Goal: Task Accomplishment & Management: Use online tool/utility

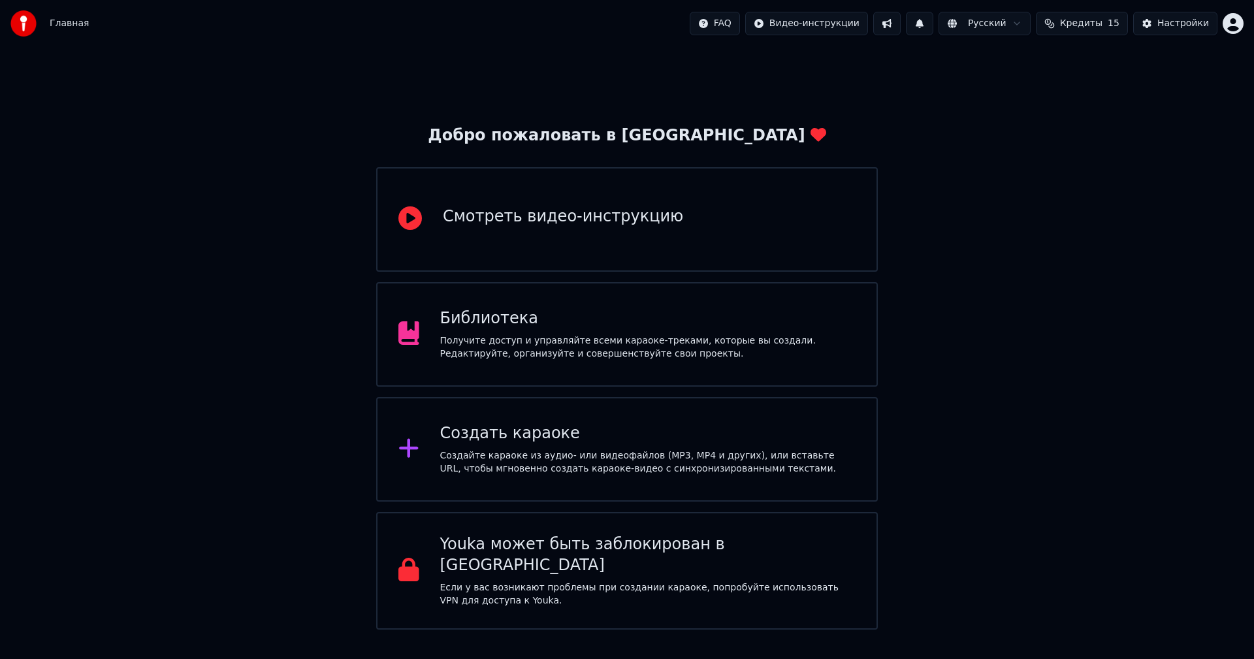
click at [742, 412] on div "Создать караоке Создайте караоке из аудио- или видеофайлов (MP3, MP4 и других),…" at bounding box center [626, 449] width 501 height 104
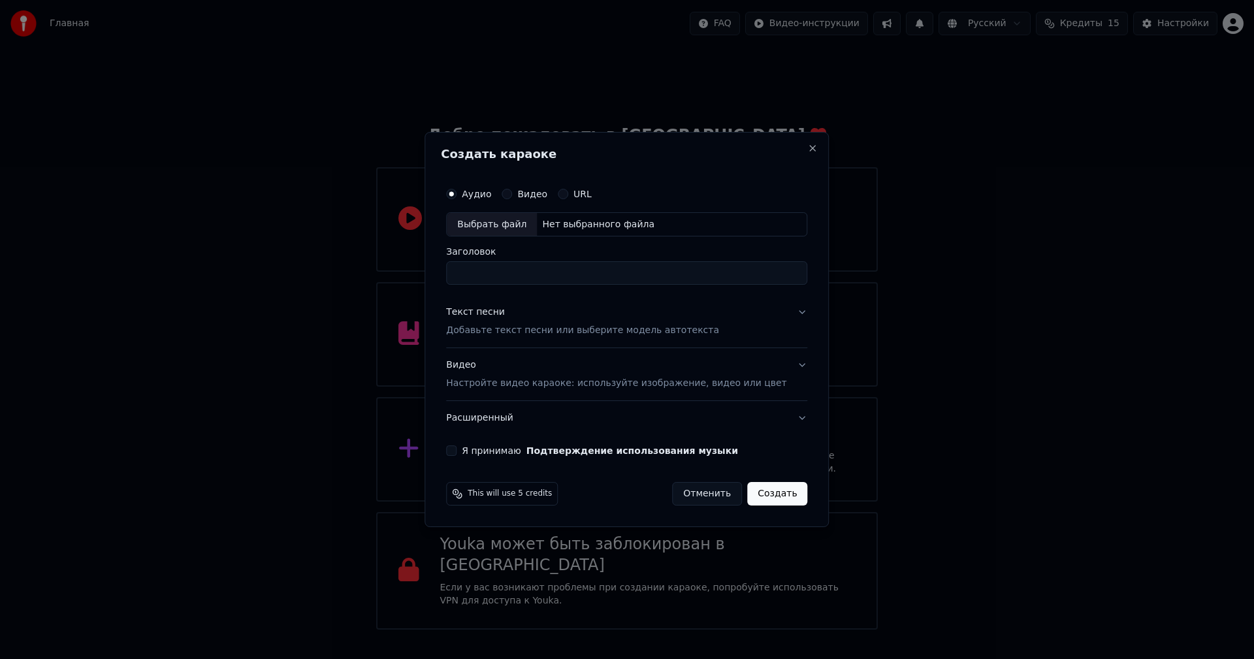
click at [503, 225] on div "Выбрать файл" at bounding box center [492, 225] width 90 height 24
type input "**********"
click at [552, 330] on p "Добавьте текст песни или выберите модель автотекста" at bounding box center [582, 330] width 273 height 13
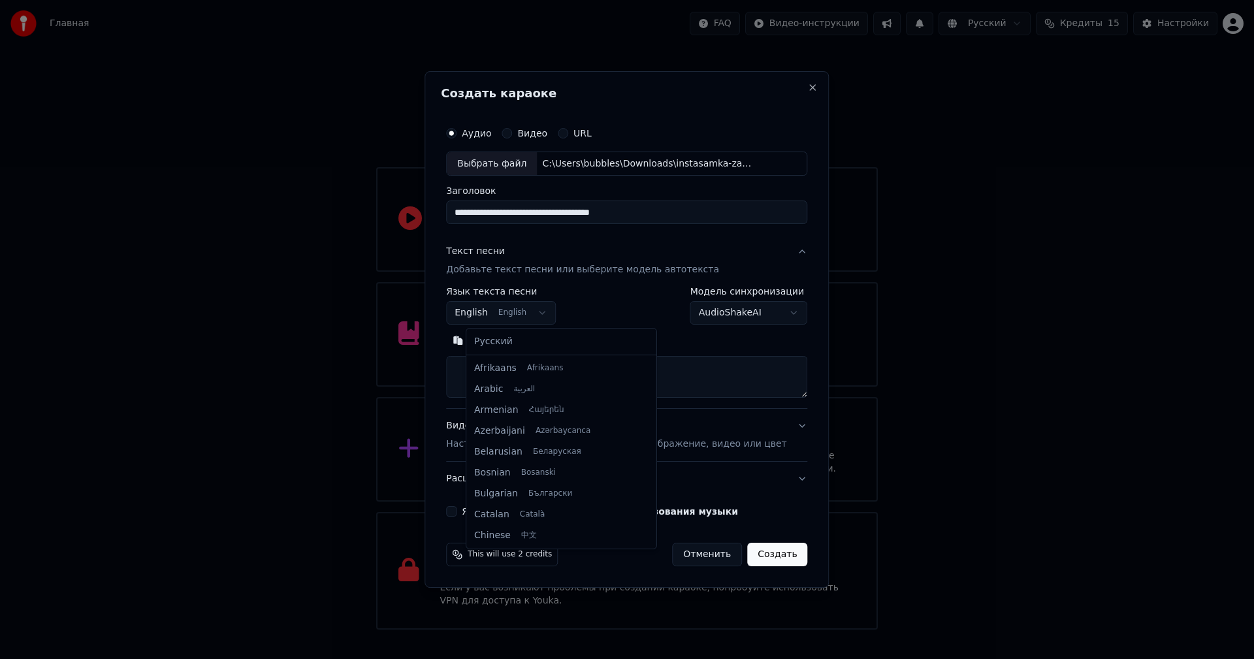
click at [547, 311] on body "Главная FAQ Видео-инструкции Русский Кредиты 15 Настройки Добро пожаловать в Yo…" at bounding box center [627, 314] width 1254 height 629
select select "**"
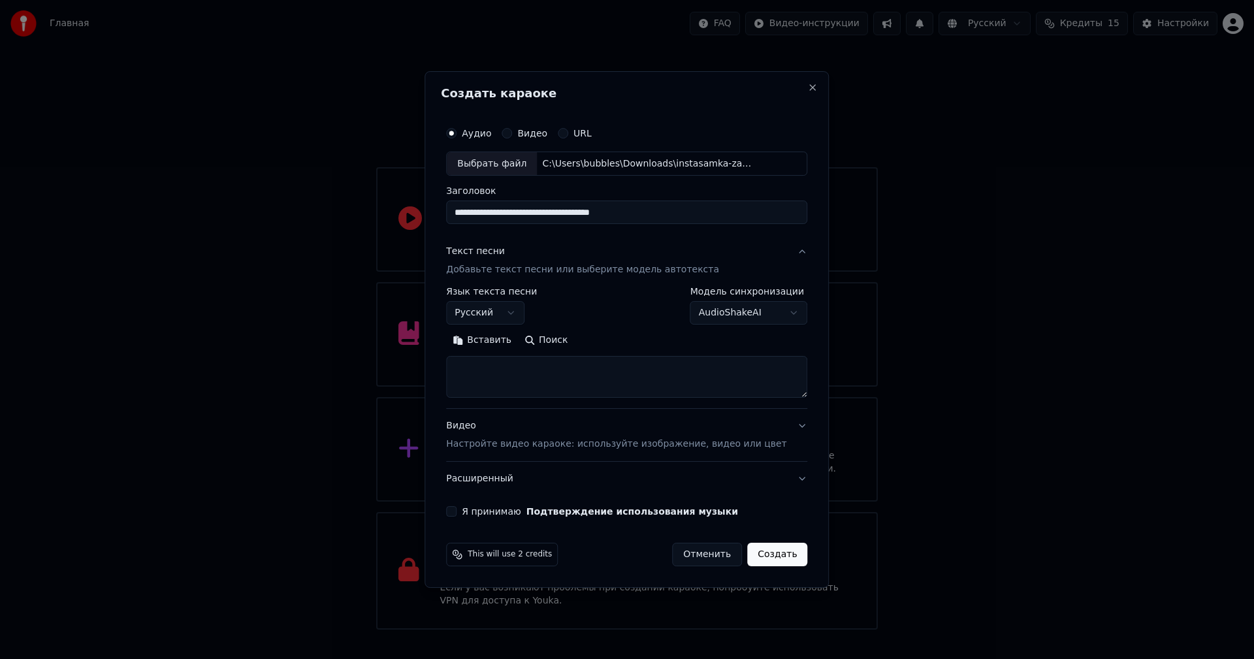
click at [502, 363] on textarea at bounding box center [626, 377] width 361 height 42
paste textarea "**********"
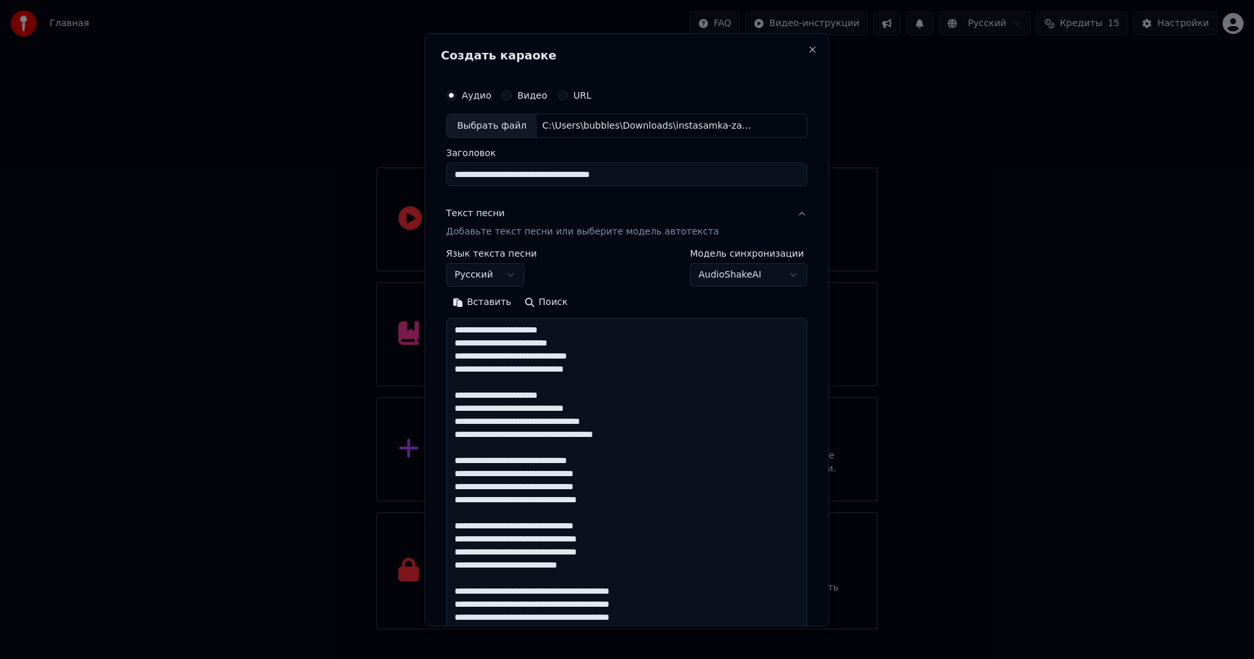
scroll to position [604, 0]
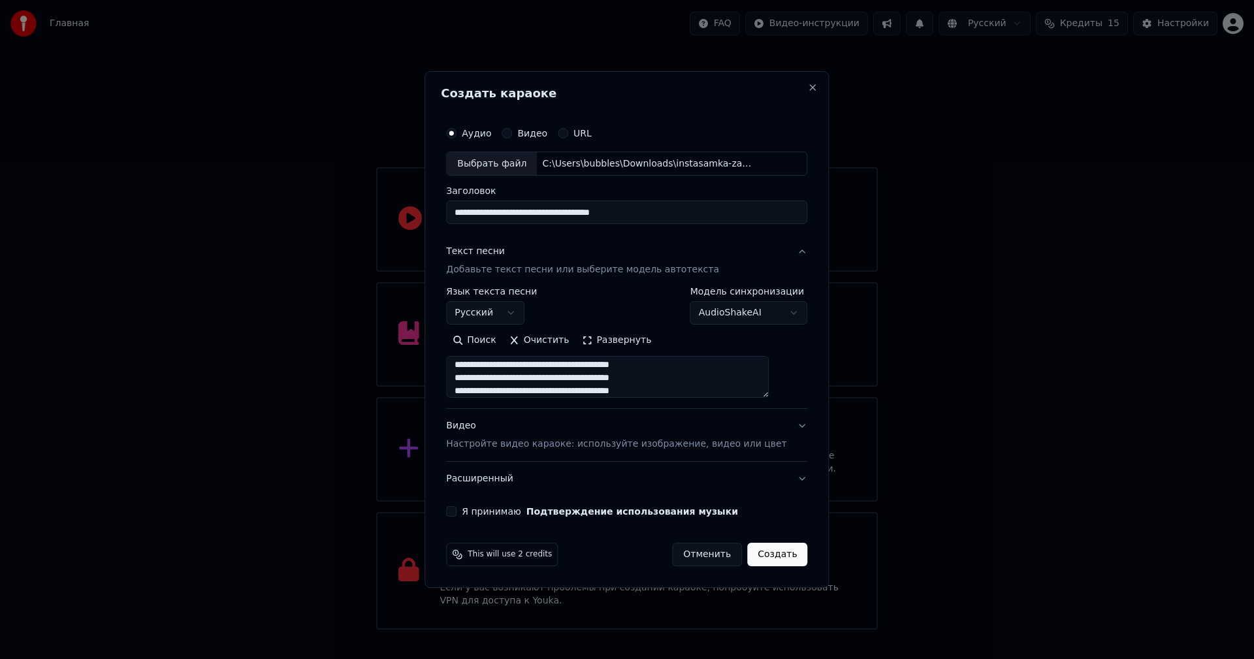
type textarea "**********"
drag, startPoint x: 640, startPoint y: 217, endPoint x: 325, endPoint y: 209, distance: 314.8
click at [325, 209] on body "Главная FAQ Видео-инструкции Русский Кредиты 15 Настройки Добро пожаловать в Yo…" at bounding box center [627, 314] width 1254 height 629
paste input
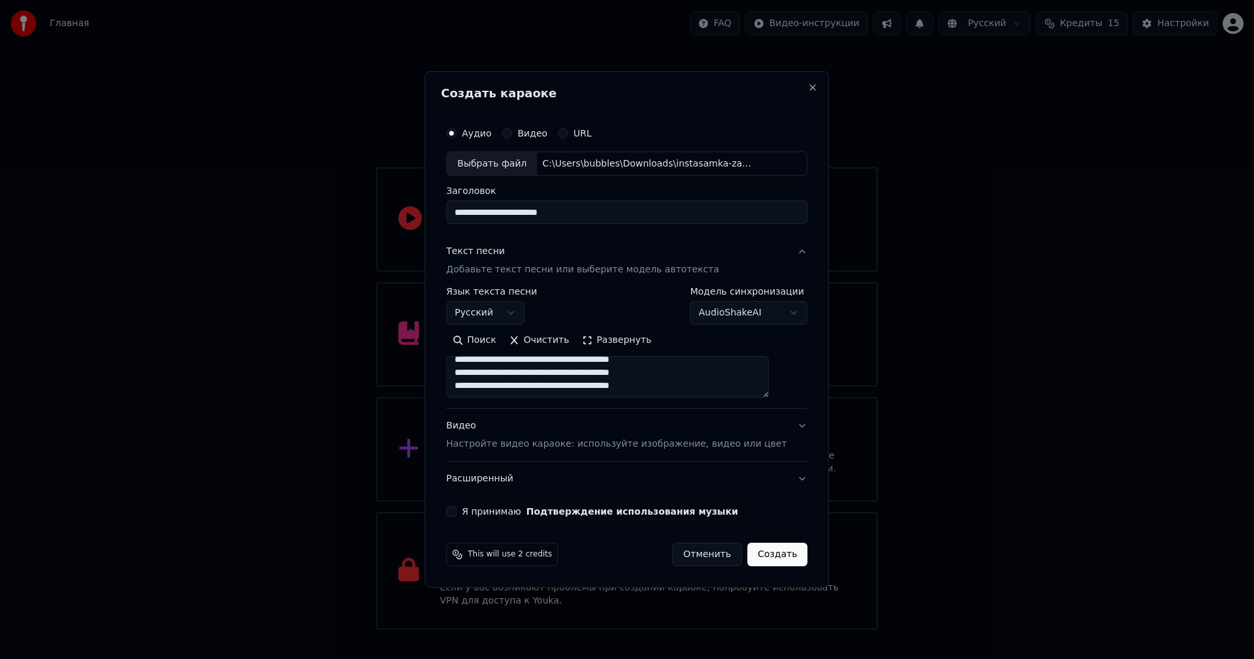
type input "**********"
click at [456, 510] on button "Я принимаю Подтверждение использования музыки" at bounding box center [451, 511] width 10 height 10
click at [531, 452] on button "Видео Настройте видео караоке: используйте изображение, видео или цвет" at bounding box center [626, 435] width 361 height 52
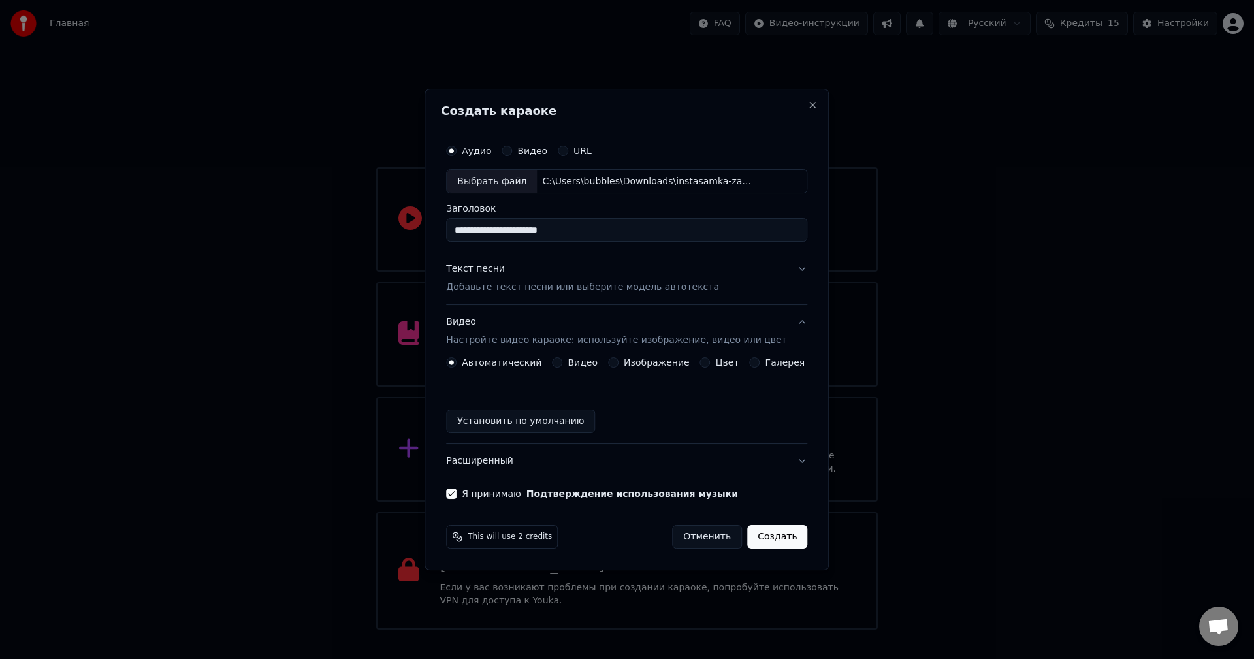
click at [634, 362] on label "Изображение" at bounding box center [657, 362] width 66 height 9
click at [618, 362] on button "Изображение" at bounding box center [613, 362] width 10 height 10
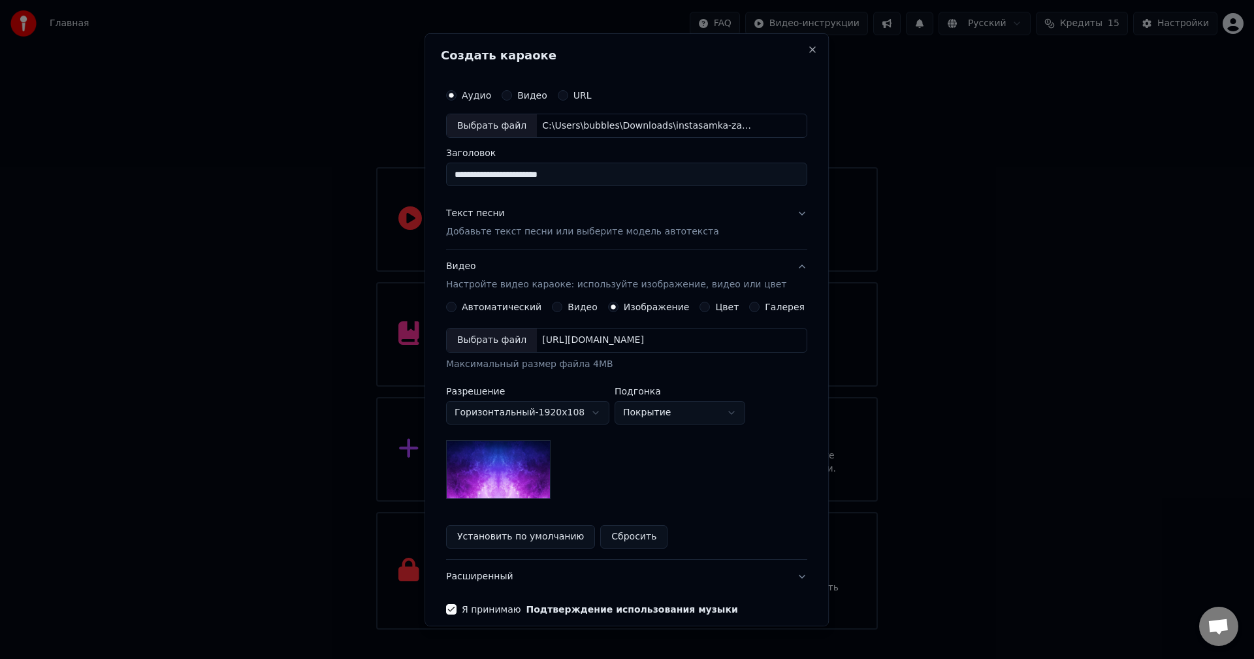
click at [501, 342] on div "Выбрать файл" at bounding box center [492, 340] width 90 height 24
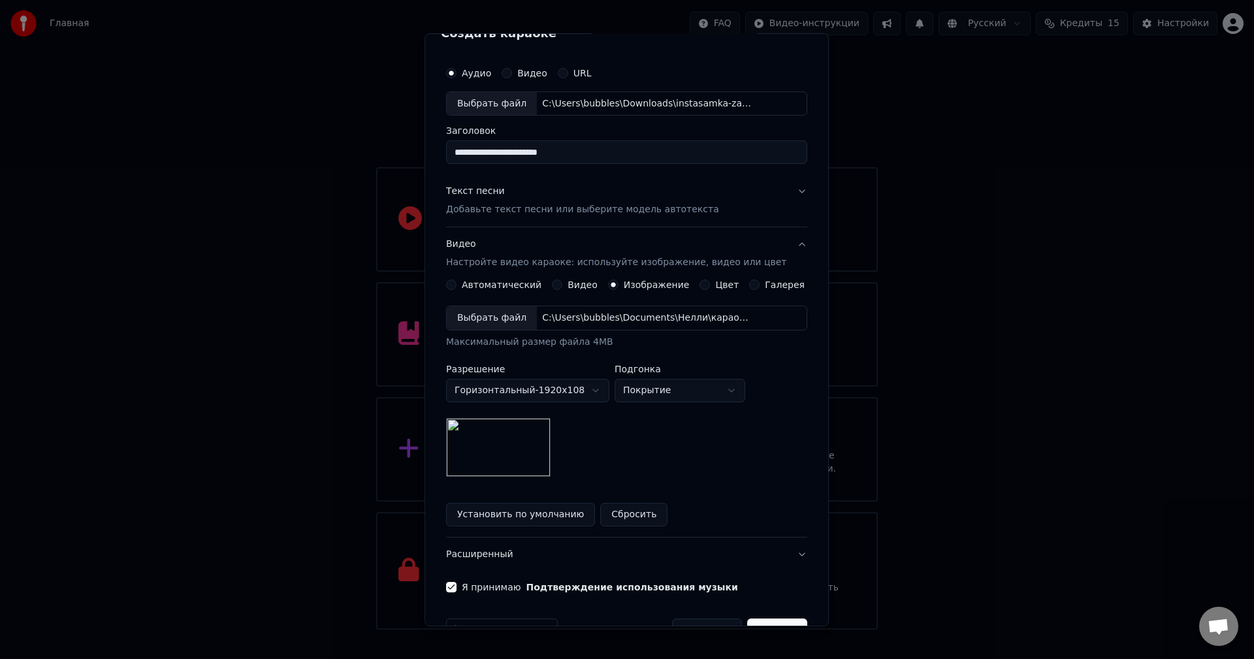
scroll to position [59, 0]
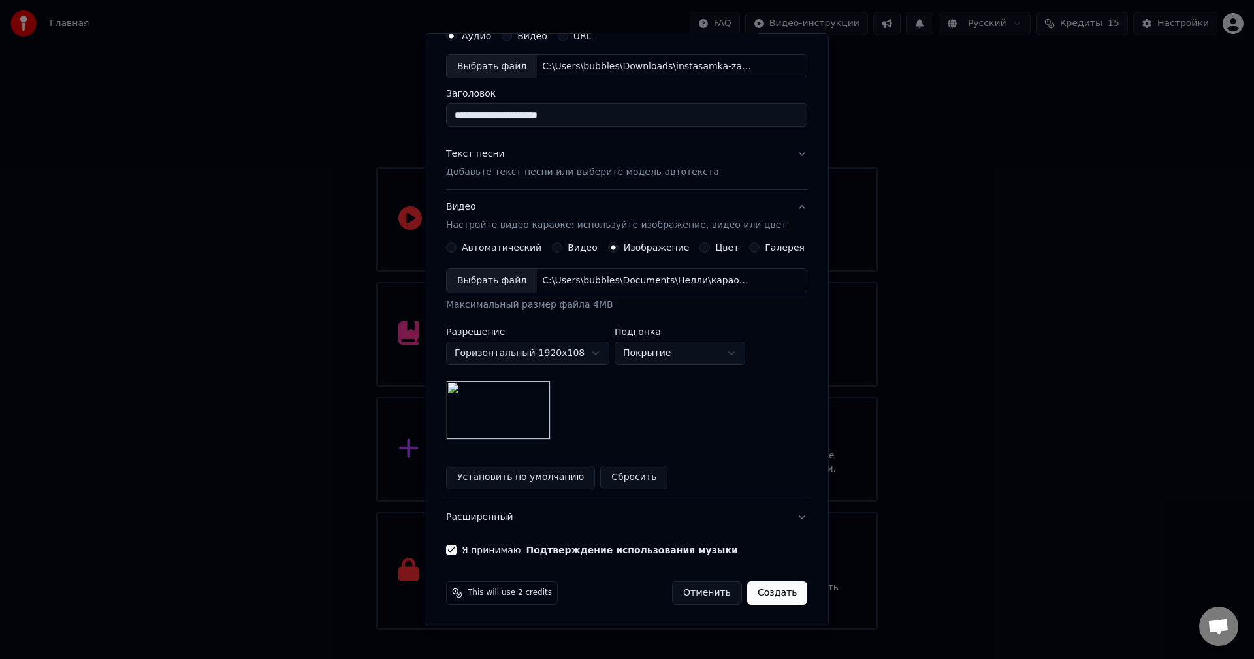
click at [758, 593] on button "Создать" at bounding box center [777, 593] width 60 height 24
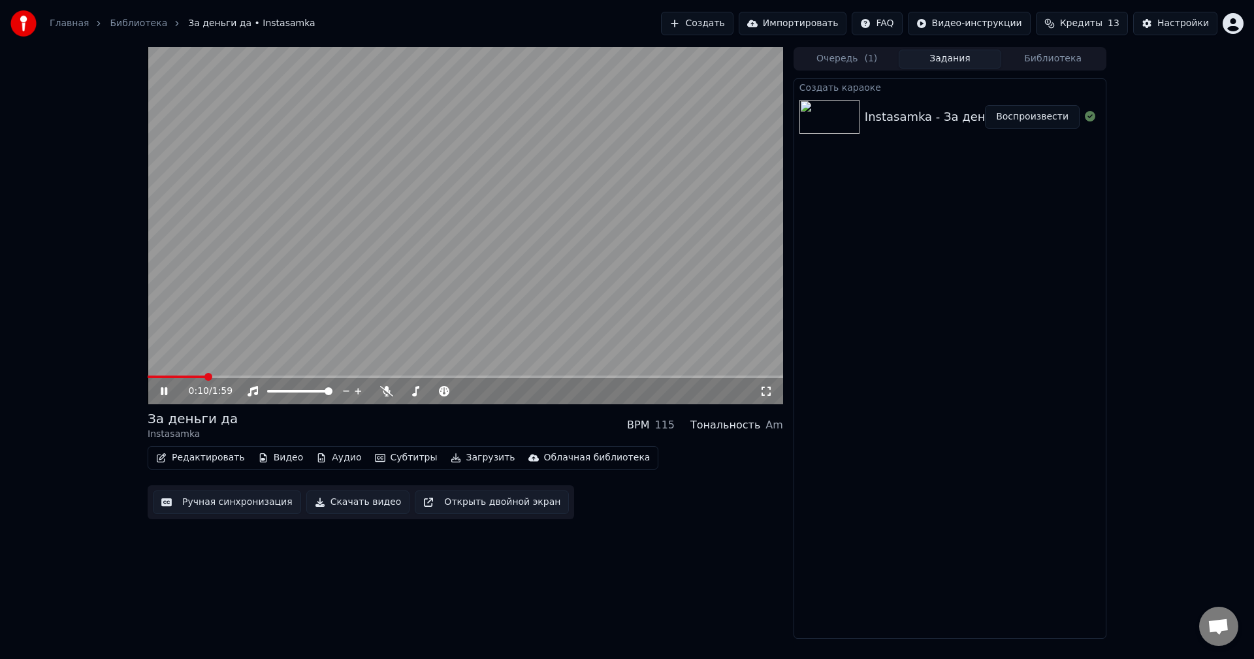
click at [220, 503] on button "Ручная синхронизация" at bounding box center [227, 502] width 148 height 24
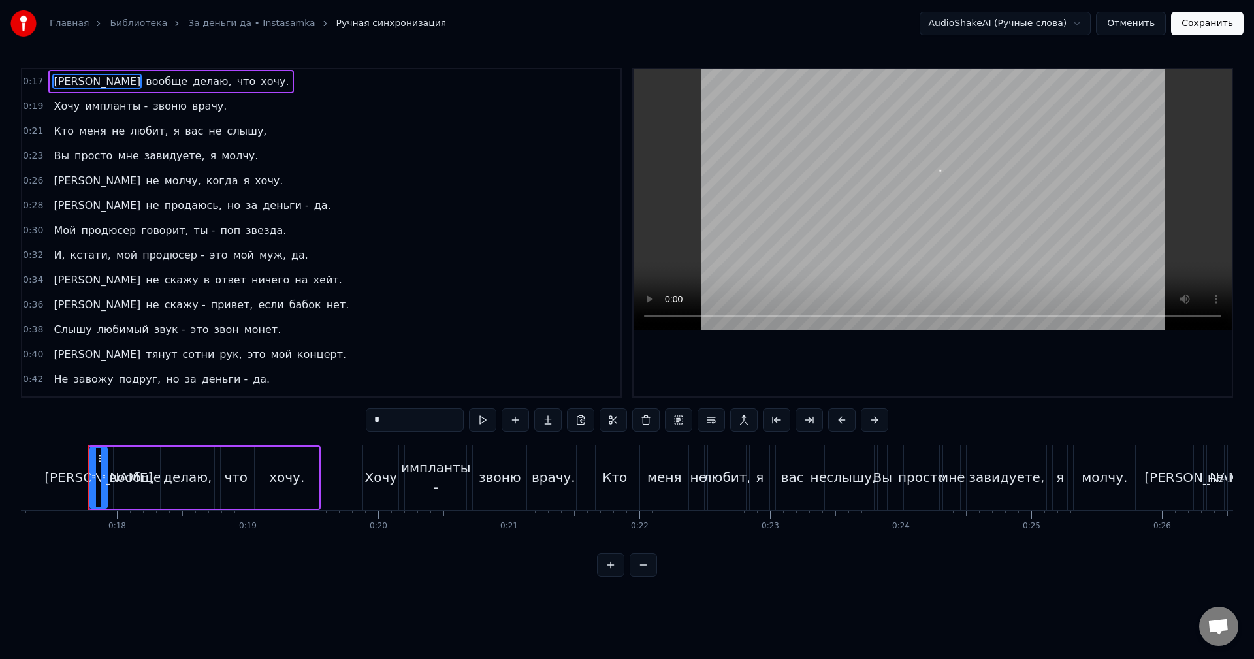
scroll to position [0, 2256]
click at [151, 108] on span "звоню" at bounding box center [169, 106] width 37 height 15
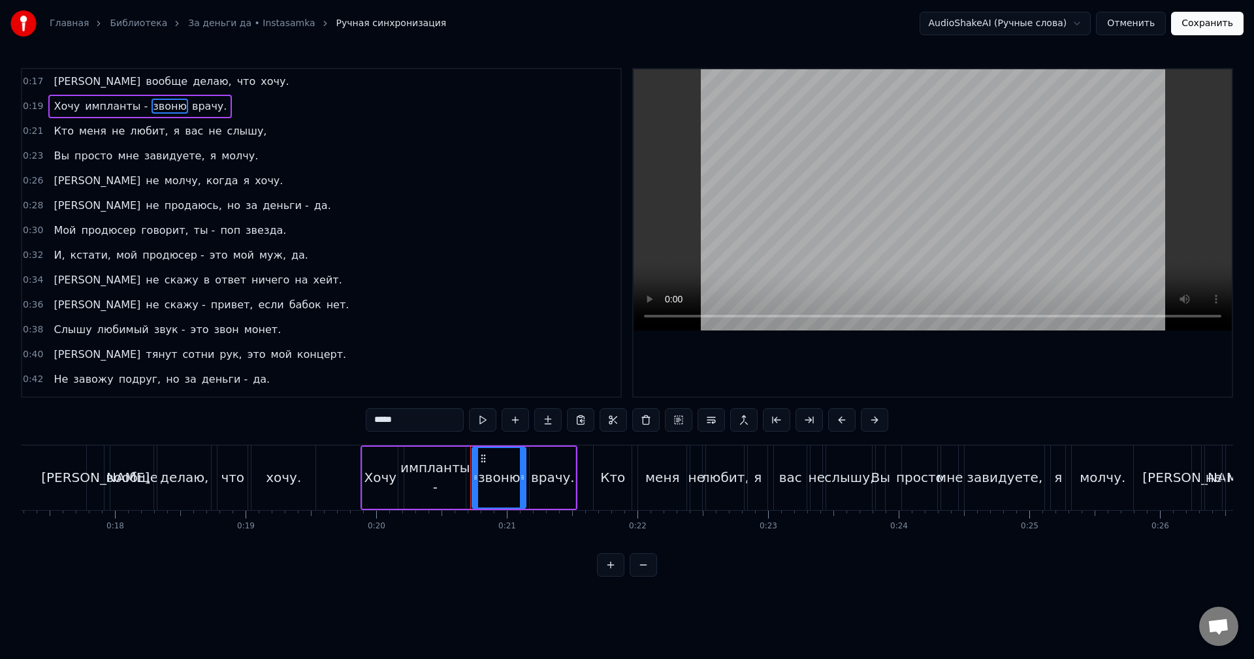
drag, startPoint x: 406, startPoint y: 421, endPoint x: 308, endPoint y: 416, distance: 98.1
click at [308, 416] on div "0:17 Я вообще делаю, что хочу. 0:19 Хочу импланты - звоню врачу. 0:21 Кто меня …" at bounding box center [627, 322] width 1212 height 509
click at [185, 108] on span "врачу." at bounding box center [203, 106] width 37 height 15
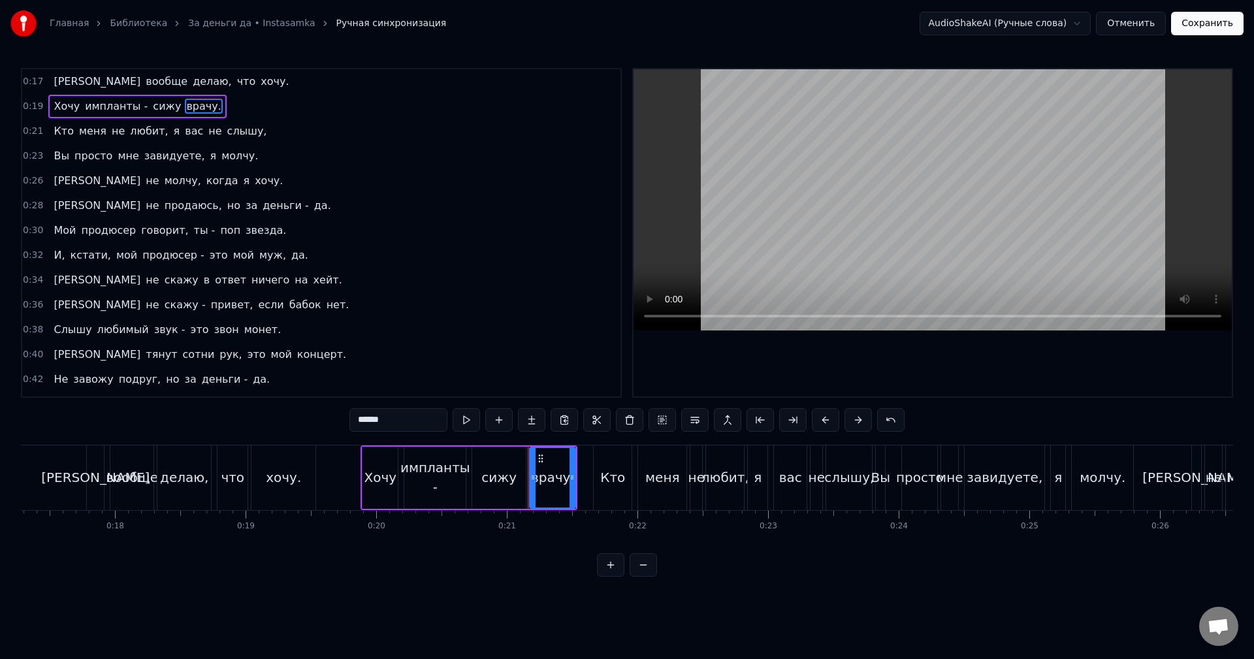
drag, startPoint x: 358, startPoint y: 412, endPoint x: 281, endPoint y: 408, distance: 77.1
click at [293, 412] on div "0:17 Я вообще делаю, что хочу. 0:19 Хочу импланты - сижу врачу. 0:21 Кто меня н…" at bounding box center [627, 322] width 1212 height 509
click at [253, 181] on span "хочу." at bounding box center [268, 180] width 31 height 15
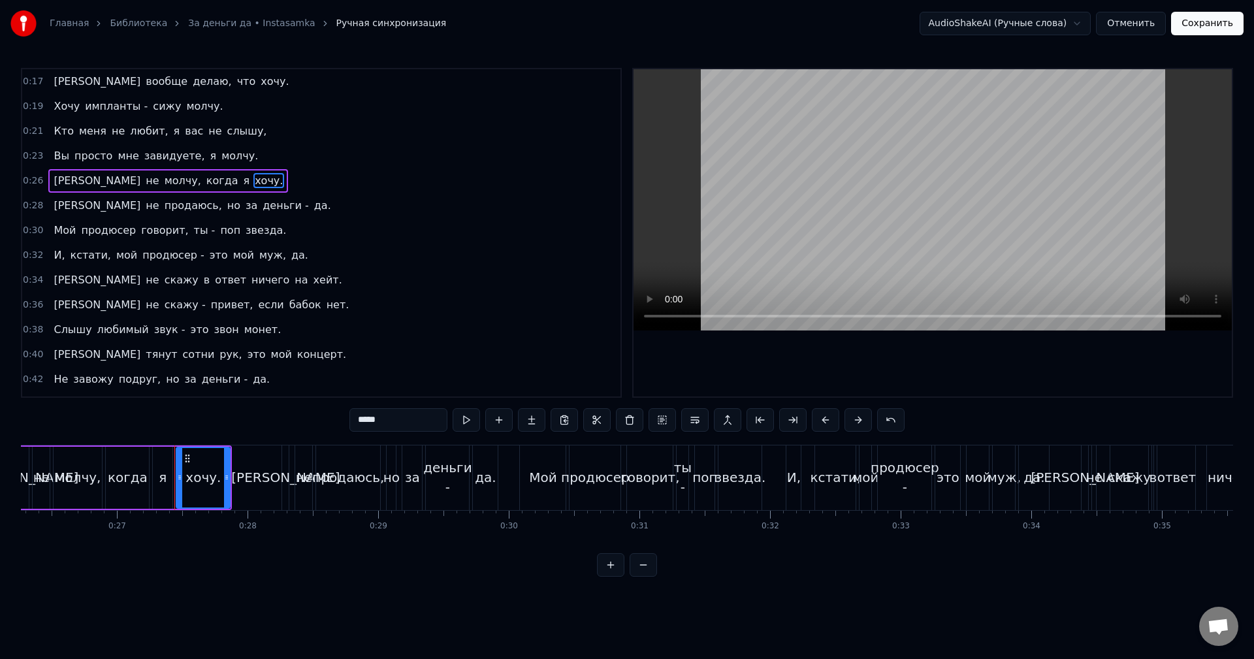
drag, startPoint x: 351, startPoint y: 411, endPoint x: 281, endPoint y: 402, distance: 69.9
click at [291, 409] on div "0:17 Я вообще делаю, что хочу. 0:19 Хочу импланты - сижу молчу. 0:21 Кто меня н…" at bounding box center [627, 322] width 1212 height 509
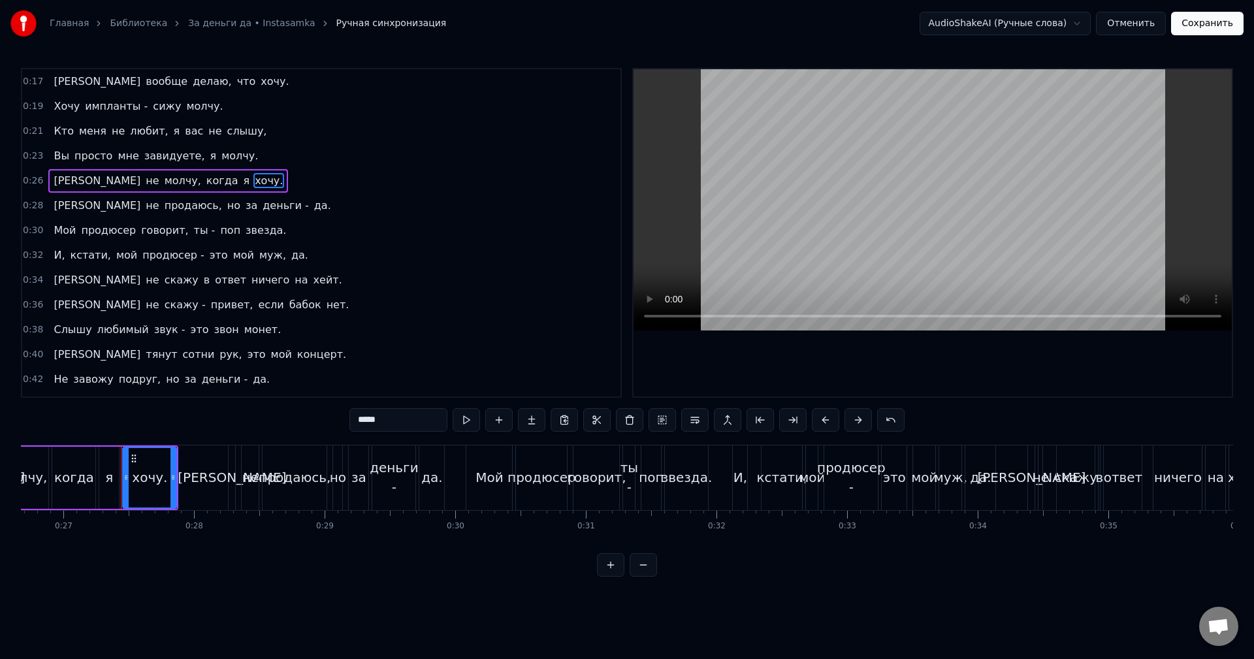
scroll to position [0, 3518]
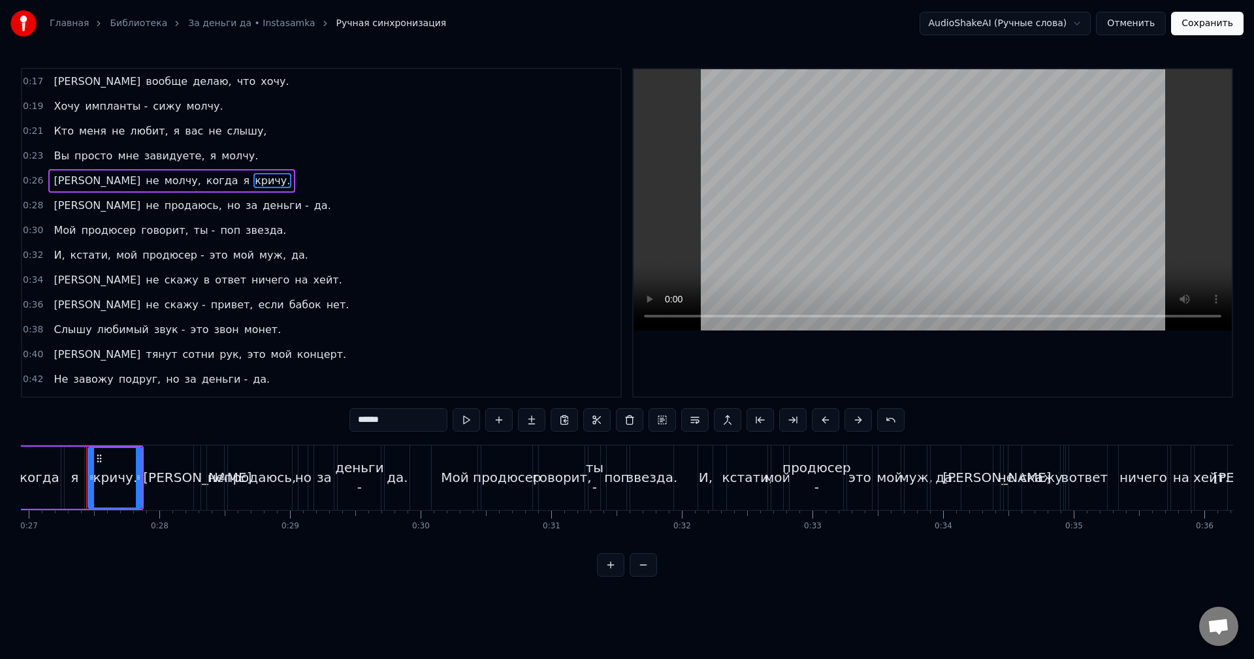
click at [232, 253] on span "мой" at bounding box center [244, 254] width 24 height 15
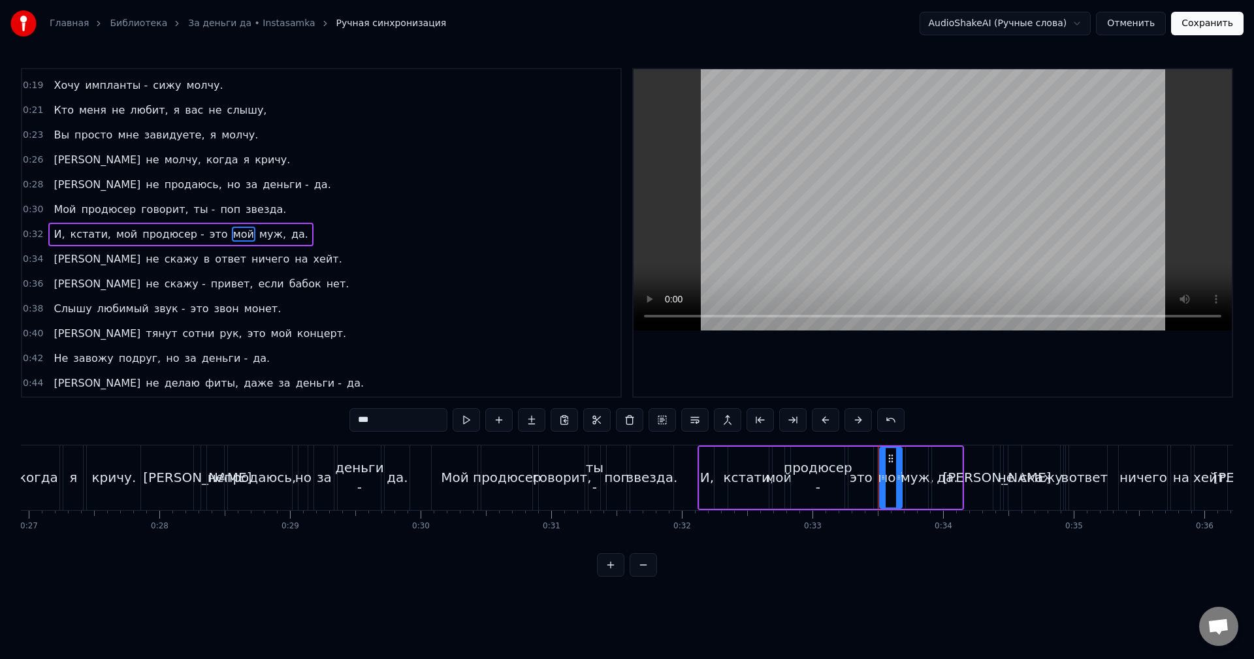
scroll to position [22, 0]
drag, startPoint x: 360, startPoint y: 416, endPoint x: 304, endPoint y: 413, distance: 56.9
click at [309, 413] on div "0:17 Я вообще делаю, что хочу. 0:19 Хочу импланты - сижу молчу. 0:21 Кто меня н…" at bounding box center [627, 322] width 1212 height 509
click at [255, 236] on span "муж," at bounding box center [269, 232] width 29 height 15
drag, startPoint x: 392, startPoint y: 424, endPoint x: 302, endPoint y: 409, distance: 90.7
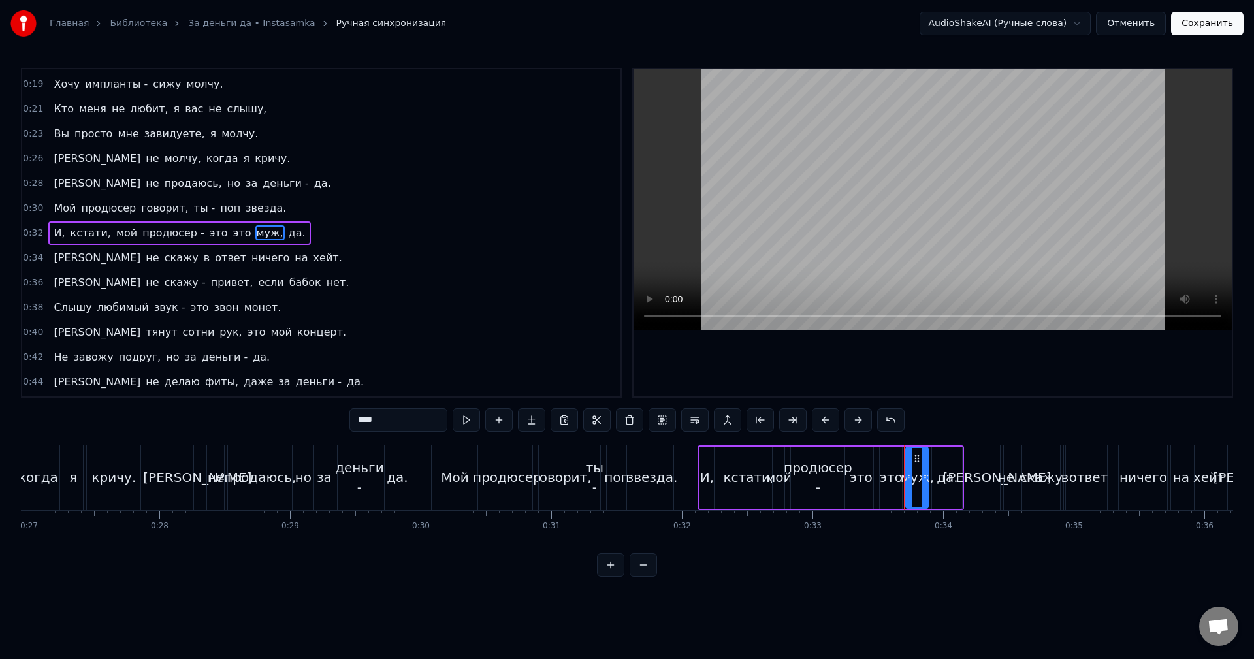
click at [306, 413] on div "0:17 Я вообще делаю, что хочу. 0:19 Хочу импланты - сижу молчу. 0:21 Кто меня н…" at bounding box center [627, 322] width 1212 height 509
click at [317, 234] on span "да." at bounding box center [327, 232] width 20 height 15
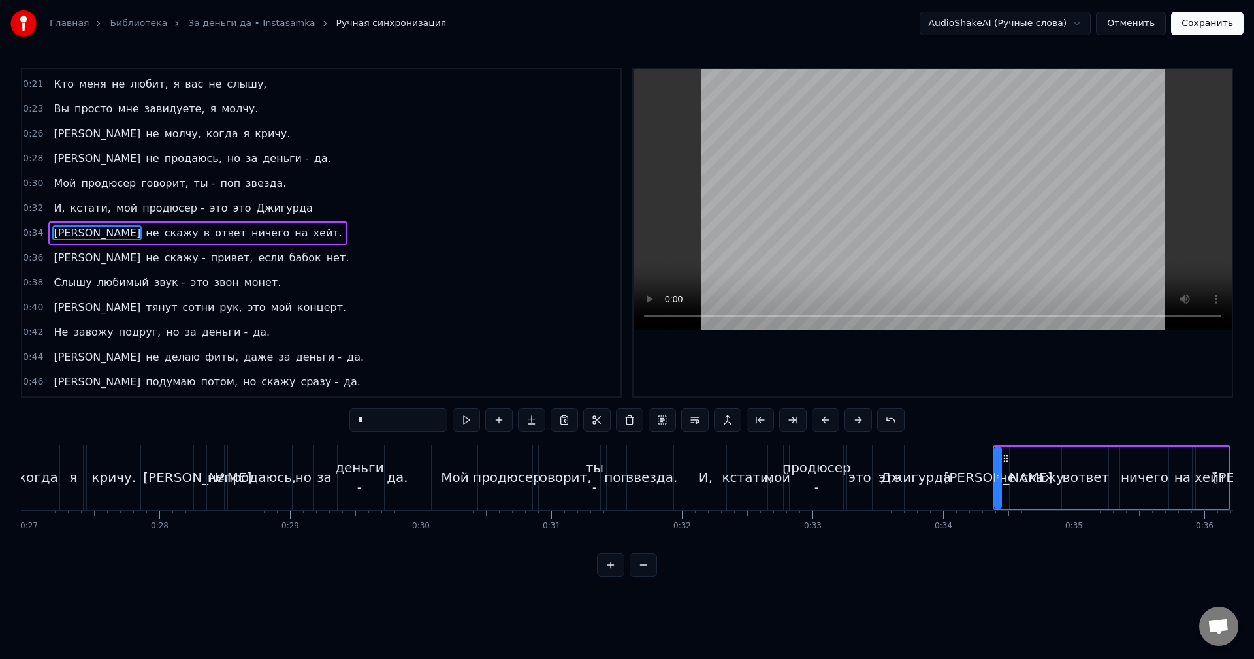
click at [269, 209] on span "Джигурда" at bounding box center [284, 207] width 59 height 15
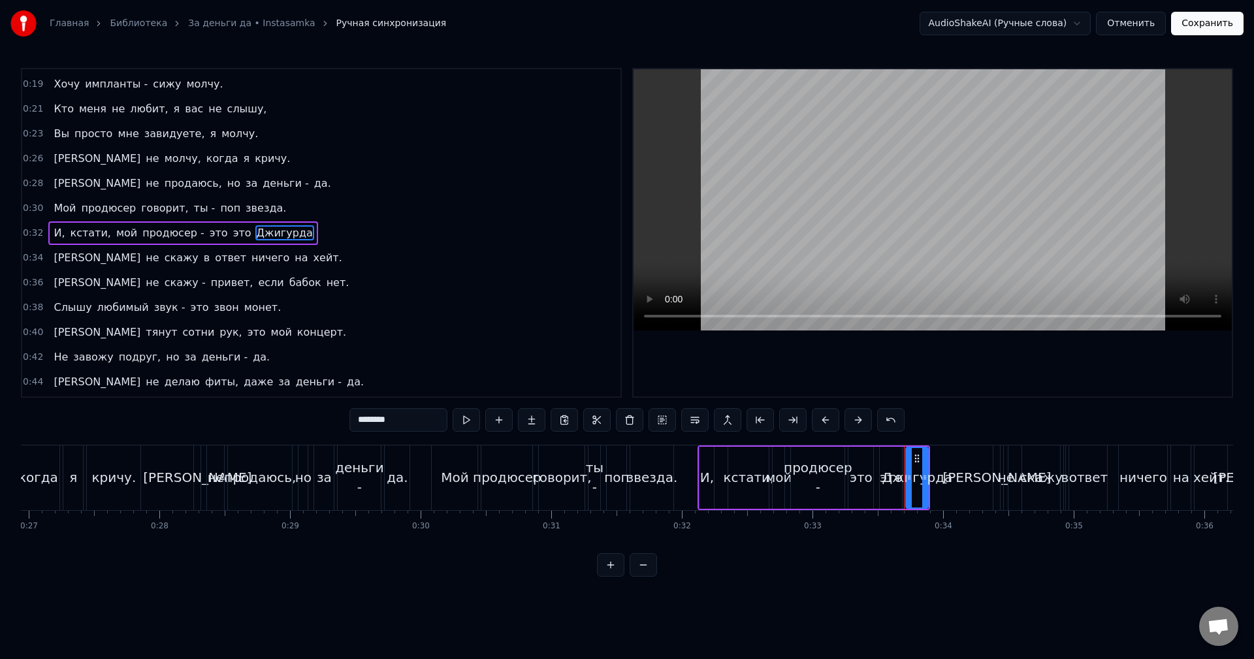
click at [409, 422] on input "********" at bounding box center [398, 420] width 98 height 24
click at [288, 279] on span "бабок" at bounding box center [305, 282] width 35 height 15
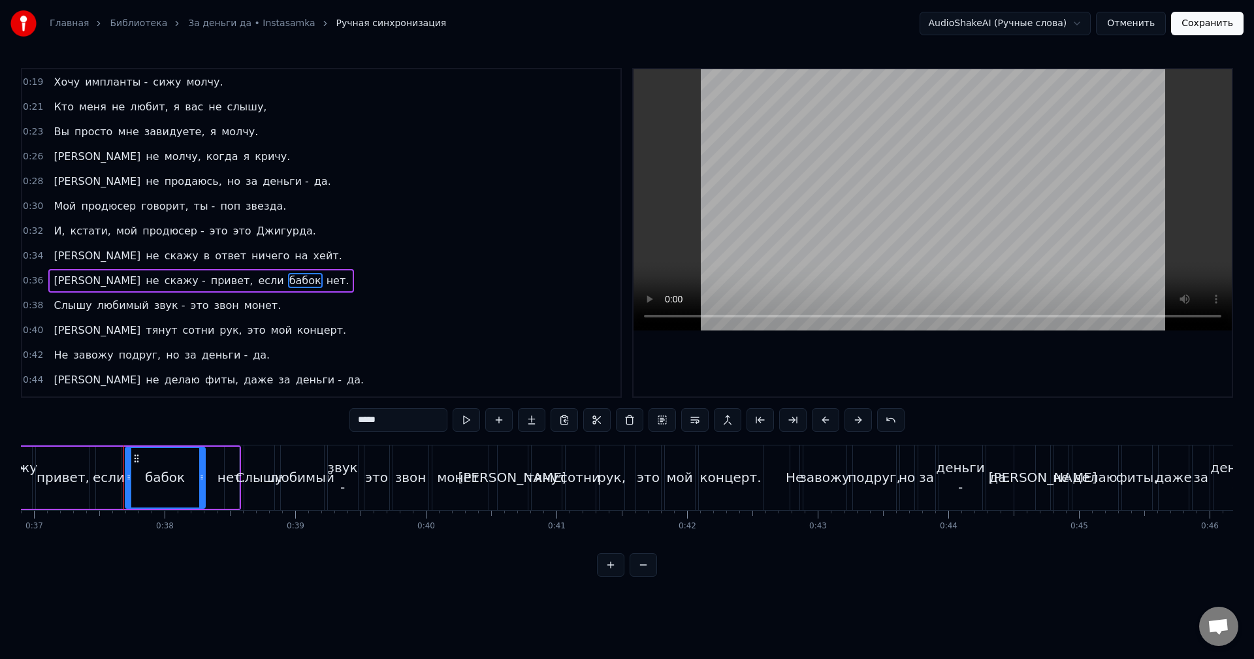
scroll to position [0, 4855]
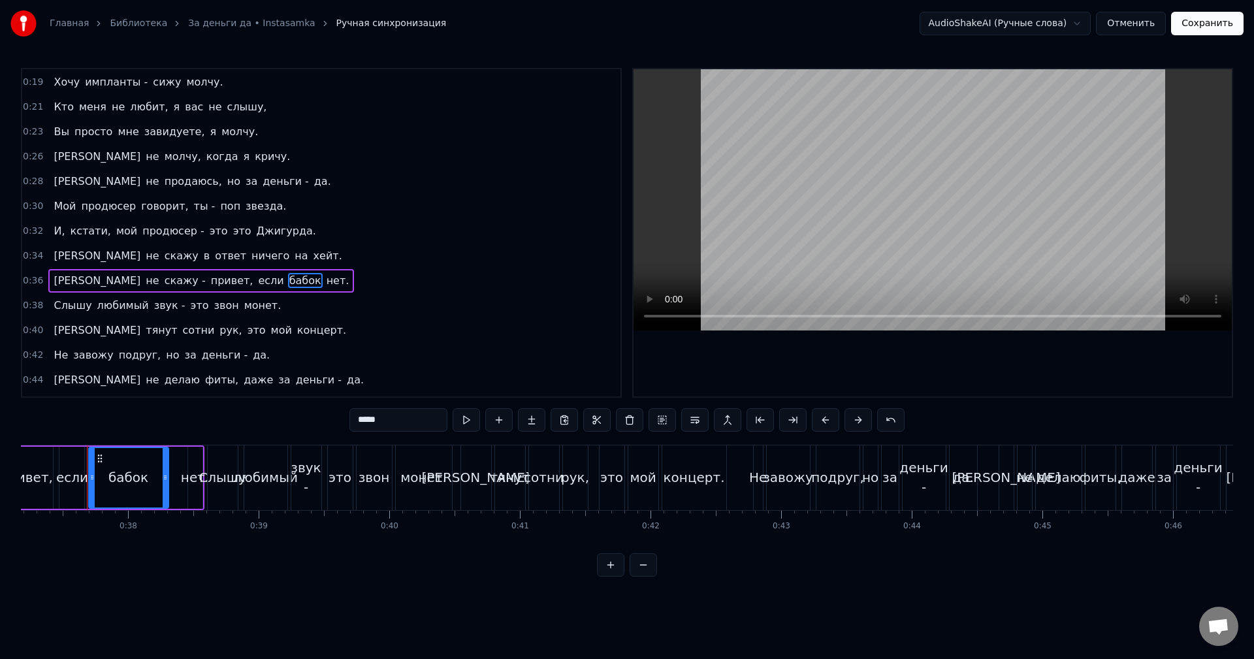
drag, startPoint x: 398, startPoint y: 413, endPoint x: 308, endPoint y: 418, distance: 90.9
click at [307, 420] on div "0:17 Я вообще делаю, что хочу. 0:19 Хочу импланты - сижу молчу. 0:21 Кто меня н…" at bounding box center [627, 322] width 1212 height 509
drag, startPoint x: 618, startPoint y: 493, endPoint x: 874, endPoint y: 616, distance: 283.9
click at [879, 597] on html "Главная Библиотека За деньги да • Instasamka Ручная синхронизация AudioShakeAI …" at bounding box center [627, 298] width 1254 height 597
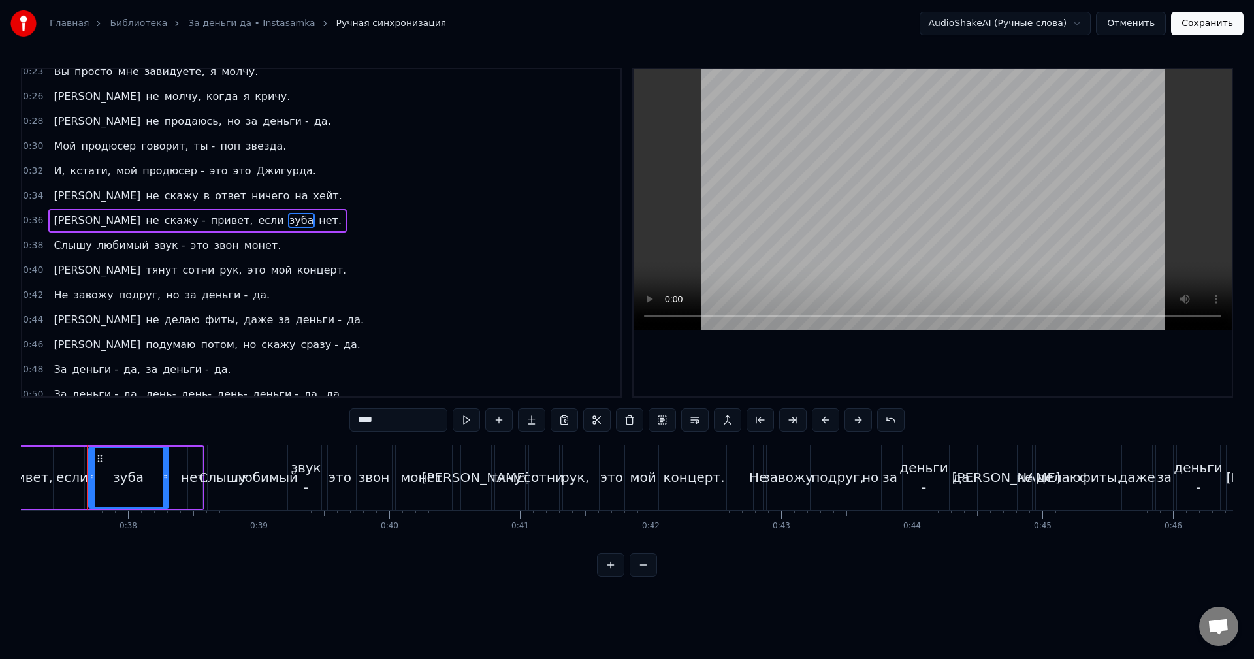
scroll to position [89, 0]
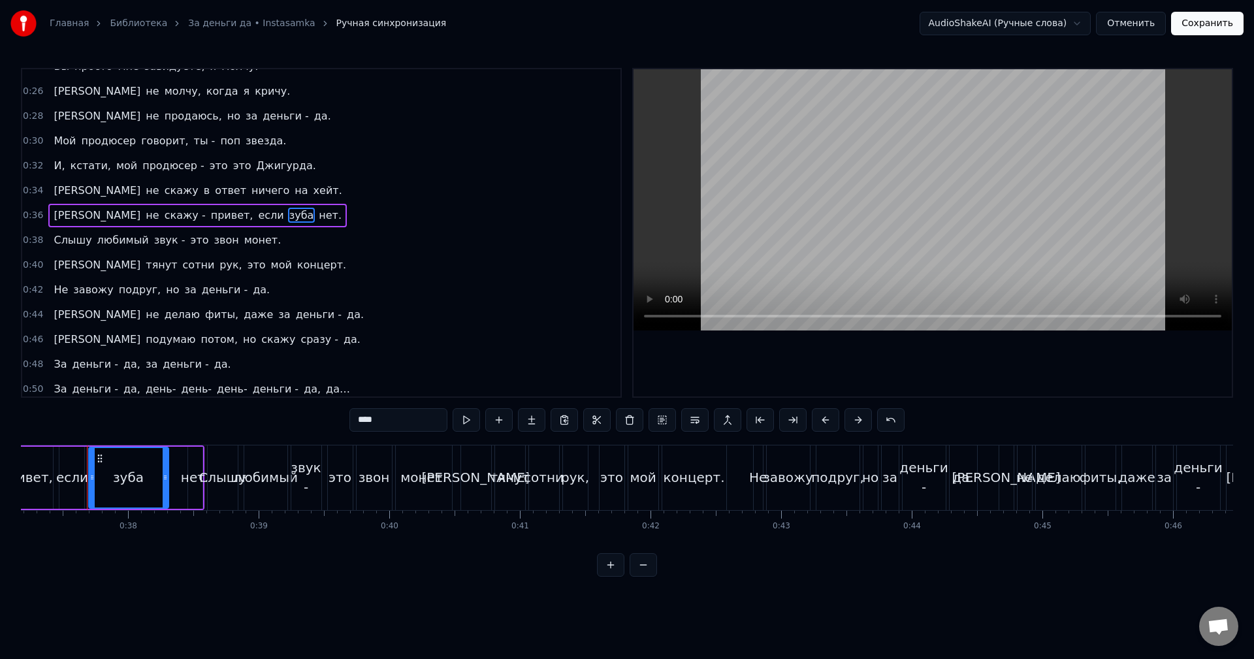
click at [204, 310] on span "фиты," at bounding box center [222, 314] width 36 height 15
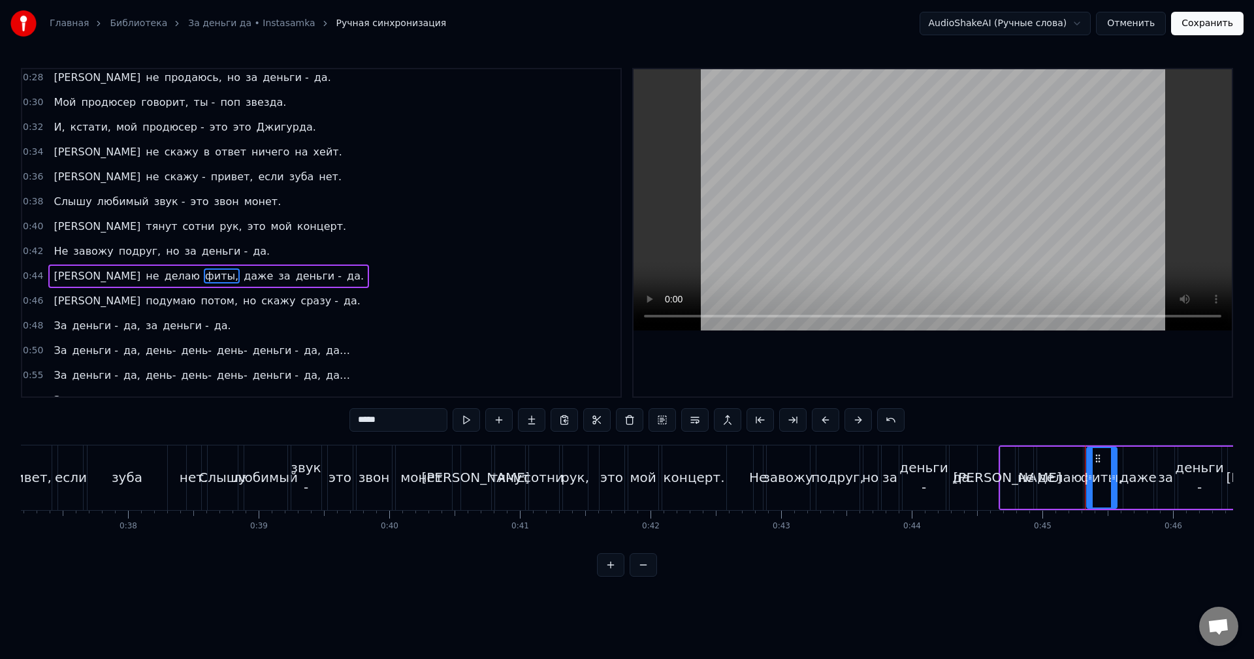
scroll to position [171, 0]
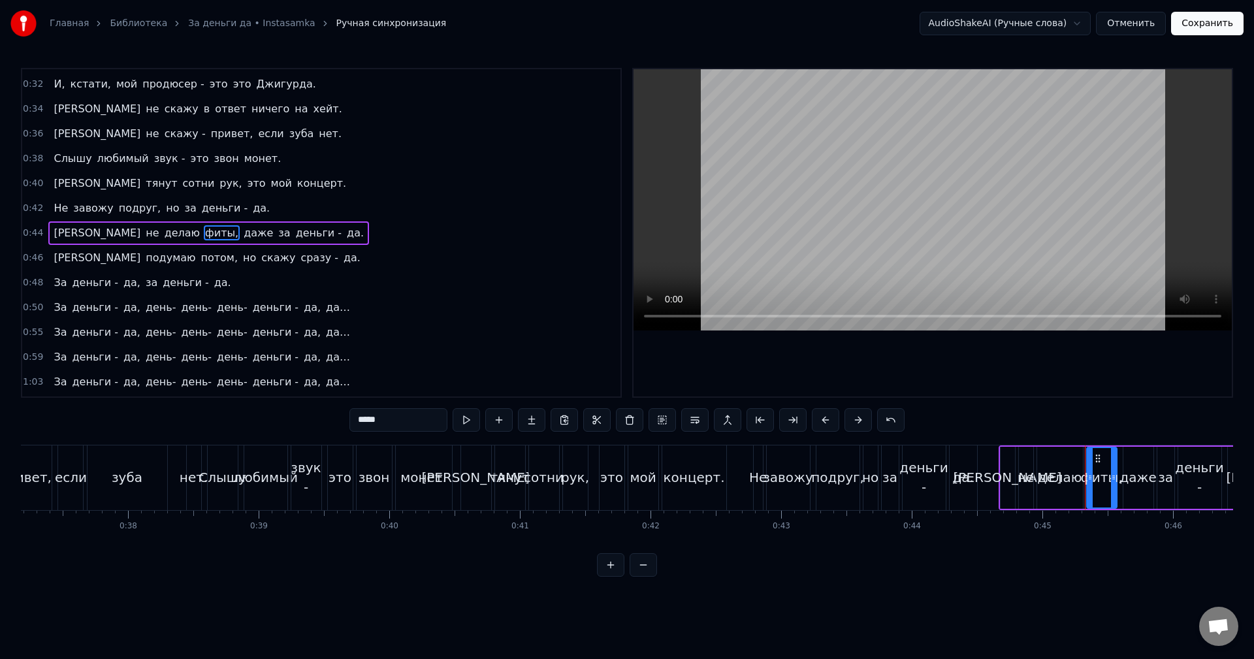
drag, startPoint x: 377, startPoint y: 414, endPoint x: 315, endPoint y: 409, distance: 62.2
click at [317, 415] on div "0:17 Я вообще делаю, что хочу. 0:19 Хочу импланты - сижу молчу. 0:21 Кто меня н…" at bounding box center [627, 322] width 1212 height 509
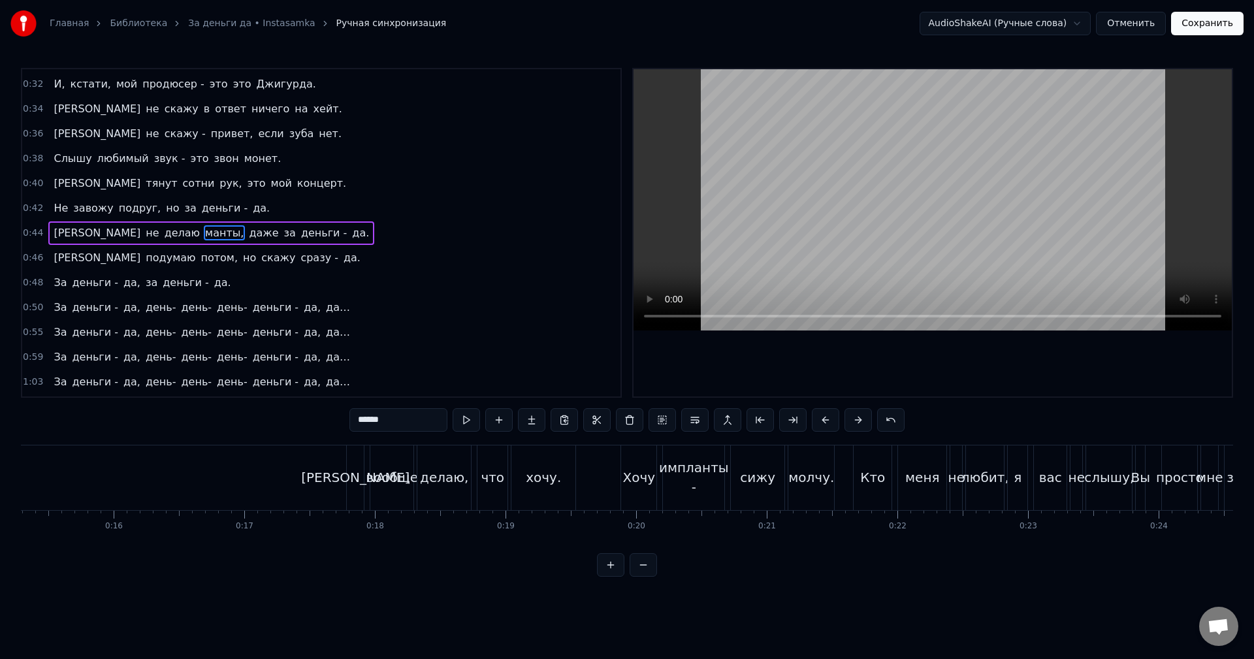
scroll to position [0, 2005]
type input "******"
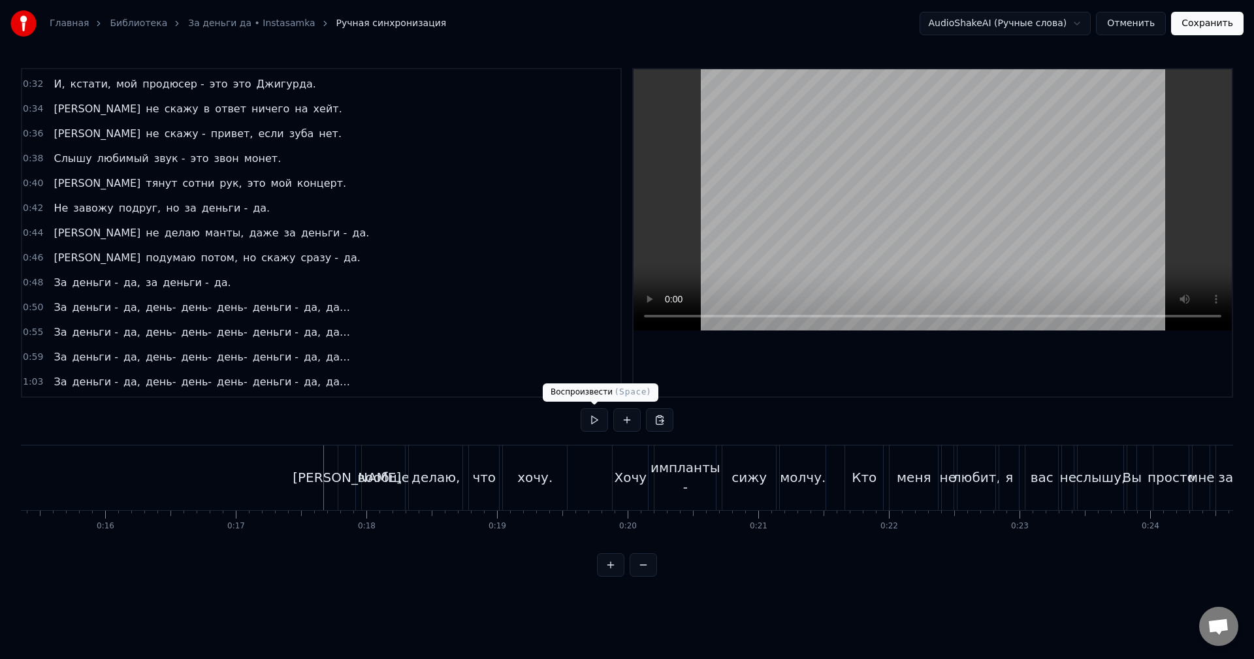
click at [588, 424] on button at bounding box center [593, 420] width 27 height 24
click at [590, 423] on button at bounding box center [593, 420] width 27 height 24
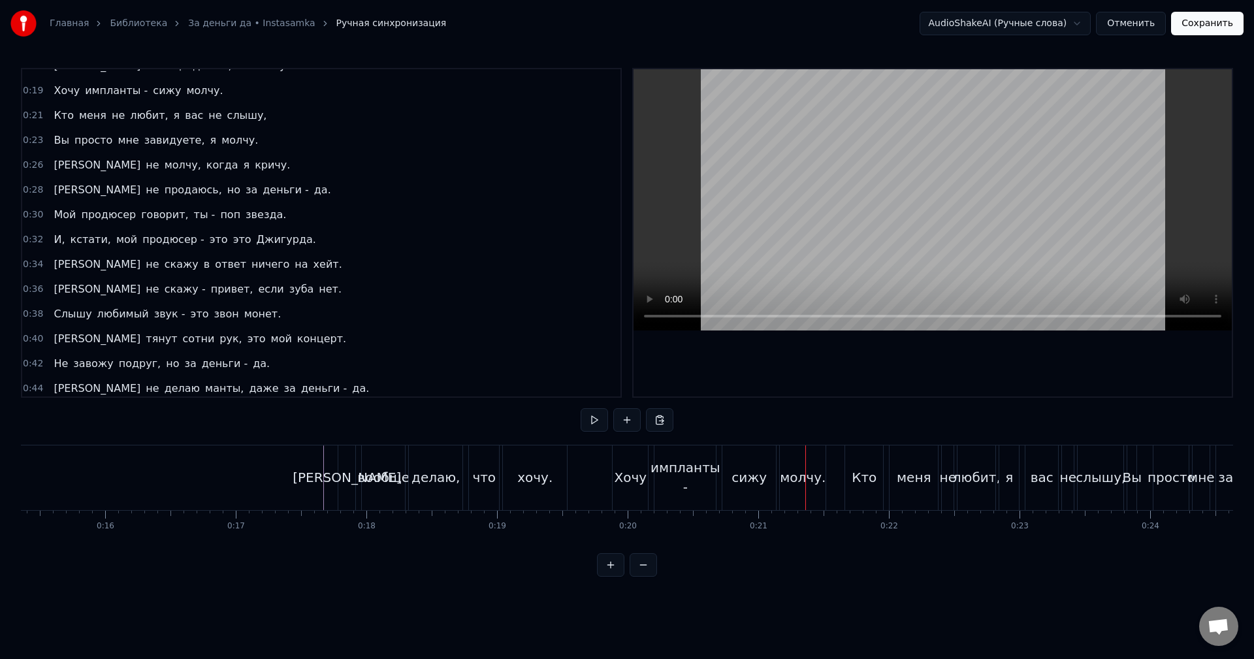
scroll to position [0, 0]
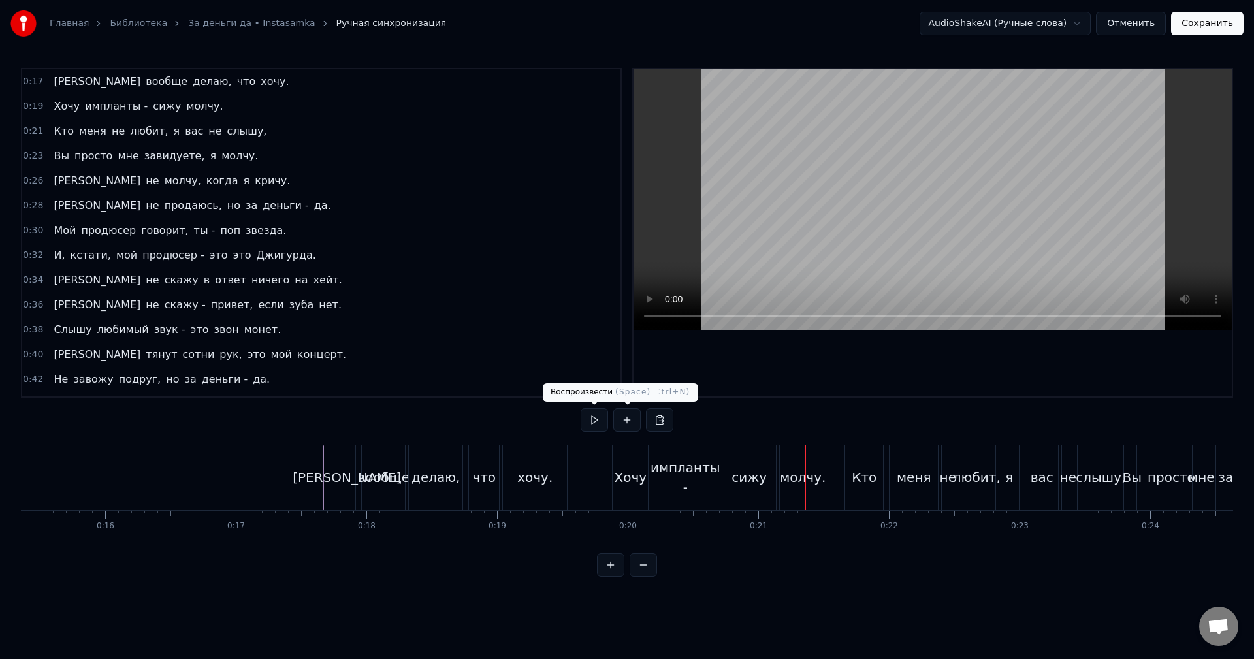
click at [590, 420] on button at bounding box center [593, 420] width 27 height 24
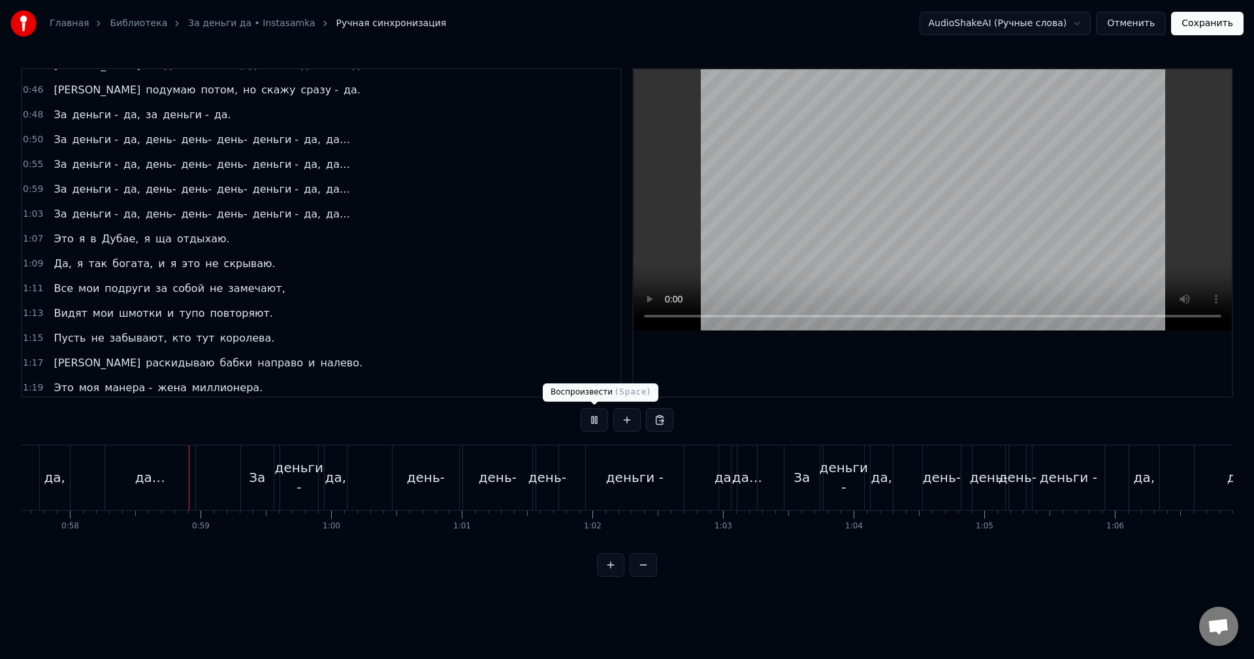
scroll to position [0, 7547]
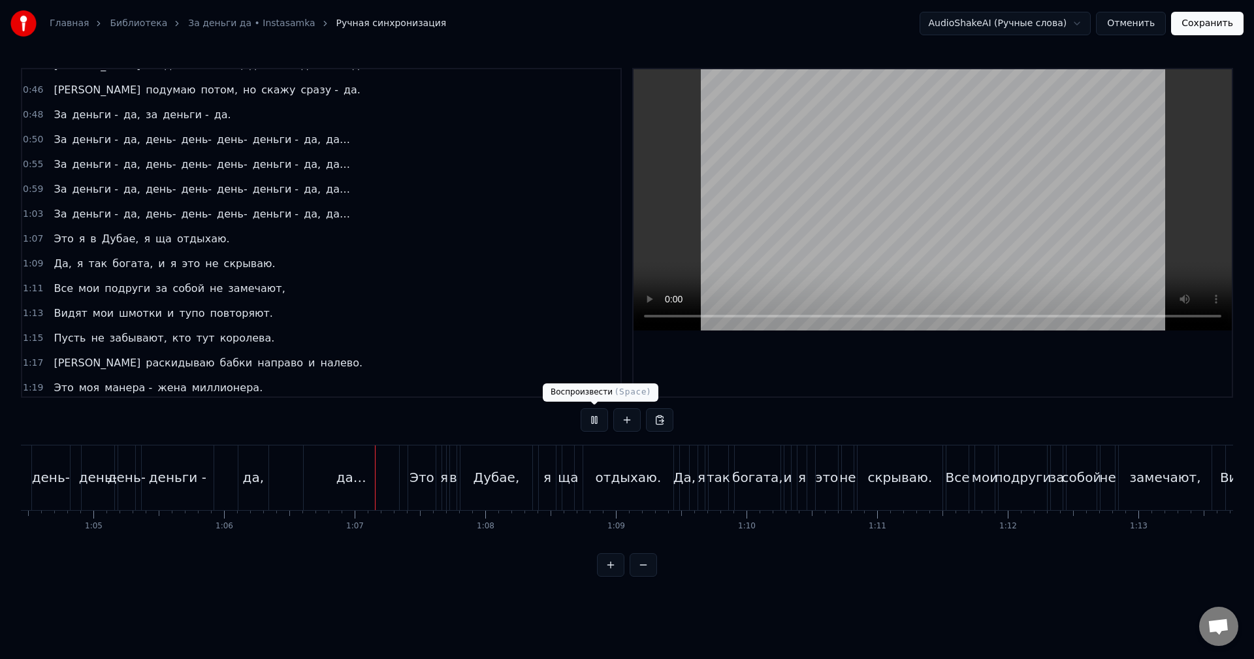
click at [593, 419] on button at bounding box center [593, 420] width 27 height 24
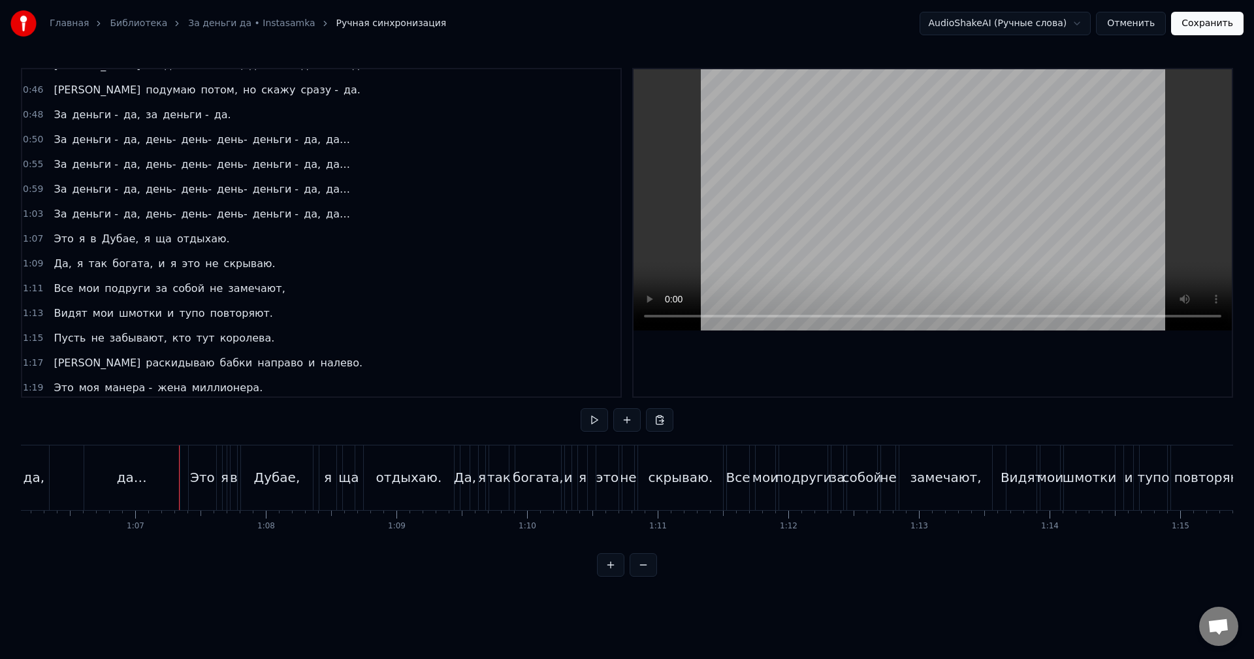
scroll to position [0, 8658]
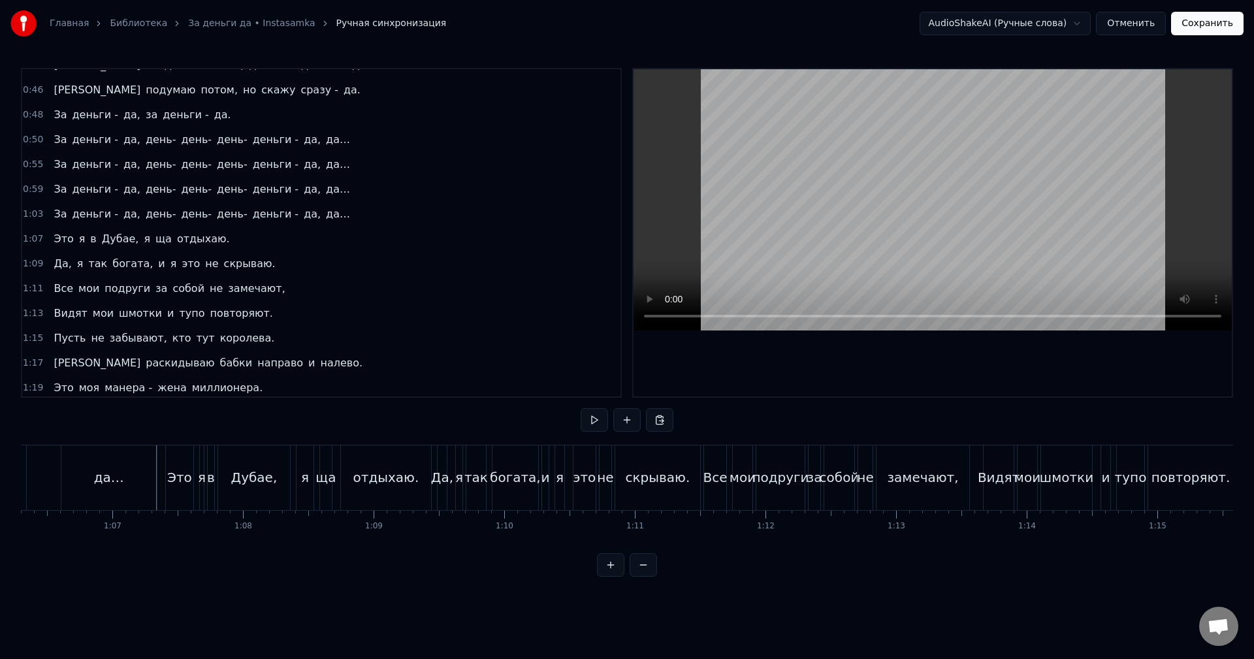
click at [183, 474] on div "Это" at bounding box center [179, 477] width 25 height 20
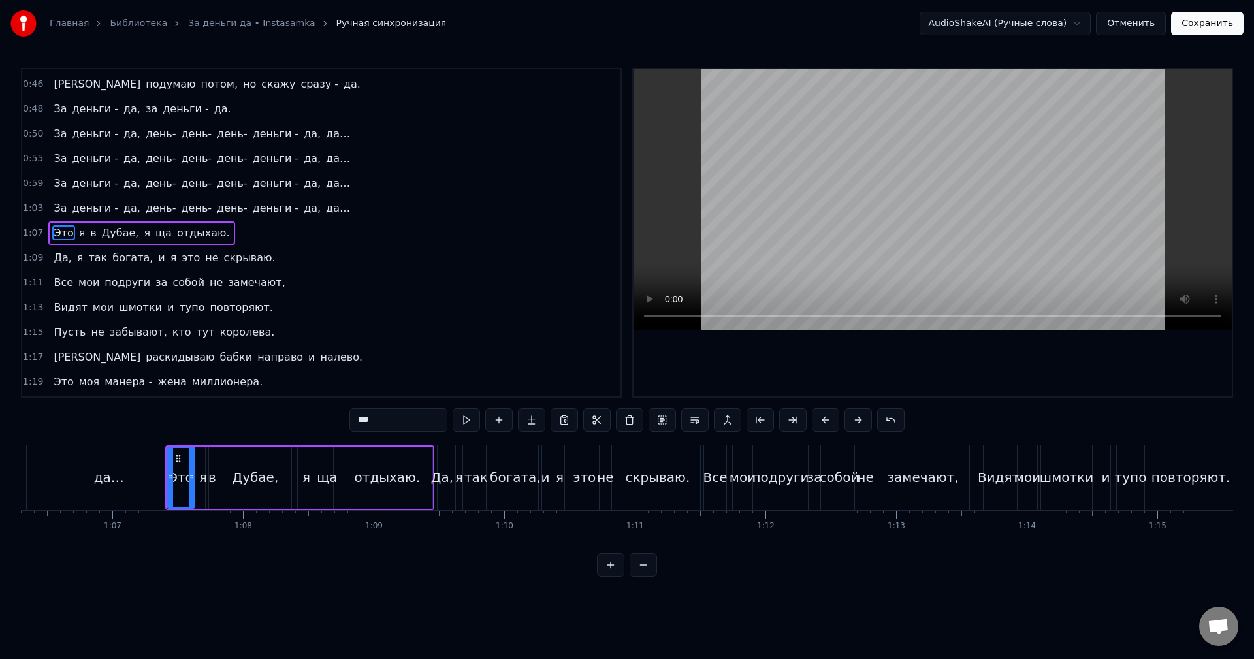
click at [232, 231] on div "1:07 Это я в [GEOGRAPHIC_DATA], я ща отдыхаю." at bounding box center [321, 233] width 598 height 25
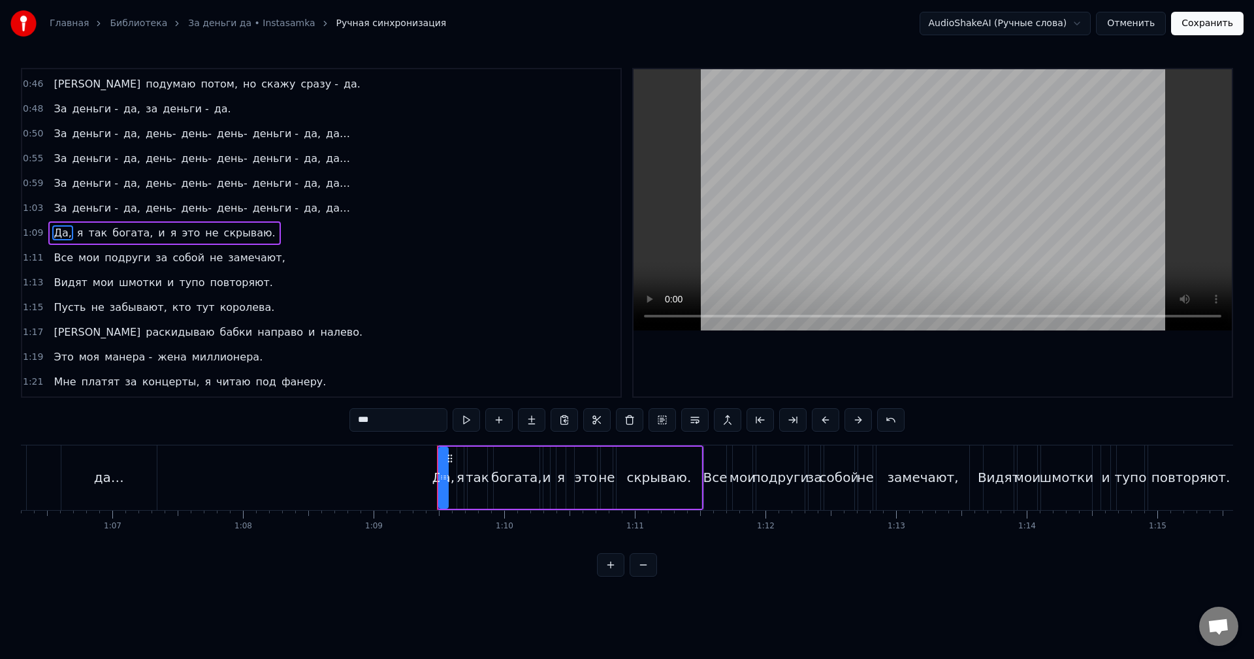
click at [256, 234] on div "1:09 Да, я так богата, и я это не скрываю." at bounding box center [321, 233] width 598 height 25
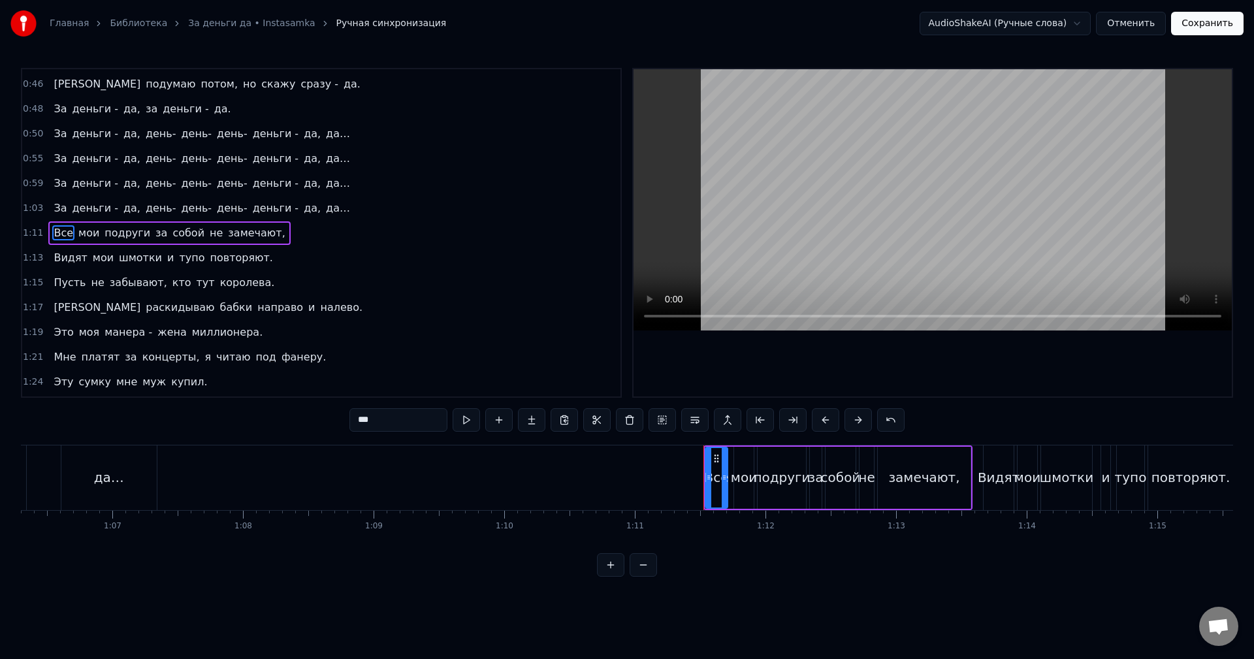
click at [269, 238] on div "1:11 Все мои подруги за собой не замечают," at bounding box center [321, 233] width 598 height 25
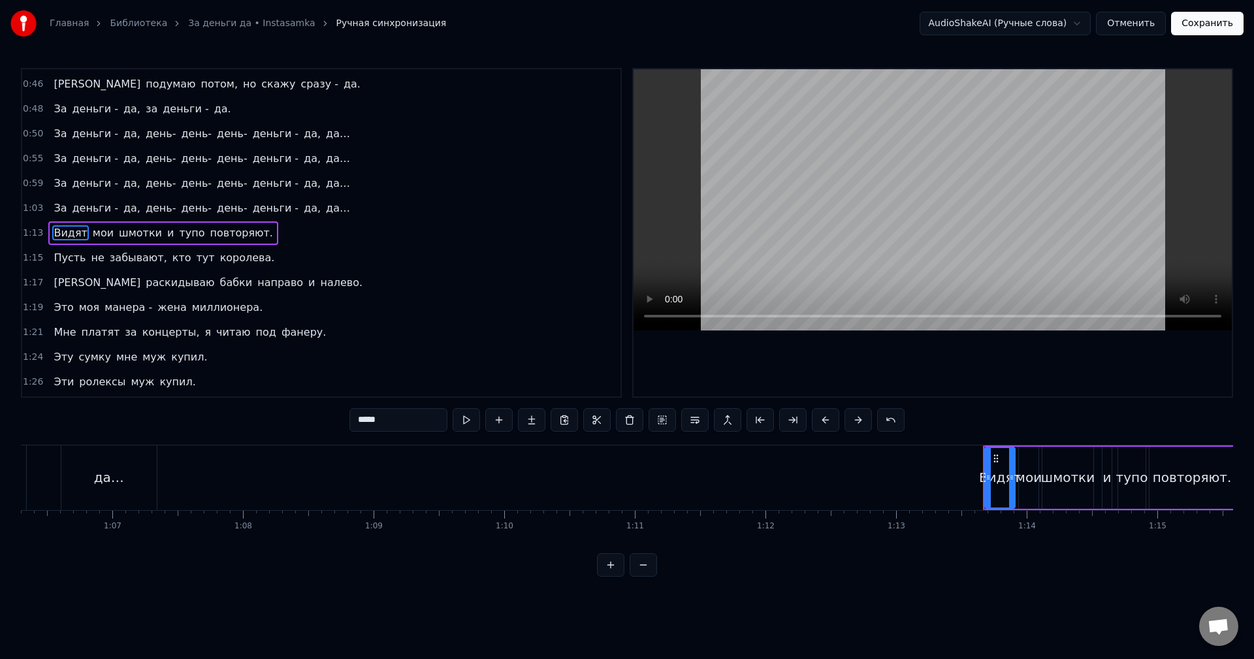
click at [266, 238] on div "1:13 Видят мои шмотки и тупо повторяют." at bounding box center [321, 233] width 598 height 25
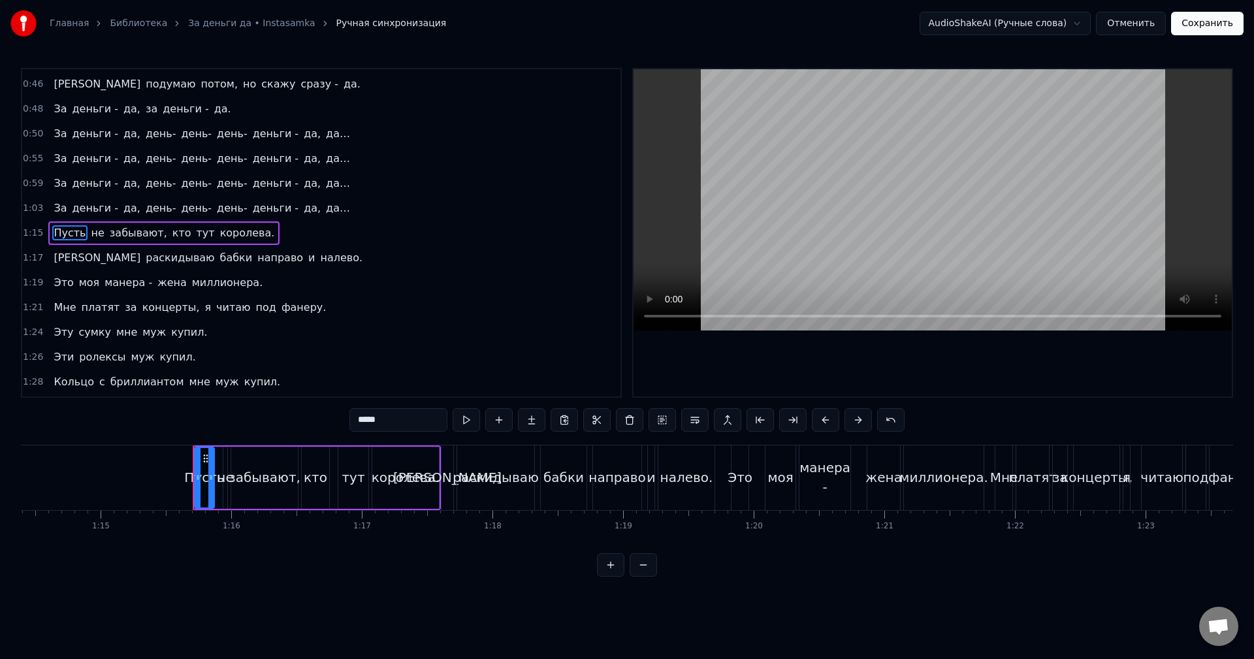
click at [264, 238] on div "1:15 Пусть не забывают, кто тут королева." at bounding box center [321, 233] width 598 height 25
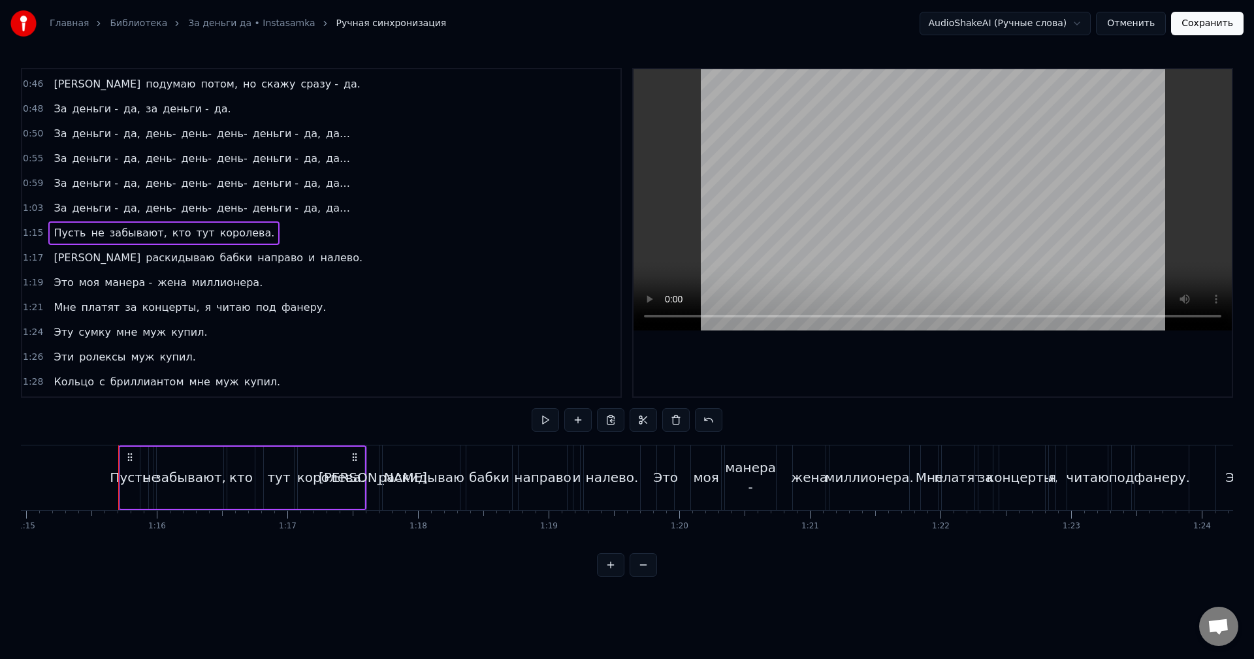
scroll to position [0, 9820]
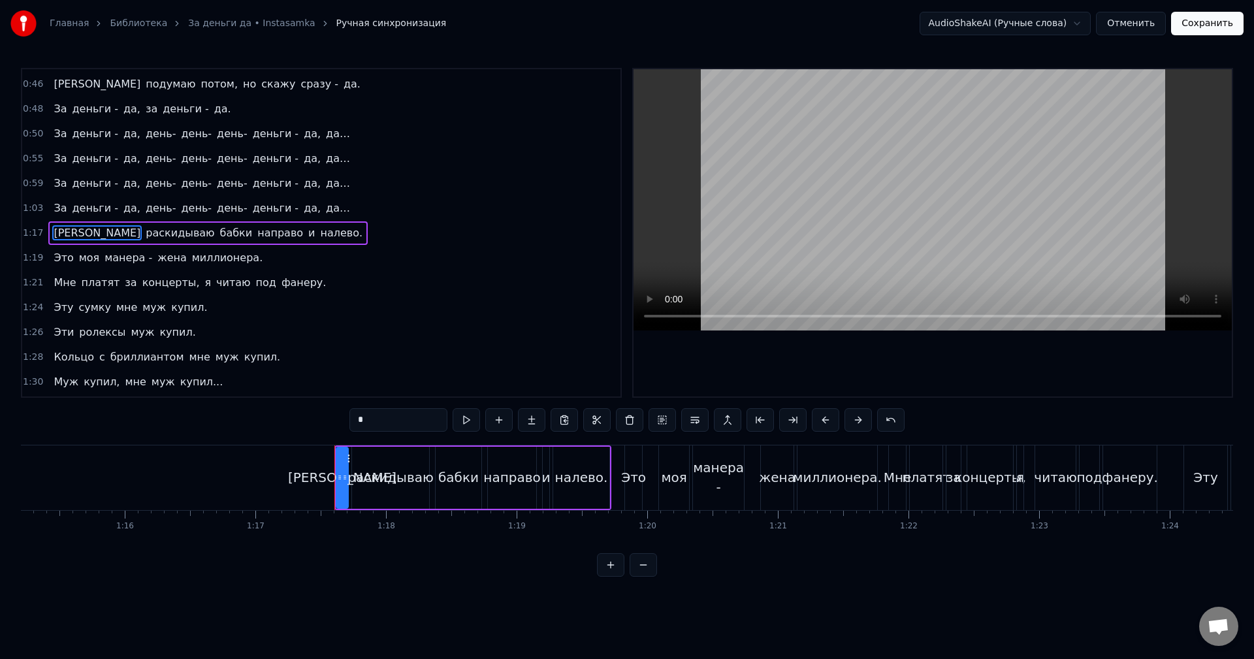
click at [264, 238] on div "1:17 Я раскидываю бабки направо и налево." at bounding box center [321, 233] width 598 height 25
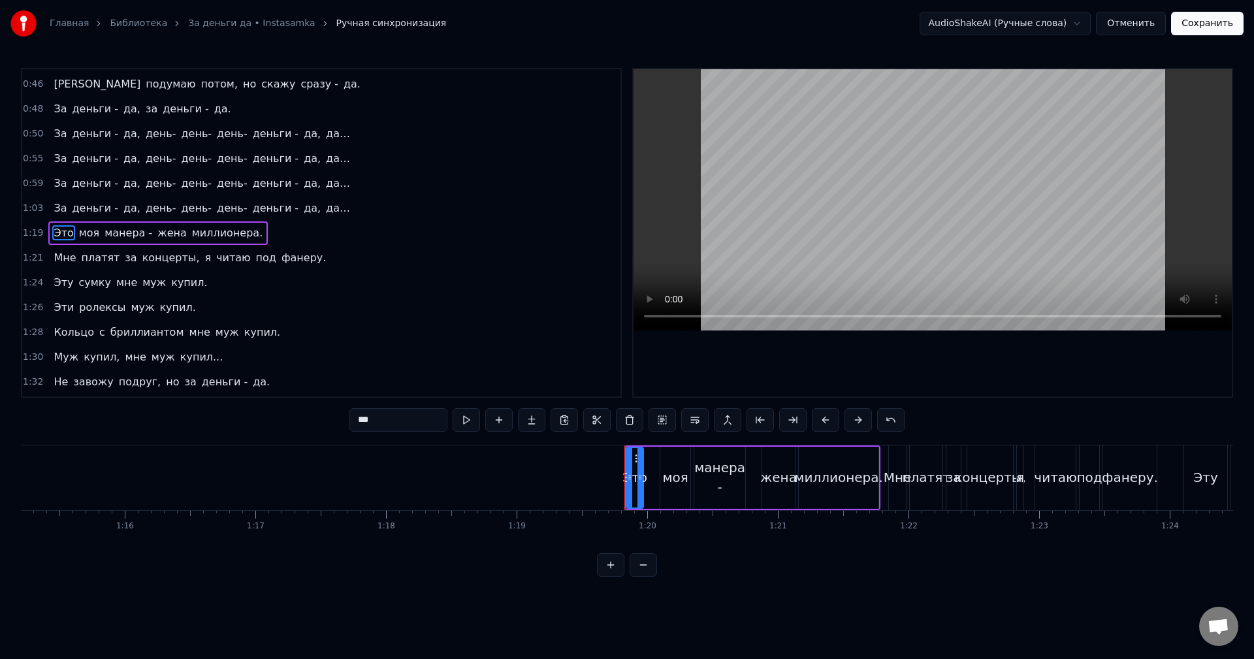
click at [264, 234] on div "1:19 Это моя манера - жена миллионера." at bounding box center [321, 233] width 598 height 25
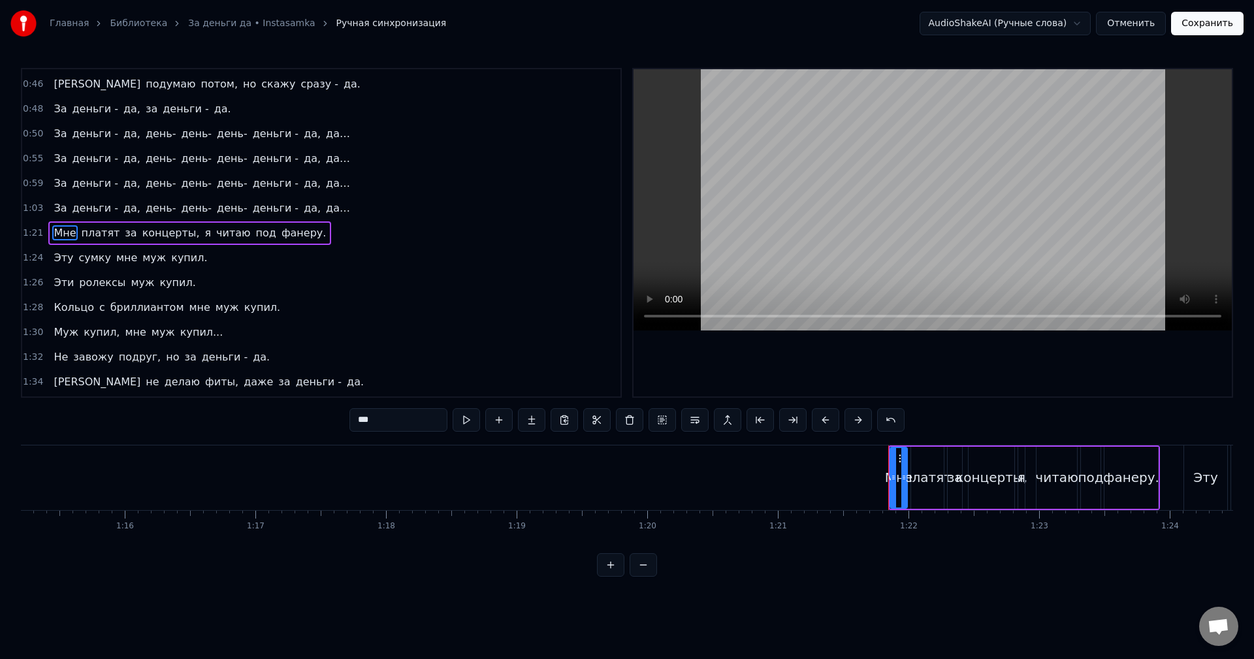
type input "******"
click at [304, 235] on div "1:22 платят за концерты, я читаю под фанеру." at bounding box center [321, 233] width 598 height 25
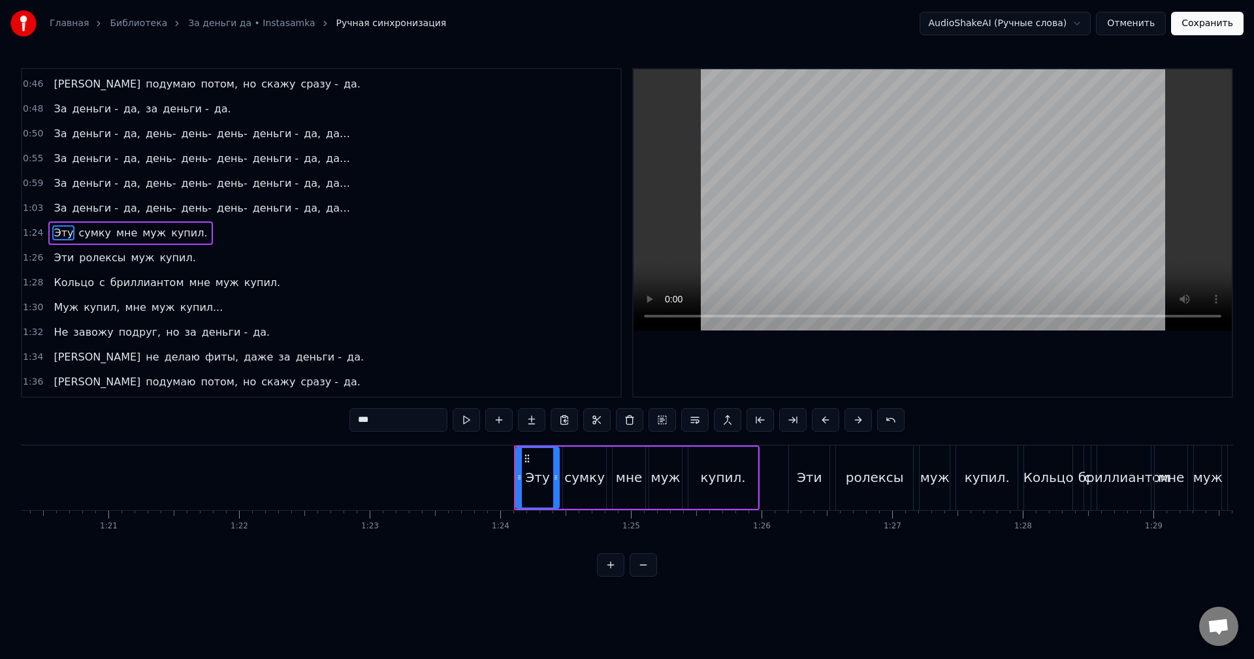
click at [300, 236] on div "1:24 Эту сумку мне муж купил." at bounding box center [321, 233] width 598 height 25
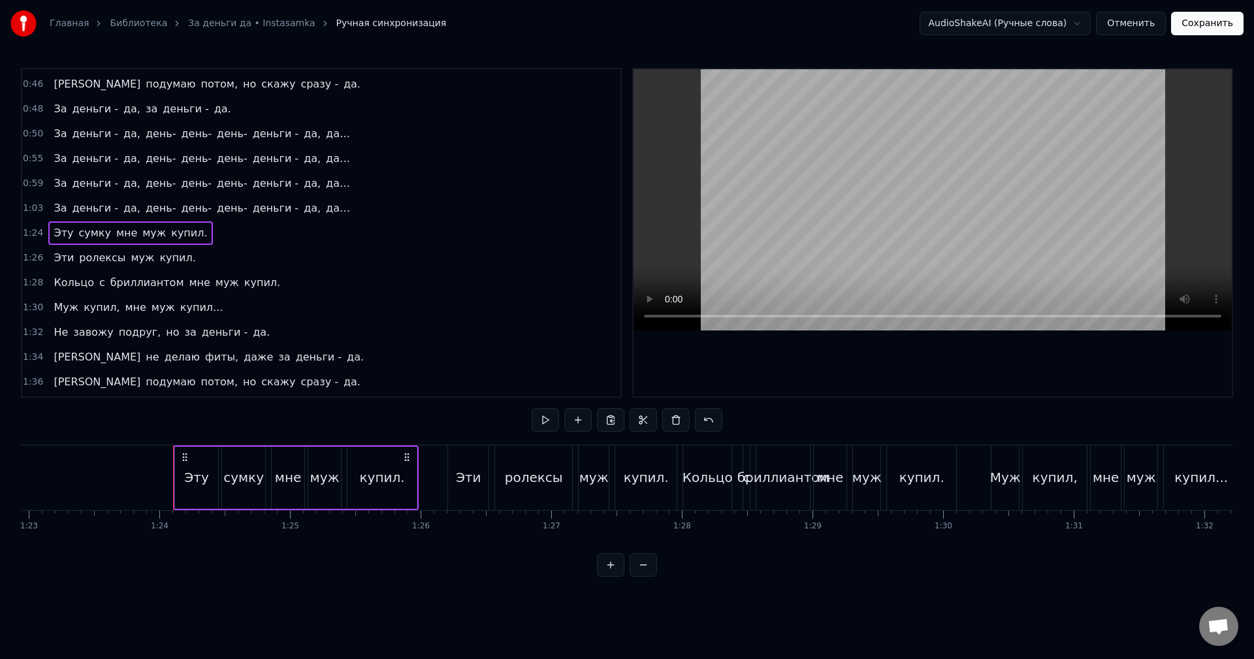
scroll to position [0, 10917]
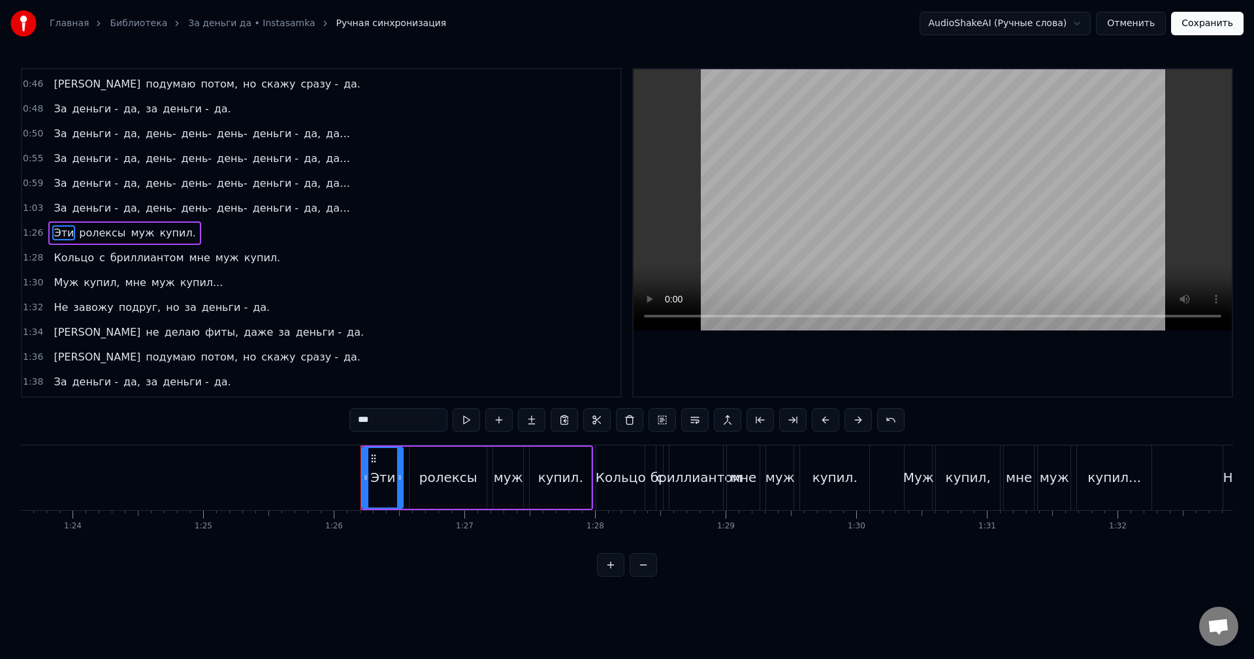
click at [300, 236] on div "1:26 Эти ролексы муж купил." at bounding box center [321, 233] width 598 height 25
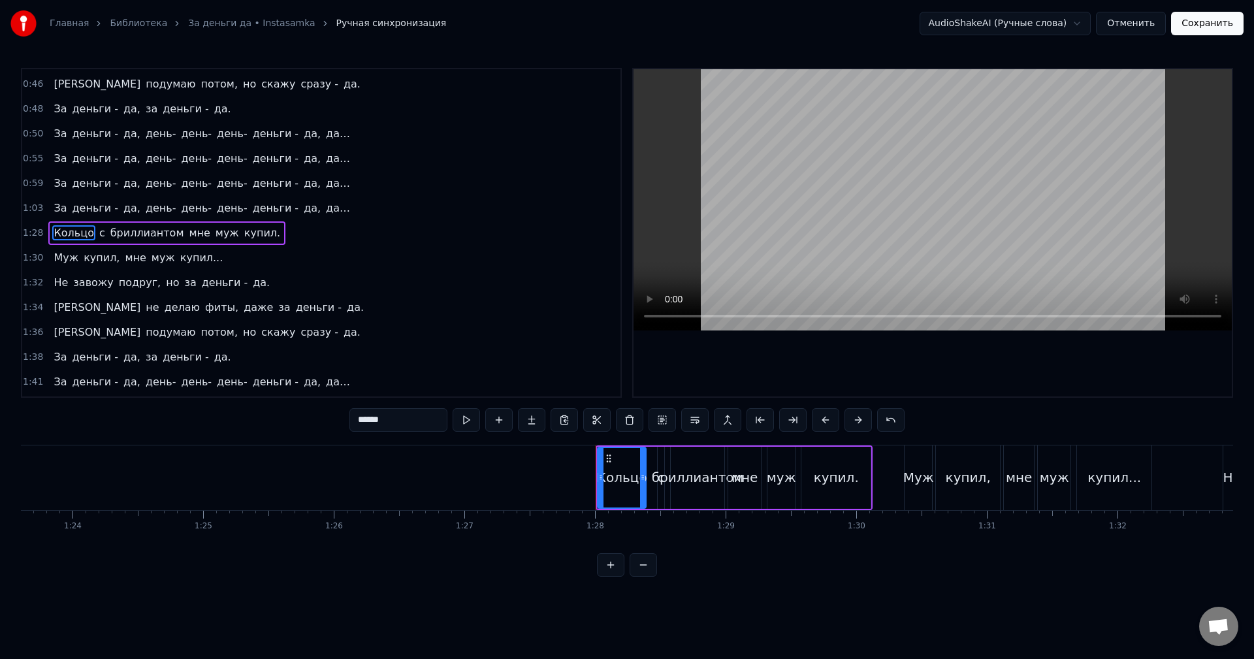
click at [299, 236] on div "1:28 Кольцо с бриллиантом мне муж купил." at bounding box center [321, 233] width 598 height 25
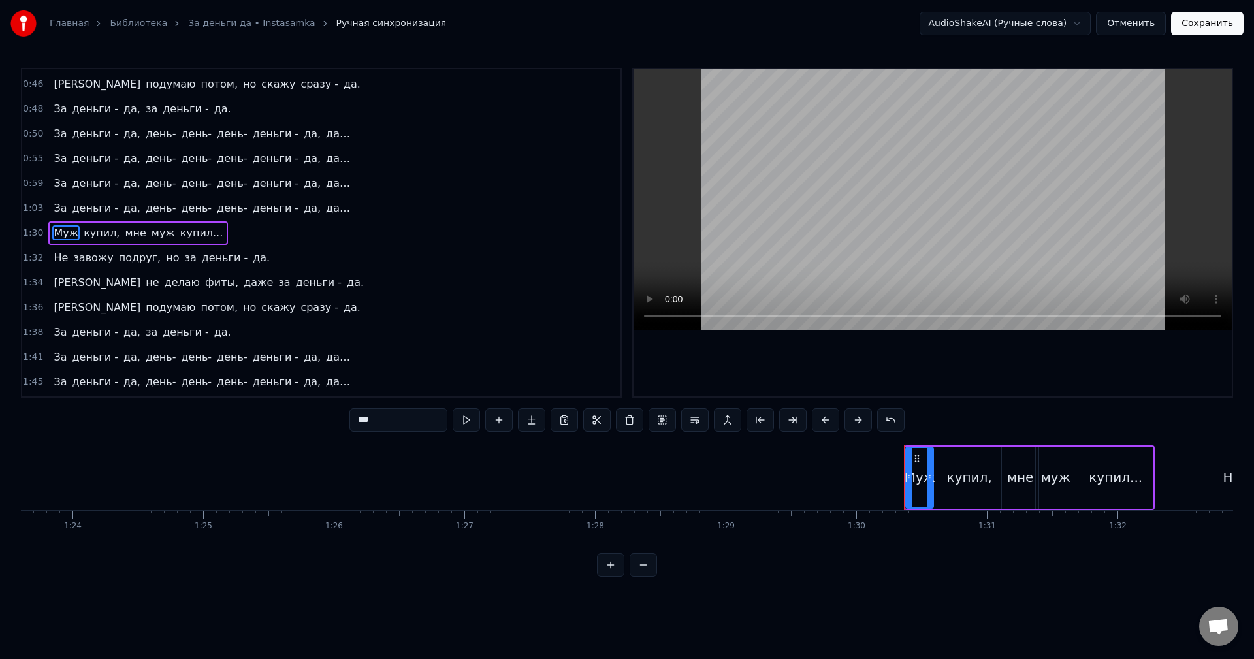
click at [299, 236] on div "1:30 Муж купил, мне муж купил..." at bounding box center [321, 233] width 598 height 25
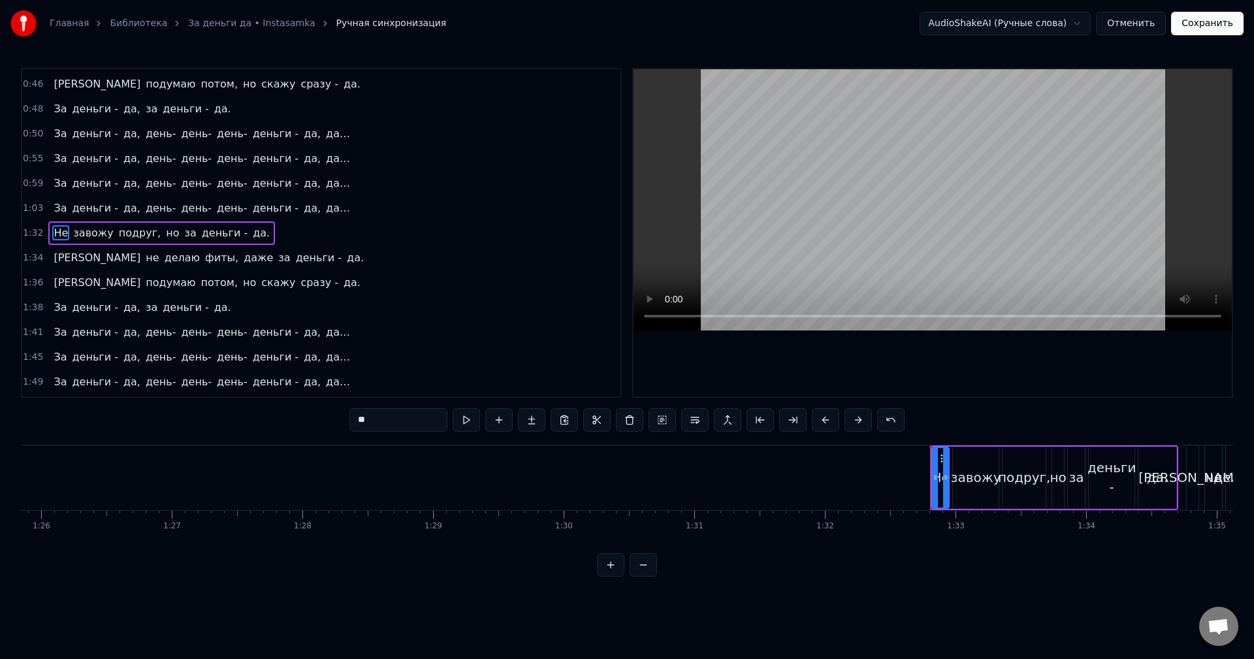
click at [299, 236] on div "1:32 Не завожу подруг, но за деньги - да." at bounding box center [321, 233] width 598 height 25
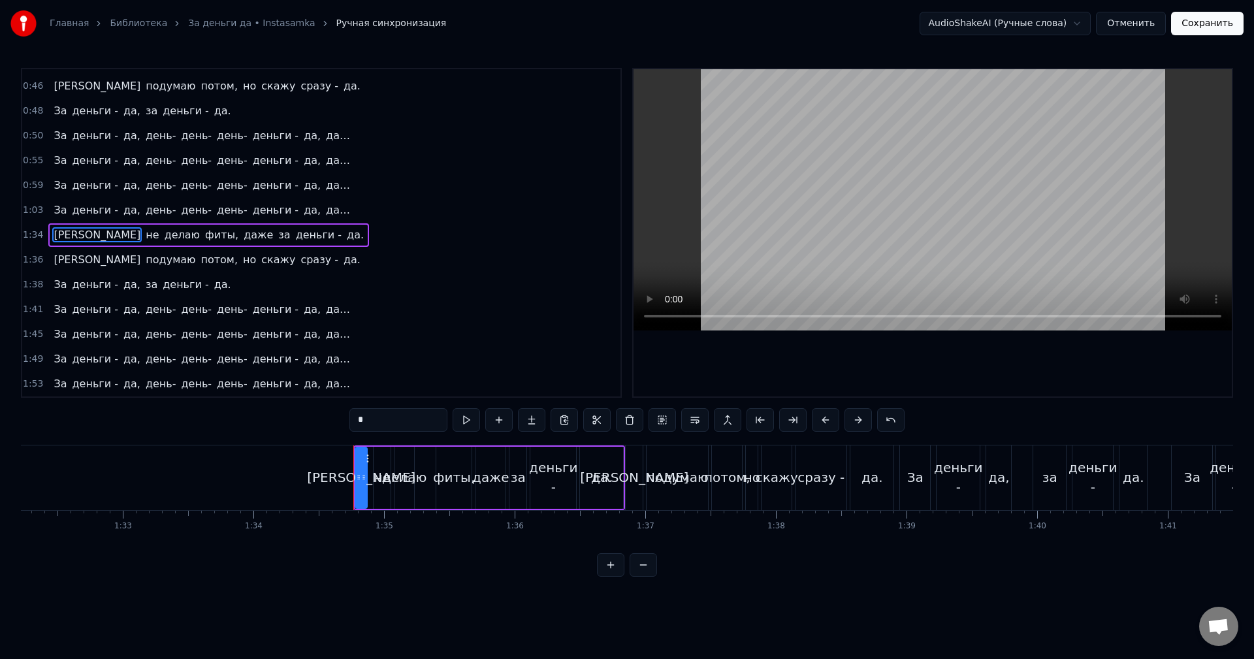
scroll to position [0, 12053]
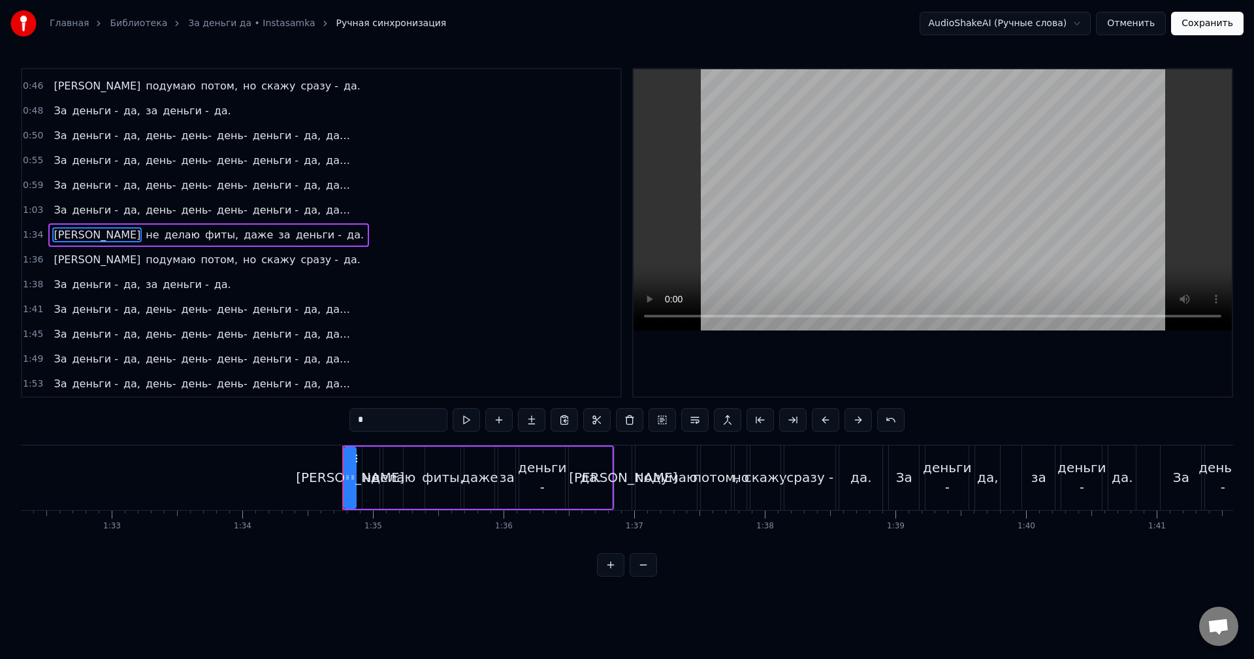
click at [299, 236] on div "1:34 Я не делаю фиты, даже за деньги - да." at bounding box center [321, 235] width 598 height 25
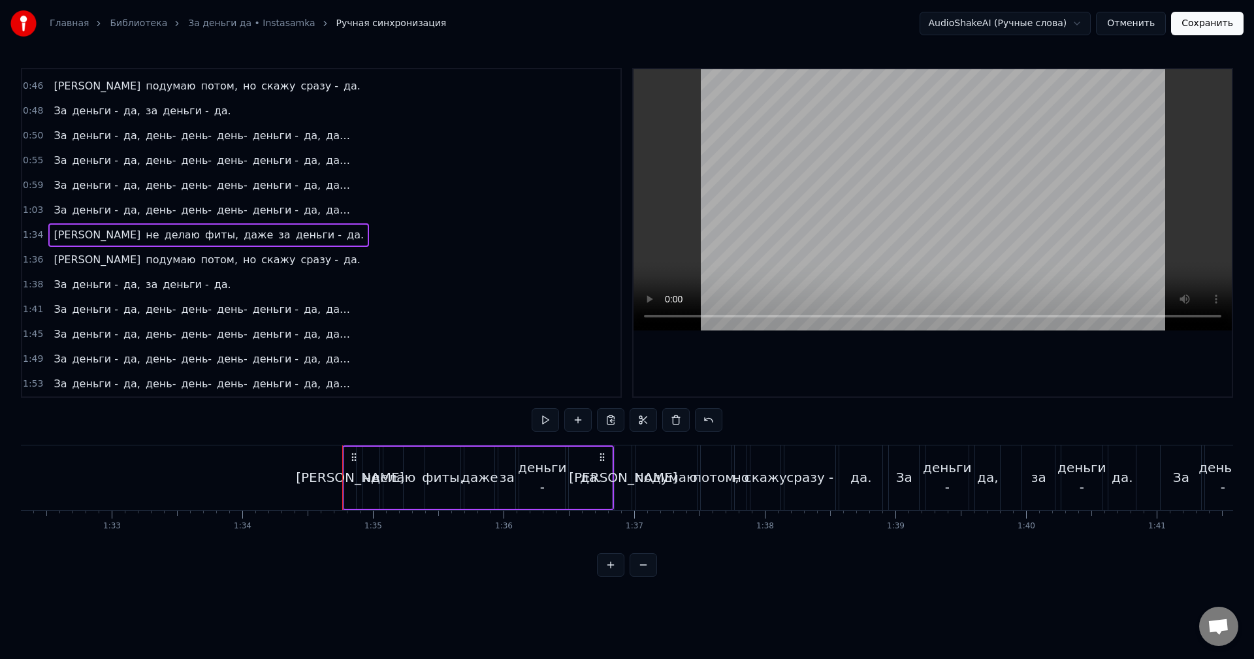
scroll to position [318, 0]
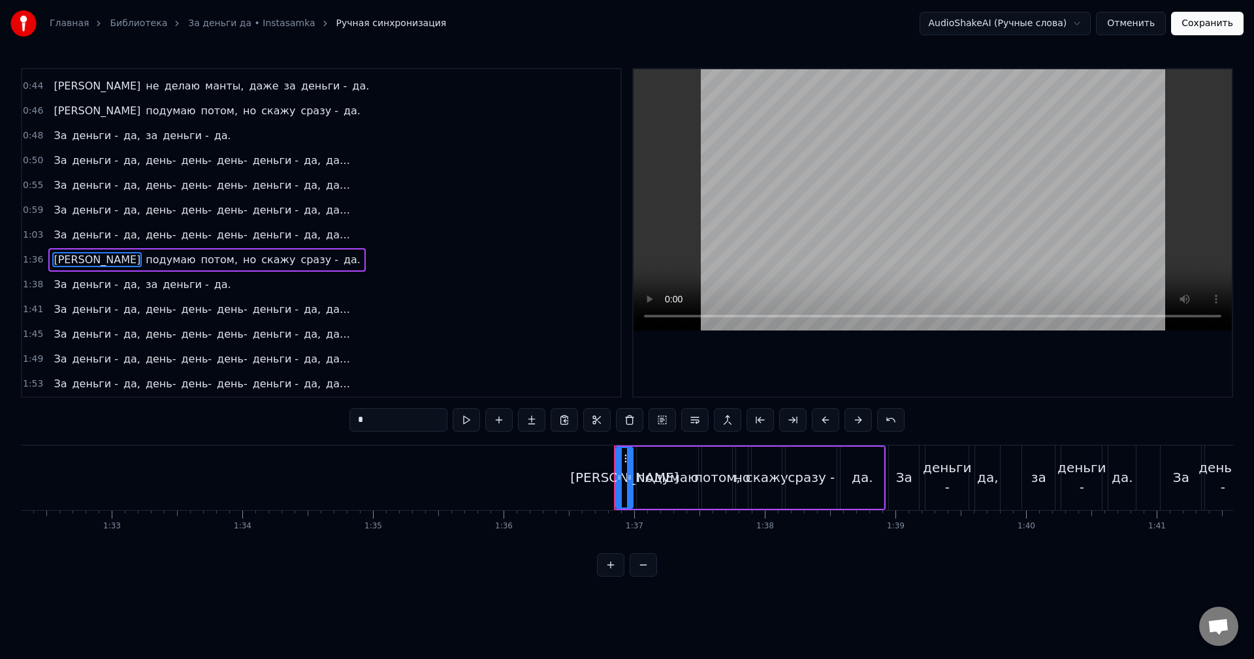
click at [294, 255] on div "1:36 Я подумаю потом, но скажу сразу - да." at bounding box center [321, 259] width 598 height 25
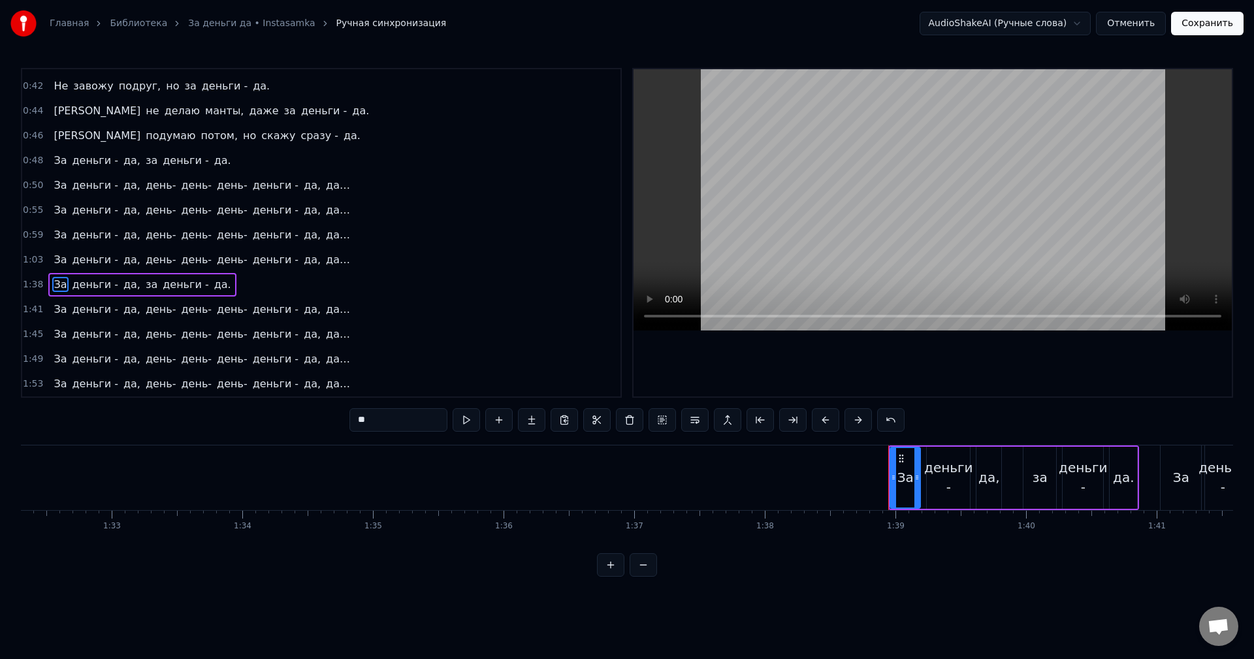
scroll to position [293, 0]
click at [251, 285] on div "1:38 За деньги - да, за деньги - да." at bounding box center [321, 284] width 598 height 25
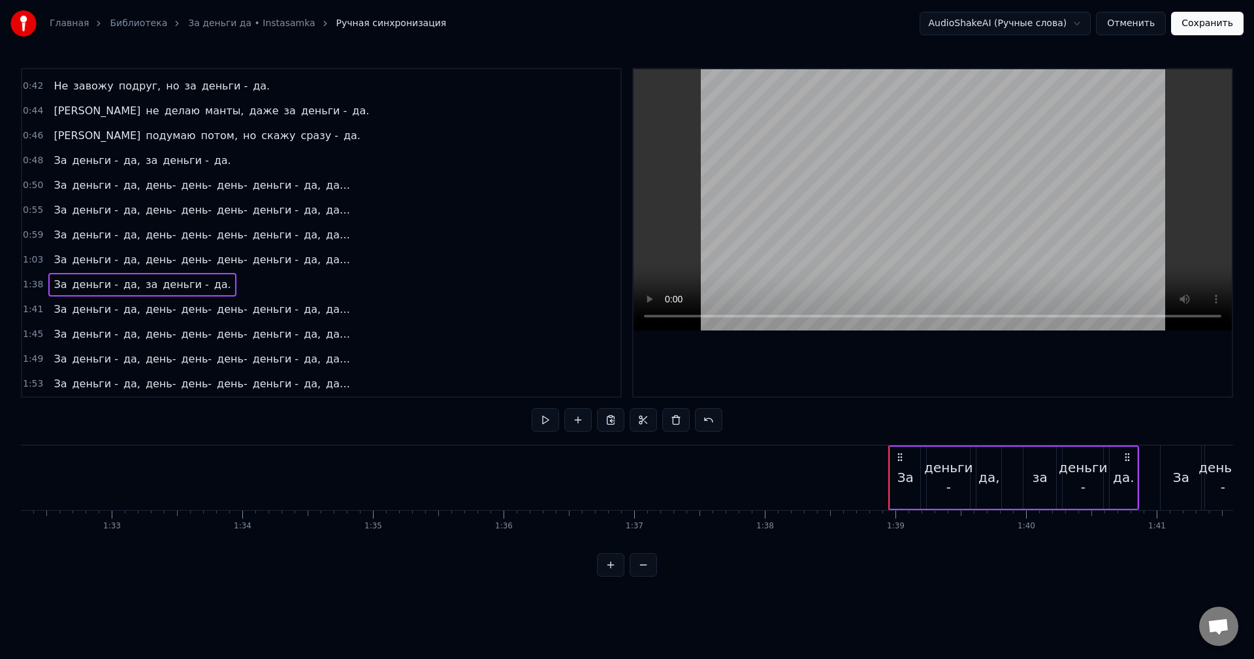
scroll to position [268, 0]
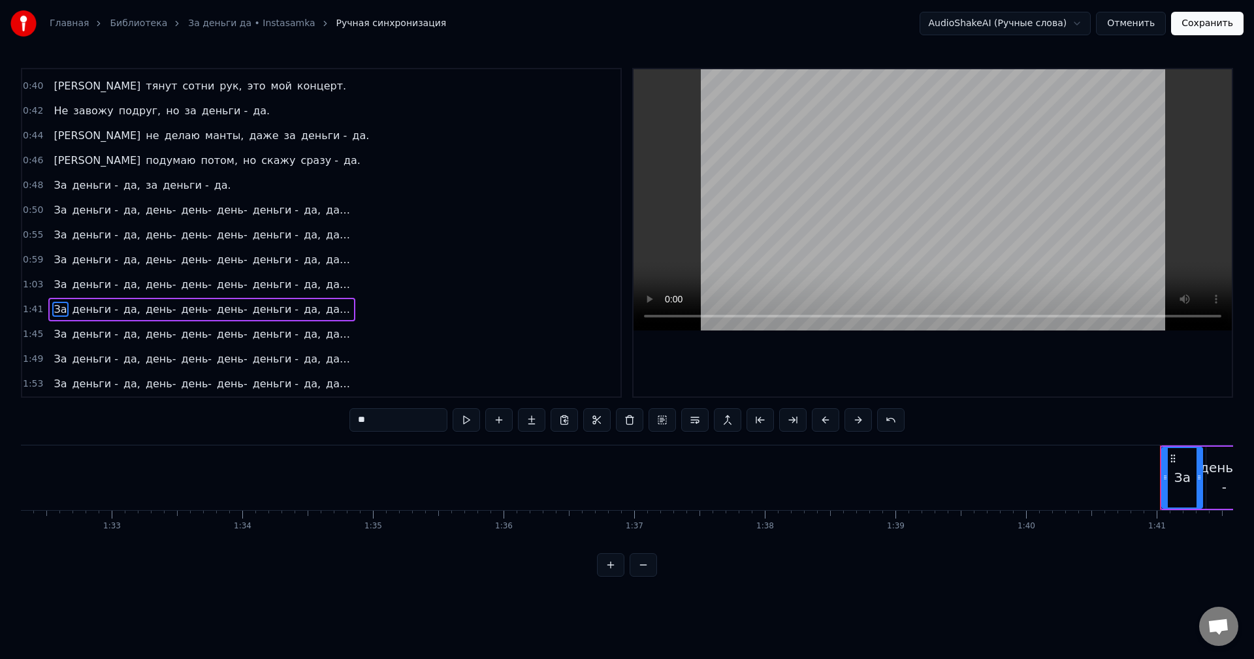
type input "********"
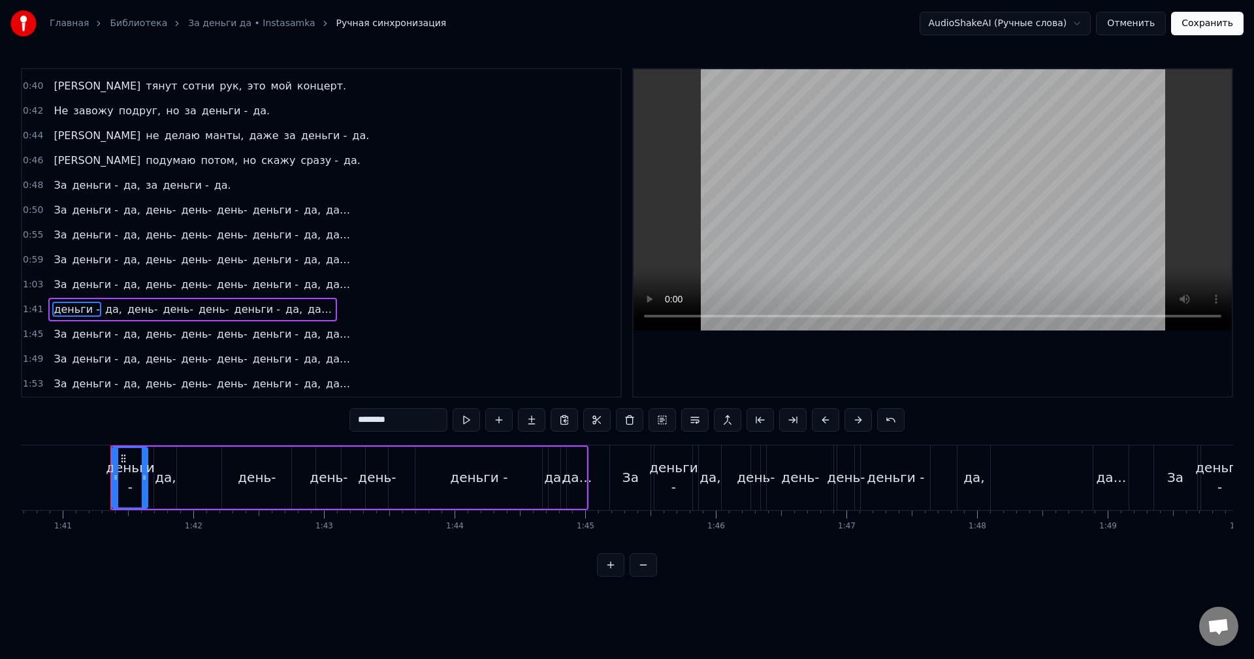
scroll to position [0, 13171]
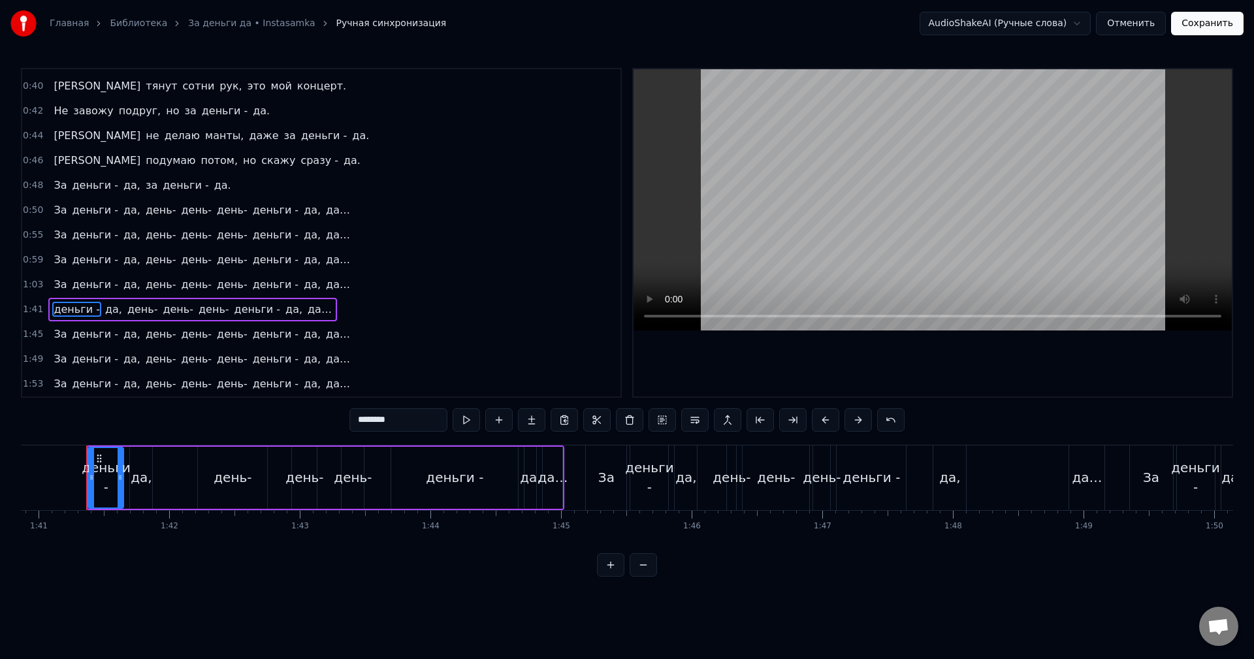
click at [322, 306] on div "1:41 деньги - да, день- день- день- деньги - да, да…" at bounding box center [321, 309] width 598 height 25
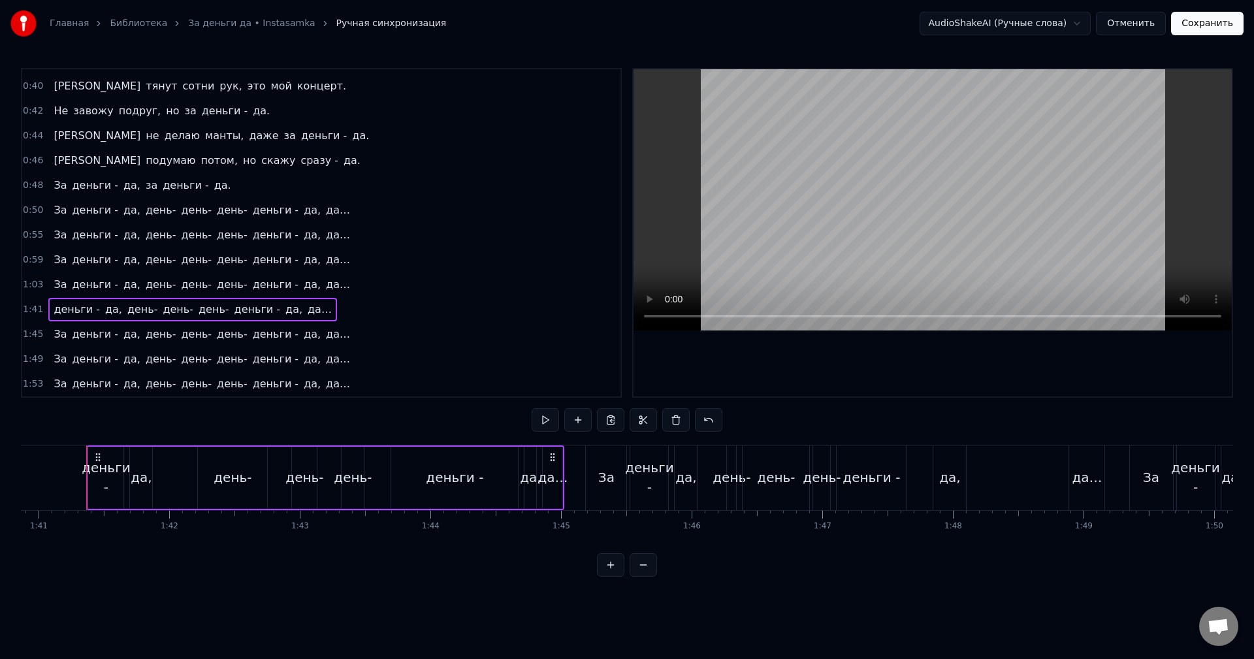
scroll to position [244, 0]
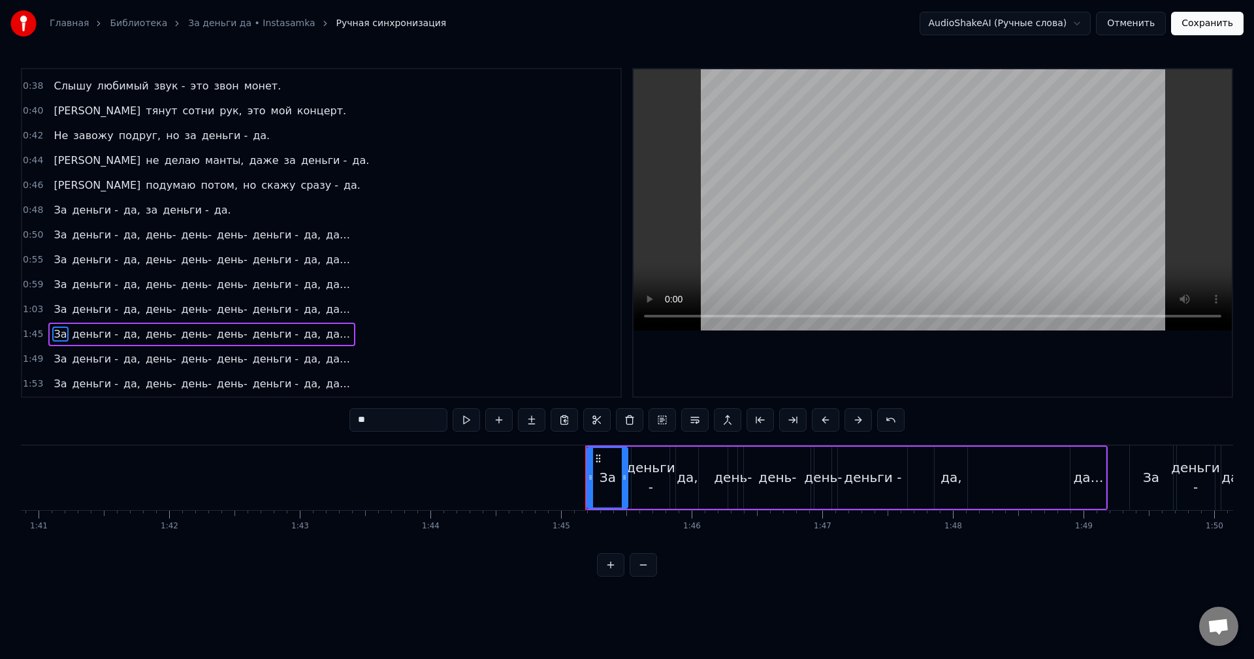
click at [319, 328] on div "1:45 За деньги - да, день- день- день- деньги - да, да…" at bounding box center [321, 334] width 598 height 25
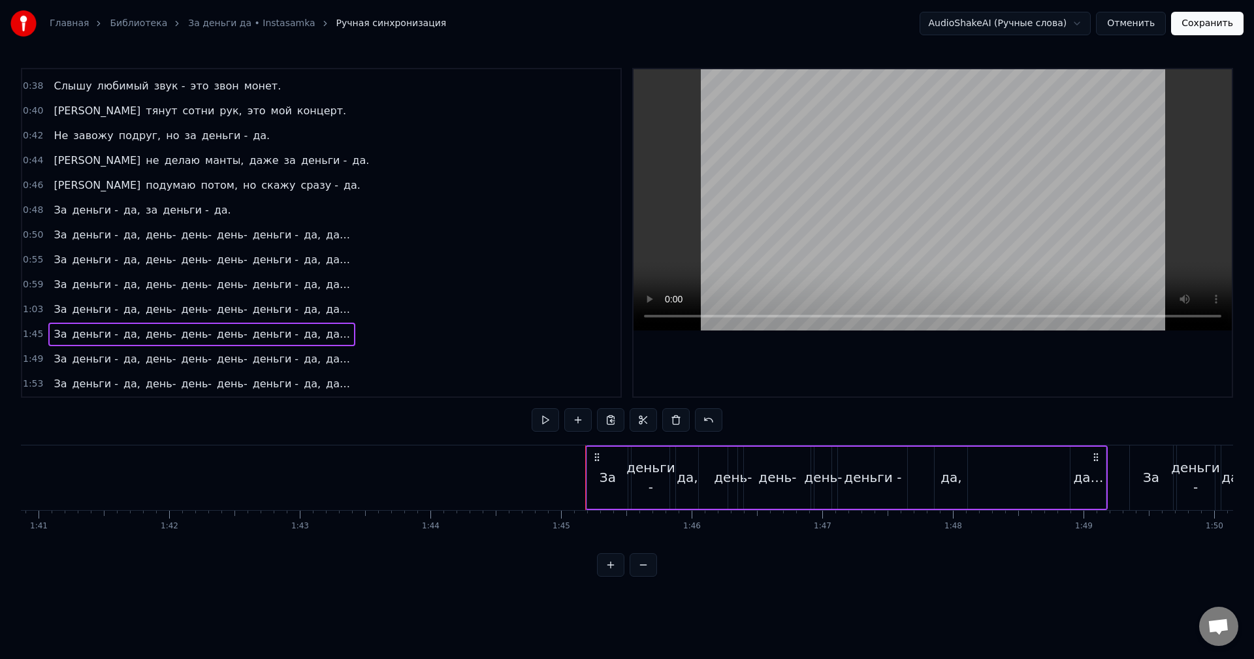
scroll to position [219, 0]
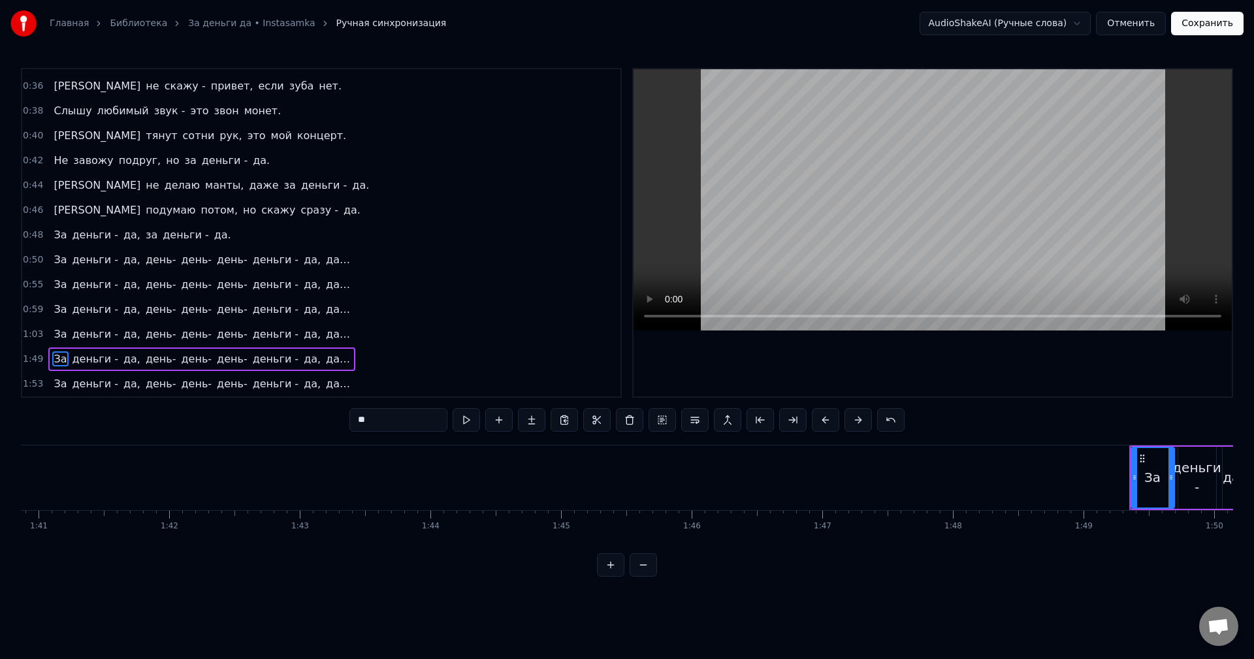
click at [319, 352] on div "1:49 За деньги - да, день- день- день- деньги - да, да…" at bounding box center [321, 359] width 598 height 25
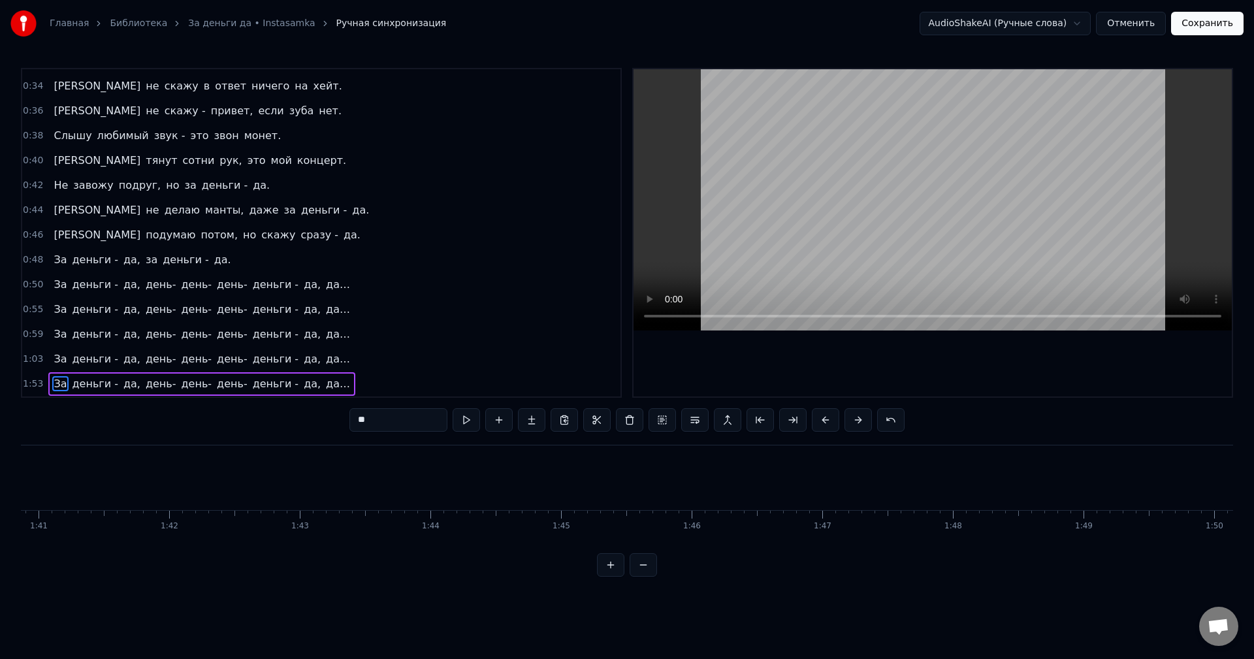
scroll to position [194, 0]
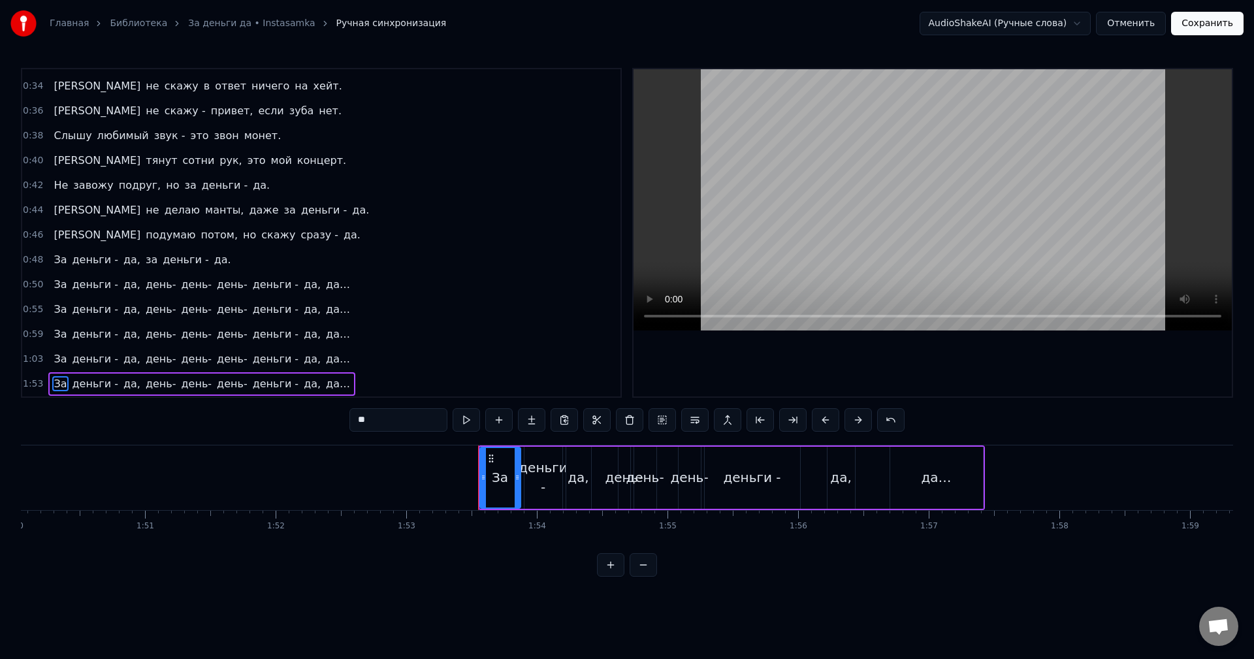
click at [318, 379] on div "1:53 За деньги - да, день- день- день- деньги - да, да…" at bounding box center [321, 384] width 598 height 25
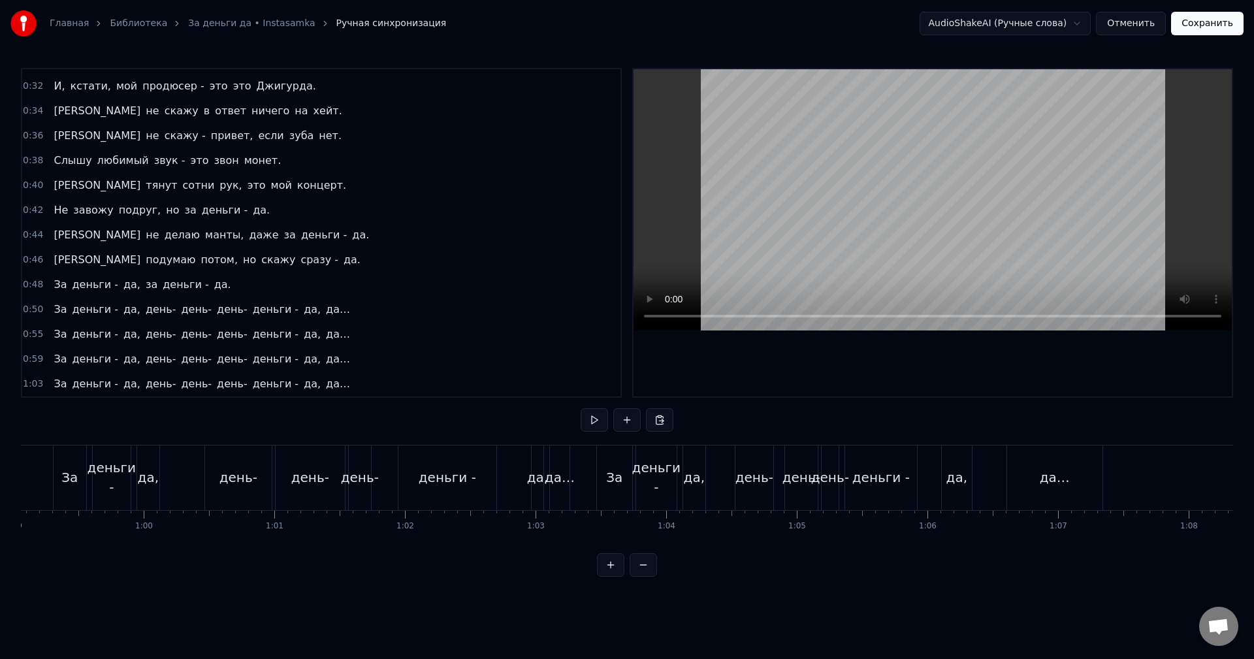
scroll to position [0, 7909]
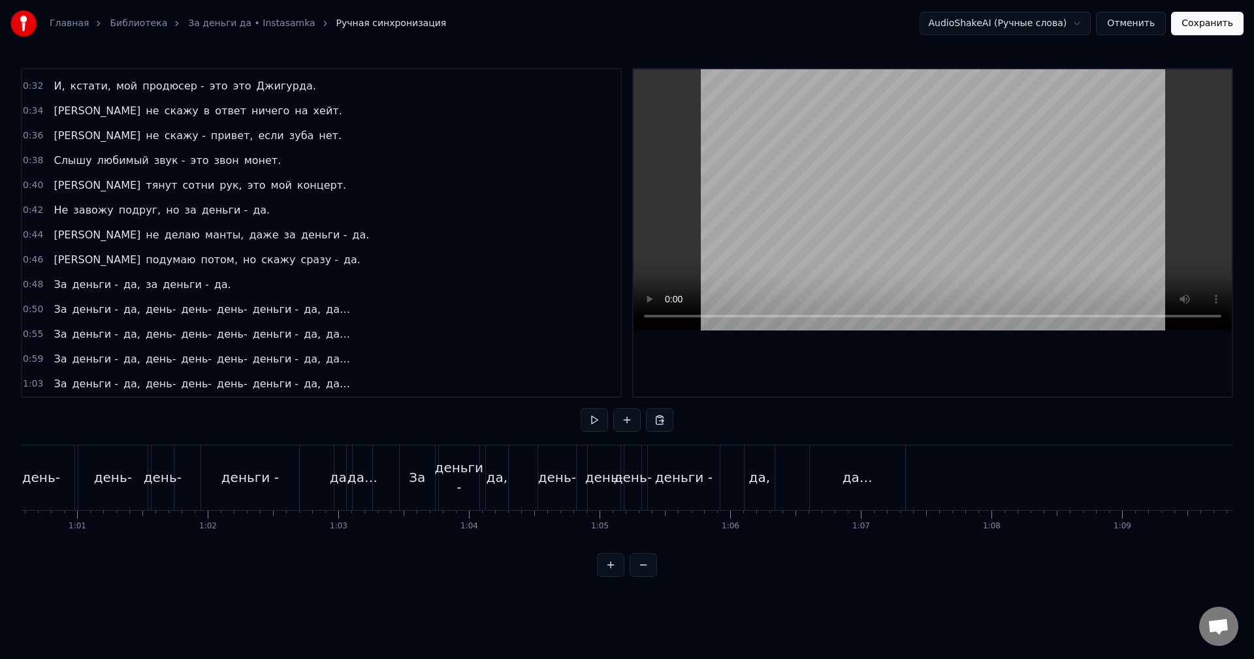
click at [823, 501] on div "да…" at bounding box center [857, 477] width 95 height 65
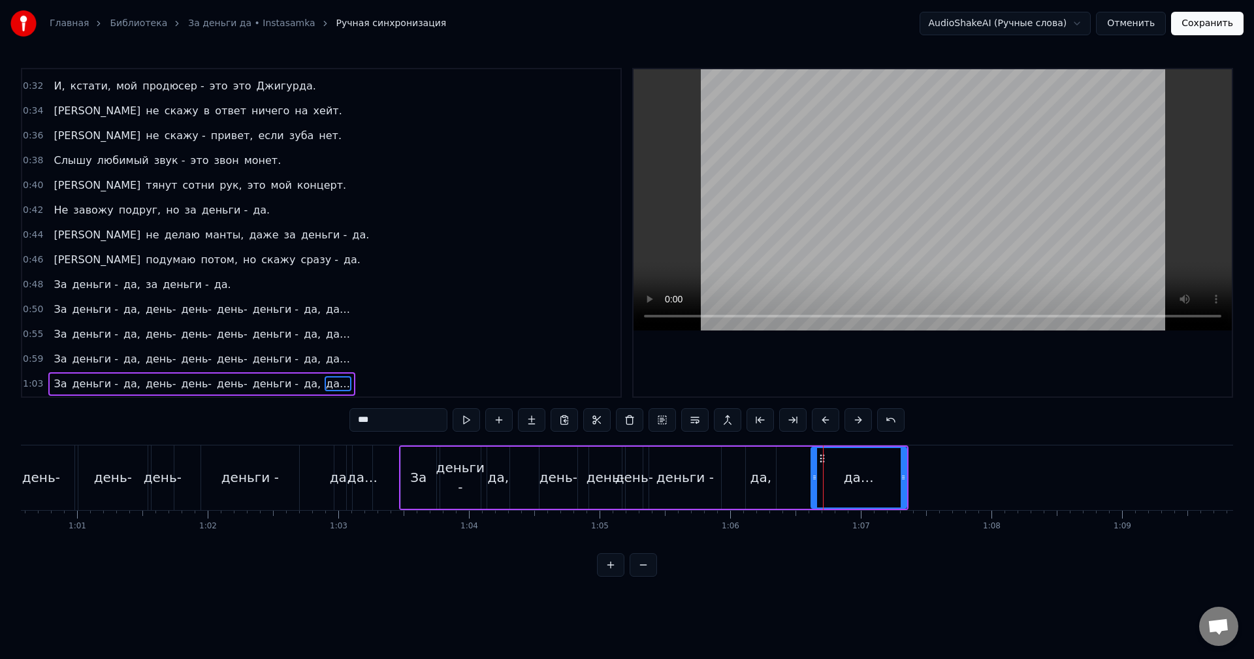
click at [325, 375] on div "1:03 За деньги - да, день- день- день- деньги - да, да…" at bounding box center [321, 384] width 598 height 25
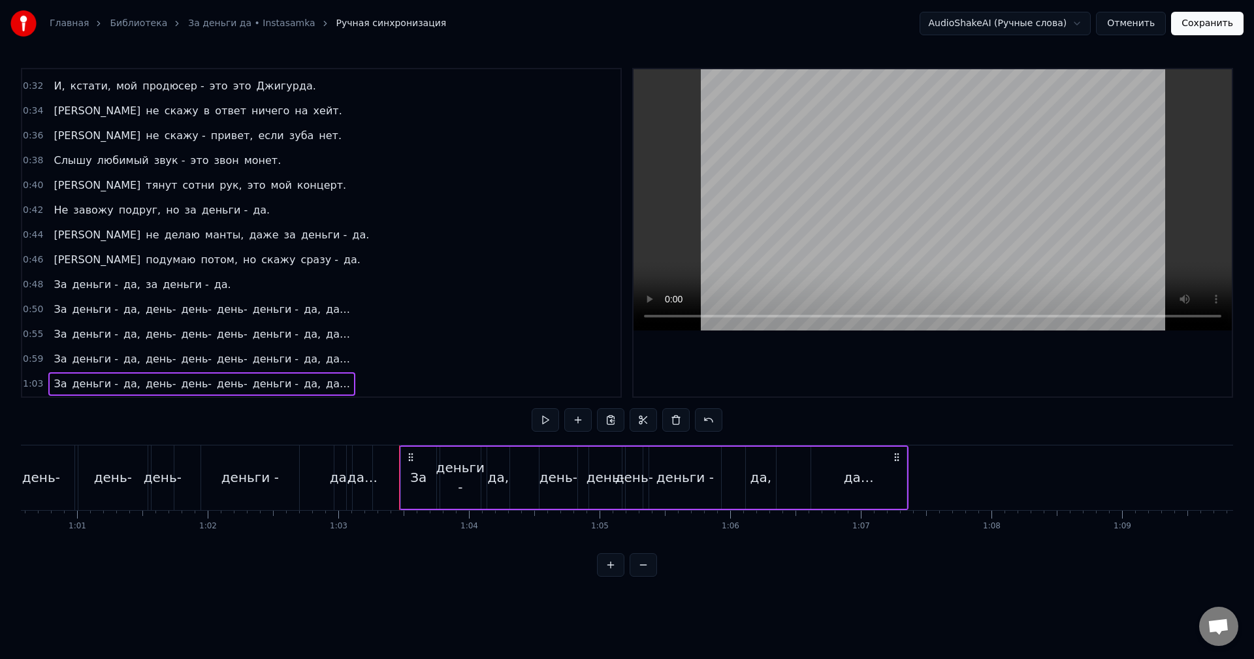
click at [544, 420] on button at bounding box center [544, 420] width 27 height 24
click at [1199, 30] on button "Сохранить" at bounding box center [1207, 24] width 72 height 24
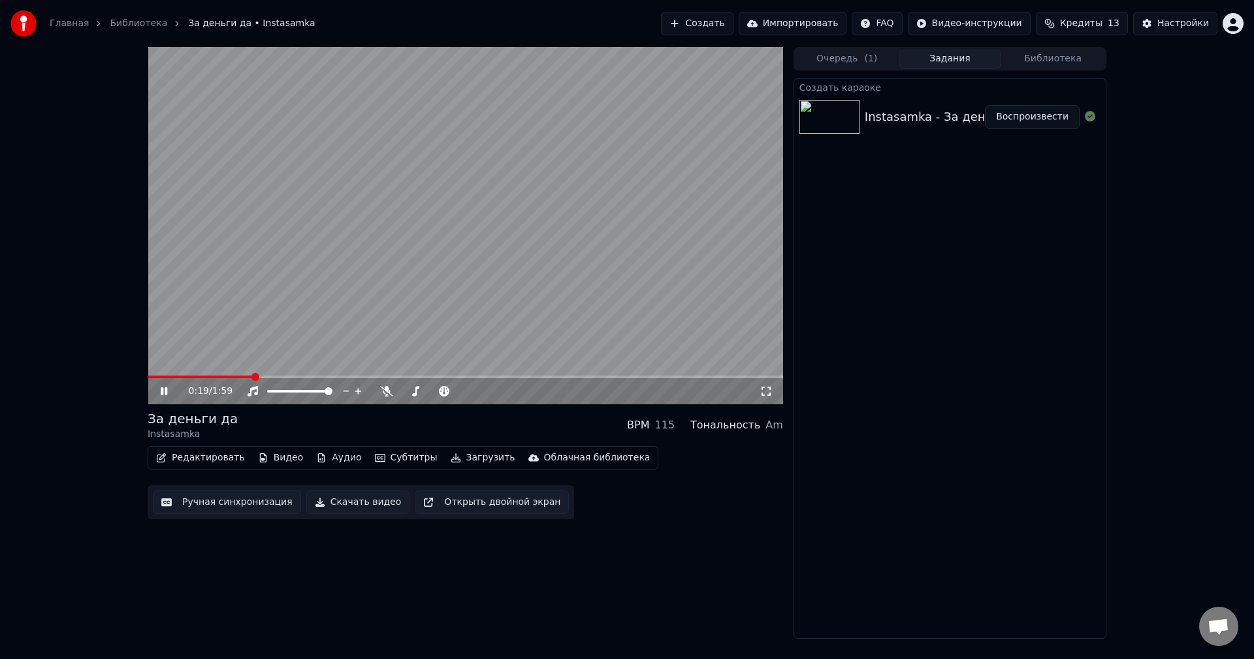
click at [484, 326] on video at bounding box center [465, 225] width 635 height 357
click at [378, 499] on button "Скачать видео" at bounding box center [358, 502] width 104 height 24
click at [725, 29] on button "Создать" at bounding box center [697, 24] width 72 height 24
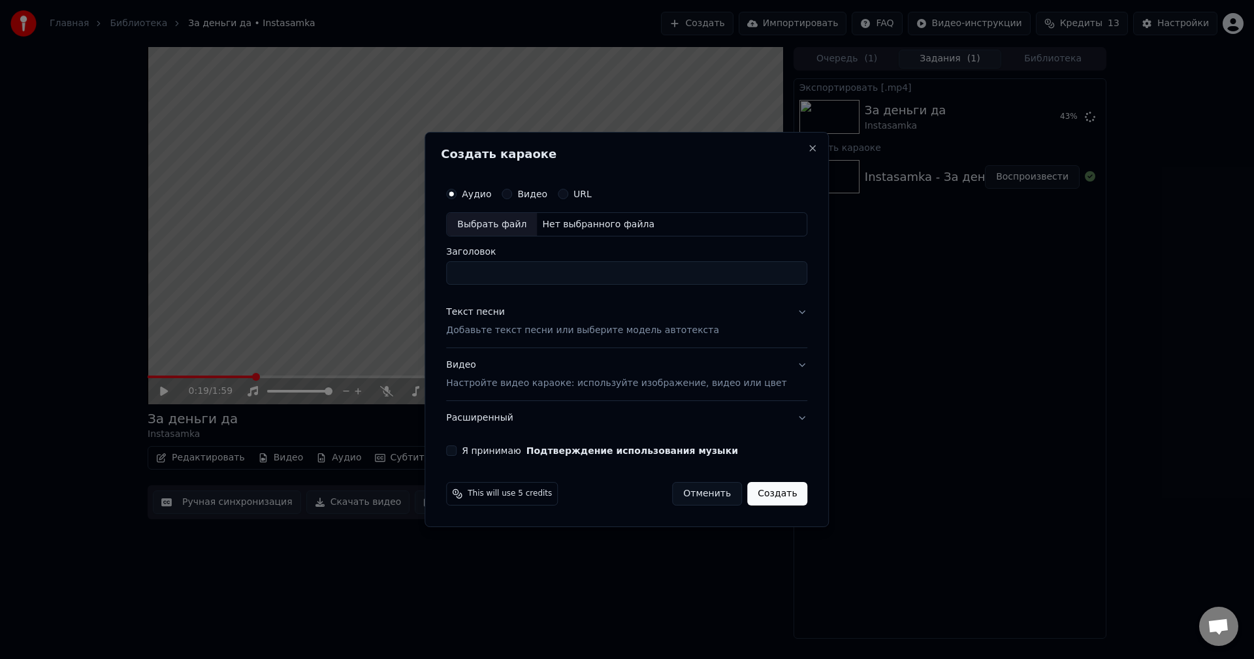
click at [507, 222] on div "Выбрать файл" at bounding box center [492, 225] width 90 height 24
type input "**********"
click at [523, 330] on p "Добавьте текст песни или выберите модель автотекста" at bounding box center [582, 330] width 273 height 13
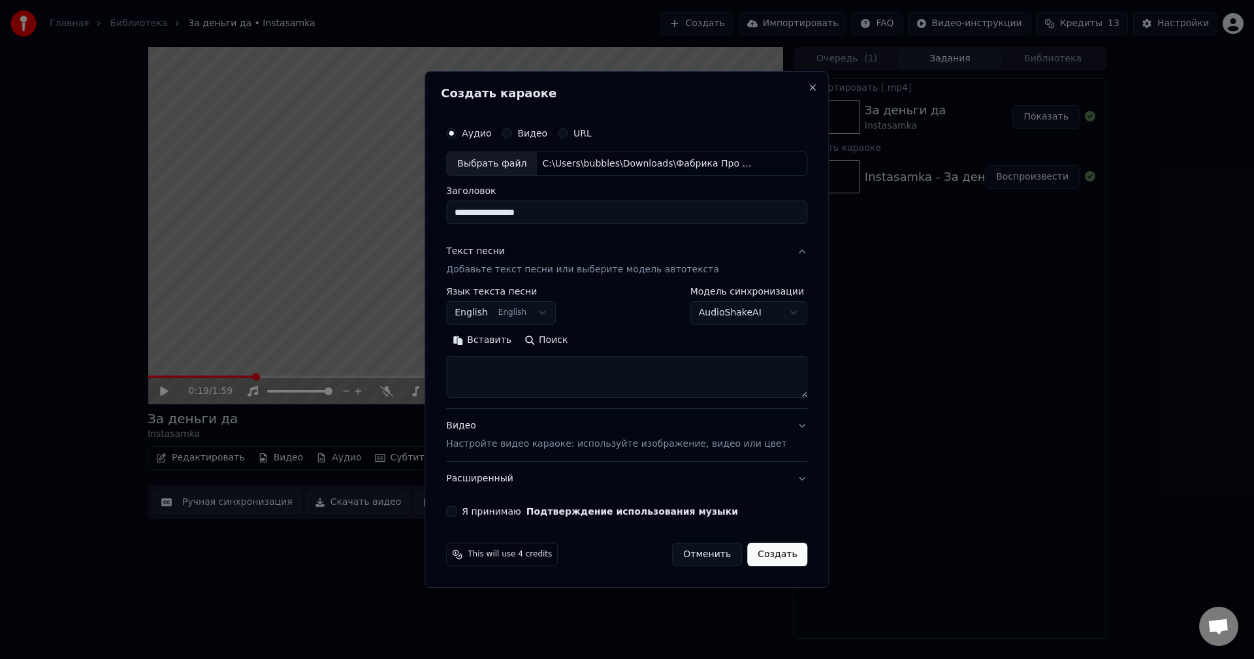
click at [528, 314] on body "**********" at bounding box center [627, 329] width 1254 height 659
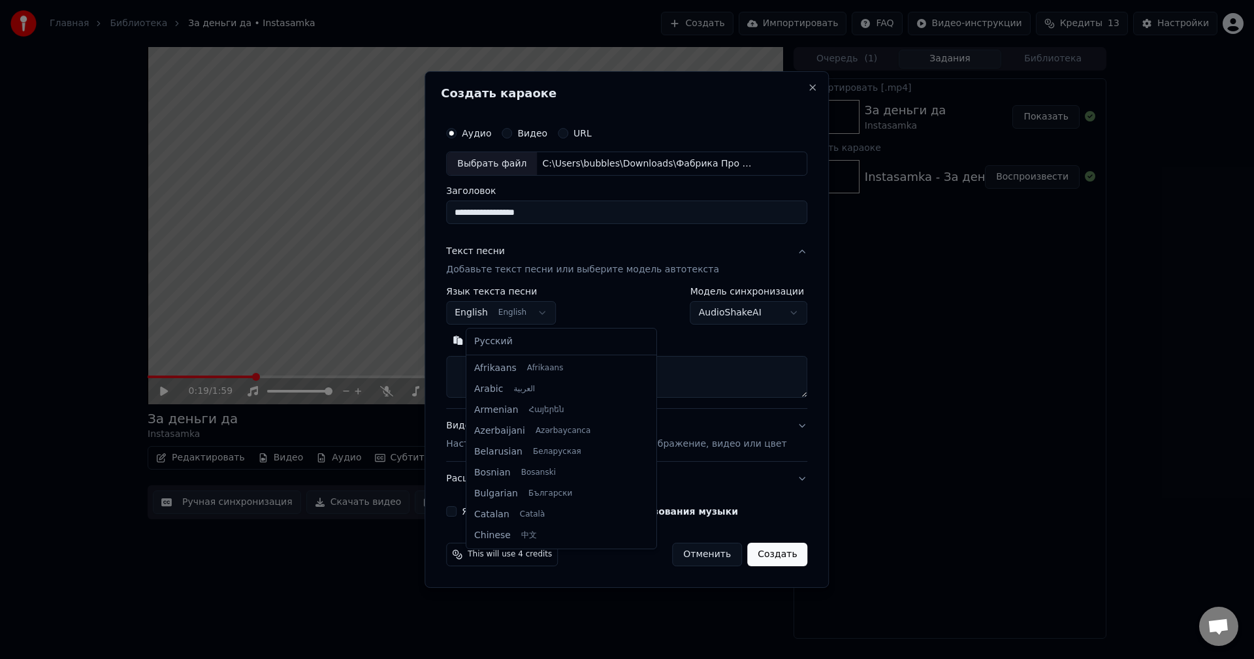
scroll to position [104, 0]
select select "**"
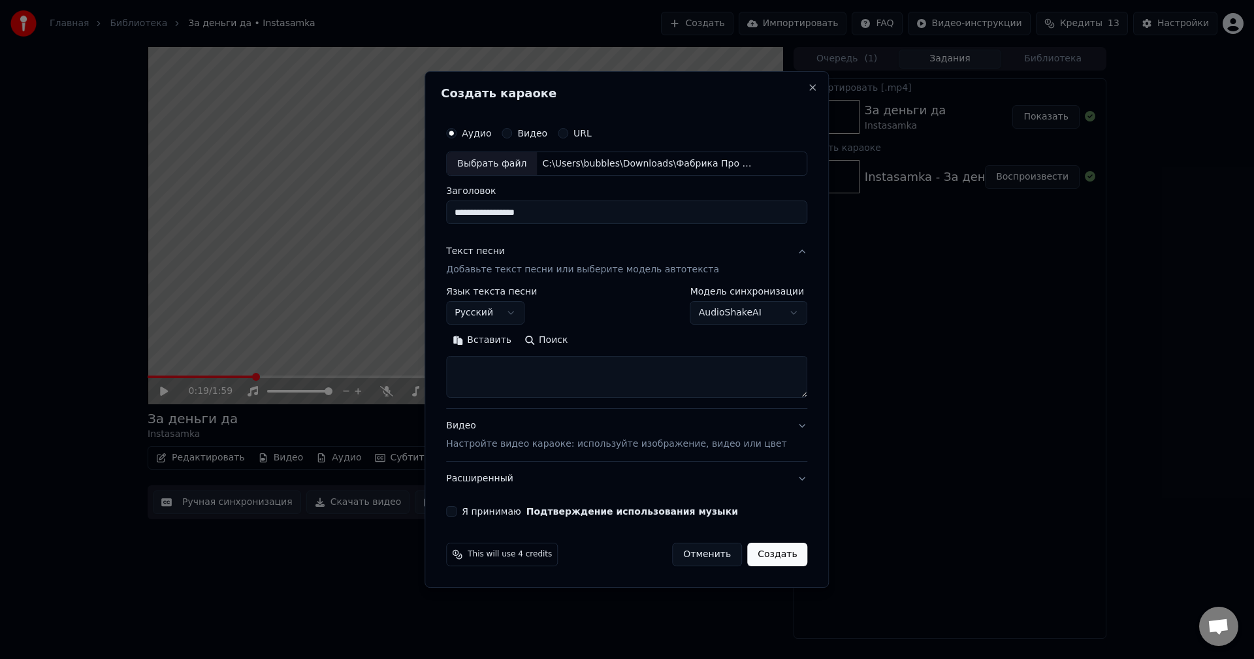
click at [516, 367] on textarea at bounding box center [626, 377] width 361 height 42
paste textarea "**********"
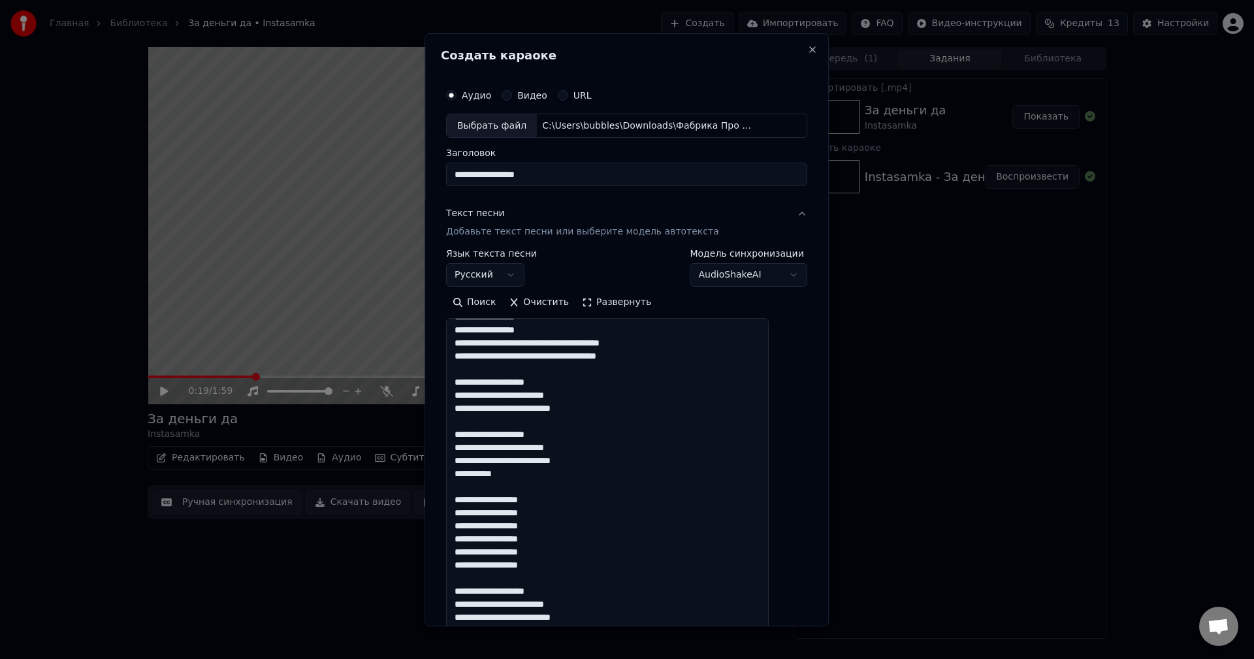
drag, startPoint x: 783, startPoint y: 392, endPoint x: 776, endPoint y: 689, distance: 297.2
click at [776, 658] on html "**********" at bounding box center [627, 329] width 1254 height 659
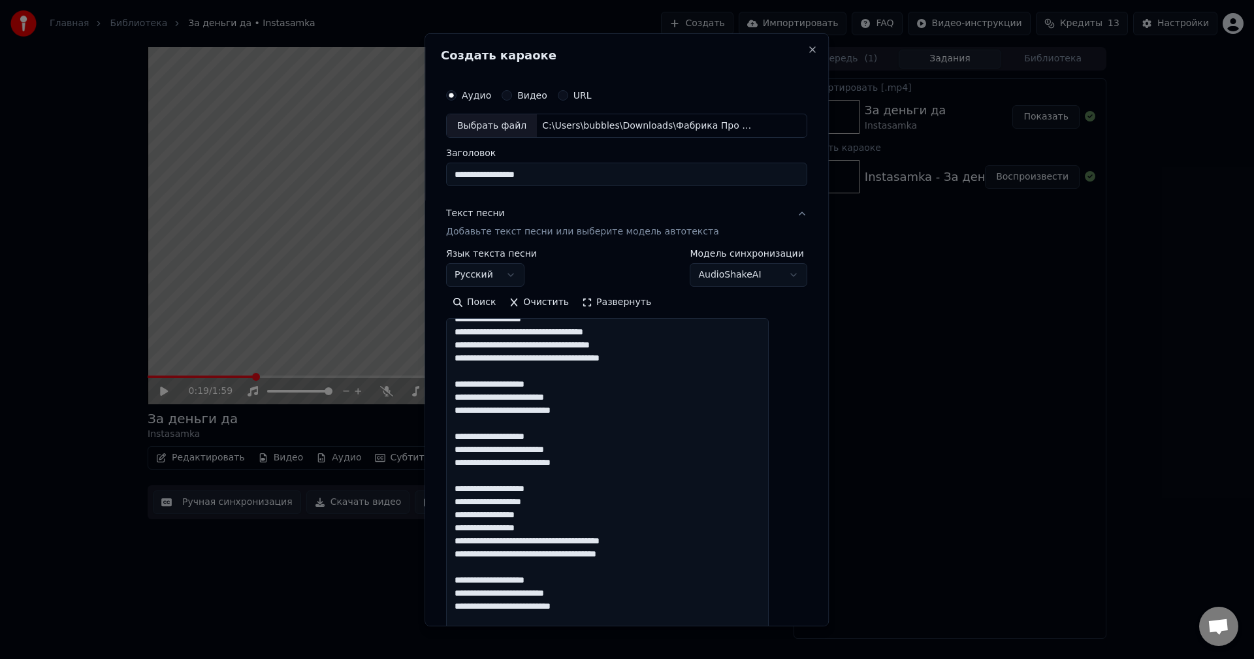
scroll to position [0, 0]
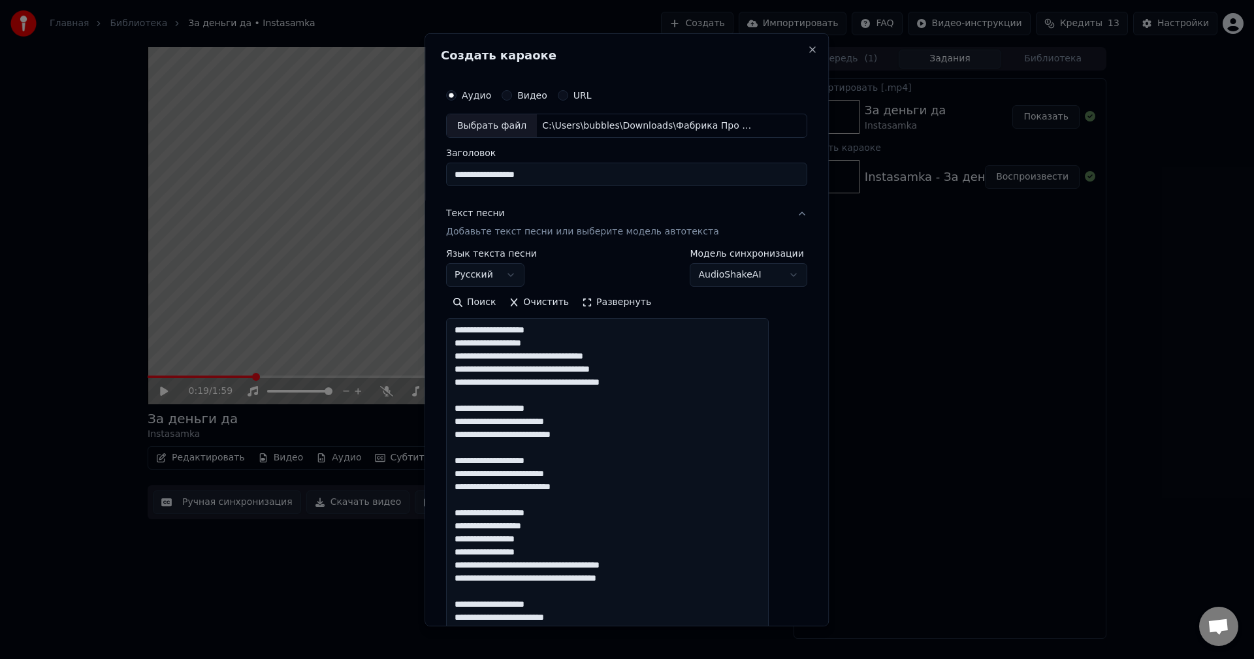
drag, startPoint x: 532, startPoint y: 343, endPoint x: 559, endPoint y: 345, distance: 26.8
click at [559, 345] on textarea "**********" at bounding box center [607, 506] width 323 height 377
drag, startPoint x: 528, startPoint y: 371, endPoint x: 541, endPoint y: 370, distance: 13.1
click at [541, 370] on textarea "**********" at bounding box center [607, 506] width 323 height 377
drag, startPoint x: 514, startPoint y: 383, endPoint x: 550, endPoint y: 384, distance: 35.9
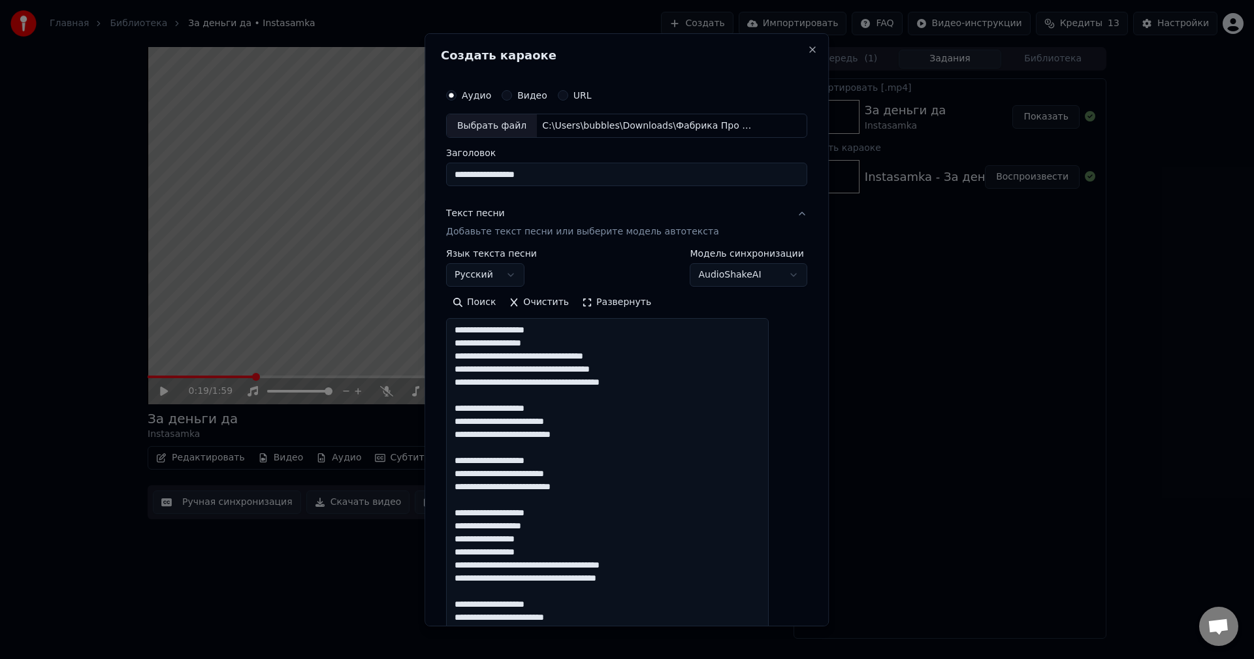
click at [550, 384] on textarea "**********" at bounding box center [607, 506] width 323 height 377
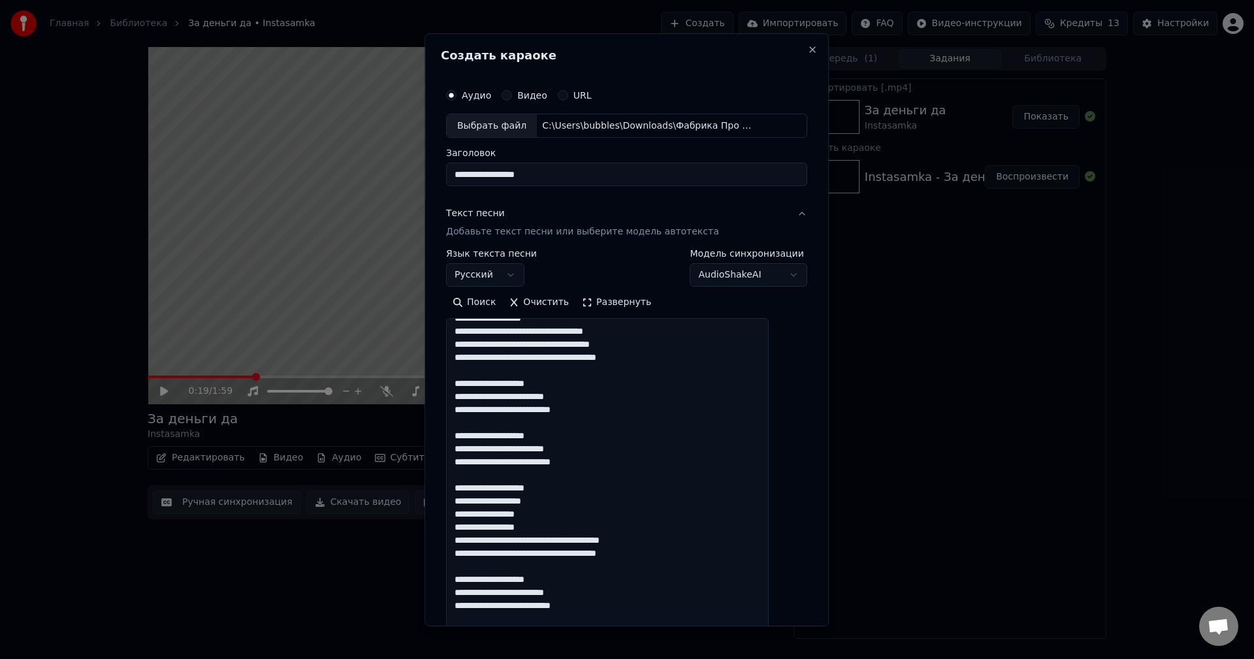
scroll to position [65, 0]
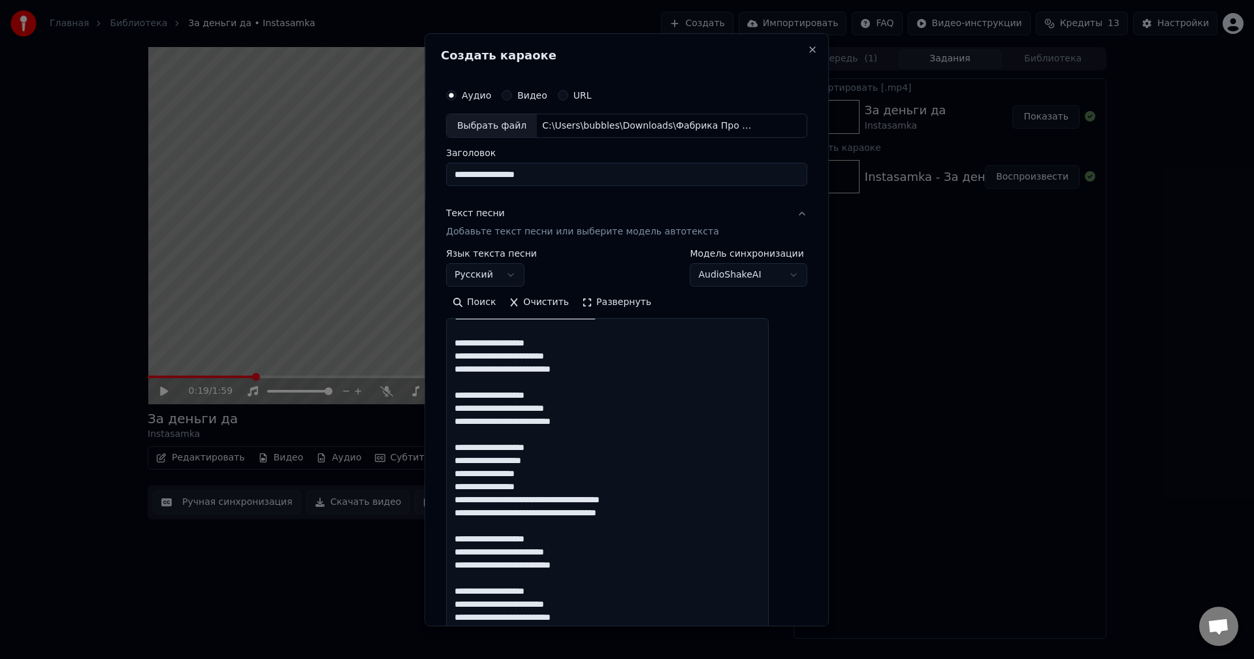
drag, startPoint x: 486, startPoint y: 462, endPoint x: 517, endPoint y: 460, distance: 31.4
click at [517, 460] on textarea "**********" at bounding box center [607, 506] width 323 height 377
drag, startPoint x: 477, startPoint y: 501, endPoint x: 505, endPoint y: 501, distance: 28.1
click at [505, 501] on textarea "**********" at bounding box center [607, 506] width 323 height 377
drag, startPoint x: 577, startPoint y: 501, endPoint x: 607, endPoint y: 500, distance: 30.7
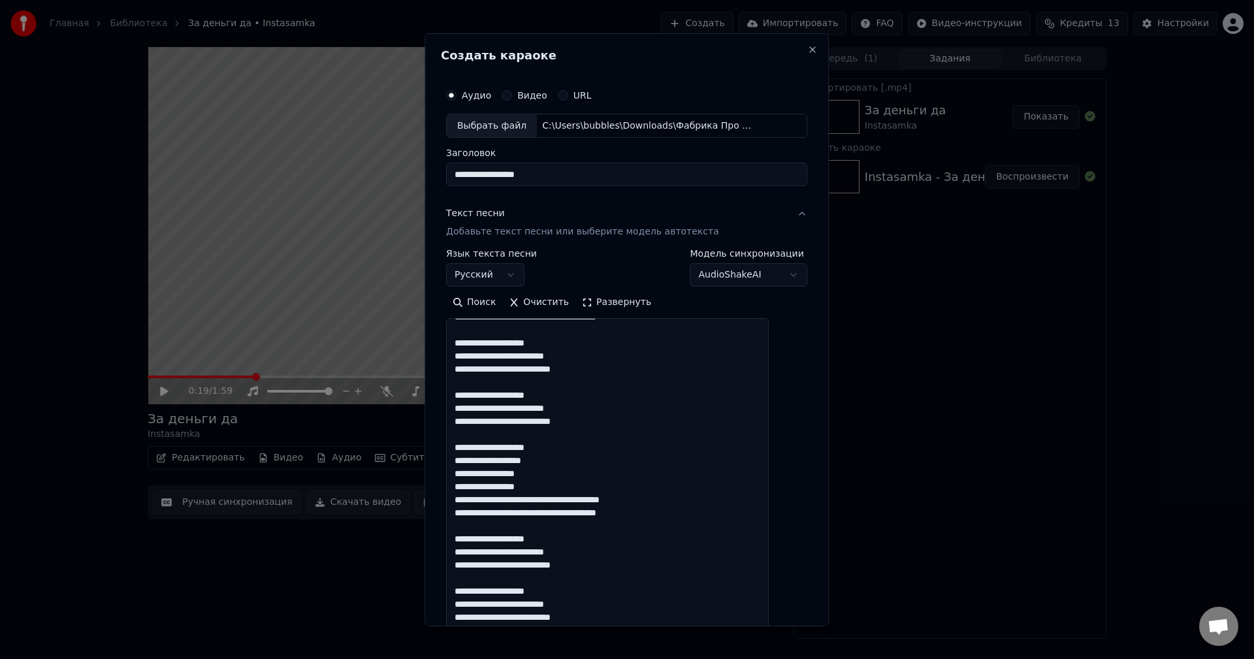
click at [607, 500] on textarea "**********" at bounding box center [607, 506] width 323 height 377
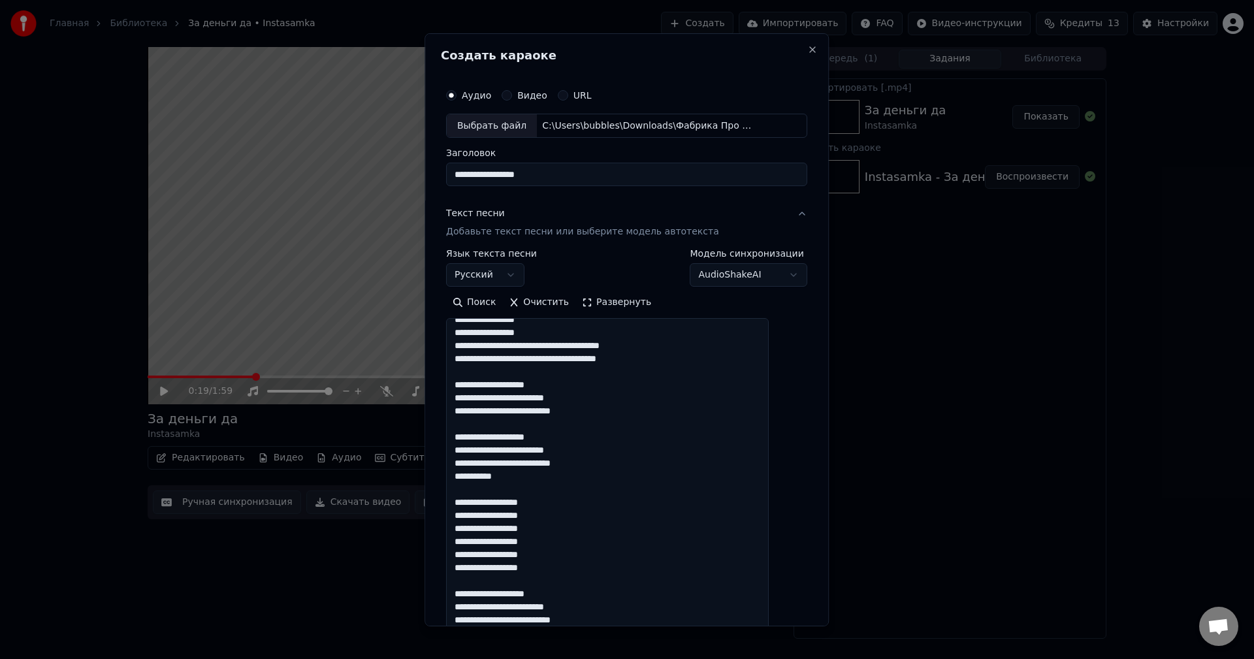
scroll to position [222, 0]
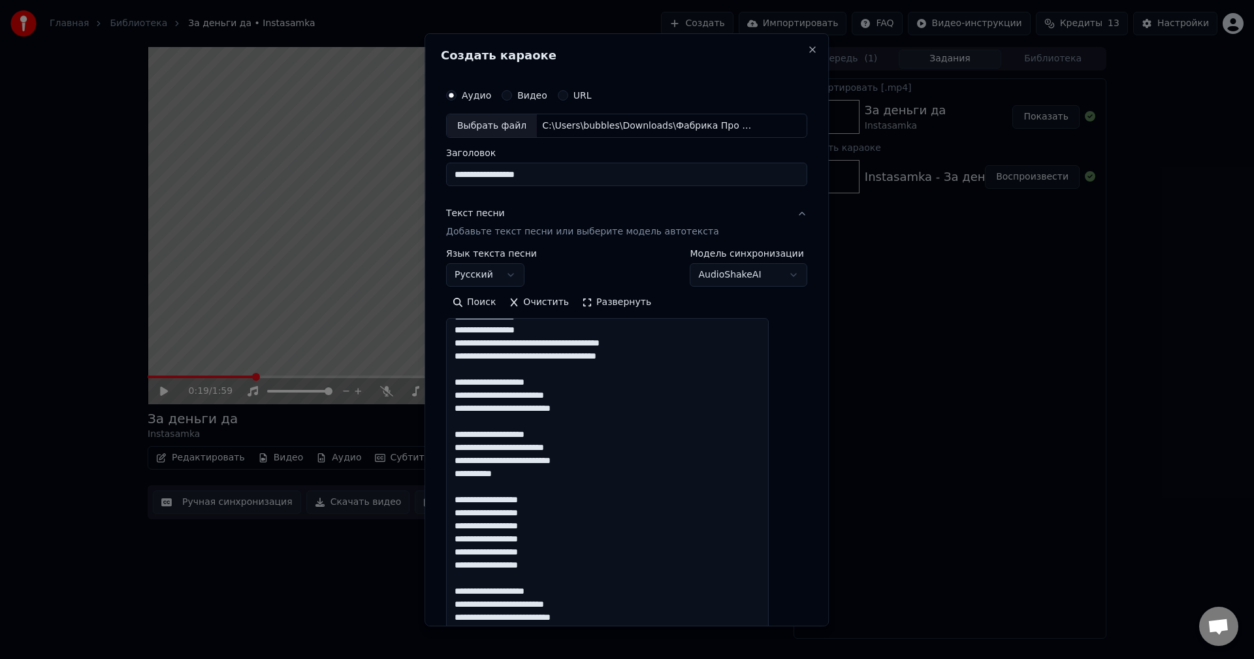
type textarea "**********"
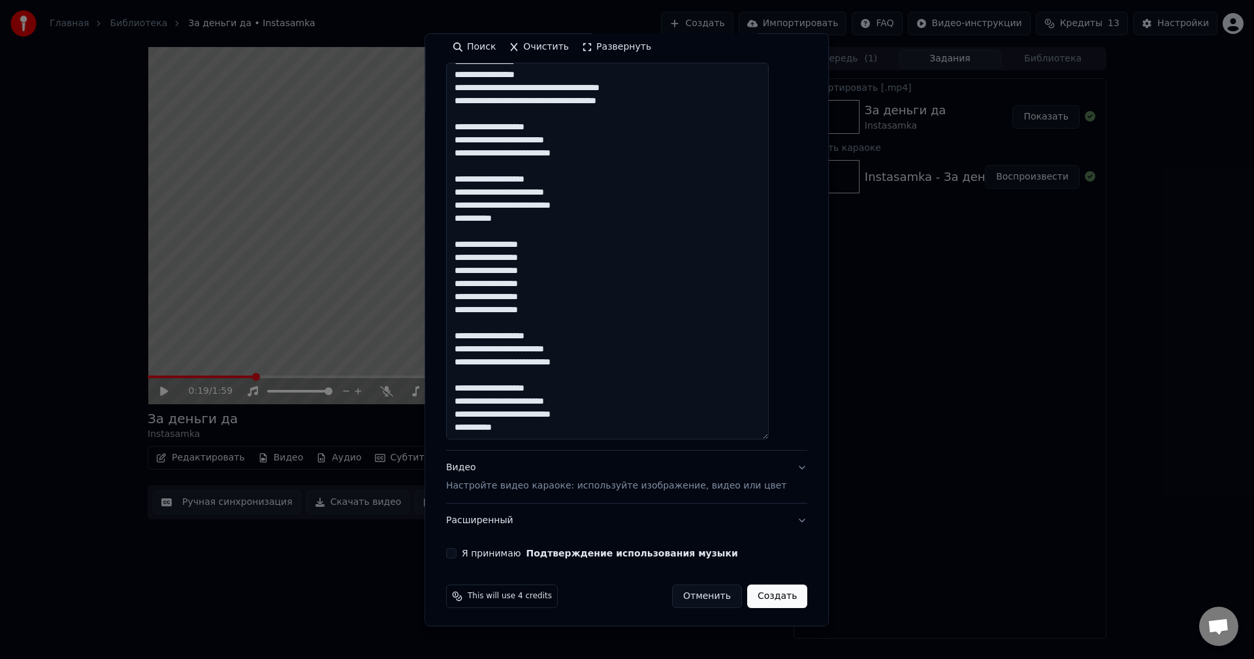
scroll to position [259, 0]
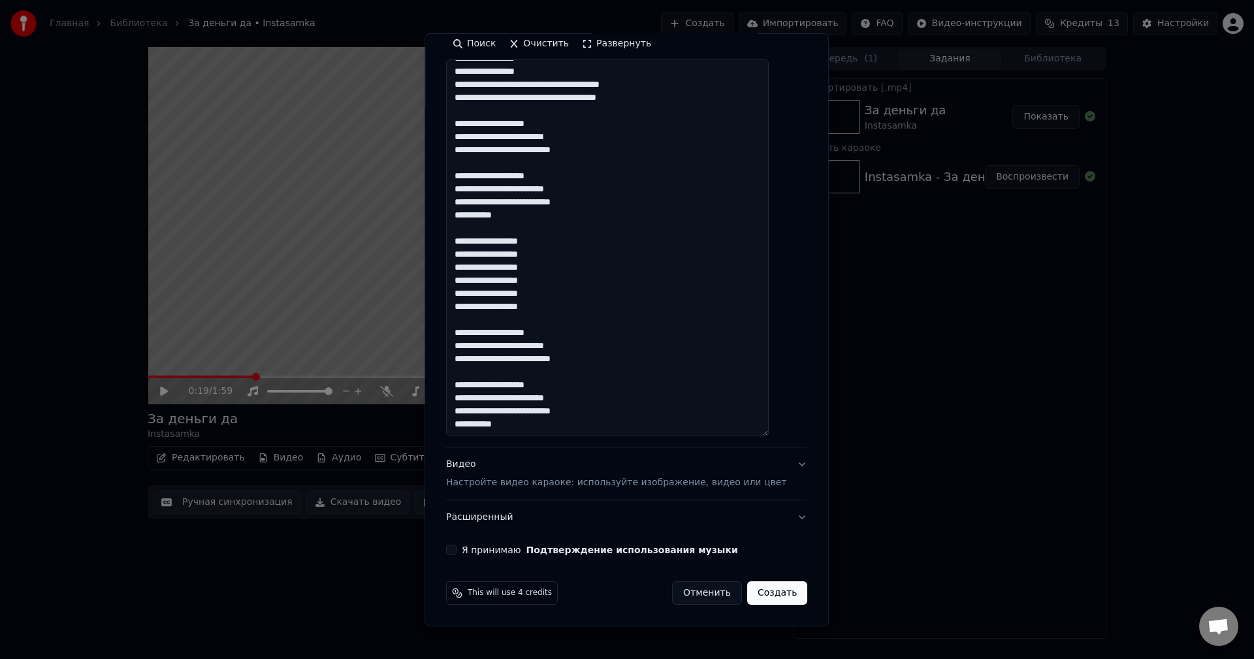
click at [456, 546] on button "Я принимаю Подтверждение использования музыки" at bounding box center [451, 550] width 10 height 10
click at [499, 490] on button "Видео Настройте видео караоке: используйте изображение, видео или цвет" at bounding box center [626, 473] width 361 height 52
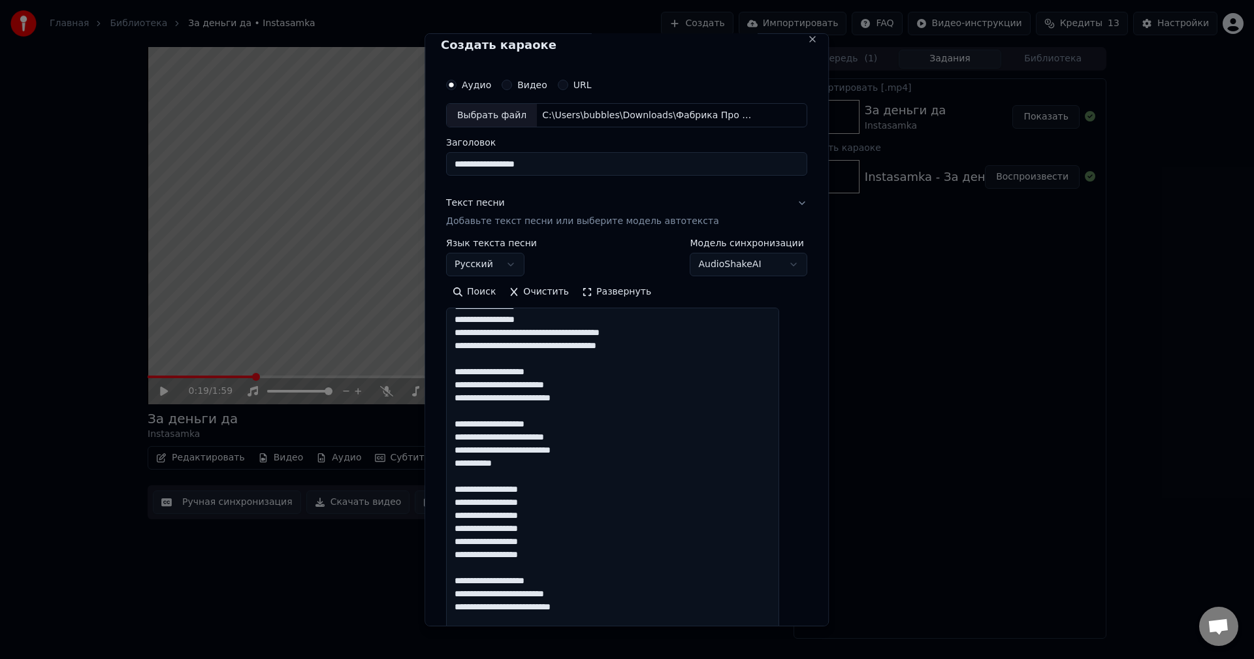
scroll to position [0, 0]
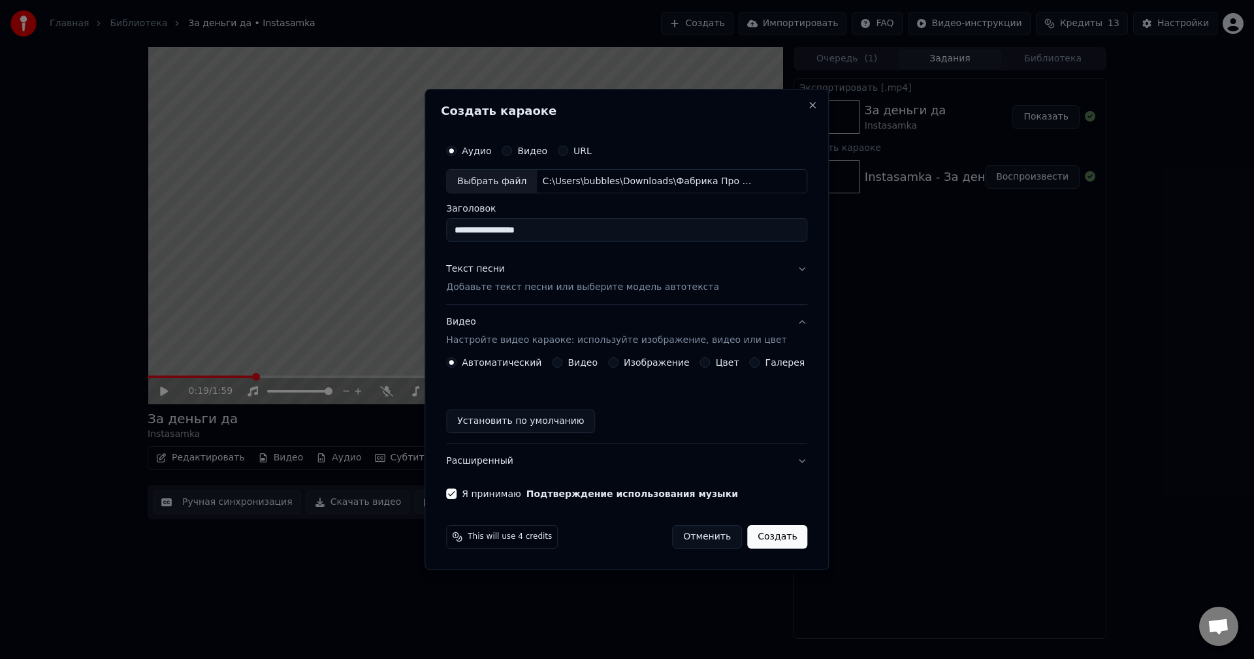
click at [627, 361] on label "Изображение" at bounding box center [657, 362] width 66 height 9
click at [618, 361] on button "Изображение" at bounding box center [613, 362] width 10 height 10
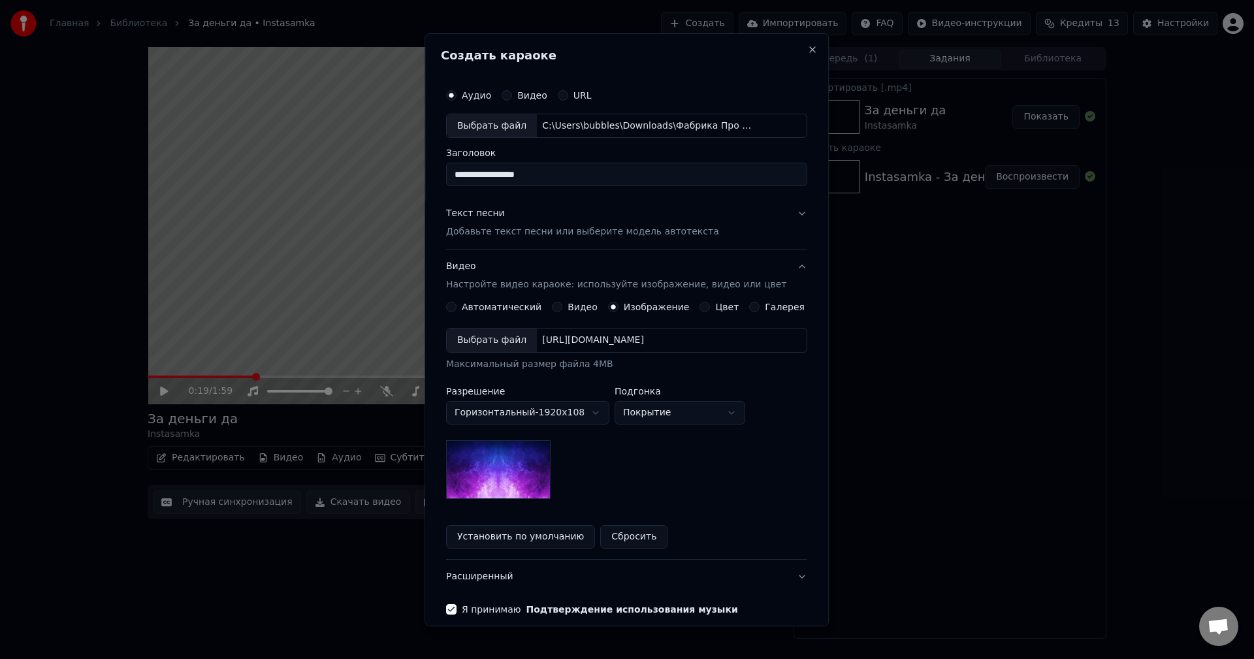
click at [499, 341] on div "Выбрать файл" at bounding box center [492, 340] width 90 height 24
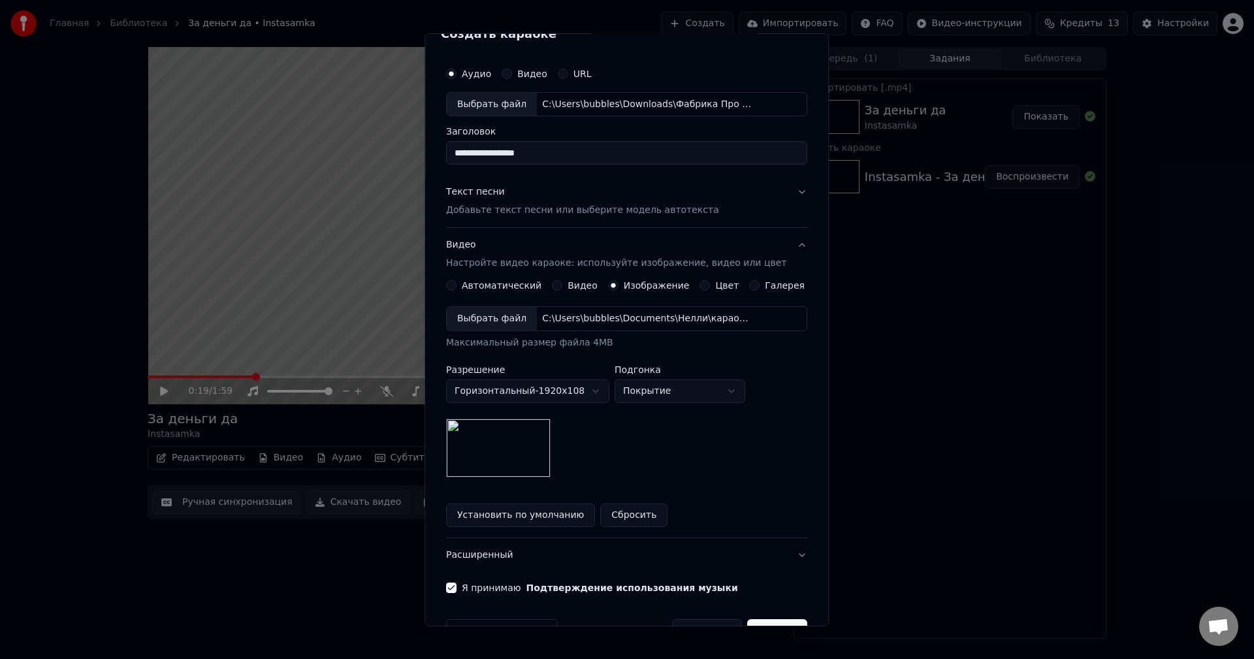
scroll to position [59, 0]
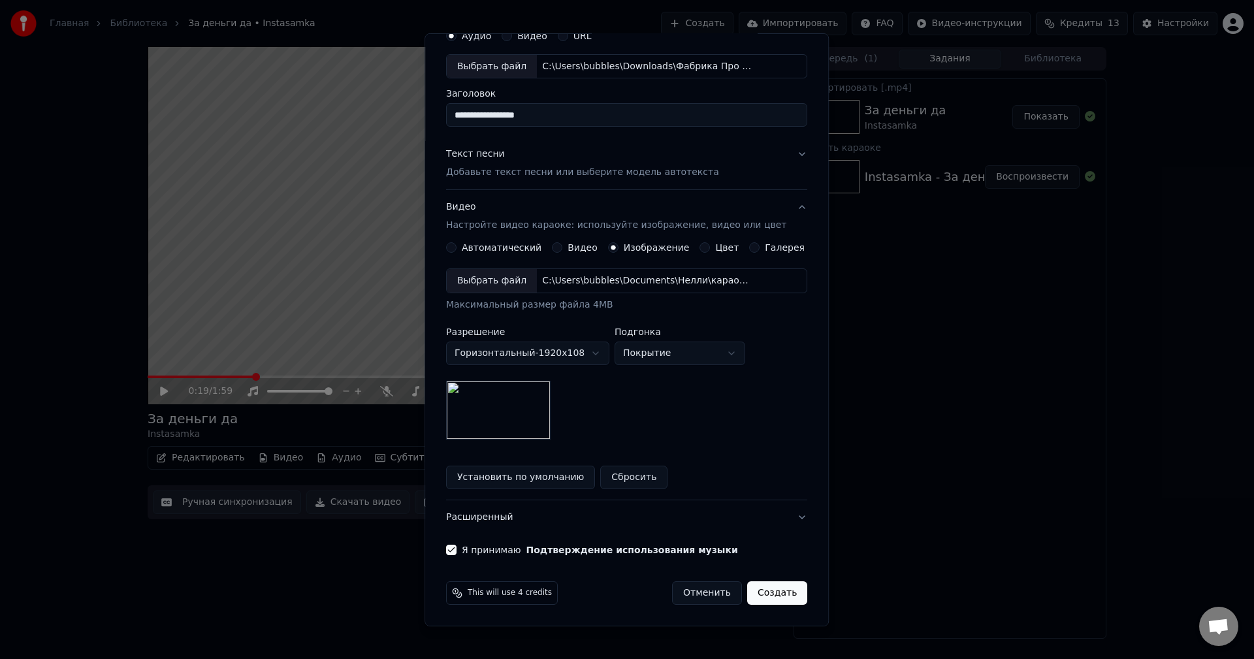
click at [768, 595] on button "Создать" at bounding box center [777, 593] width 60 height 24
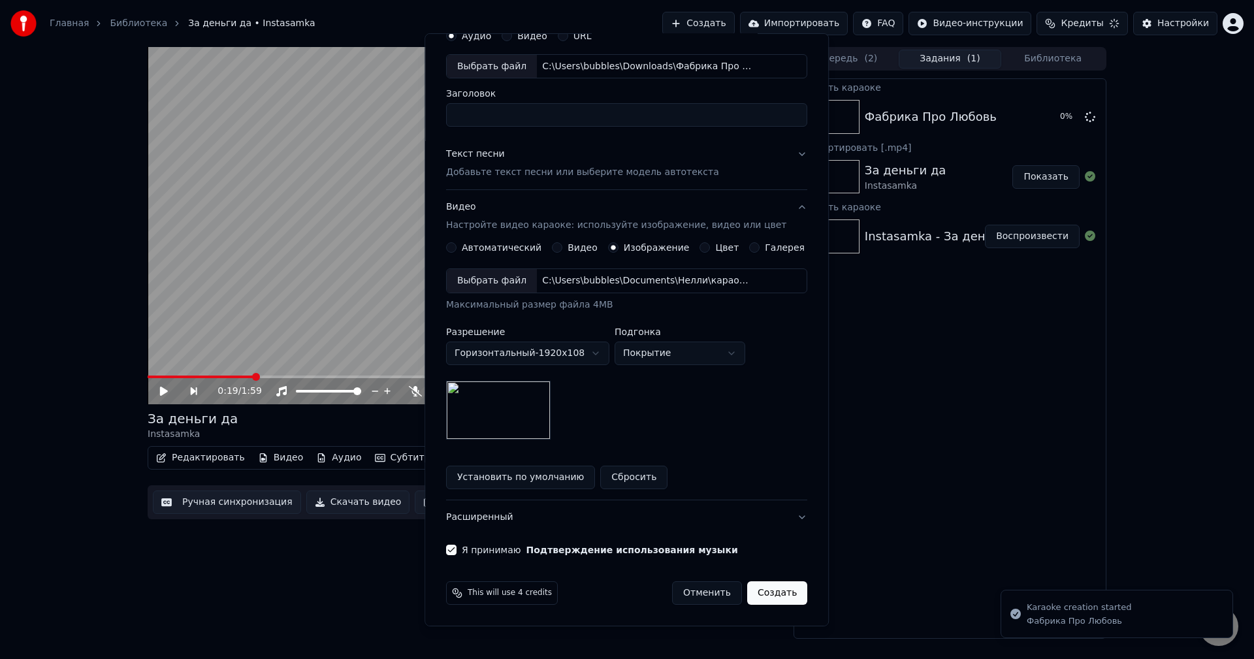
scroll to position [0, 0]
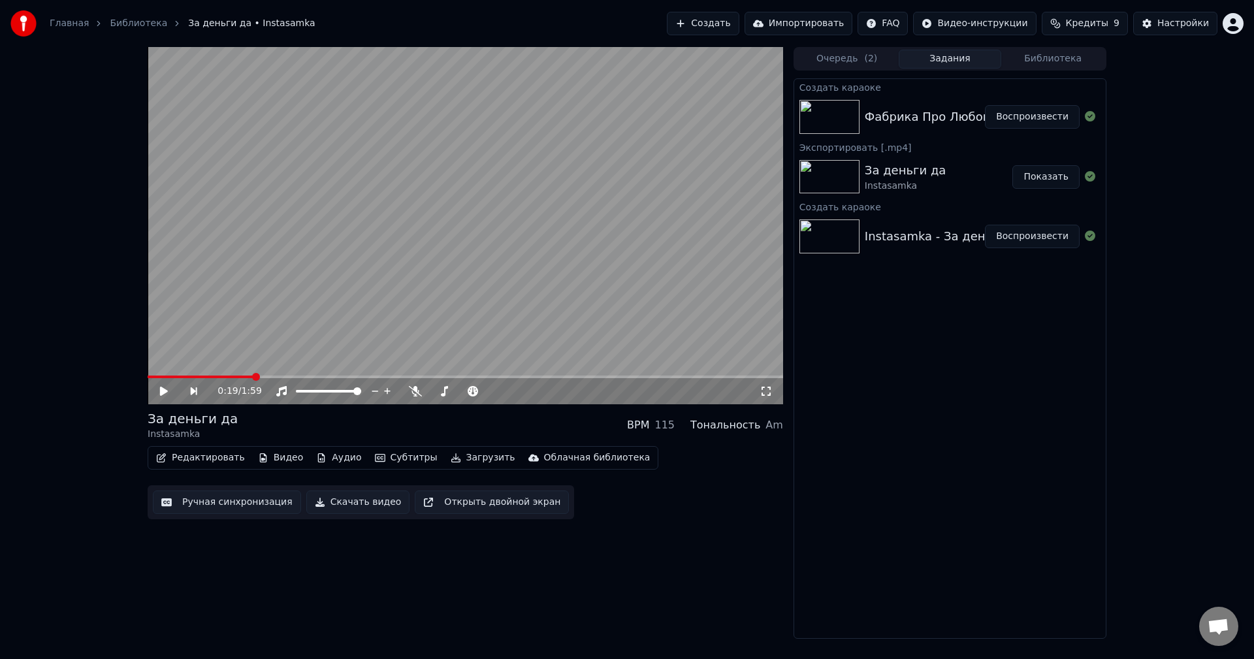
click at [1056, 180] on button "Показать" at bounding box center [1045, 177] width 67 height 24
click at [1011, 123] on button "Воспроизвести" at bounding box center [1032, 117] width 95 height 24
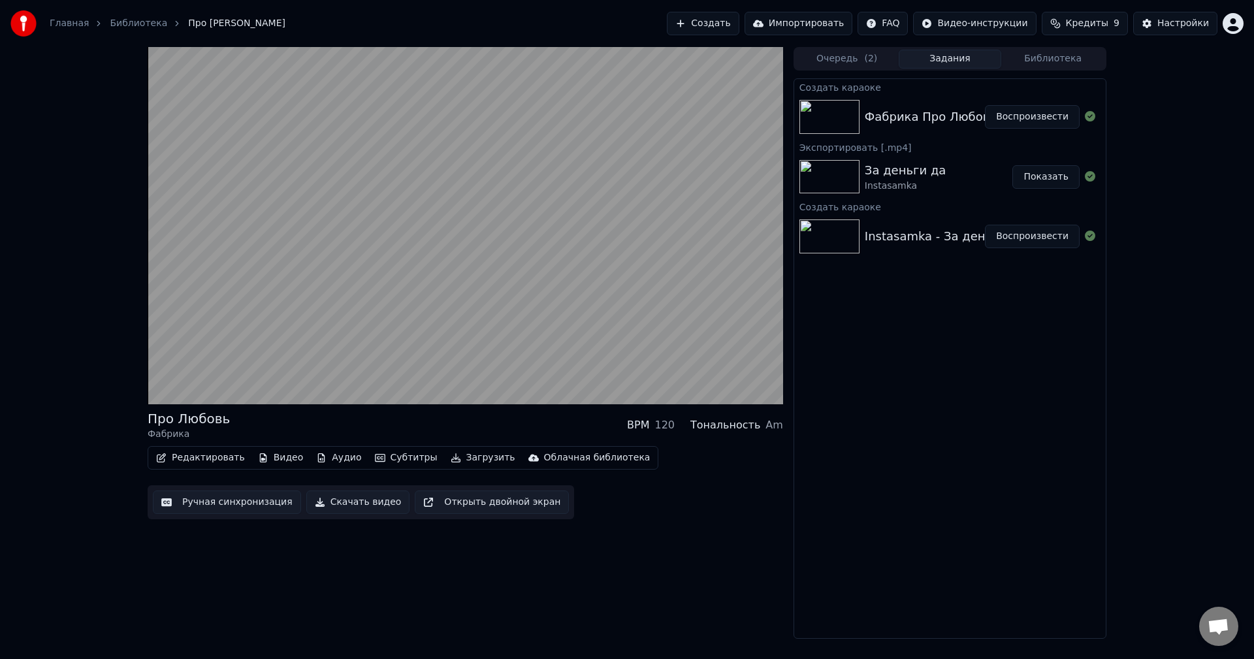
click at [201, 460] on button "Редактировать" at bounding box center [200, 458] width 99 height 18
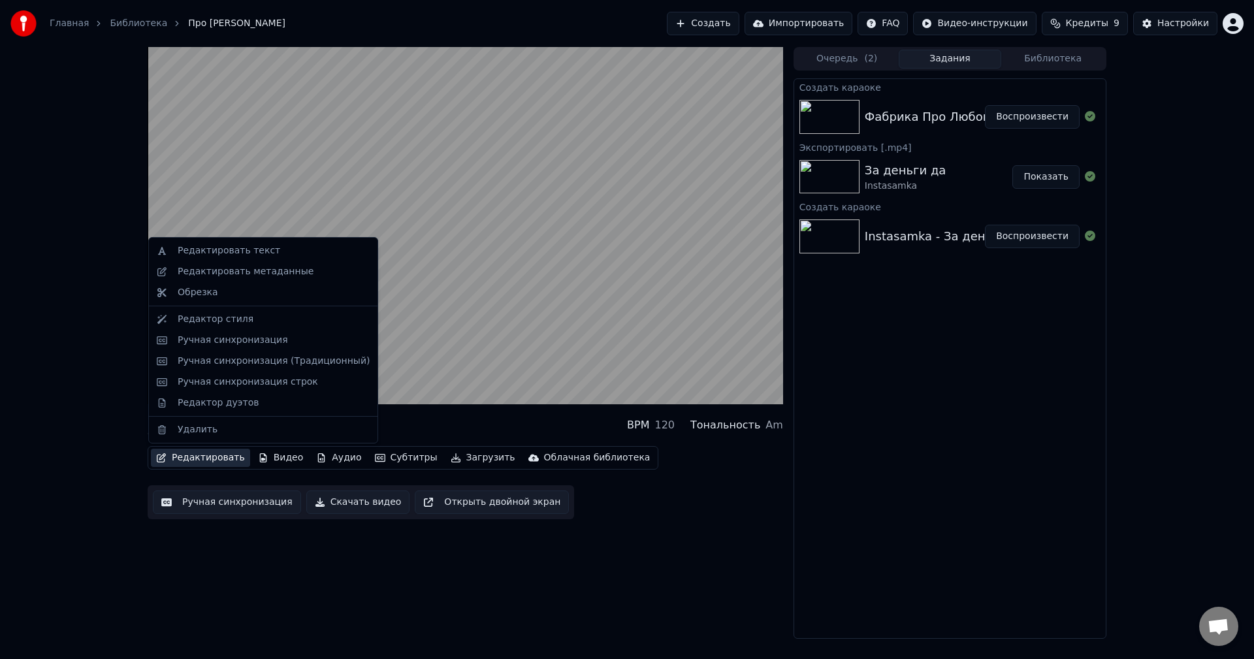
click at [201, 457] on button "Редактировать" at bounding box center [200, 458] width 99 height 18
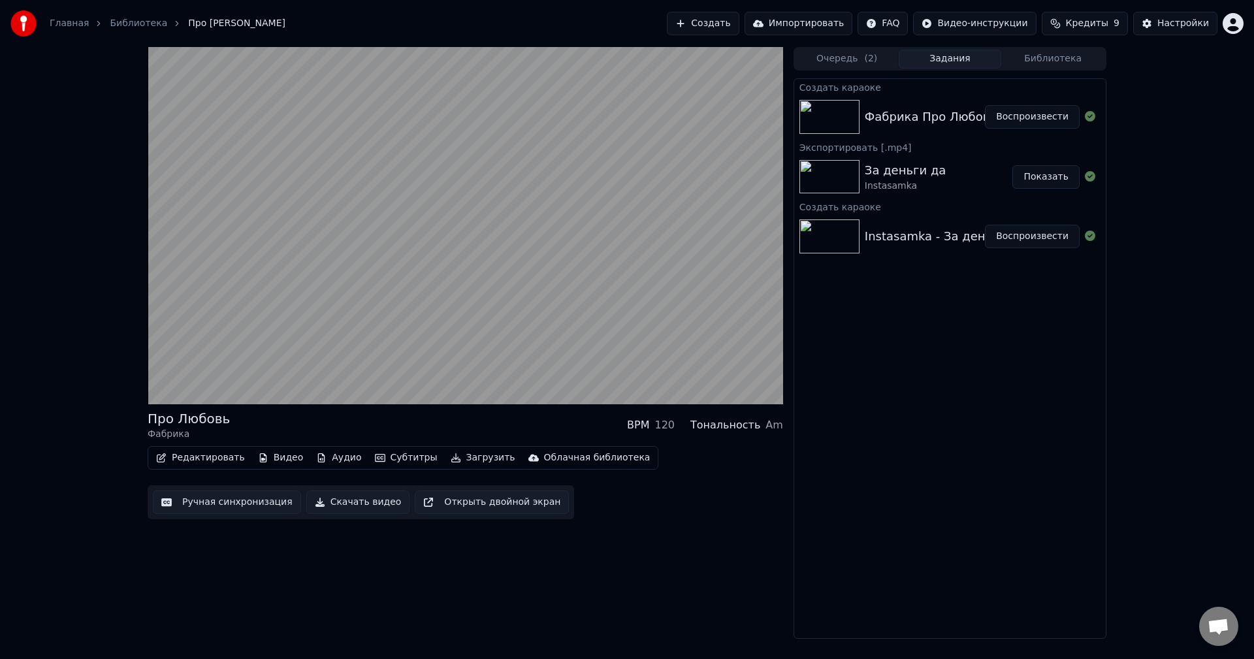
click at [270, 454] on button "Видео" at bounding box center [281, 458] width 56 height 18
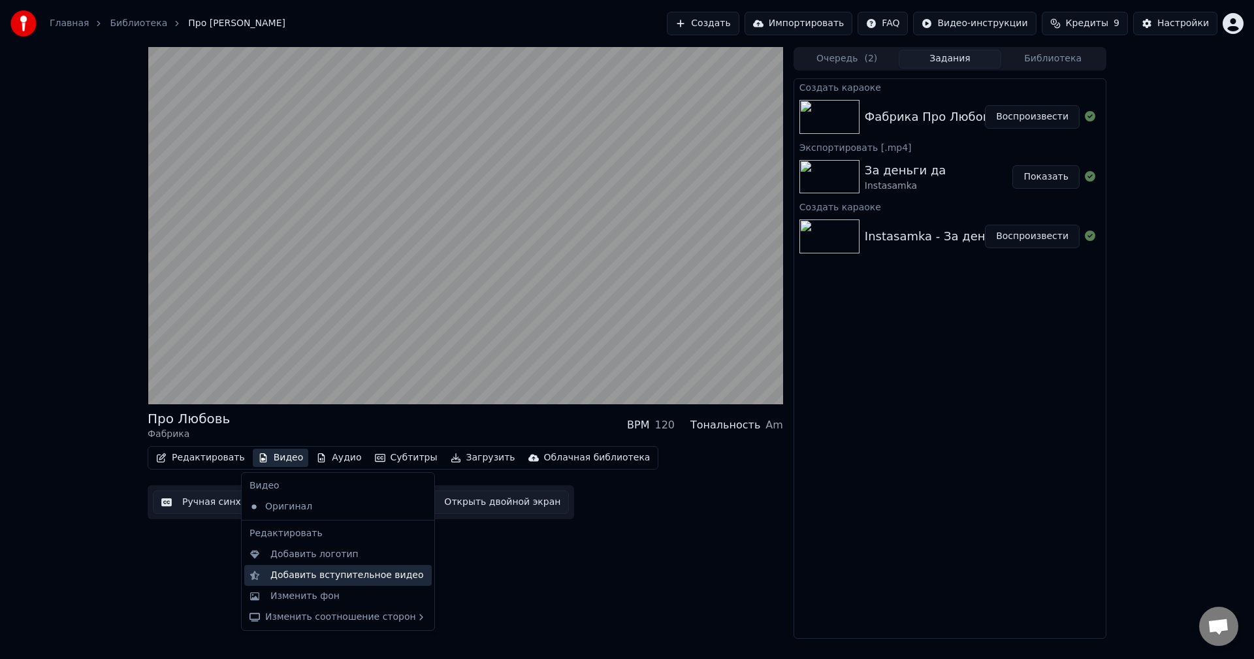
click at [322, 577] on div "Добавить вступительное видео" at bounding box center [346, 575] width 153 height 13
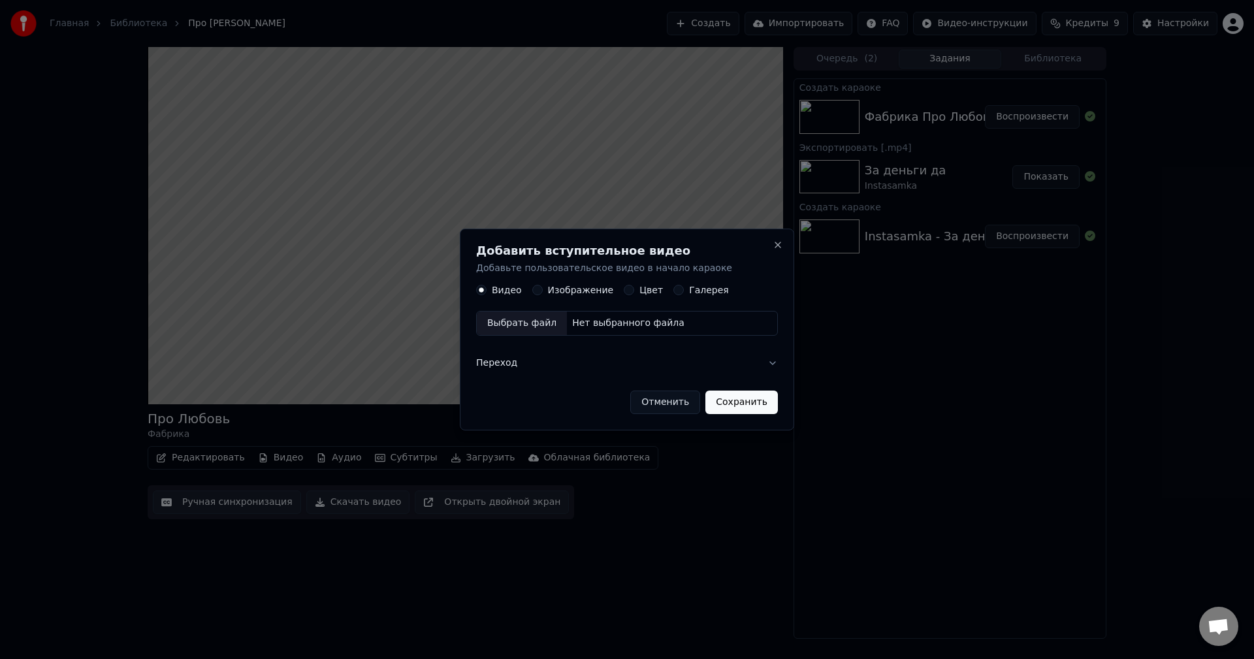
click at [593, 292] on label "Изображение" at bounding box center [581, 290] width 66 height 9
click at [543, 292] on button "Изображение" at bounding box center [537, 290] width 10 height 10
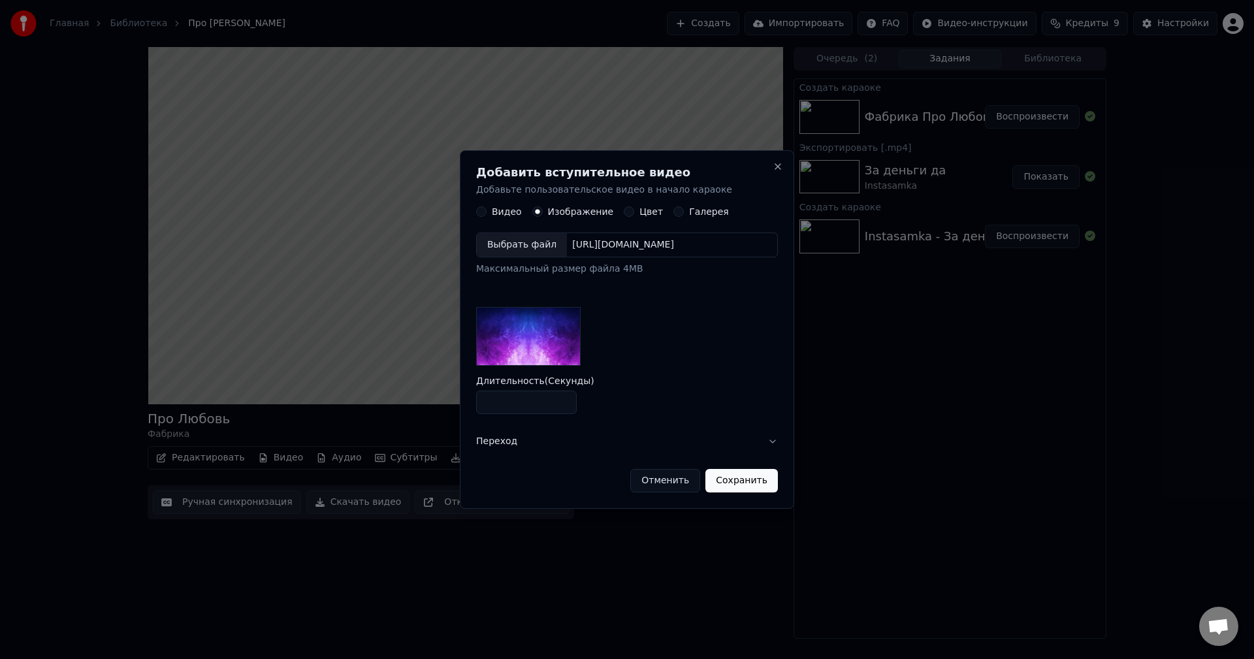
click at [534, 247] on div "Выбрать файл" at bounding box center [522, 246] width 90 height 24
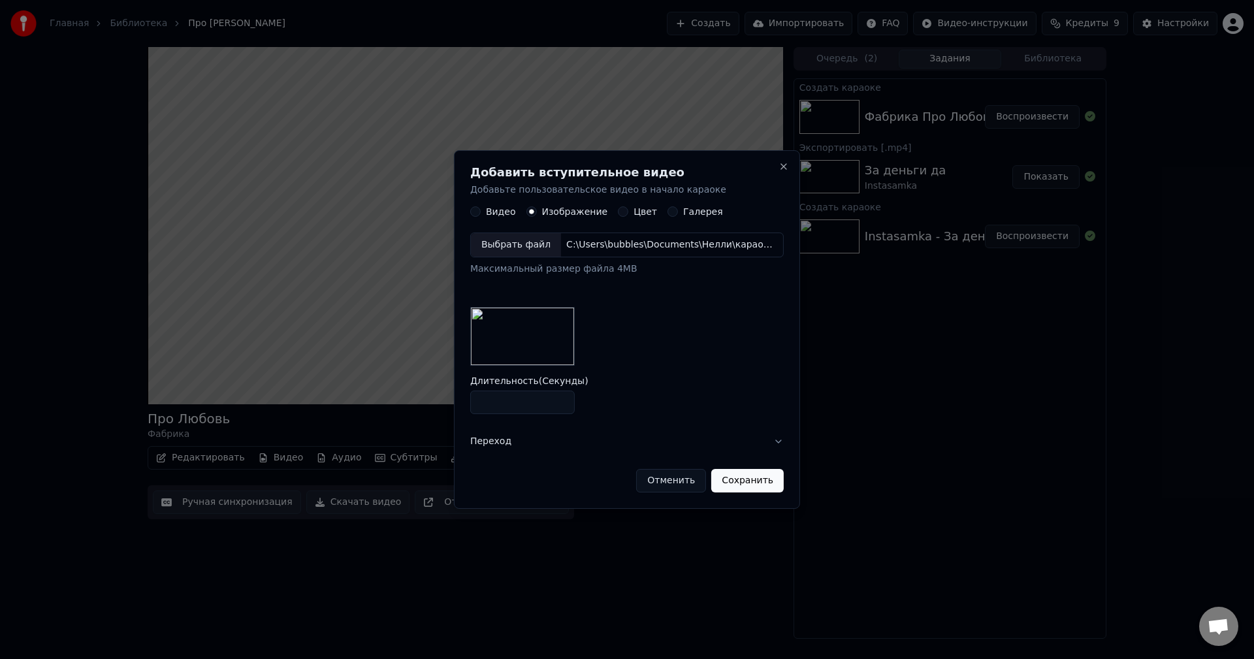
click at [562, 400] on input "*" at bounding box center [522, 402] width 104 height 24
type input "*"
click at [562, 400] on input "*" at bounding box center [522, 402] width 104 height 24
click at [733, 480] on button "Сохранить" at bounding box center [747, 481] width 72 height 24
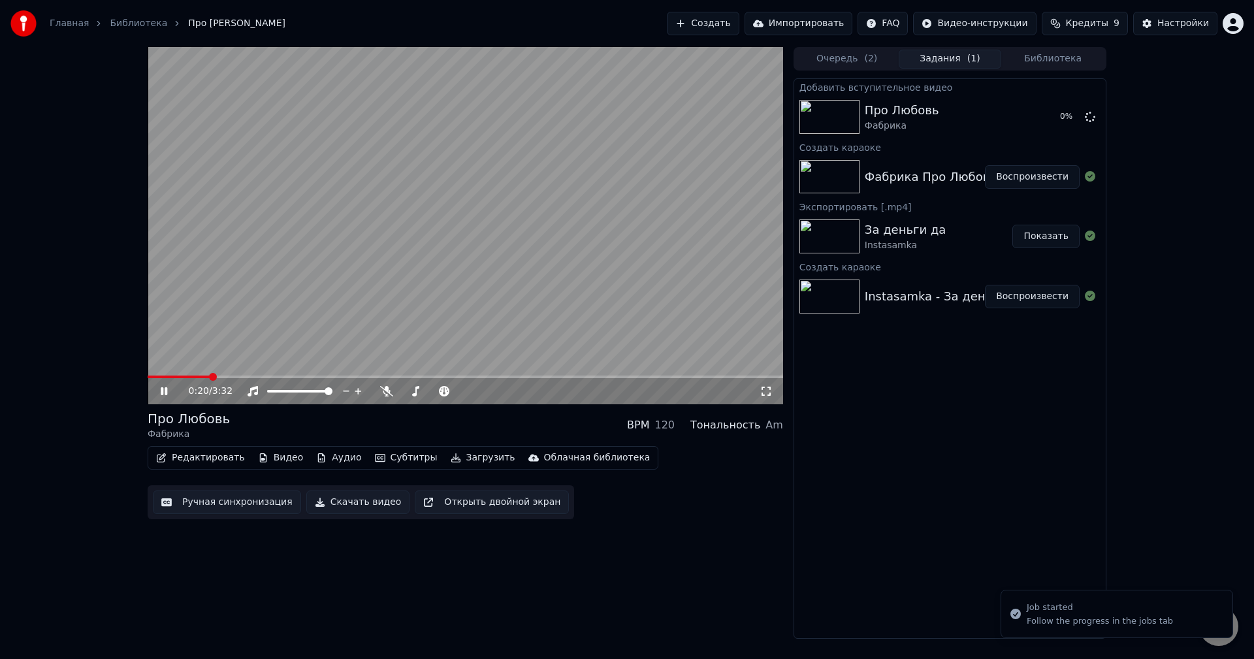
click at [301, 338] on video at bounding box center [465, 225] width 635 height 357
click at [148, 373] on span at bounding box center [152, 377] width 8 height 8
click at [672, 319] on video at bounding box center [465, 225] width 635 height 357
click at [148, 374] on span at bounding box center [152, 377] width 8 height 8
click at [157, 392] on div "0:00 / 3:38" at bounding box center [465, 391] width 625 height 13
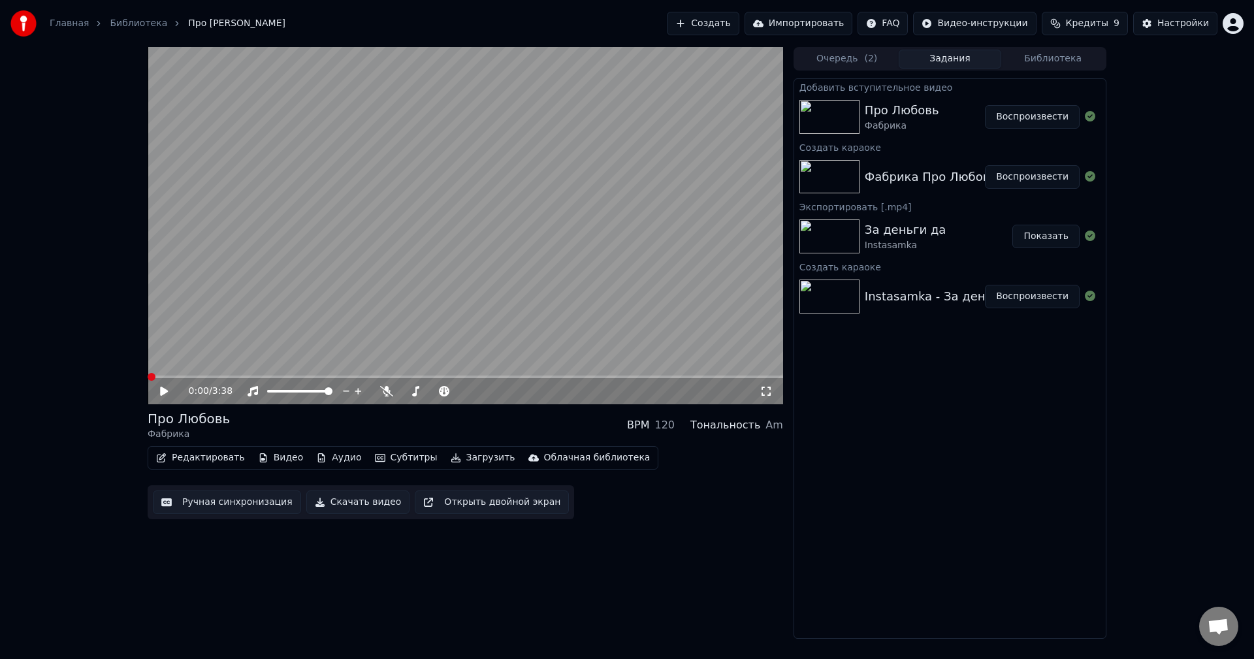
click at [159, 390] on icon at bounding box center [173, 391] width 31 height 10
click at [207, 460] on button "Редактировать" at bounding box center [200, 458] width 99 height 18
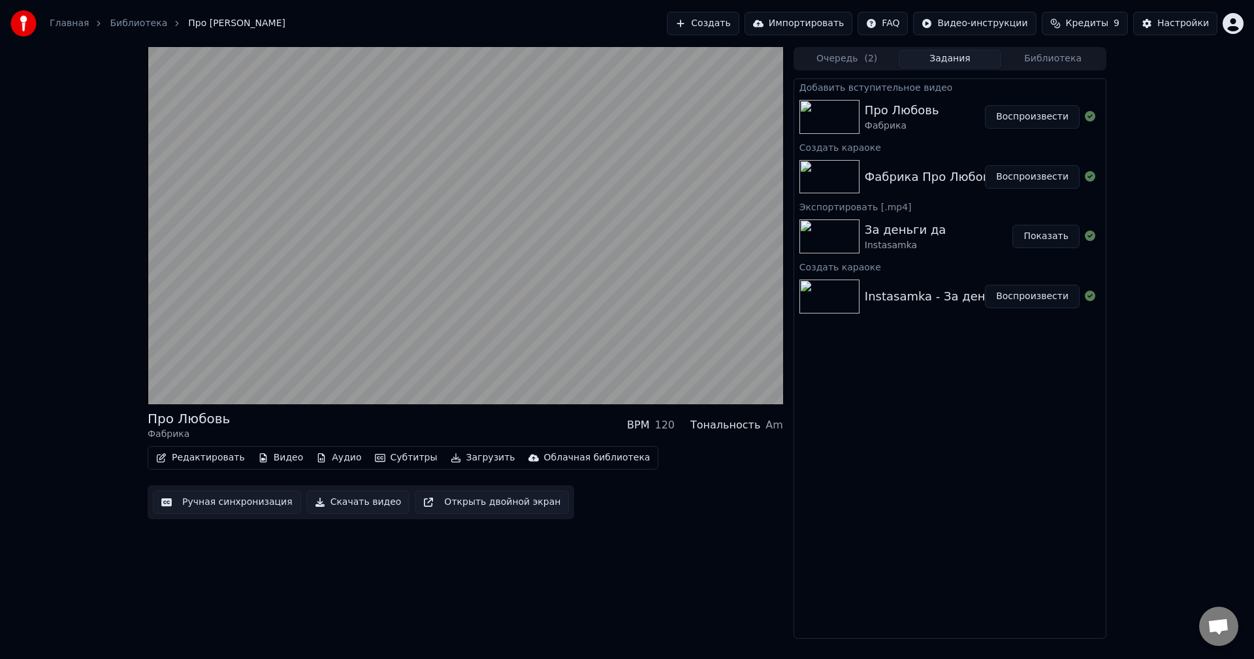
click at [274, 458] on button "Видео" at bounding box center [281, 458] width 56 height 18
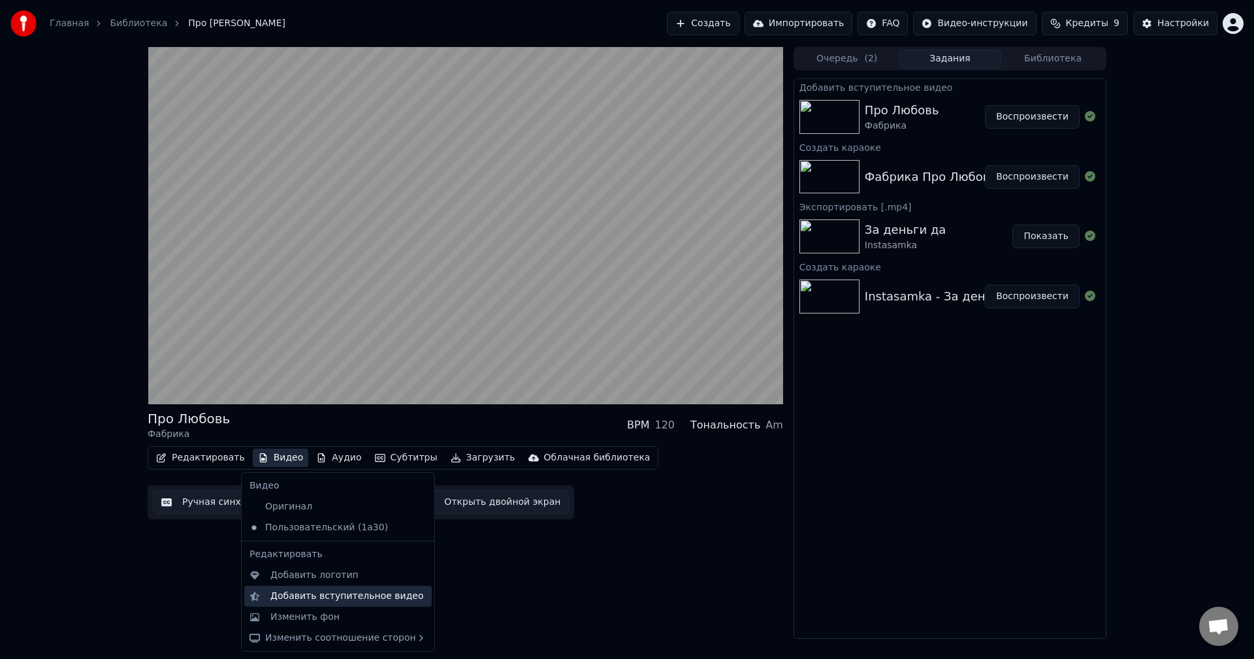
click at [336, 599] on div "Добавить вступительное видео" at bounding box center [346, 596] width 153 height 13
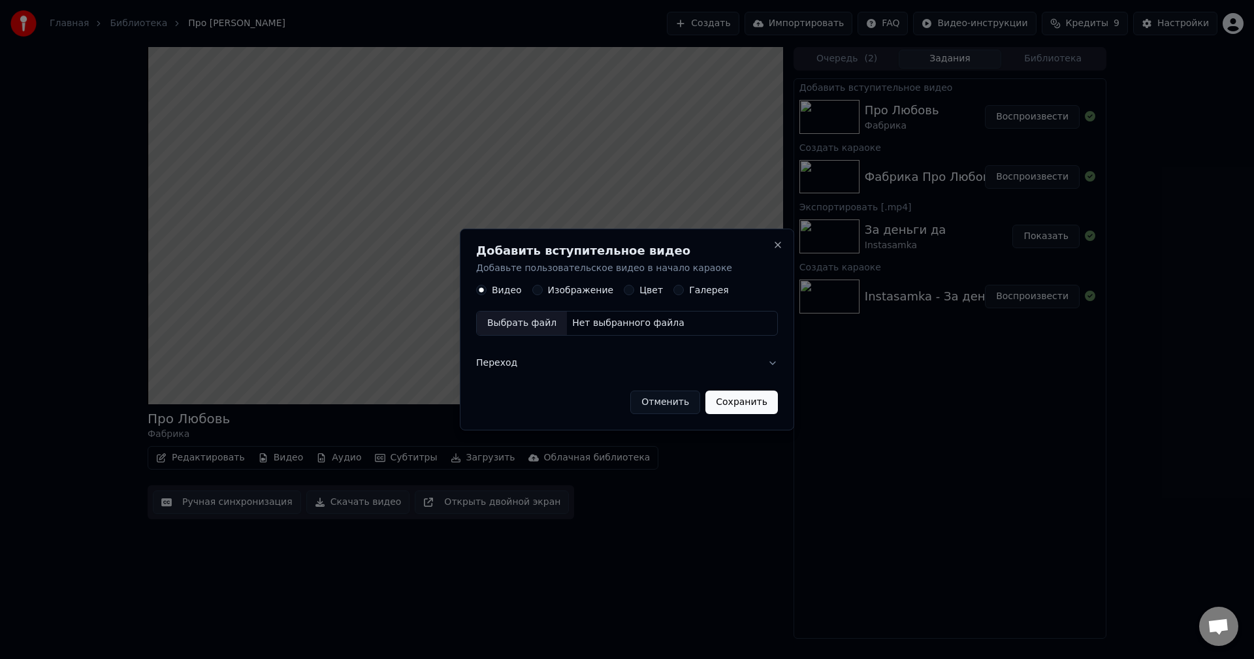
click at [766, 369] on button "Переход" at bounding box center [627, 363] width 302 height 34
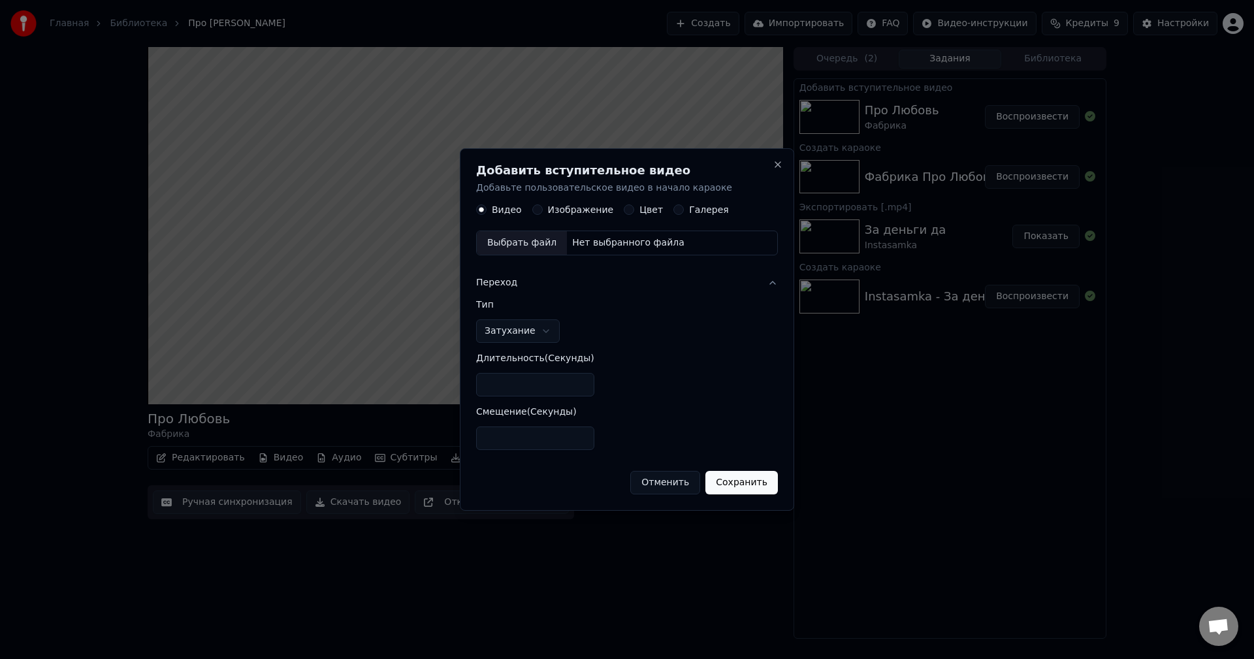
click at [548, 206] on label "Изображение" at bounding box center [581, 210] width 66 height 9
click at [543, 205] on button "Изображение" at bounding box center [537, 210] width 10 height 10
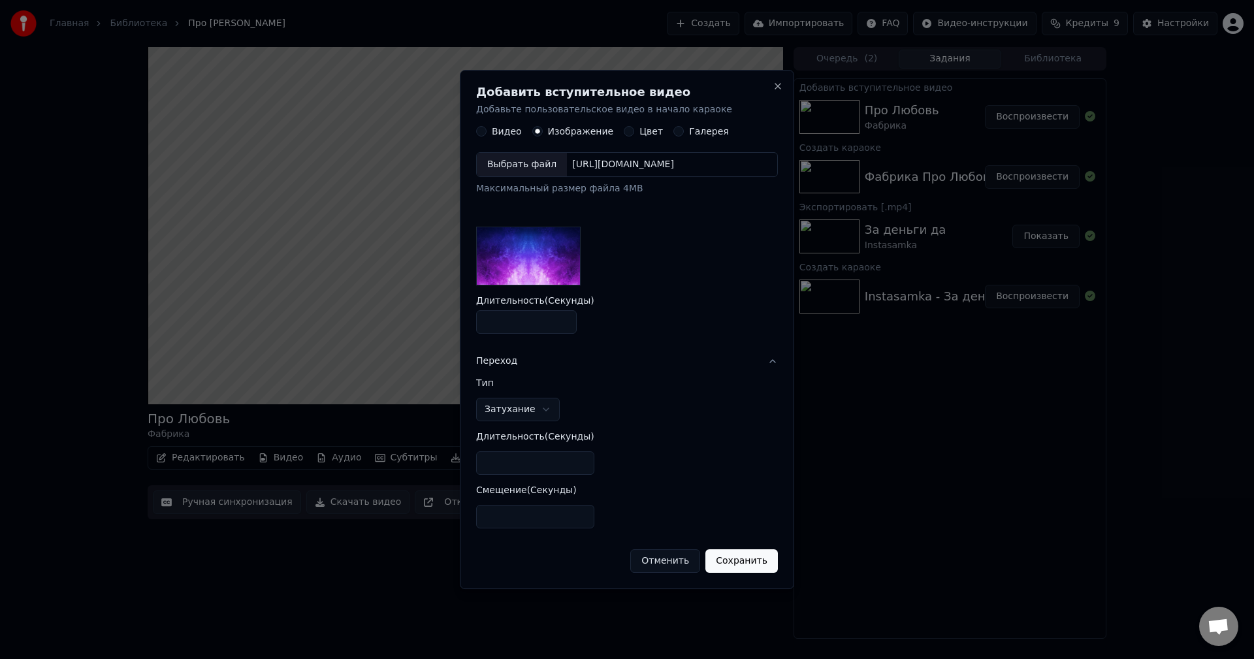
click at [680, 573] on button "Отменить" at bounding box center [665, 561] width 70 height 24
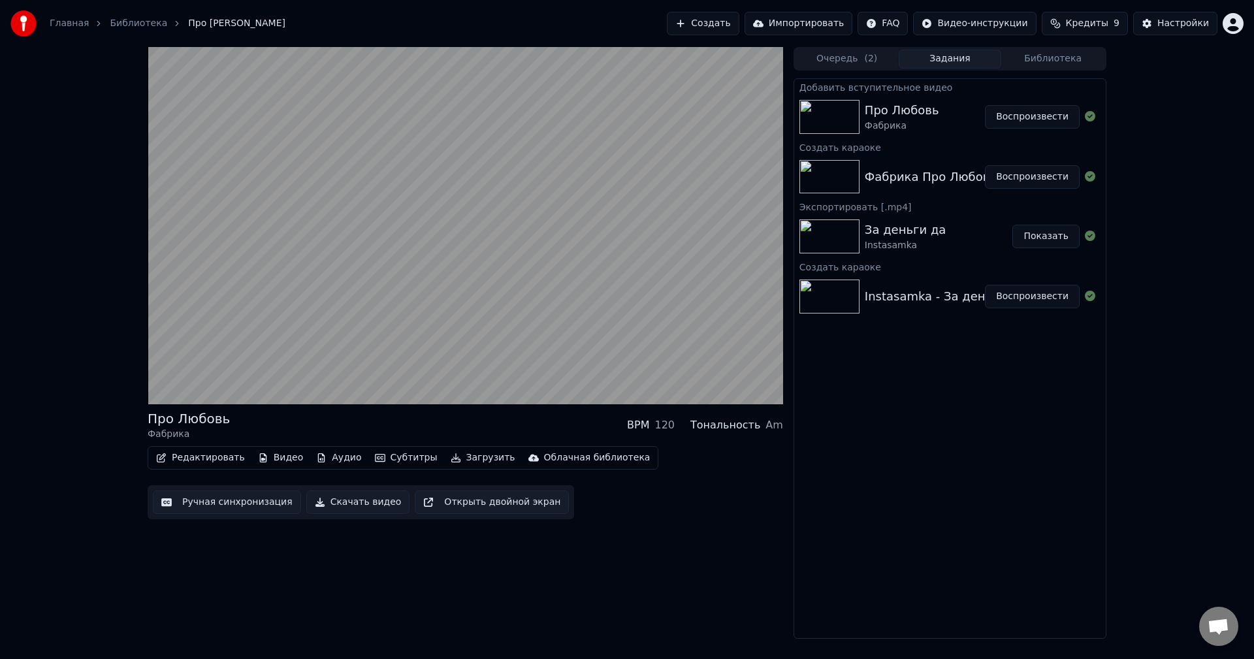
click at [206, 497] on button "Ручная синхронизация" at bounding box center [227, 502] width 148 height 24
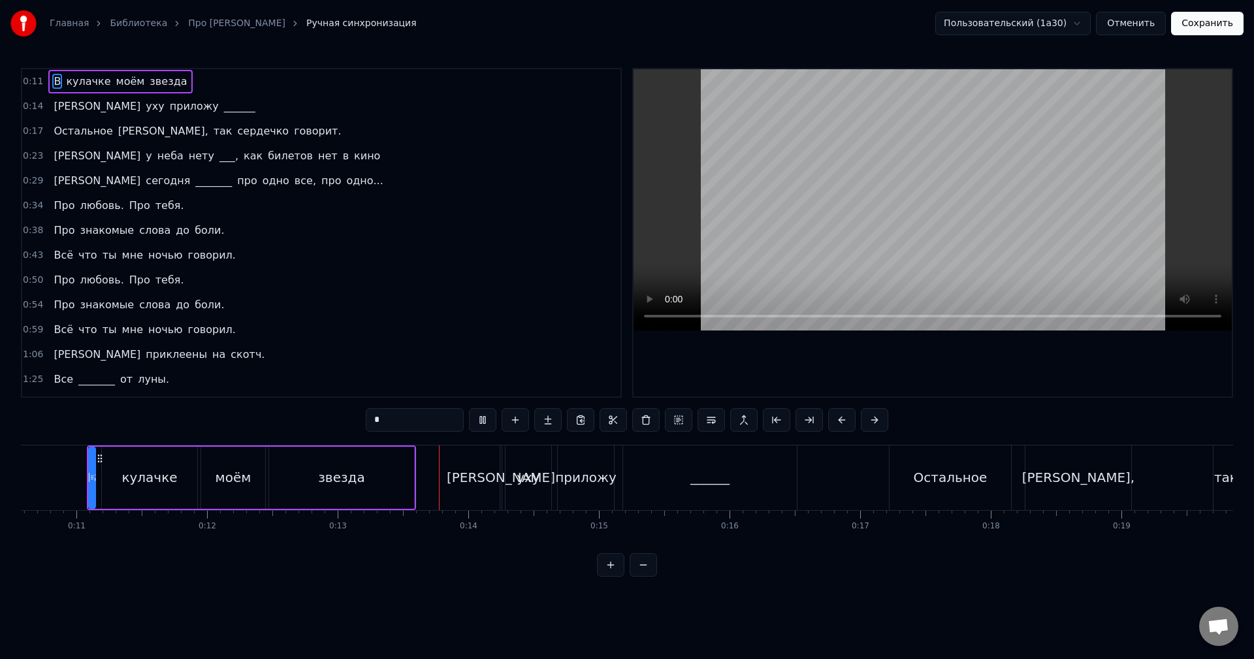
scroll to position [0, 1360]
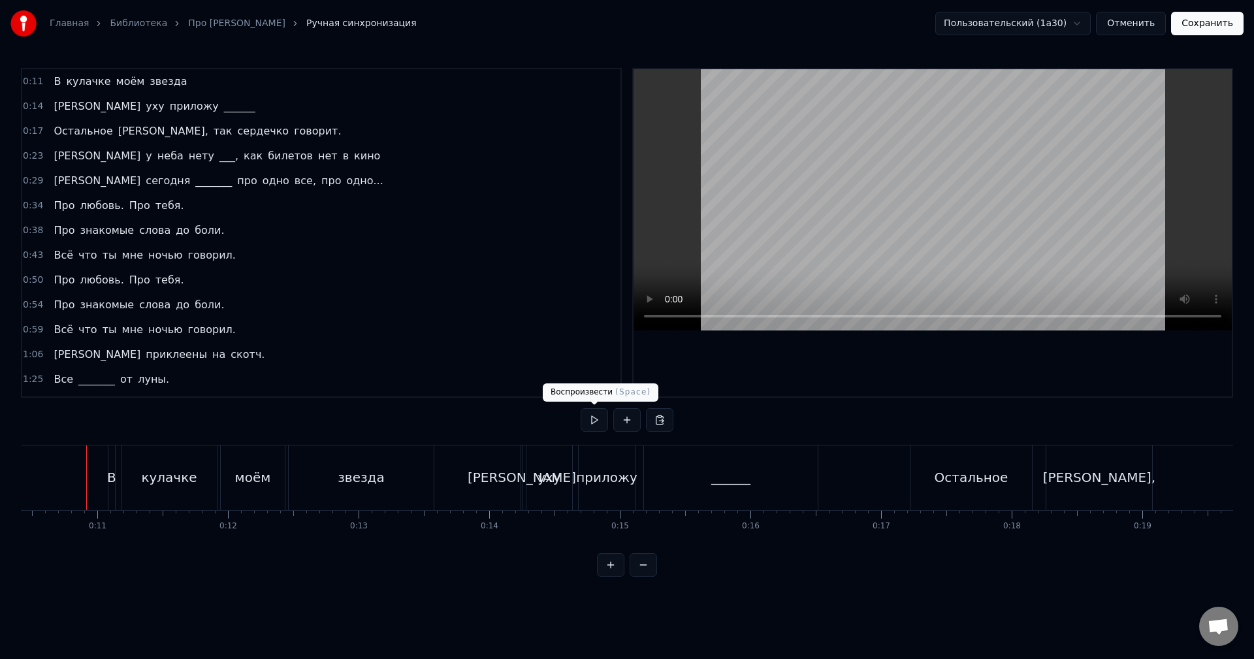
click at [590, 416] on button at bounding box center [593, 420] width 27 height 24
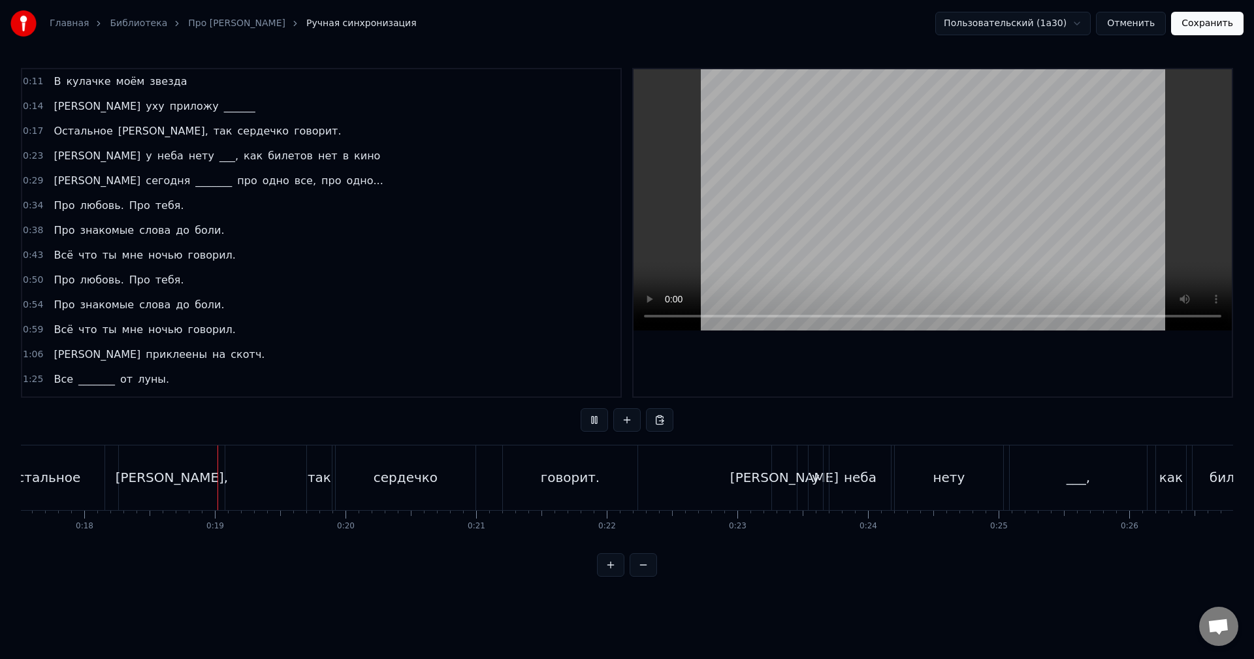
click at [643, 577] on button at bounding box center [642, 565] width 27 height 24
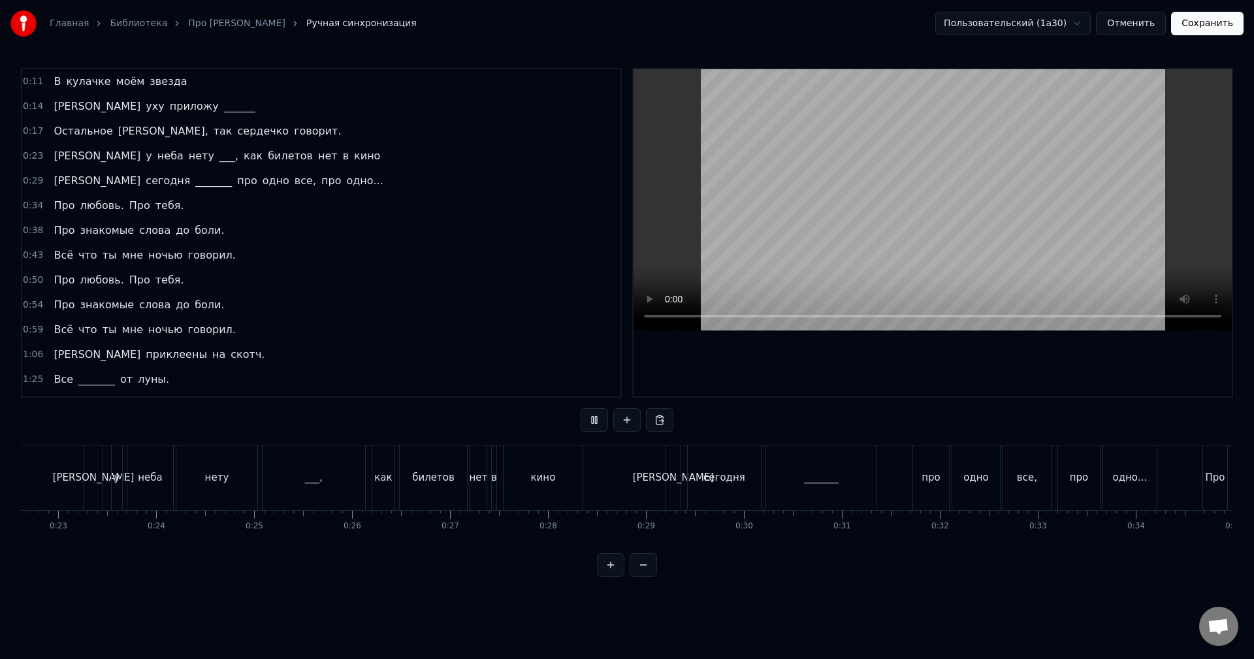
click at [642, 577] on button at bounding box center [642, 565] width 27 height 24
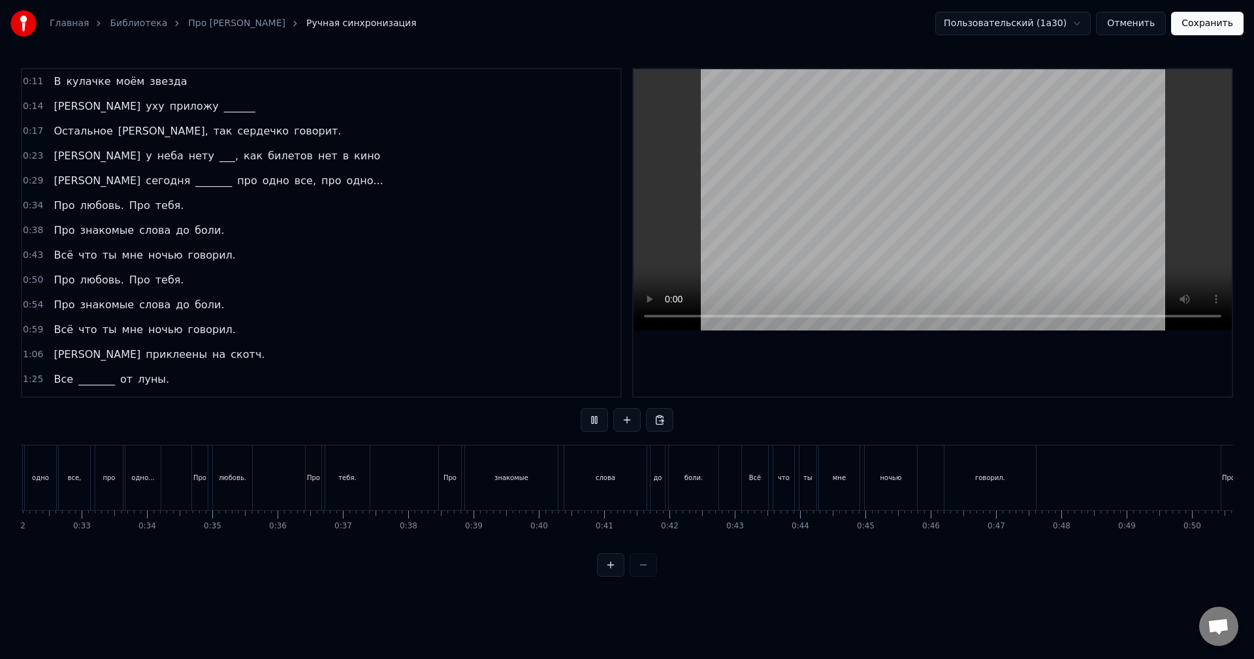
click at [642, 577] on div at bounding box center [627, 565] width 60 height 24
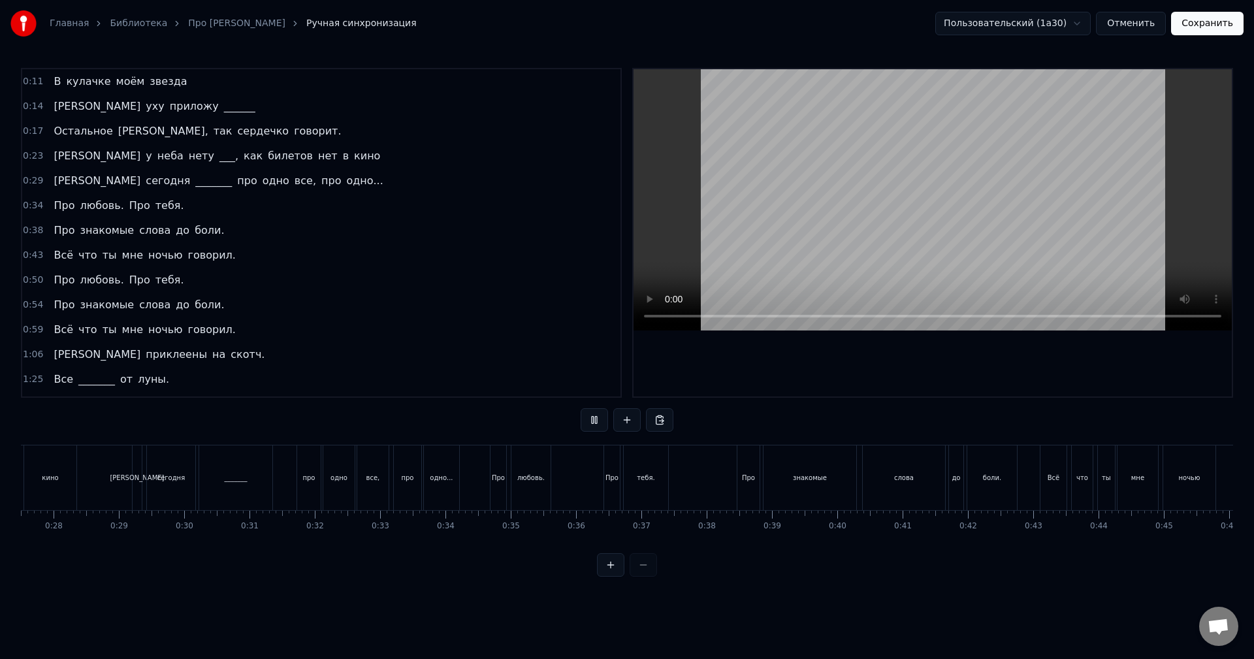
click at [642, 577] on div at bounding box center [627, 565] width 60 height 24
drag, startPoint x: 197, startPoint y: 542, endPoint x: 138, endPoint y: 546, distance: 59.5
click at [137, 543] on div "В кулачке моём звезда К уху приложу ______ Остальное ерунда, так сердечко говор…" at bounding box center [627, 494] width 1212 height 98
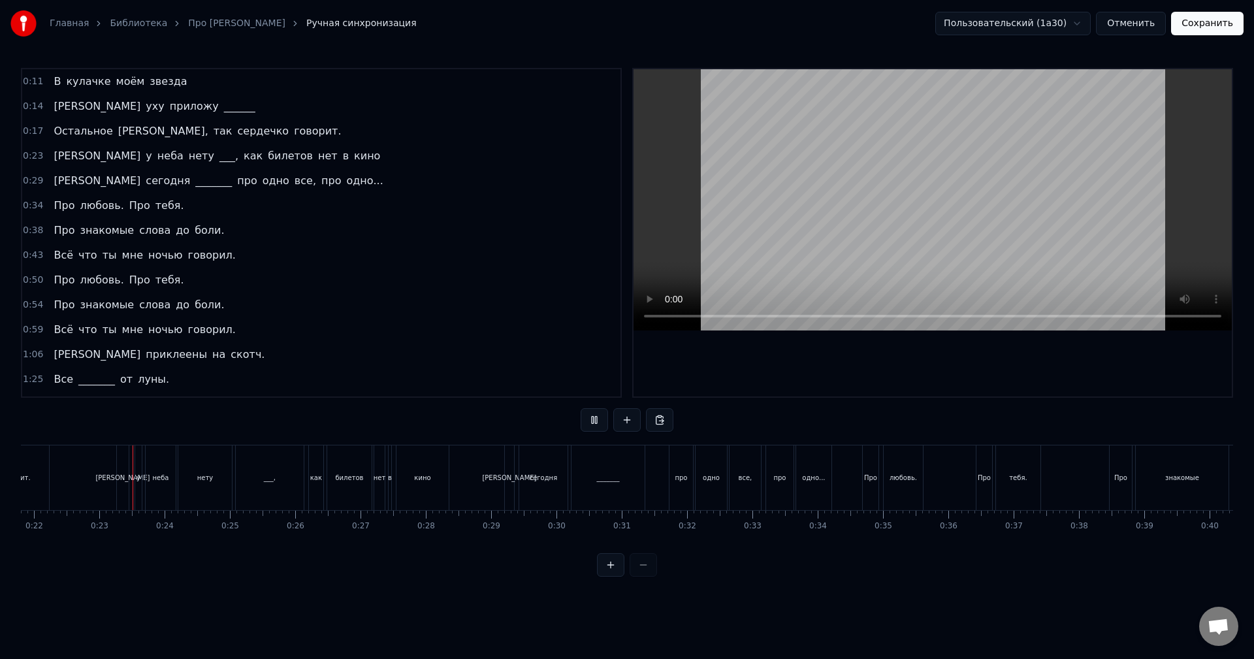
scroll to position [0, 1424]
click at [593, 416] on button at bounding box center [593, 420] width 27 height 24
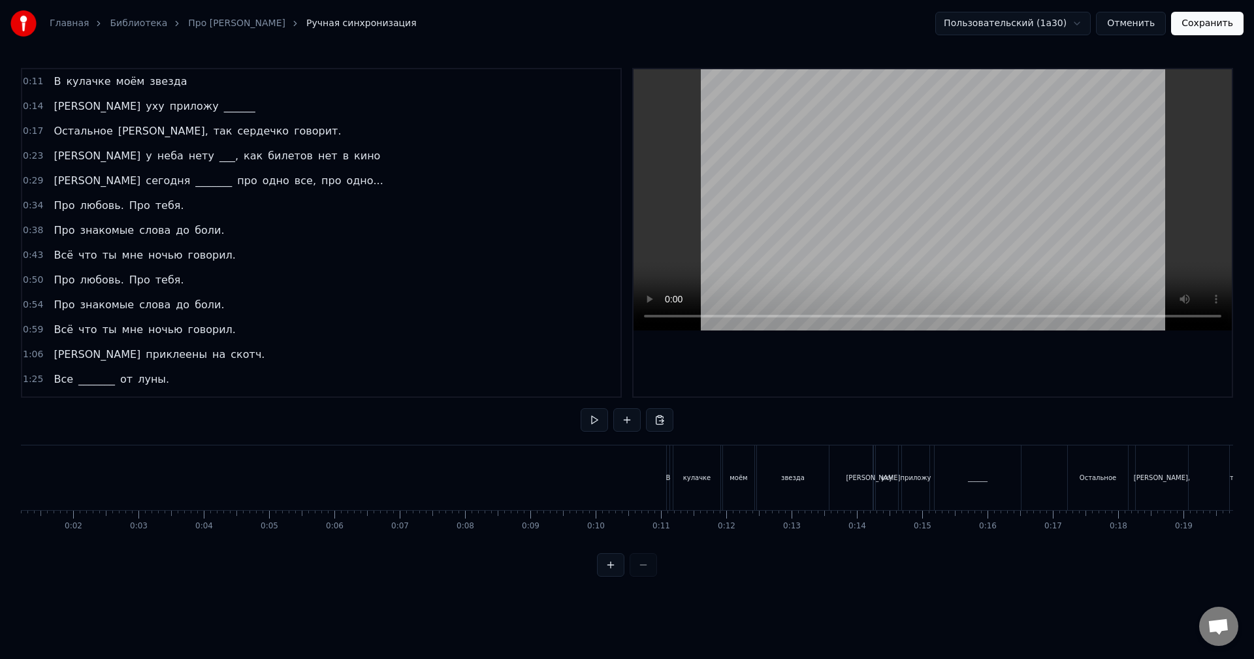
scroll to position [0, 0]
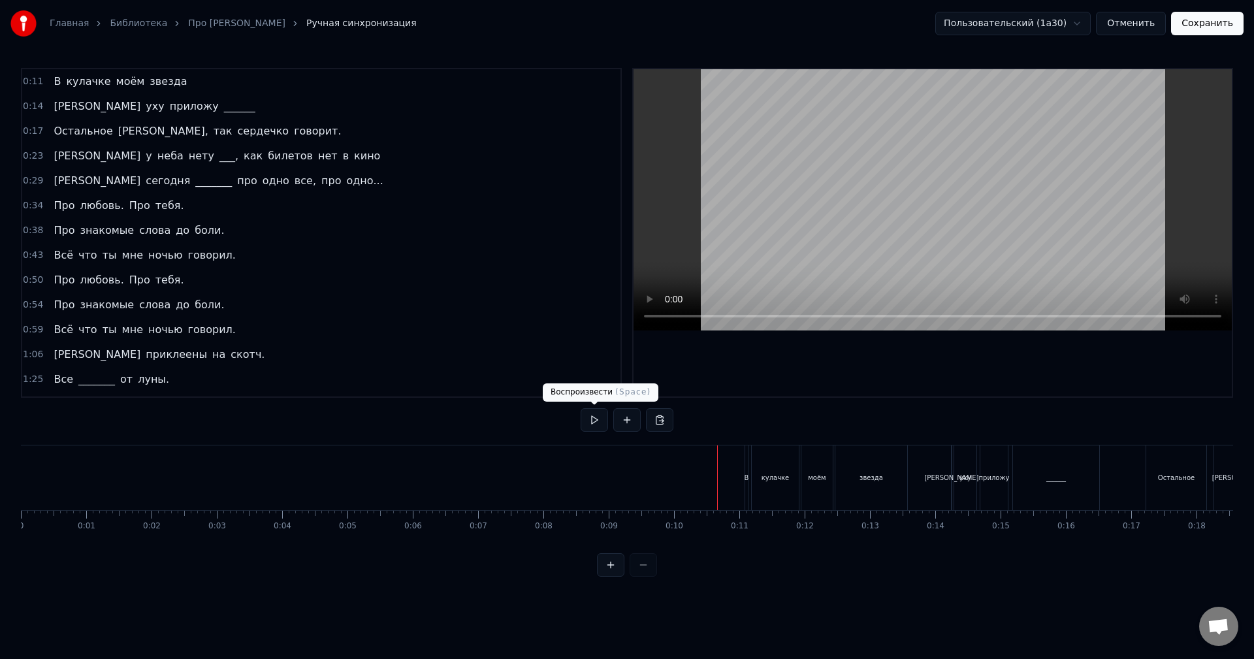
click at [595, 421] on button at bounding box center [593, 420] width 27 height 24
click at [580, 426] on button at bounding box center [593, 420] width 27 height 24
click at [1118, 24] on button "Отменить" at bounding box center [1131, 24] width 70 height 24
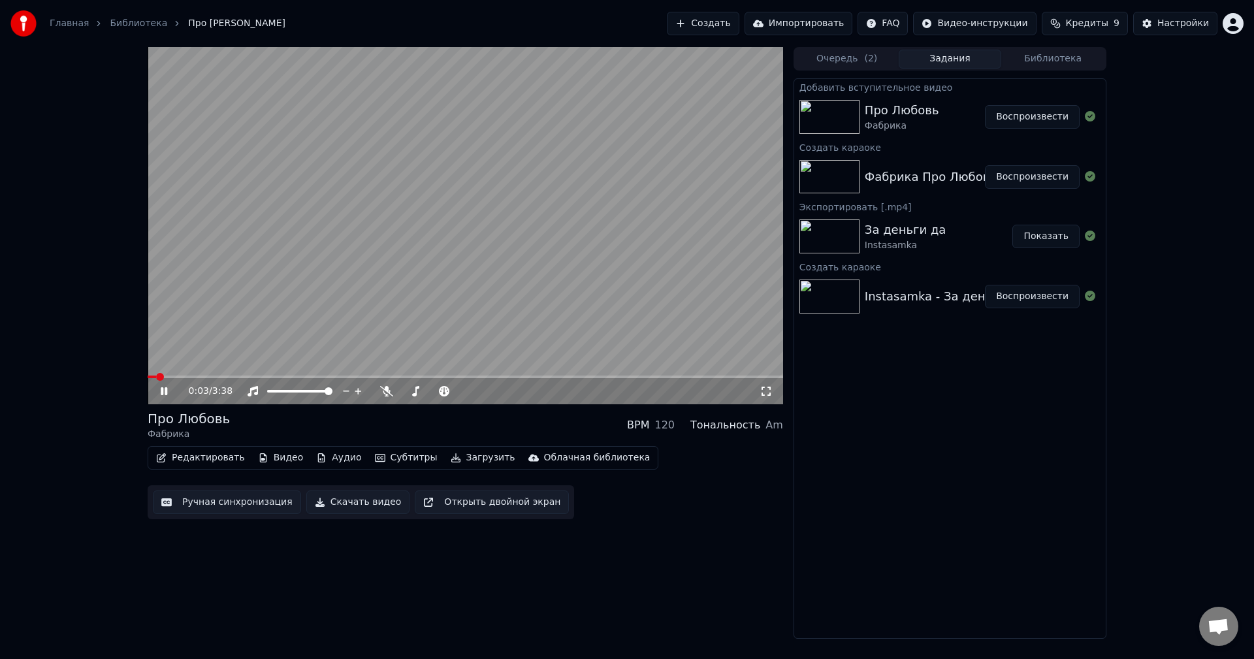
click at [934, 117] on div "Про Любовь Фабрика" at bounding box center [924, 116] width 120 height 31
click at [866, 115] on div "Про Любовь" at bounding box center [901, 110] width 74 height 18
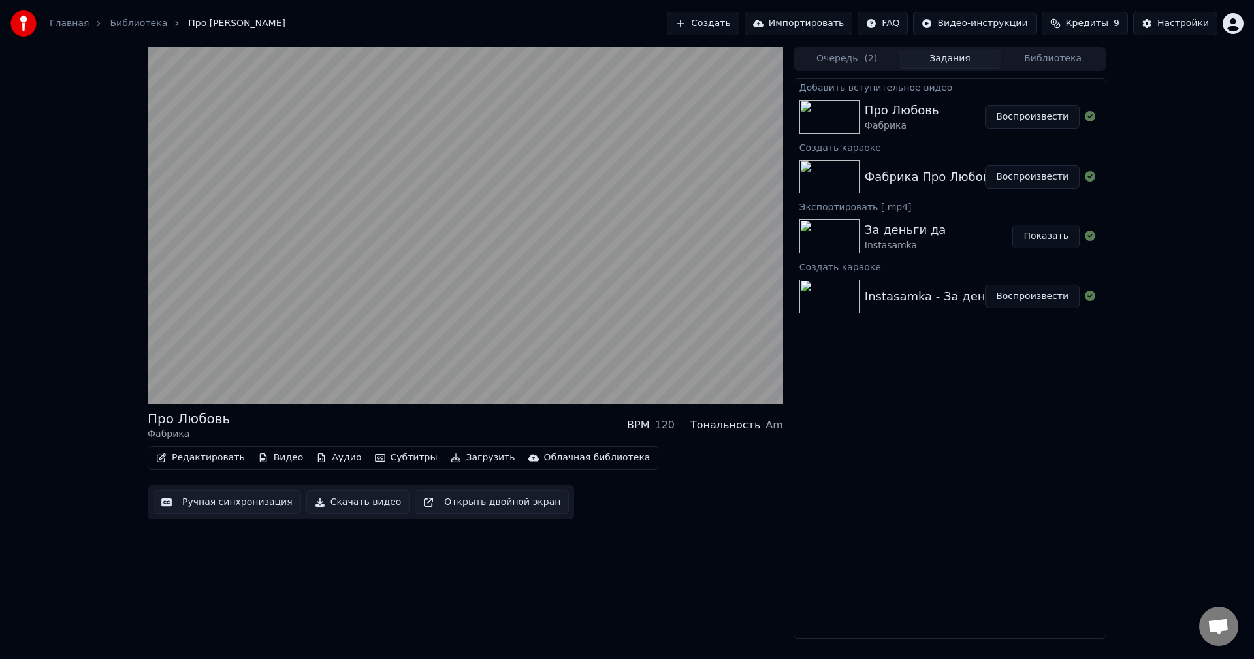
click at [844, 59] on button "Очередь ( 2 )" at bounding box center [846, 59] width 103 height 19
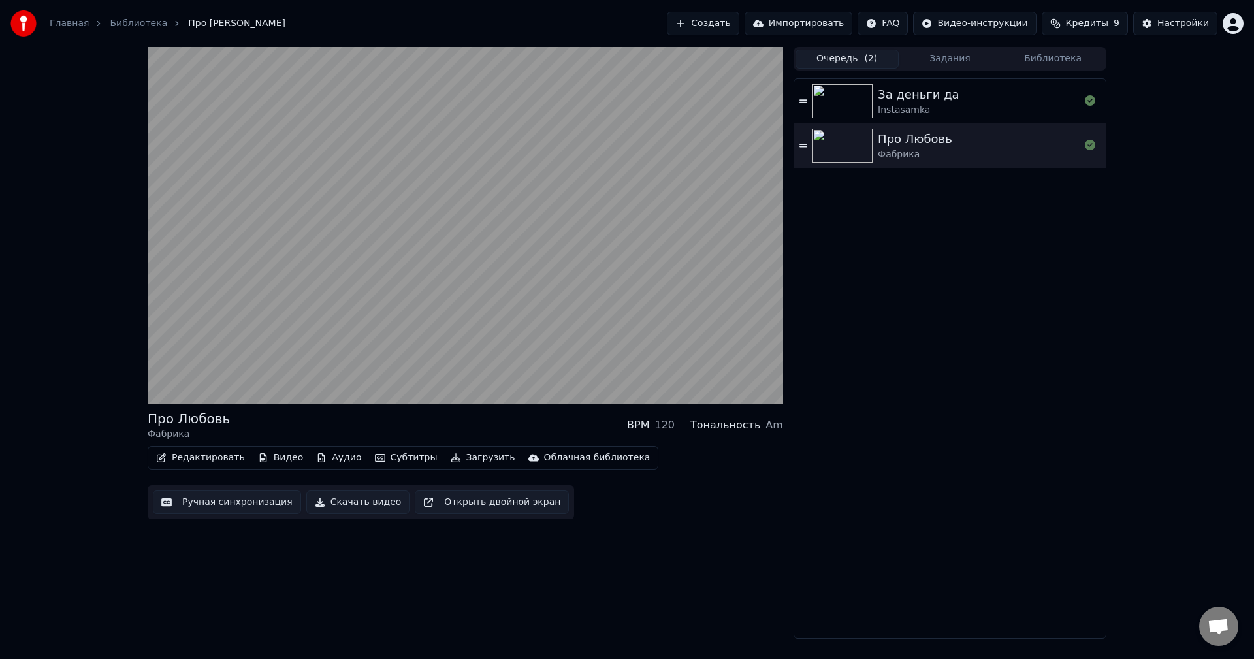
click at [941, 61] on button "Задания" at bounding box center [949, 59] width 103 height 19
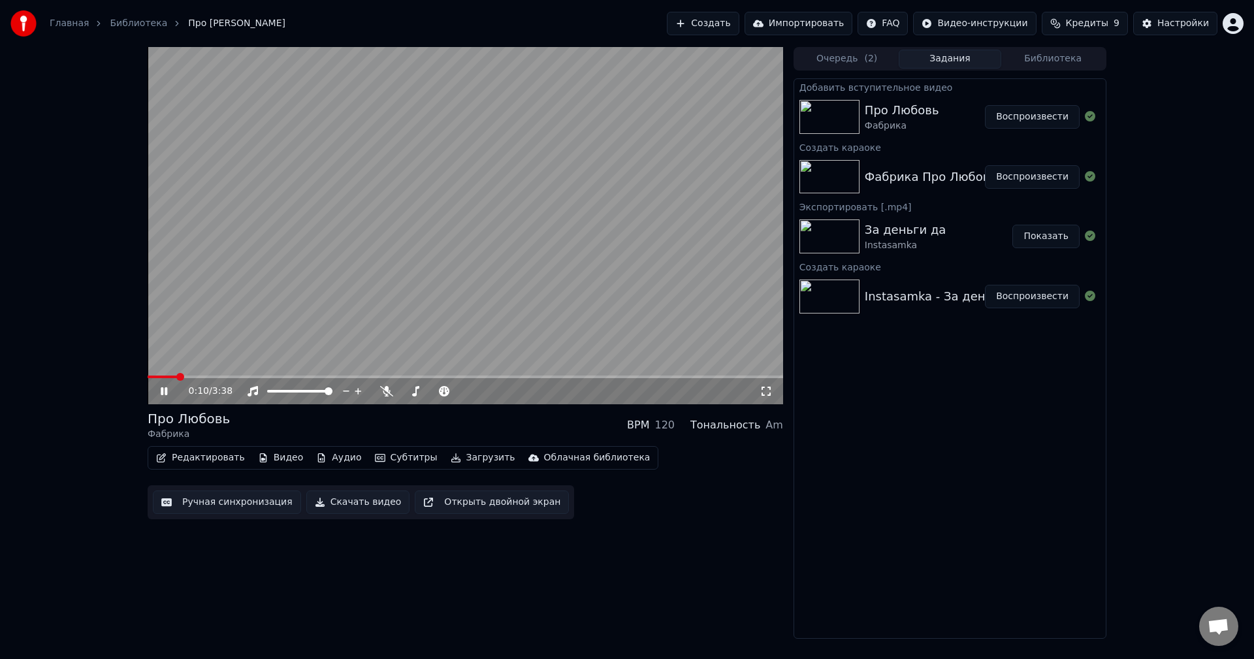
click at [172, 392] on icon at bounding box center [173, 391] width 31 height 10
click at [277, 455] on button "Видео" at bounding box center [281, 458] width 56 height 18
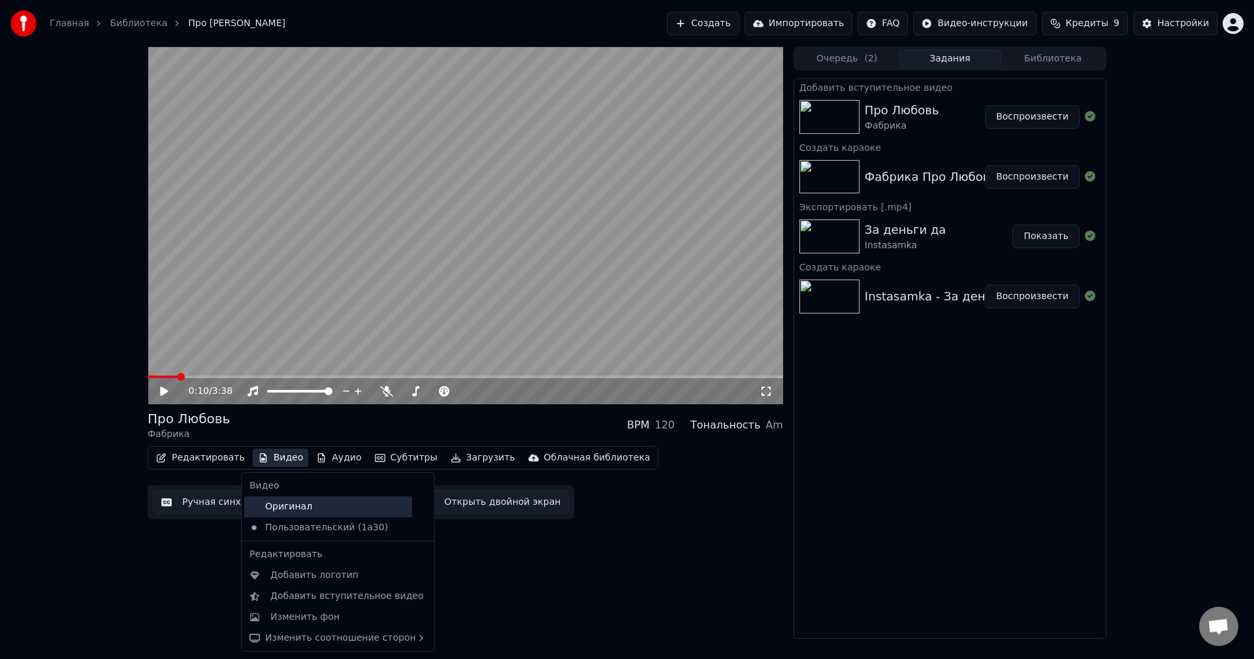
click at [278, 507] on div "Оригинал" at bounding box center [328, 506] width 168 height 21
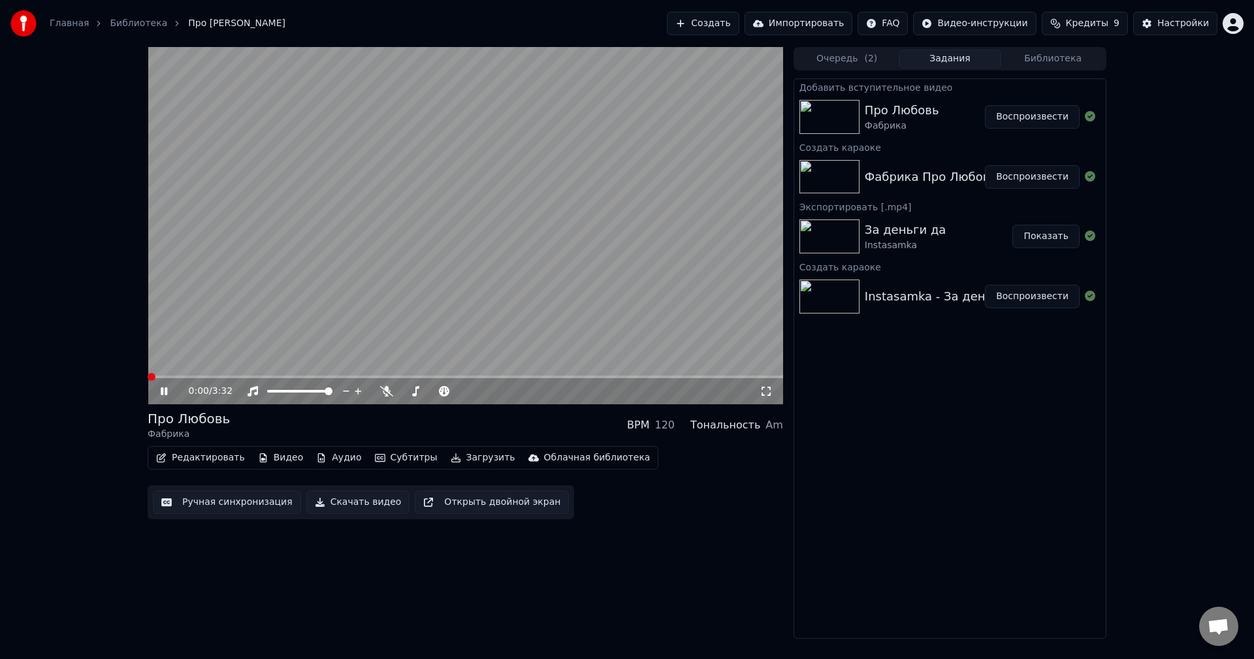
click at [148, 373] on span at bounding box center [152, 377] width 8 height 8
click at [162, 390] on icon at bounding box center [164, 391] width 7 height 8
click at [229, 501] on button "Ручная синхронизация" at bounding box center [227, 502] width 148 height 24
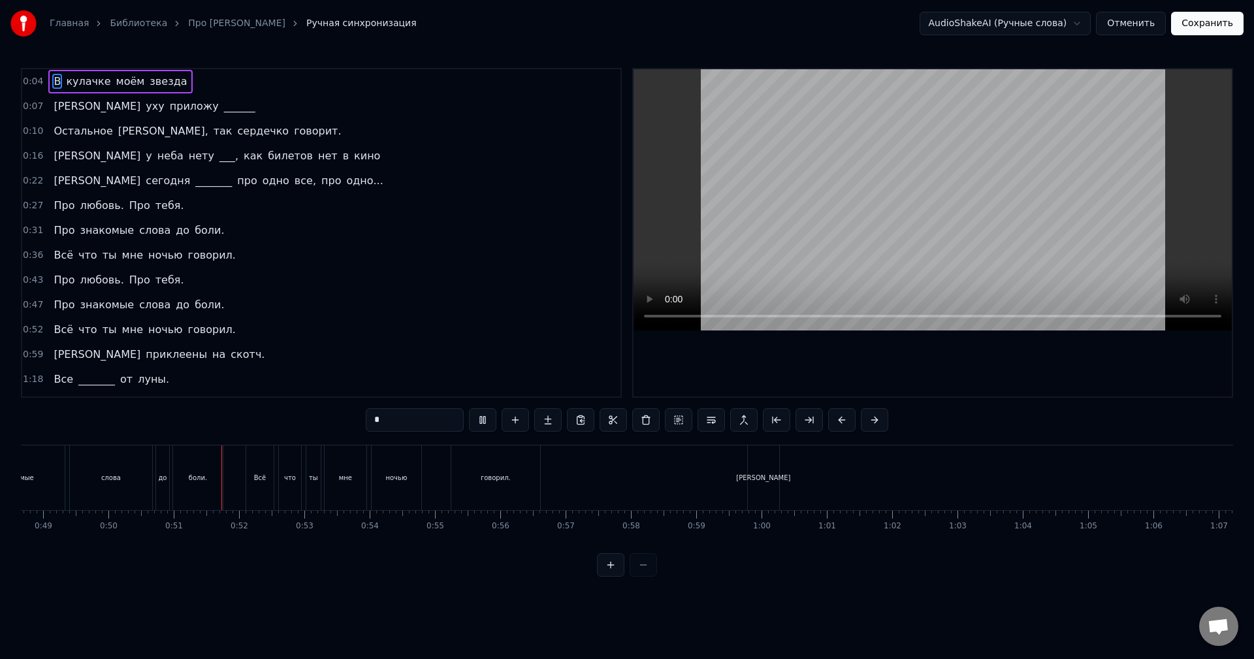
scroll to position [0, 3272]
click at [666, 469] on div "[PERSON_NAME]" at bounding box center [668, 477] width 31 height 65
type input "*"
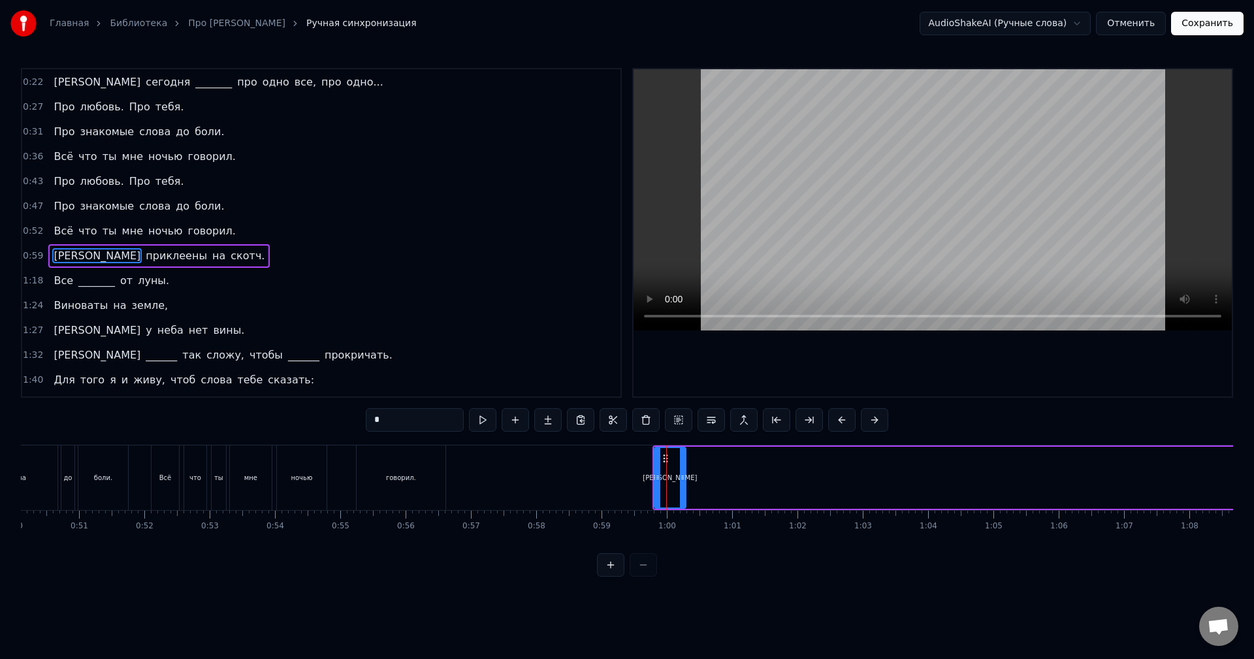
scroll to position [121, 0]
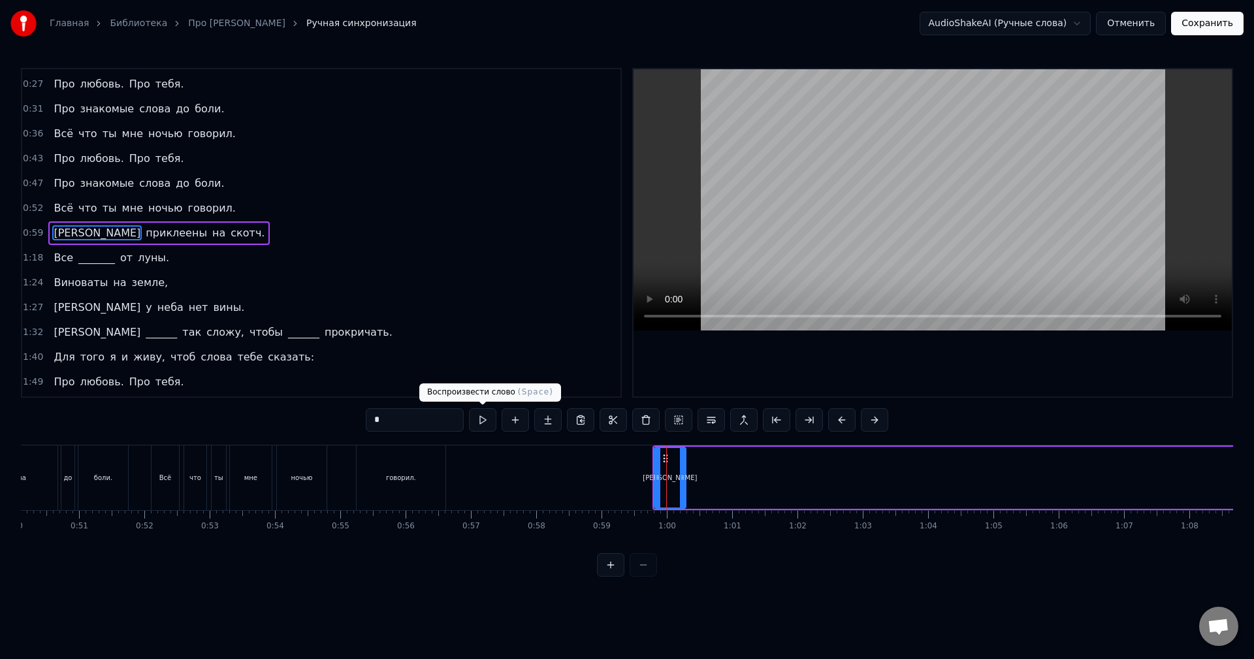
click at [484, 426] on button at bounding box center [482, 420] width 27 height 24
click at [485, 425] on button at bounding box center [482, 420] width 27 height 24
click at [292, 240] on div "0:59 И приклеены на скотч." at bounding box center [321, 233] width 598 height 25
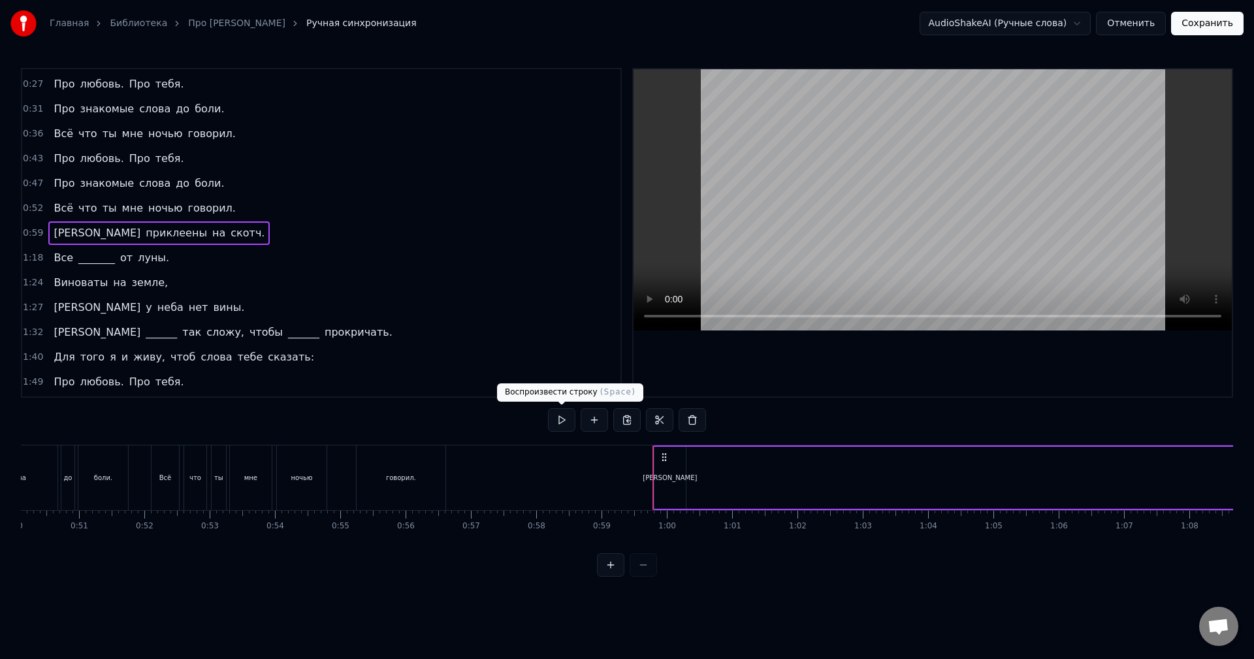
click at [562, 419] on button at bounding box center [561, 420] width 27 height 24
click at [636, 575] on div at bounding box center [627, 565] width 60 height 24
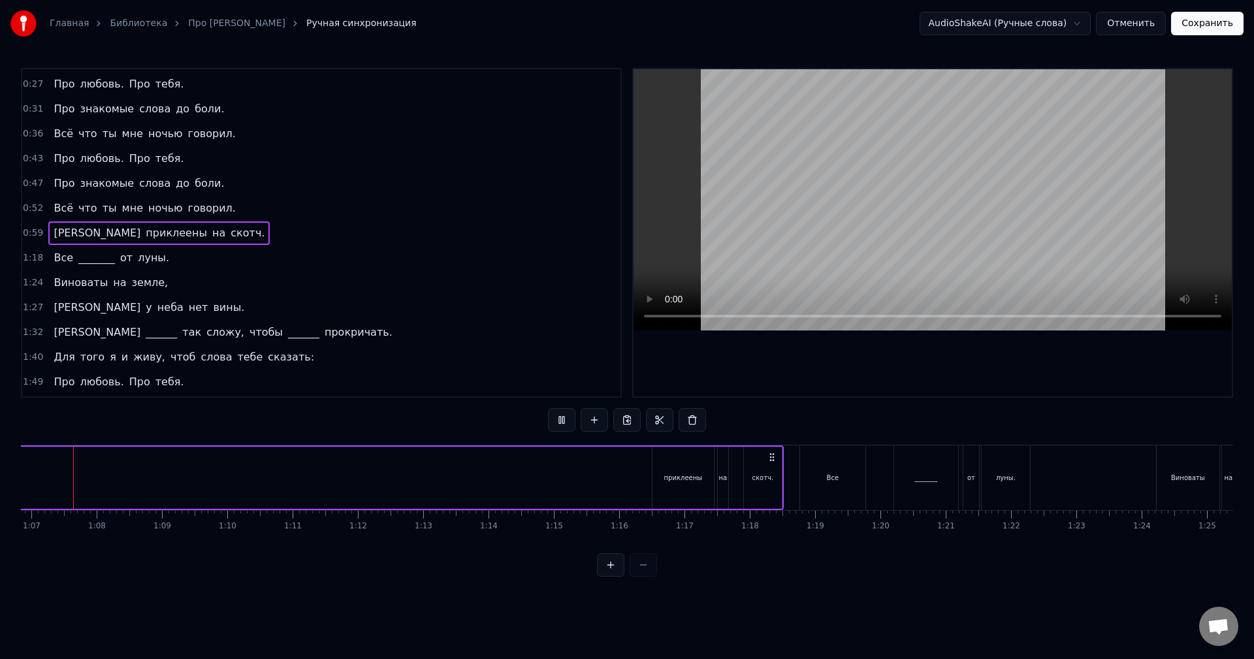
scroll to position [0, 4353]
click at [795, 438] on div "0:04 В кулачке моём звезда 0:07 К уху приложу ______ 0:10 Остальное ерунда, так…" at bounding box center [627, 322] width 1212 height 509
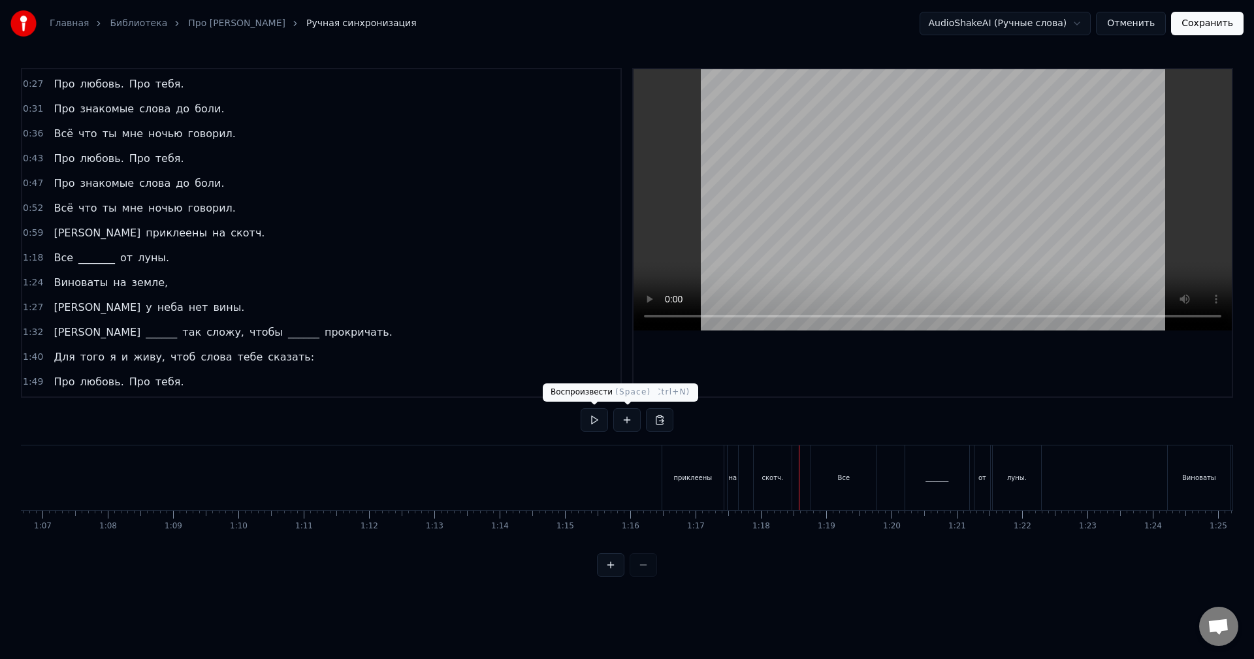
click at [578, 416] on div "0:04 В кулачке моём звезда 0:07 К уху приложу ______ 0:10 Остальное ерунда, так…" at bounding box center [627, 322] width 1212 height 509
click at [594, 417] on button at bounding box center [593, 420] width 27 height 24
click at [595, 417] on button at bounding box center [593, 420] width 27 height 24
click at [837, 462] on div "Все" at bounding box center [843, 477] width 65 height 65
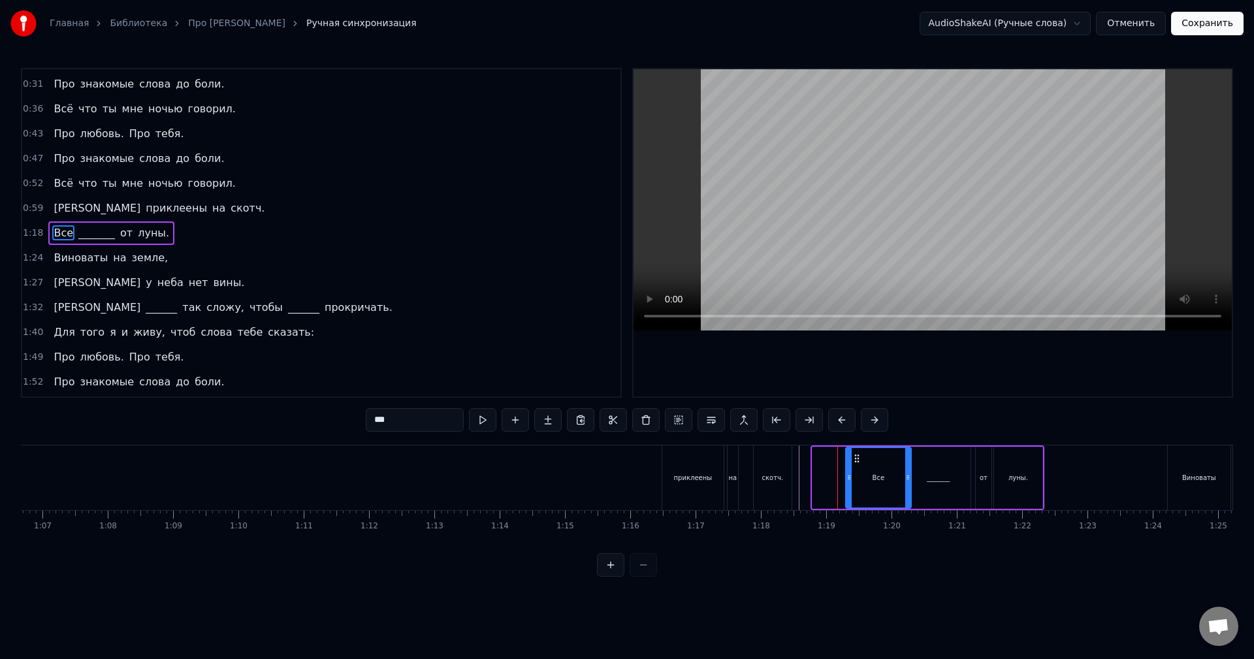
drag, startPoint x: 823, startPoint y: 456, endPoint x: 856, endPoint y: 459, distance: 33.5
click at [856, 459] on icon at bounding box center [856, 458] width 10 height 10
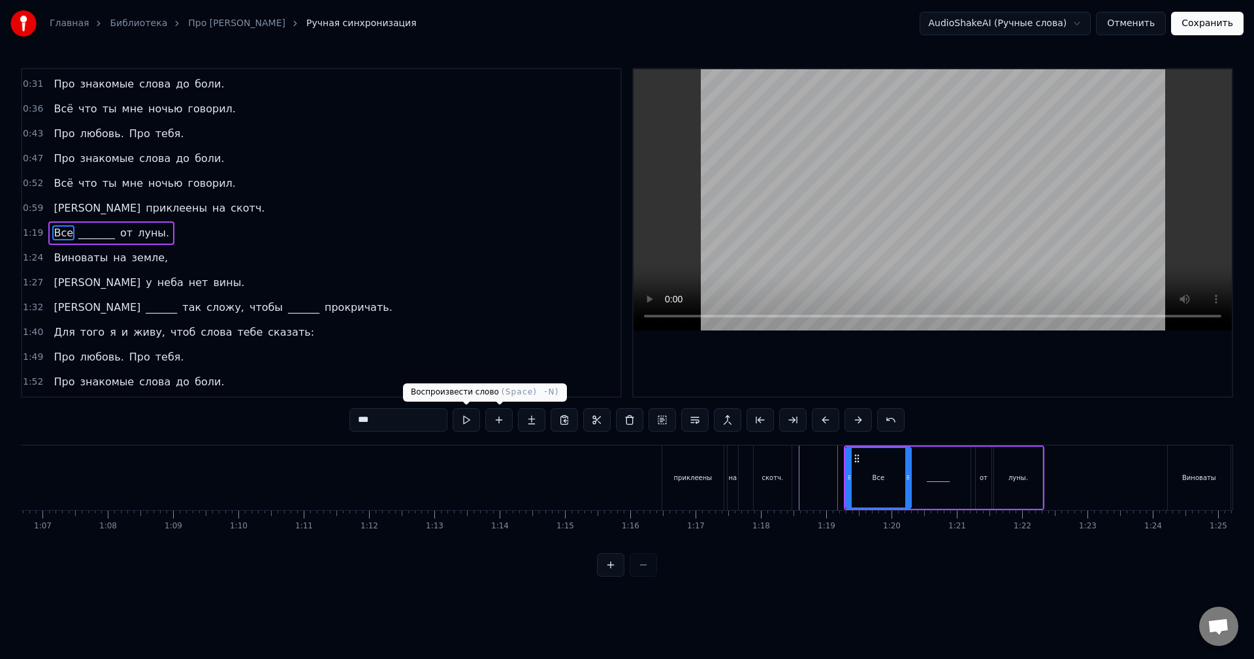
click at [473, 419] on button at bounding box center [465, 420] width 27 height 24
click at [1020, 479] on div "луны." at bounding box center [1018, 478] width 20 height 10
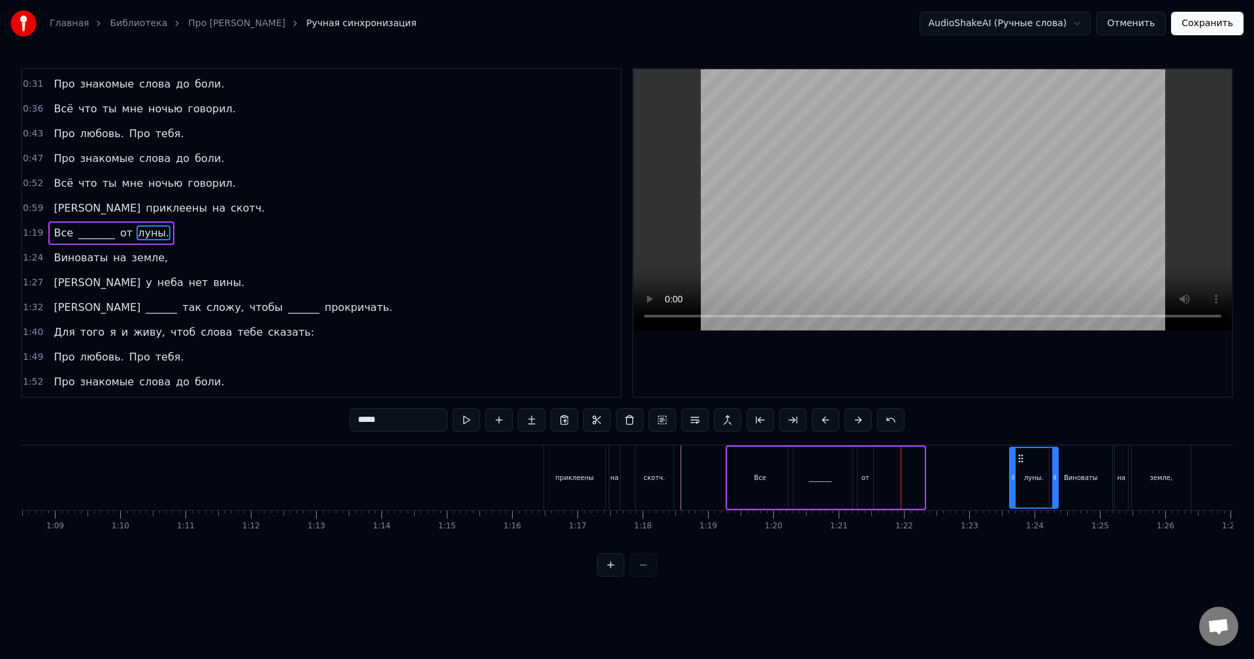
scroll to position [0, 4471]
drag, startPoint x: 1003, startPoint y: 458, endPoint x: 992, endPoint y: 466, distance: 14.0
click at [997, 467] on div "луны." at bounding box center [1002, 477] width 47 height 59
click at [867, 457] on div "от" at bounding box center [865, 478] width 16 height 62
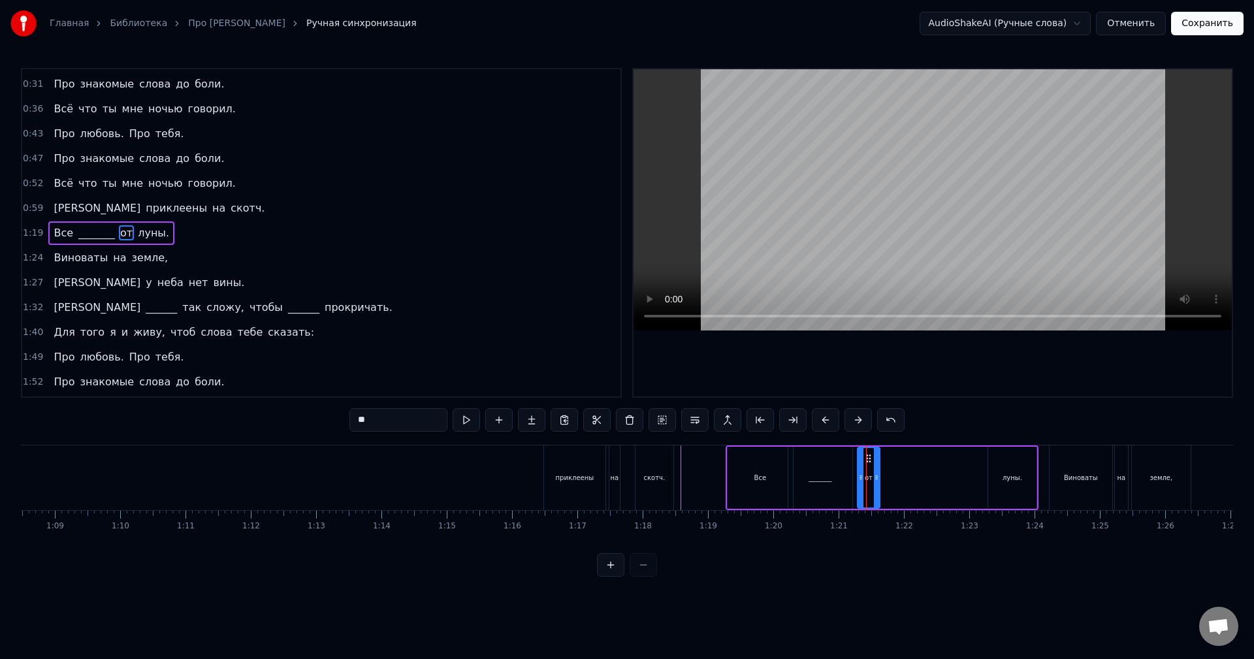
drag, startPoint x: 871, startPoint y: 459, endPoint x: 883, endPoint y: 460, distance: 11.8
click at [879, 460] on div at bounding box center [876, 477] width 5 height 59
drag, startPoint x: 870, startPoint y: 459, endPoint x: 969, endPoint y: 469, distance: 99.1
click at [969, 469] on div "от" at bounding box center [963, 477] width 26 height 59
click at [828, 466] on div "_______" at bounding box center [820, 478] width 64 height 62
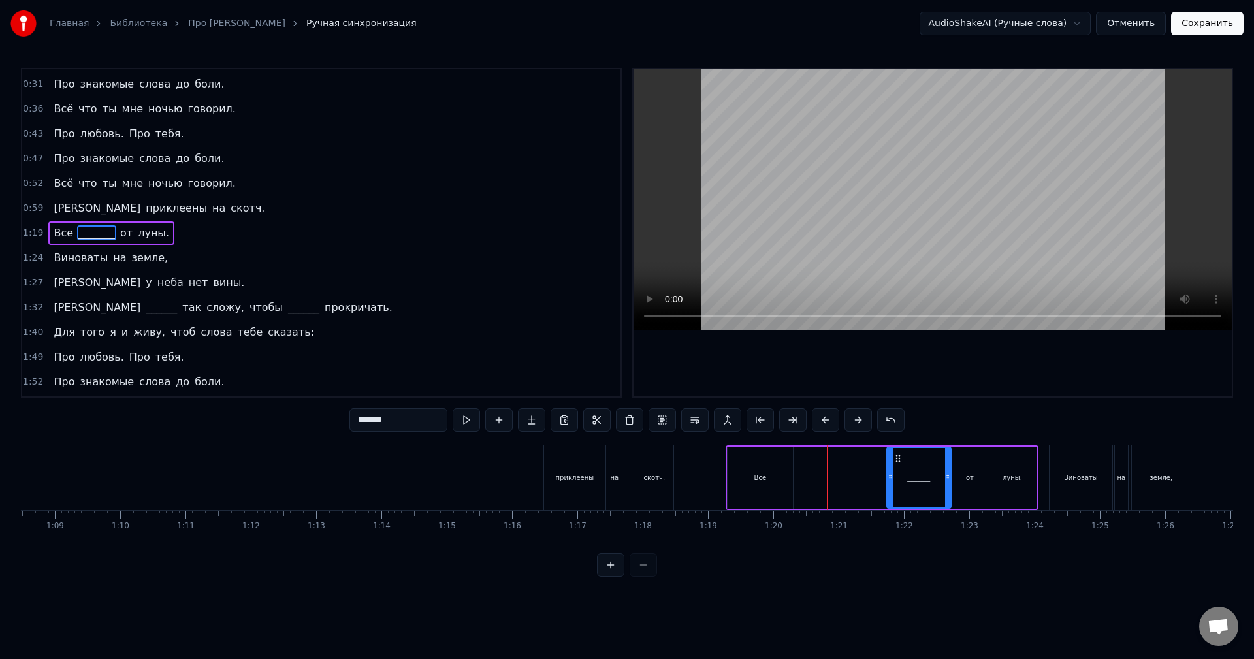
drag, startPoint x: 803, startPoint y: 458, endPoint x: 899, endPoint y: 464, distance: 96.1
click at [899, 464] on div "_______" at bounding box center [918, 477] width 63 height 59
click at [752, 461] on div "Все" at bounding box center [759, 478] width 65 height 62
type input "***"
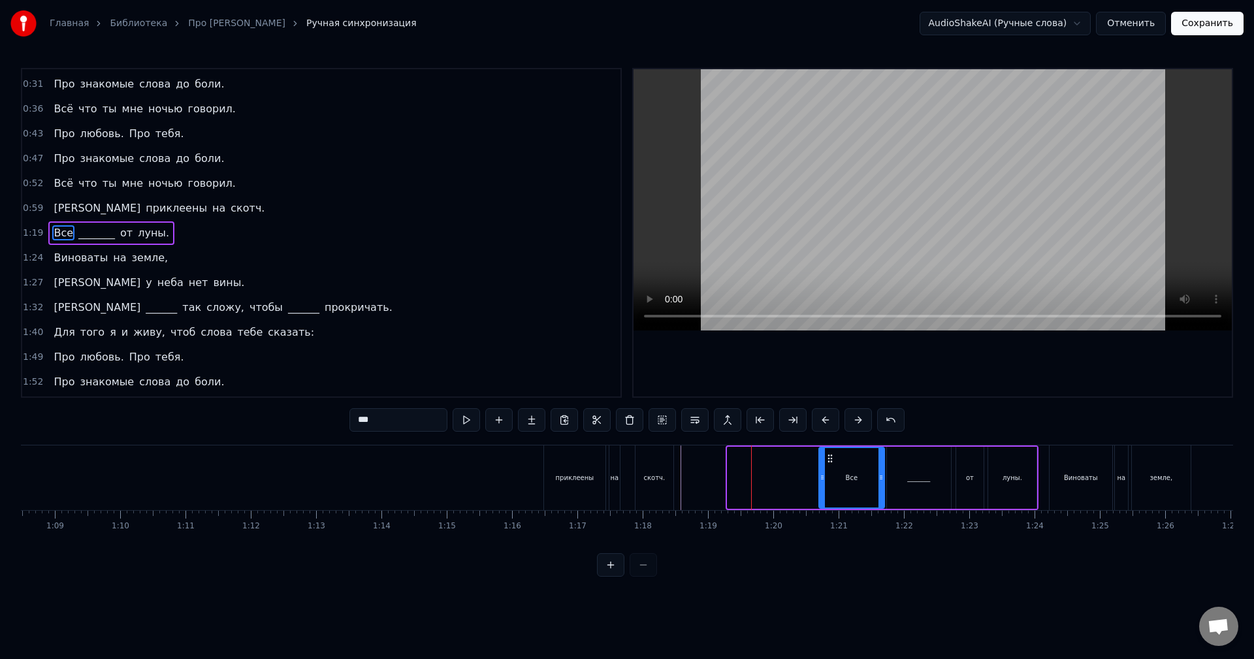
drag, startPoint x: 740, startPoint y: 454, endPoint x: 832, endPoint y: 460, distance: 91.6
click at [832, 460] on icon at bounding box center [830, 458] width 10 height 10
click at [465, 415] on button at bounding box center [465, 420] width 27 height 24
drag, startPoint x: 820, startPoint y: 483, endPoint x: 795, endPoint y: 481, distance: 24.9
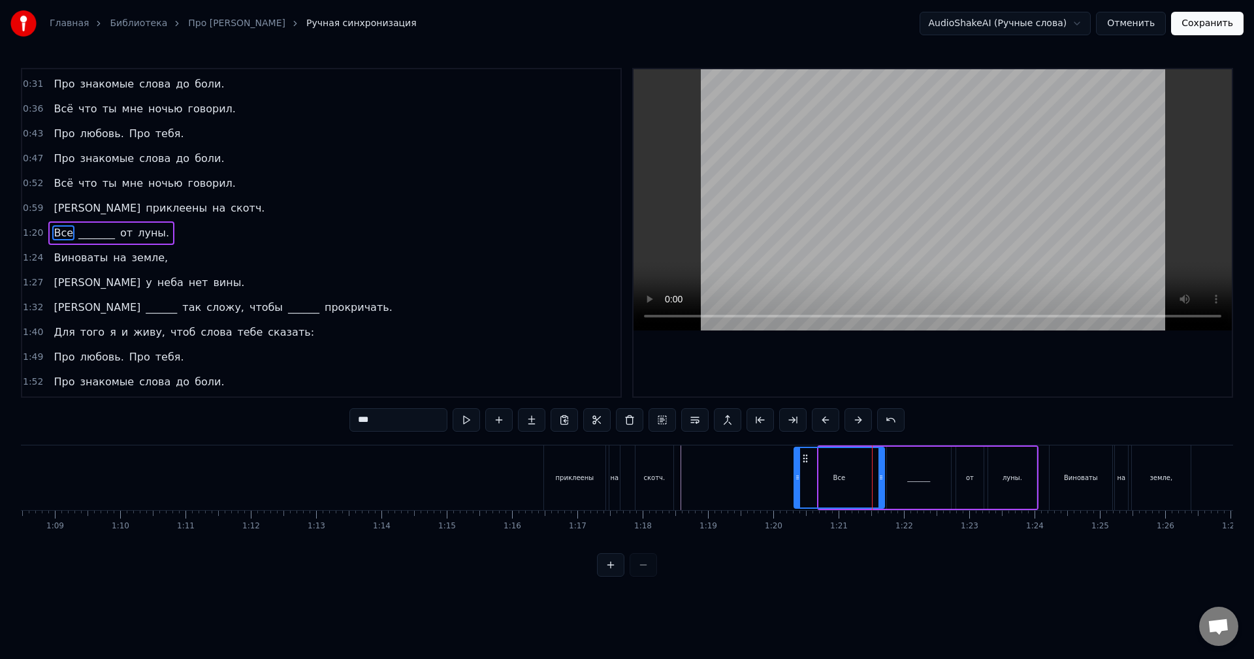
click at [795, 481] on div at bounding box center [797, 477] width 5 height 59
click at [802, 481] on icon at bounding box center [803, 477] width 5 height 10
drag, startPoint x: 880, startPoint y: 486, endPoint x: 841, endPoint y: 486, distance: 39.2
click at [841, 486] on div at bounding box center [841, 477] width 5 height 59
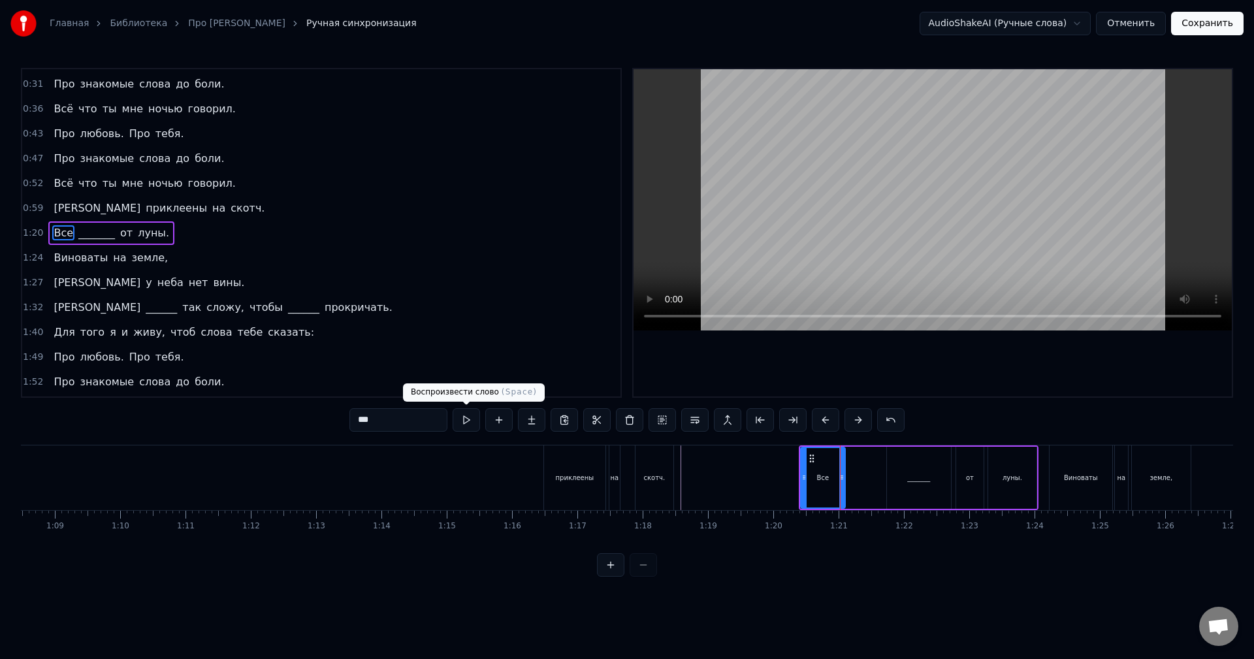
click at [476, 421] on button at bounding box center [465, 420] width 27 height 24
drag, startPoint x: 842, startPoint y: 481, endPoint x: 825, endPoint y: 482, distance: 17.0
click at [825, 482] on icon at bounding box center [824, 477] width 5 height 10
click at [471, 417] on button at bounding box center [465, 420] width 27 height 24
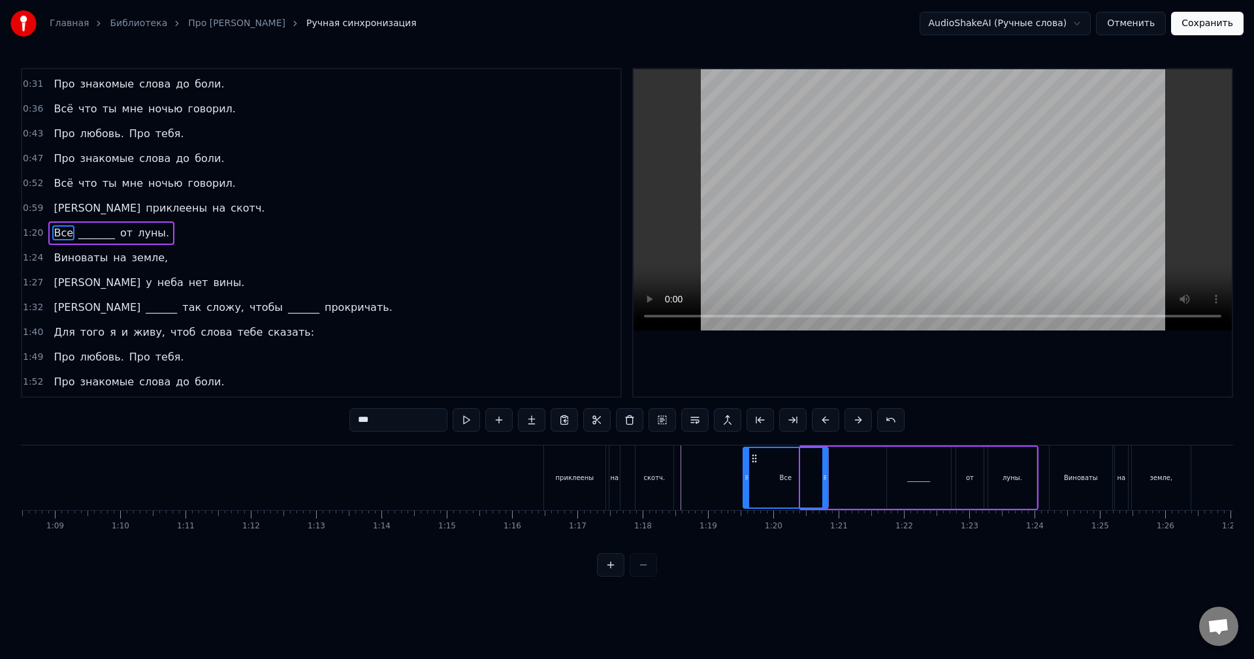
drag, startPoint x: 804, startPoint y: 479, endPoint x: 746, endPoint y: 473, distance: 57.7
click at [746, 473] on icon at bounding box center [746, 477] width 5 height 10
click at [829, 482] on div "Все _______ от луны." at bounding box center [889, 477] width 297 height 65
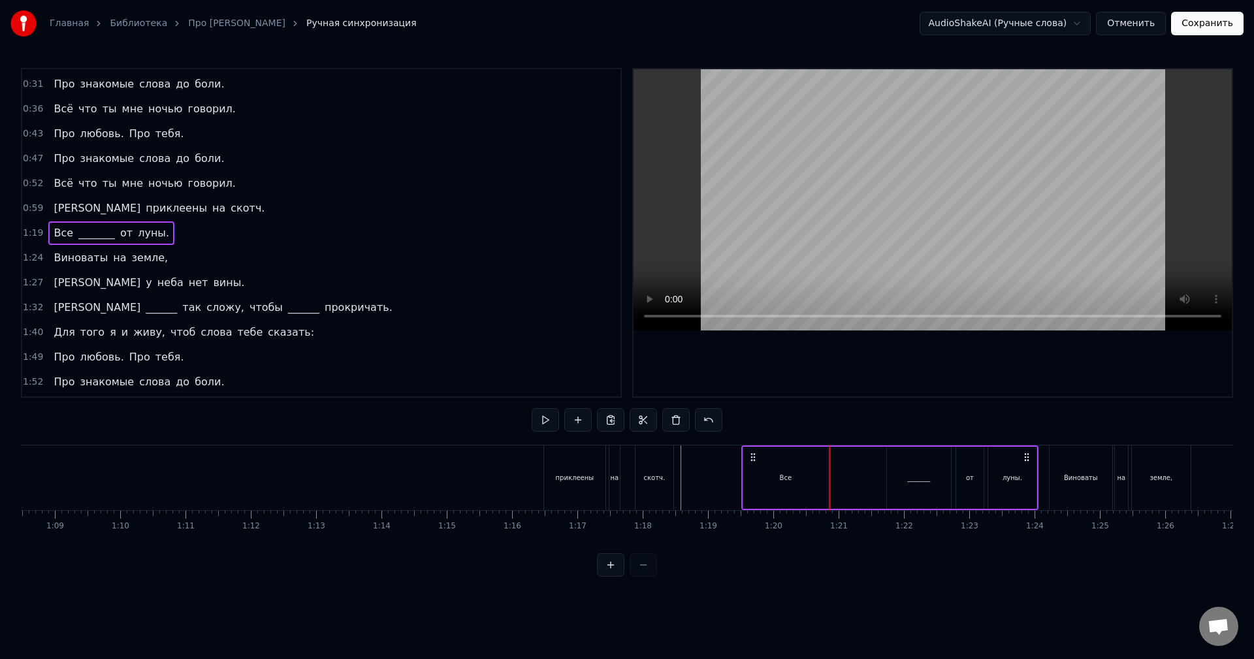
click at [791, 481] on div "Все" at bounding box center [785, 478] width 85 height 62
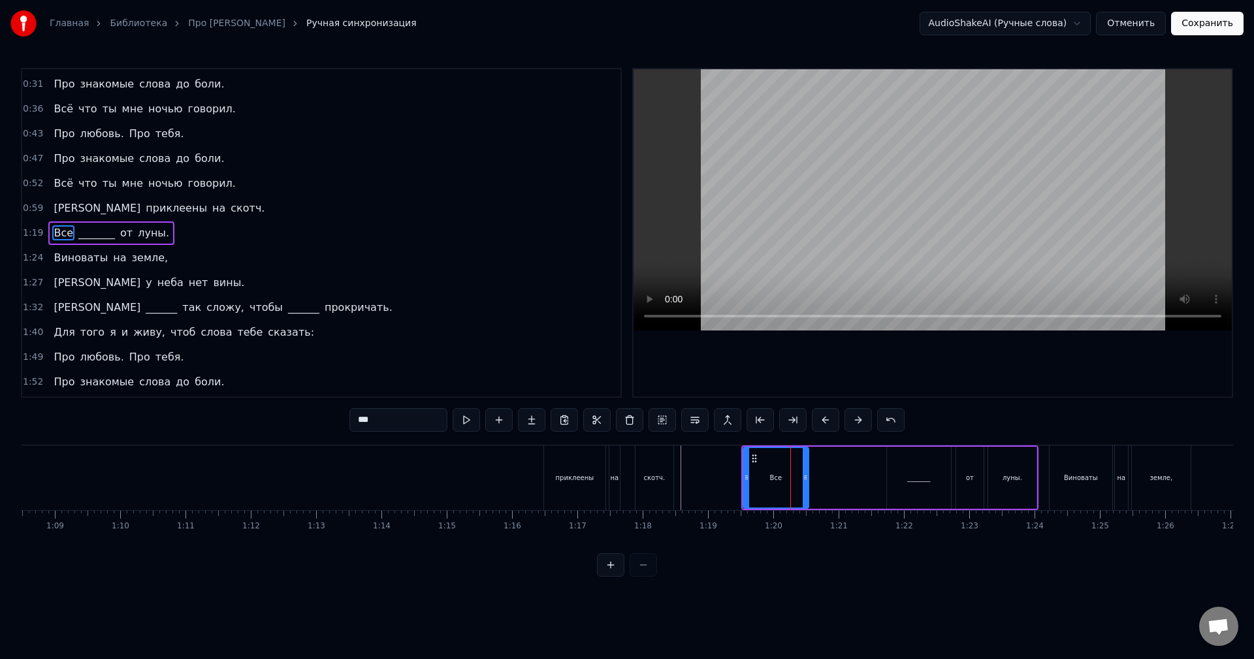
drag, startPoint x: 824, startPoint y: 483, endPoint x: 800, endPoint y: 482, distance: 24.2
click at [802, 482] on div at bounding box center [804, 477] width 5 height 59
click at [464, 424] on button at bounding box center [465, 420] width 27 height 24
click at [926, 485] on div "_______" at bounding box center [919, 478] width 64 height 62
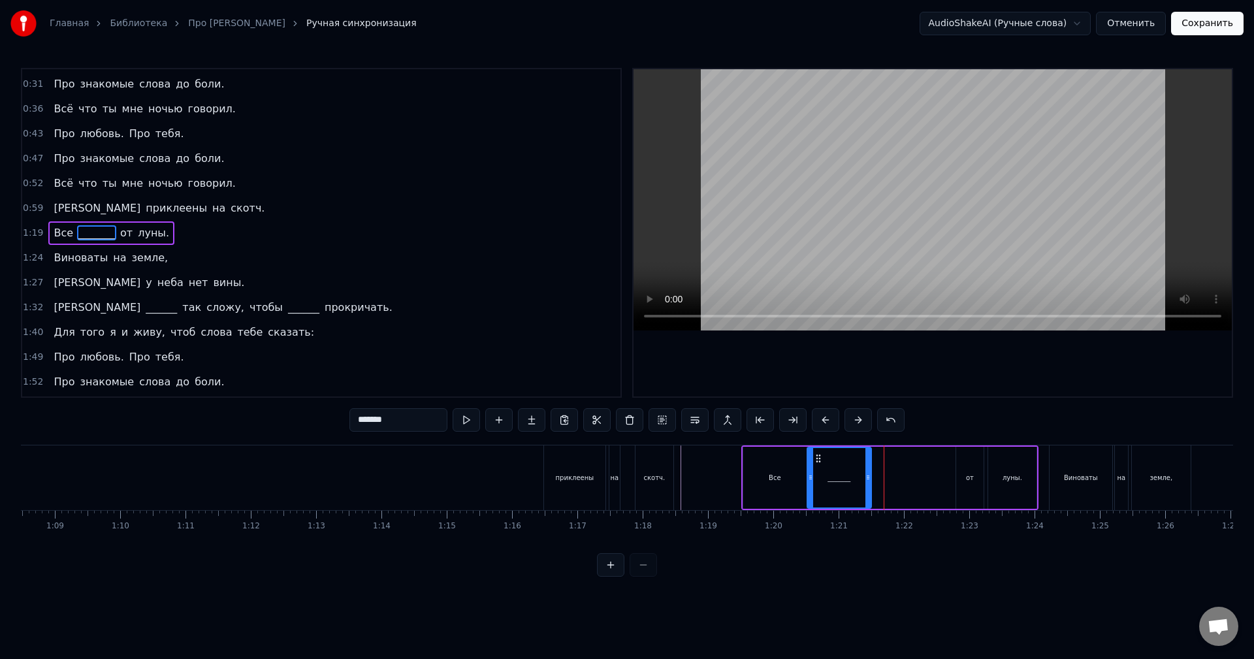
drag, startPoint x: 898, startPoint y: 457, endPoint x: 818, endPoint y: 456, distance: 79.7
click at [818, 456] on icon at bounding box center [818, 458] width 10 height 10
click at [467, 422] on button at bounding box center [465, 420] width 27 height 24
drag, startPoint x: 866, startPoint y: 471, endPoint x: 753, endPoint y: 464, distance: 113.2
click at [838, 473] on div at bounding box center [840, 477] width 5 height 59
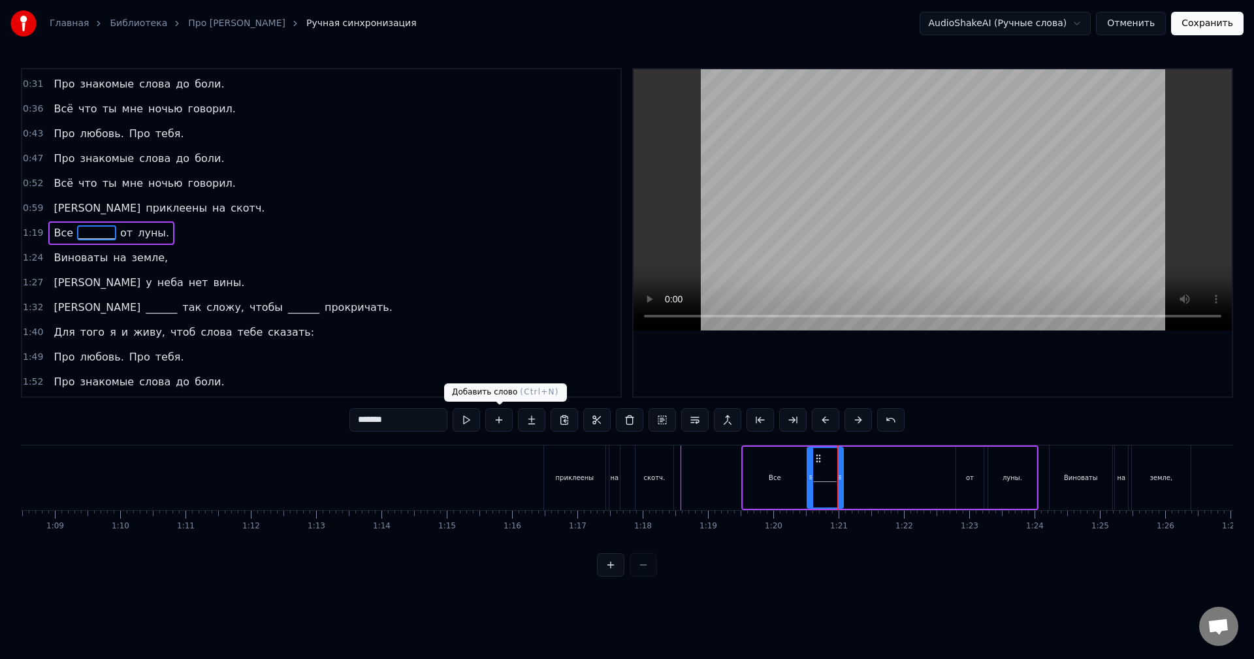
click at [467, 423] on button at bounding box center [465, 420] width 27 height 24
click at [972, 484] on div "от" at bounding box center [969, 478] width 27 height 62
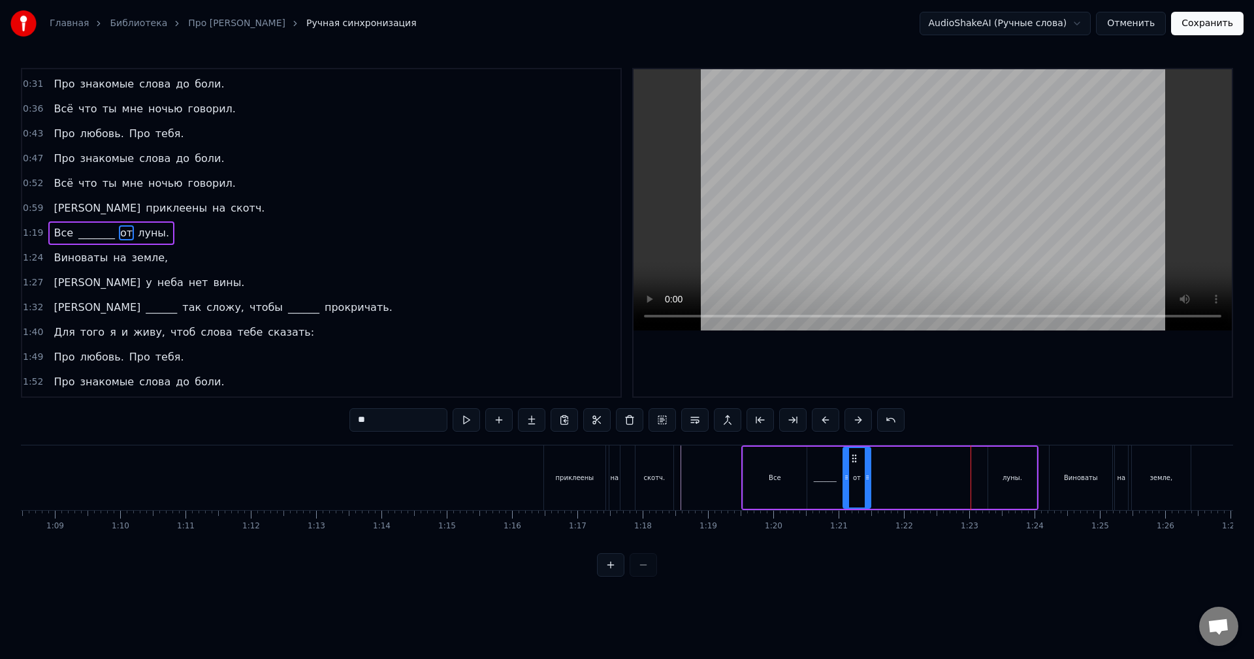
drag, startPoint x: 965, startPoint y: 458, endPoint x: 852, endPoint y: 455, distance: 113.0
click at [852, 455] on icon at bounding box center [854, 458] width 10 height 10
click at [474, 420] on button at bounding box center [465, 420] width 27 height 24
click at [1024, 484] on div "луны." at bounding box center [1012, 478] width 48 height 62
drag, startPoint x: 998, startPoint y: 458, endPoint x: 880, endPoint y: 459, distance: 117.5
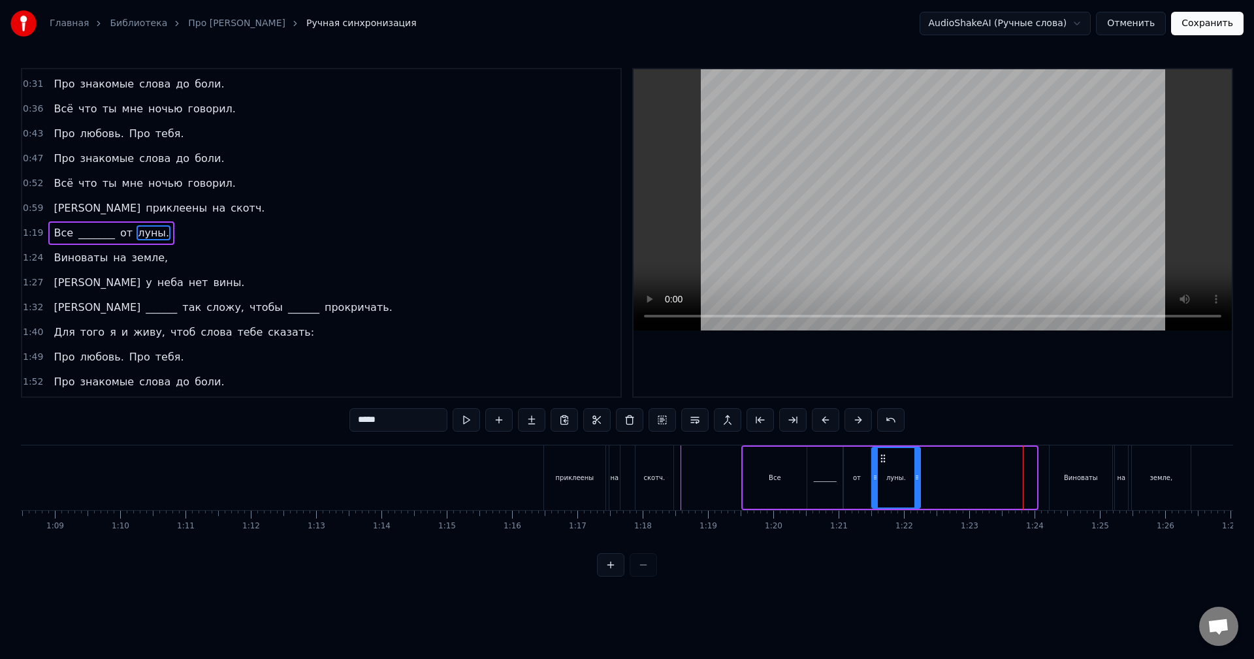
click at [880, 459] on icon at bounding box center [883, 458] width 10 height 10
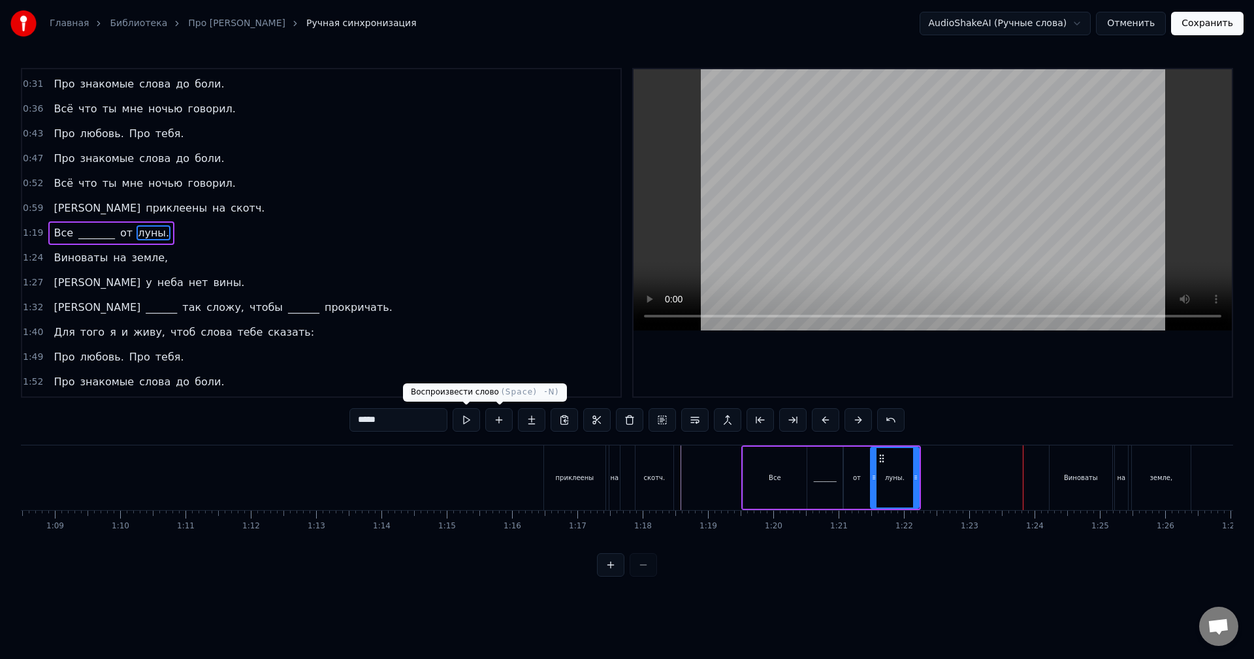
click at [473, 419] on button at bounding box center [465, 420] width 27 height 24
click at [1100, 477] on div "Виноваты" at bounding box center [1080, 477] width 63 height 65
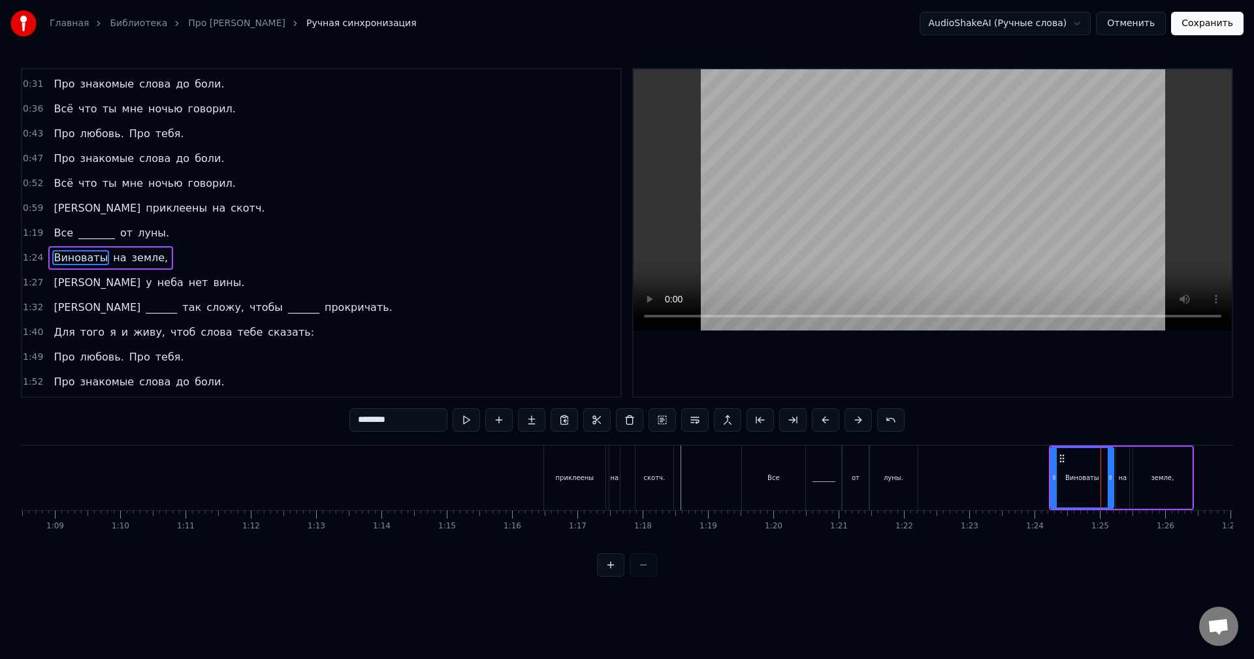
scroll to position [171, 0]
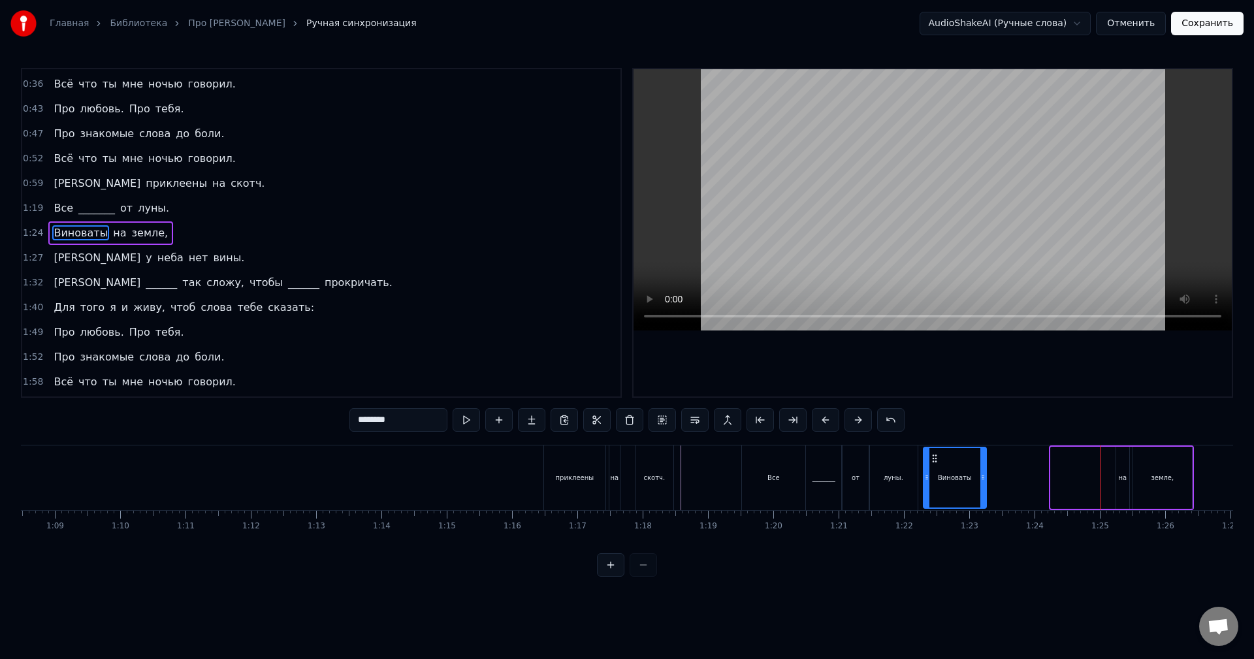
drag, startPoint x: 1063, startPoint y: 458, endPoint x: 936, endPoint y: 458, distance: 127.3
click at [936, 458] on circle at bounding box center [935, 458] width 1 height 1
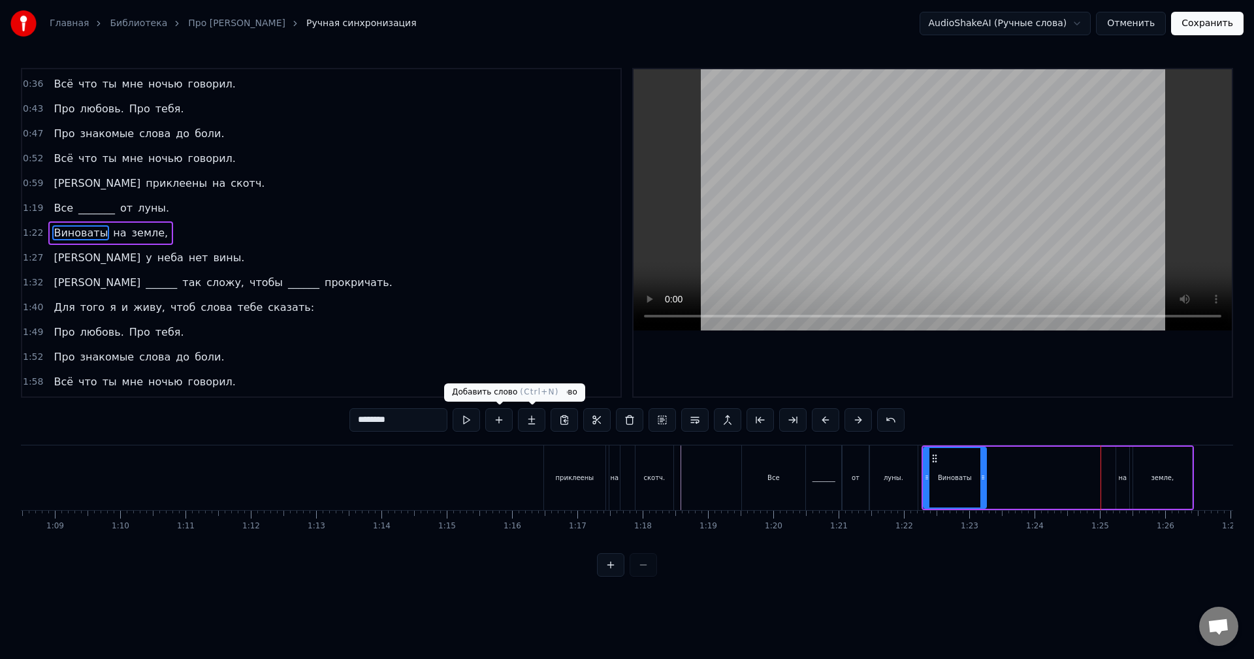
click at [468, 414] on button at bounding box center [465, 420] width 27 height 24
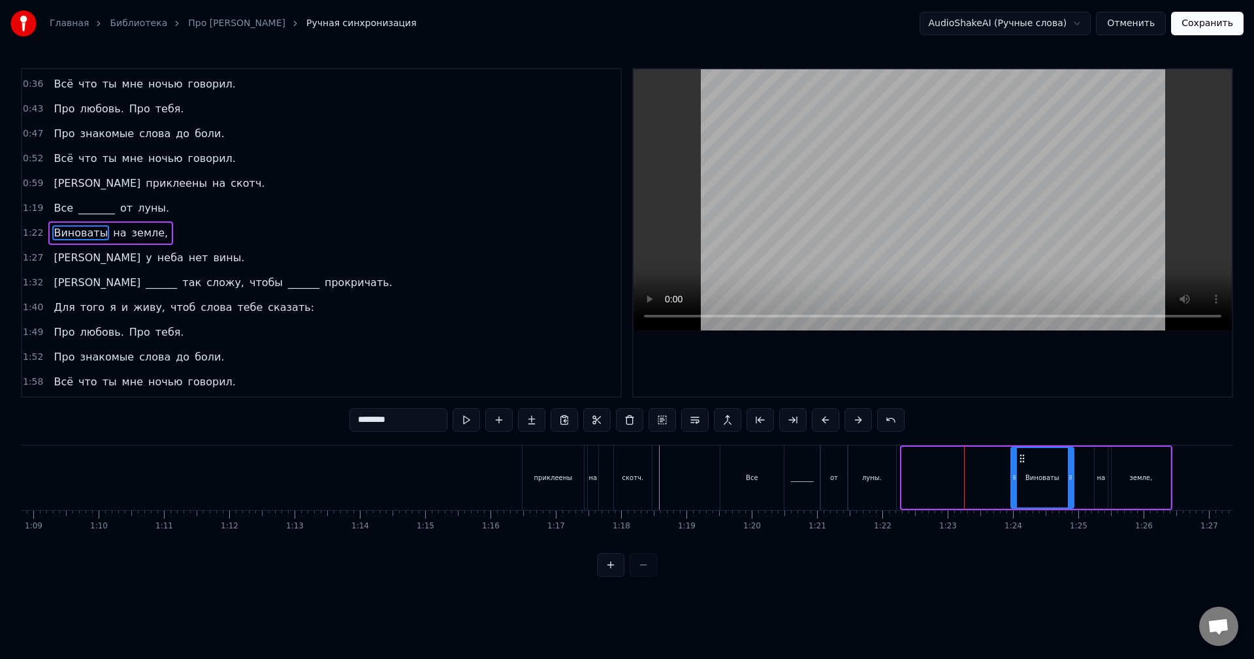
drag, startPoint x: 935, startPoint y: 458, endPoint x: 1021, endPoint y: 466, distance: 86.5
click at [1021, 466] on div "Виноваты" at bounding box center [1041, 477] width 61 height 59
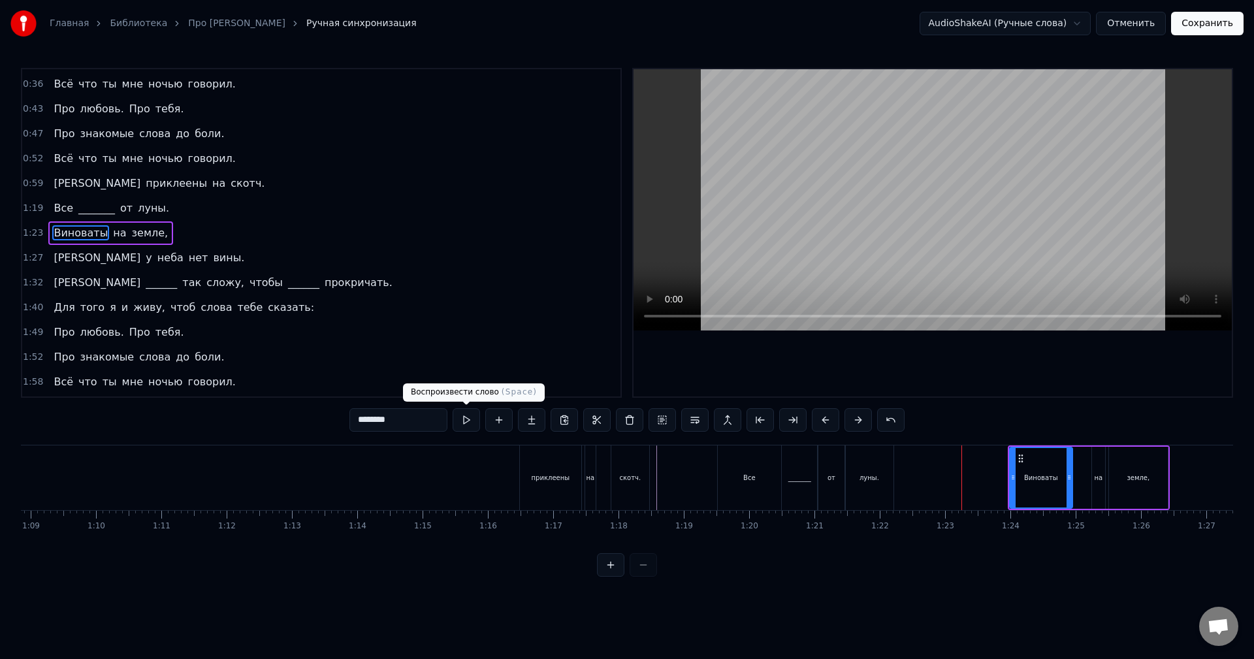
click at [470, 413] on button at bounding box center [465, 420] width 27 height 24
click at [1094, 477] on div "на" at bounding box center [1098, 478] width 13 height 62
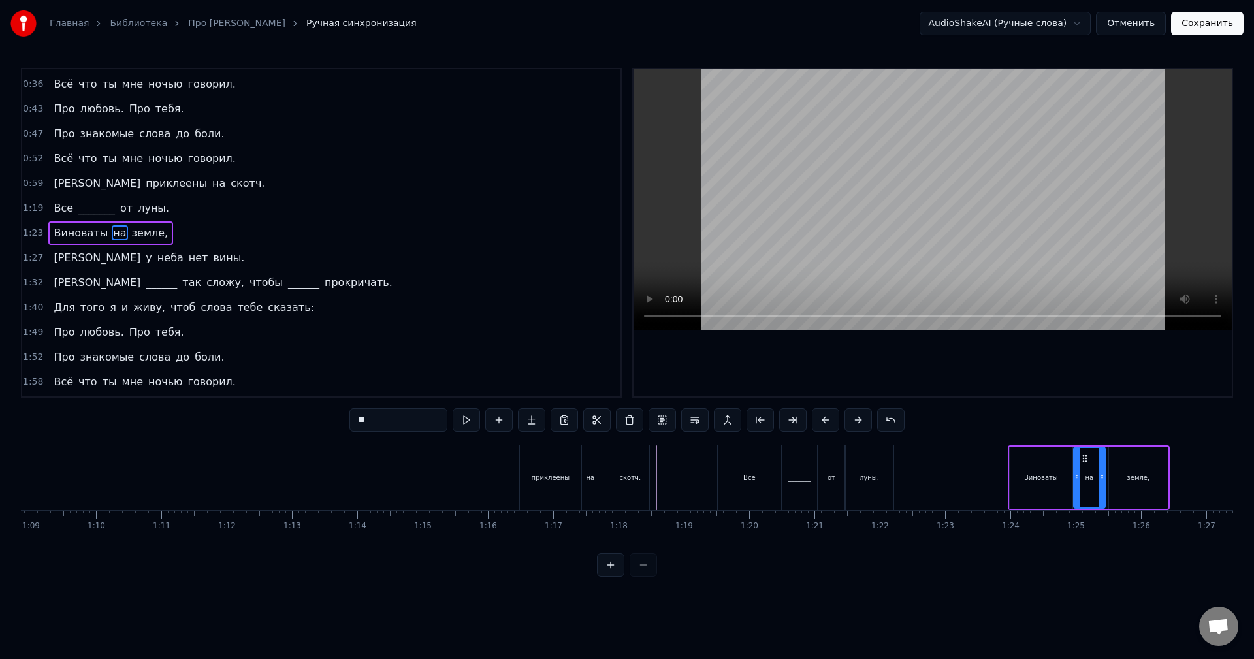
drag, startPoint x: 1094, startPoint y: 463, endPoint x: 1076, endPoint y: 464, distance: 18.3
click at [1076, 464] on div at bounding box center [1076, 477] width 5 height 59
click at [1099, 474] on icon at bounding box center [1099, 477] width 5 height 10
click at [1131, 473] on div "земле," at bounding box center [1137, 478] width 23 height 10
type input "******"
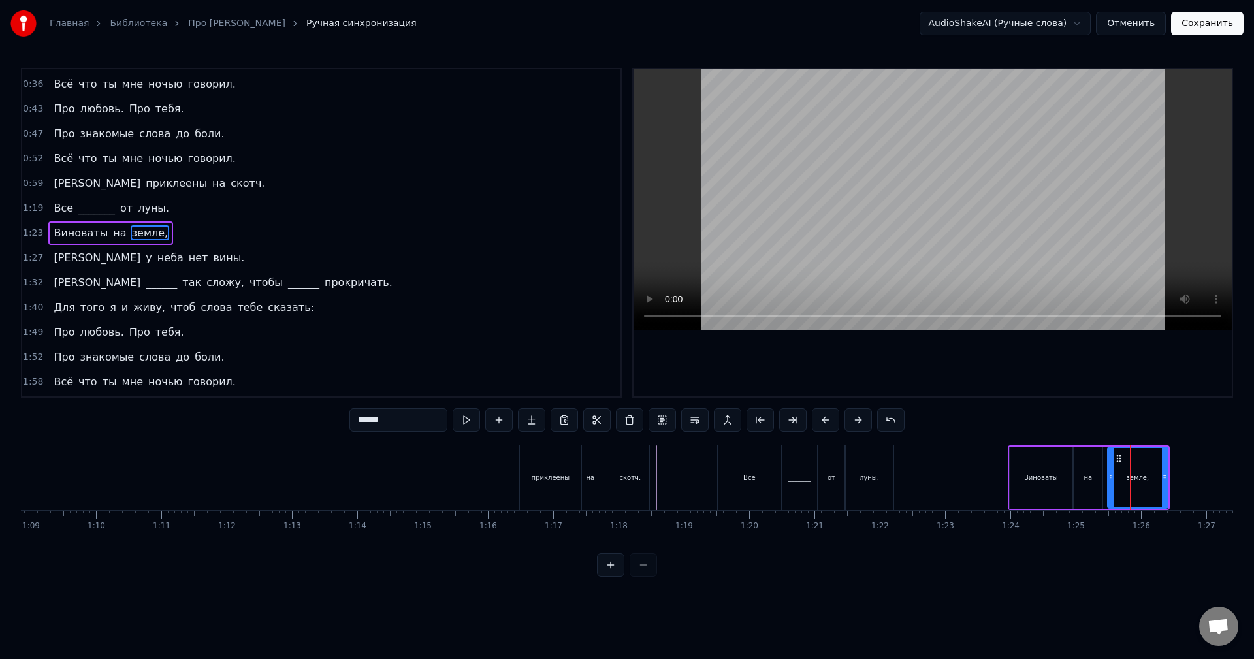
click at [1110, 477] on icon at bounding box center [1110, 477] width 5 height 10
click at [180, 208] on div "1:19 Все _______ от луны." at bounding box center [321, 208] width 598 height 25
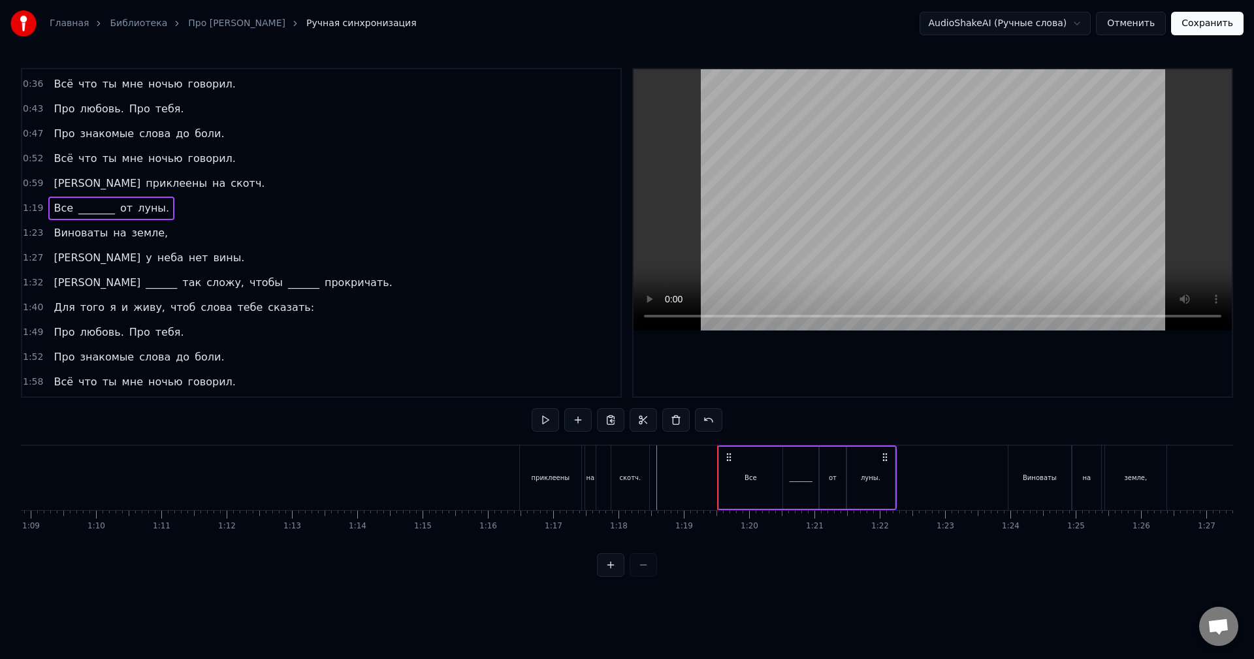
click at [185, 185] on div "0:59 И приклеены на скотч." at bounding box center [321, 183] width 598 height 25
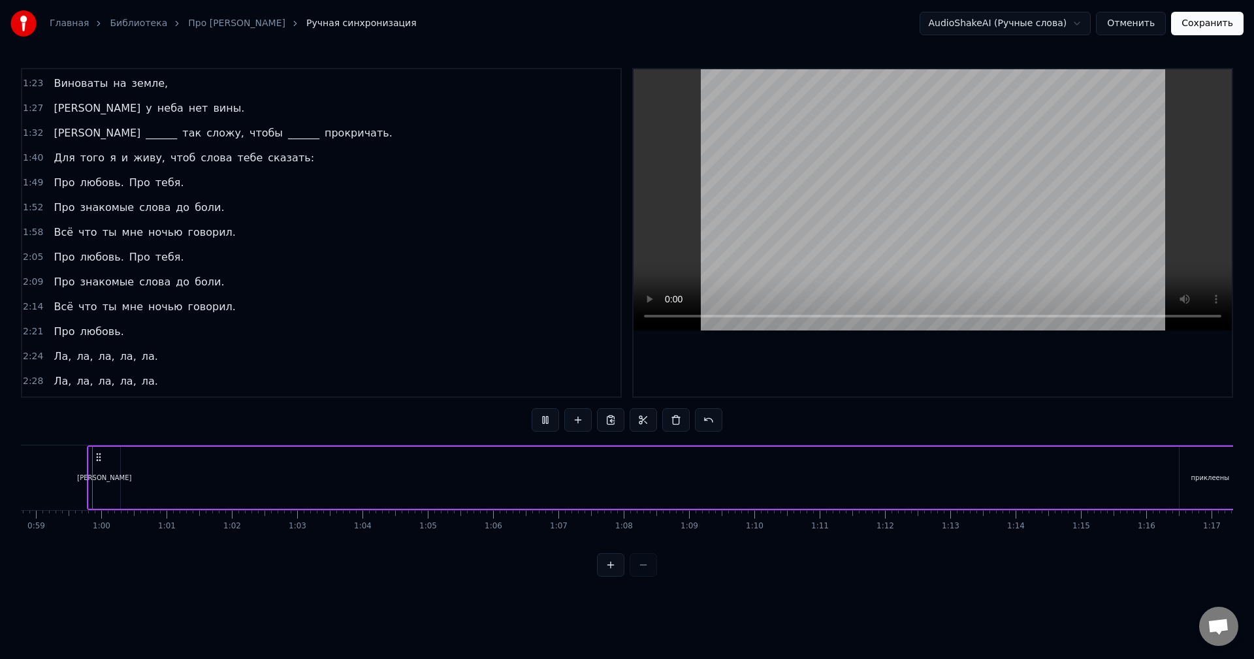
scroll to position [457, 0]
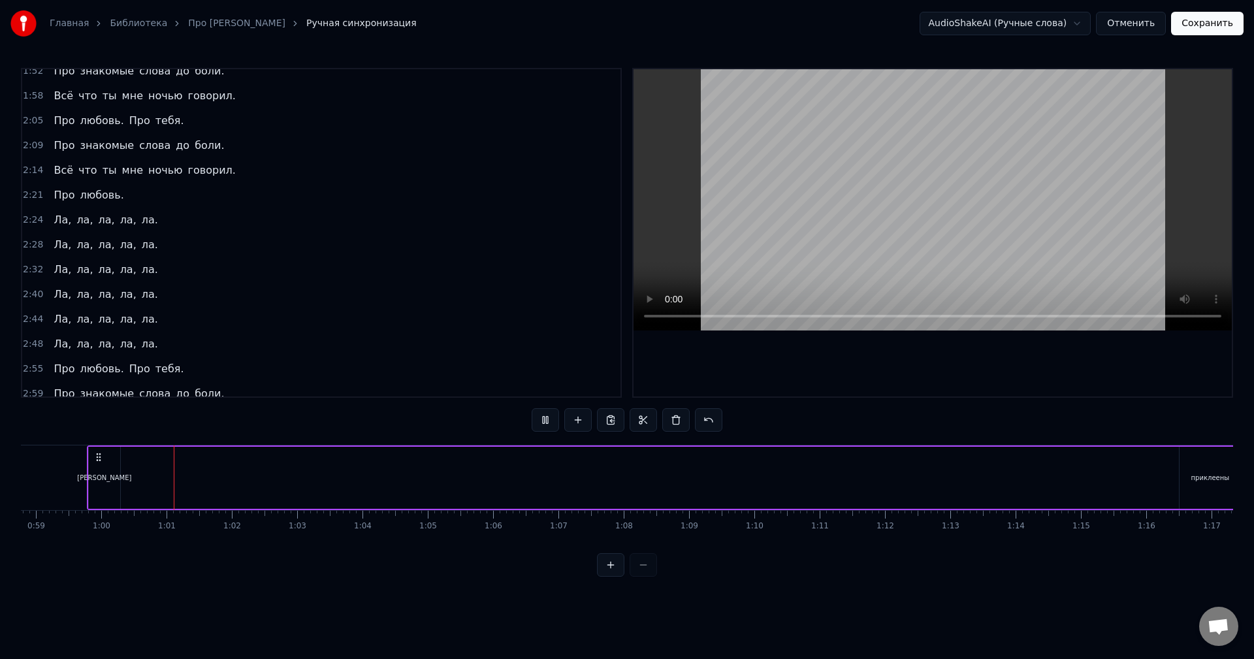
click at [102, 477] on div "[PERSON_NAME]" at bounding box center [104, 478] width 54 height 10
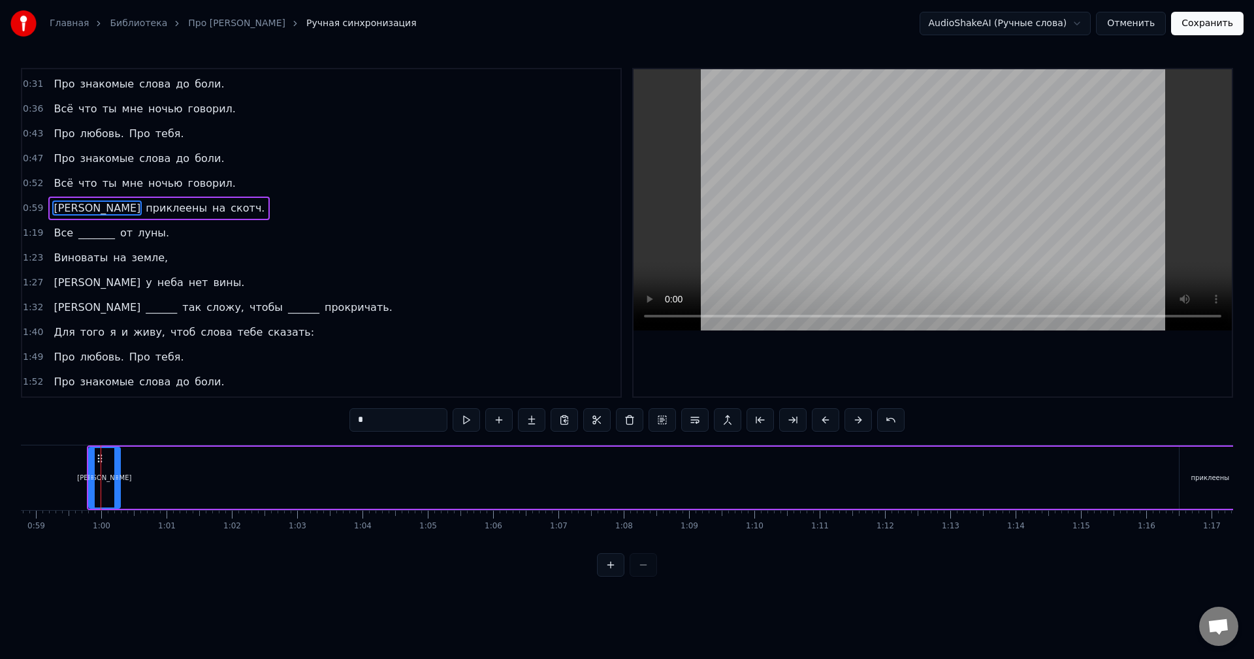
scroll to position [121, 0]
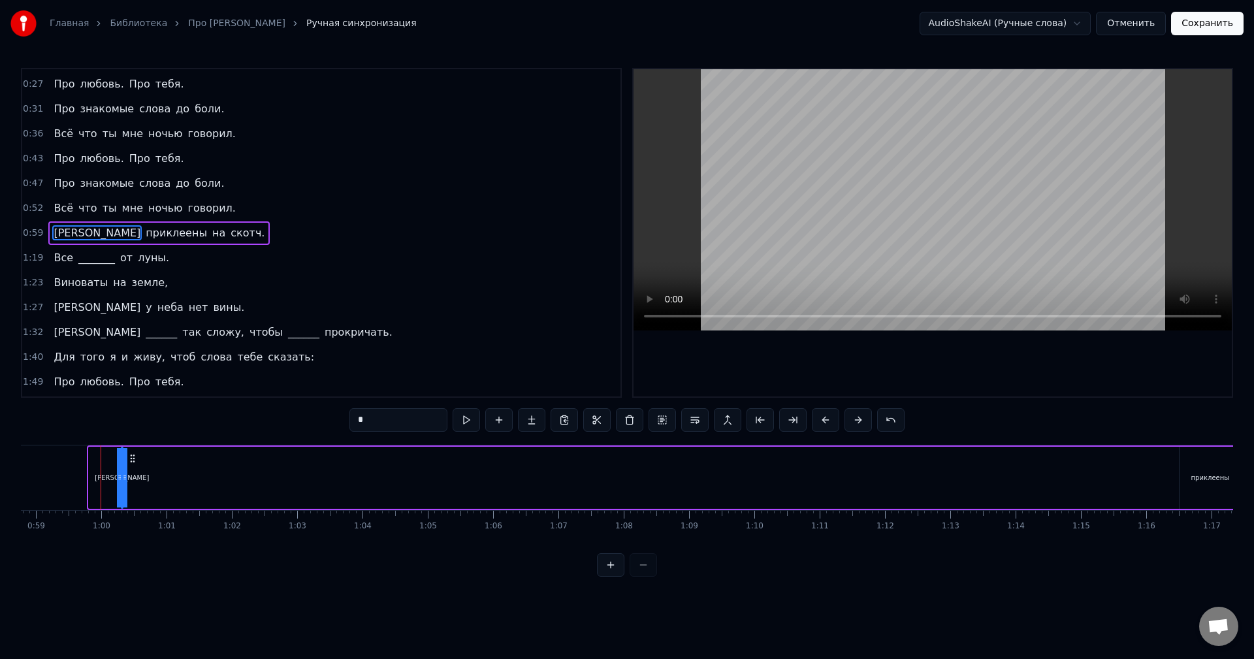
drag, startPoint x: 92, startPoint y: 475, endPoint x: 361, endPoint y: 478, distance: 269.0
click at [361, 478] on div "И приклеены на скотч." at bounding box center [699, 477] width 1224 height 65
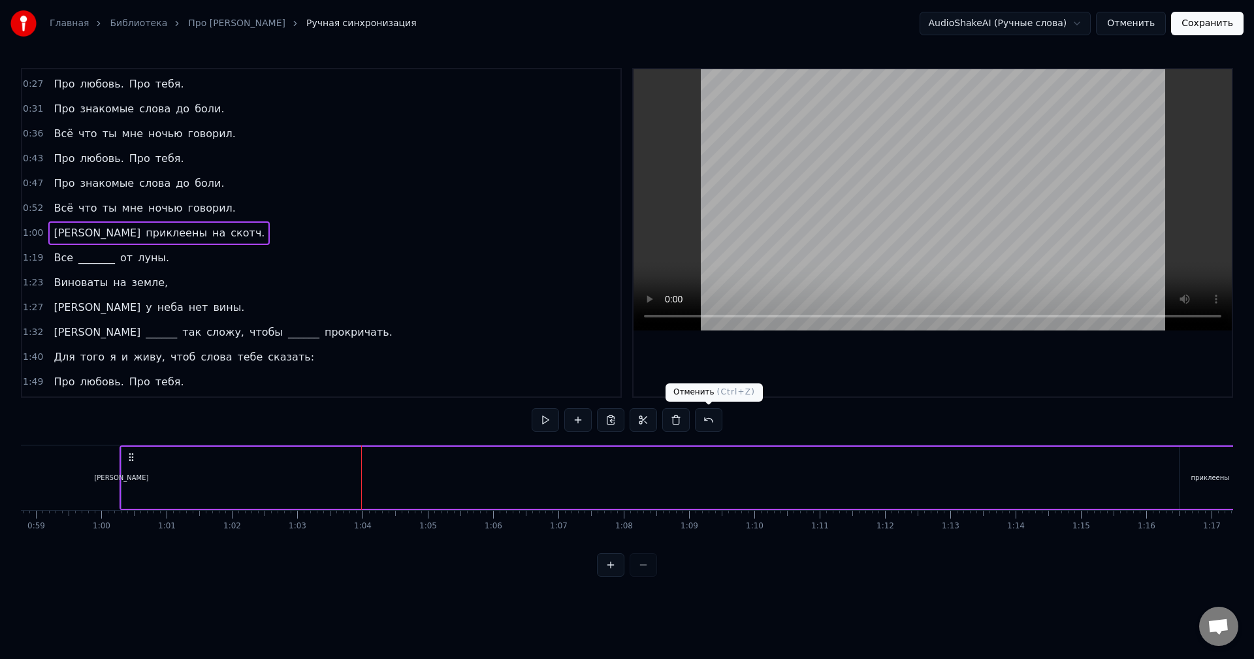
click at [708, 417] on button at bounding box center [708, 420] width 27 height 24
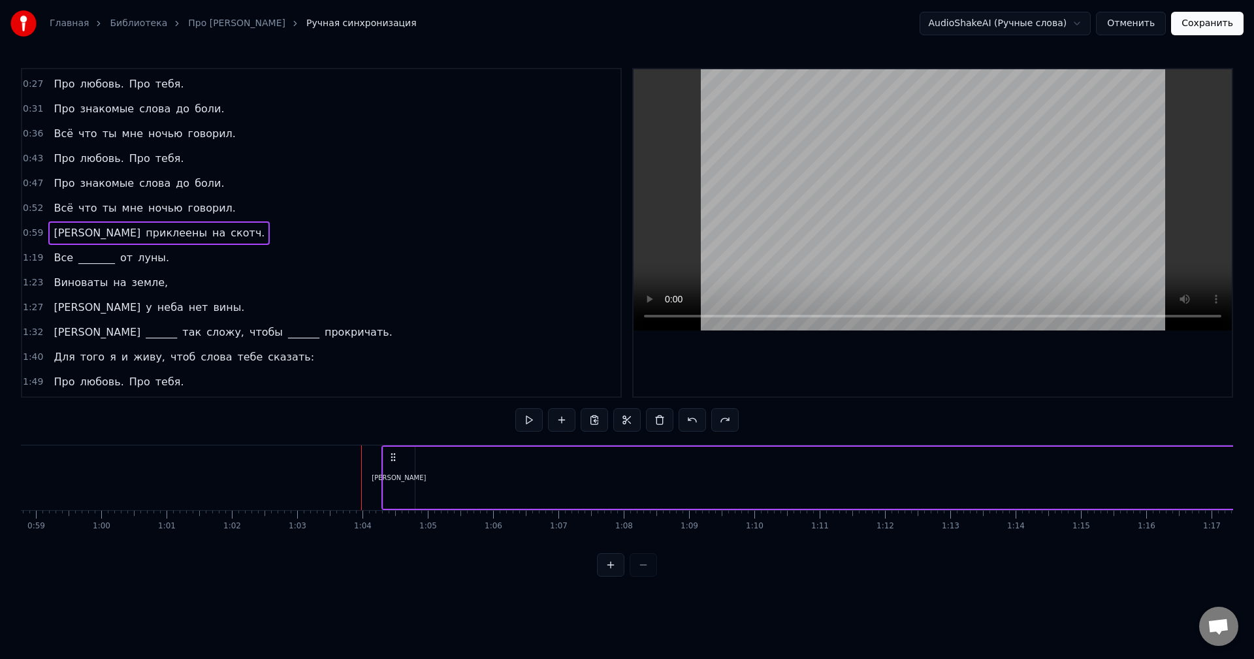
drag, startPoint x: 97, startPoint y: 457, endPoint x: 388, endPoint y: 470, distance: 291.5
click at [388, 470] on div "И приклеены на скотч." at bounding box center [993, 477] width 1224 height 65
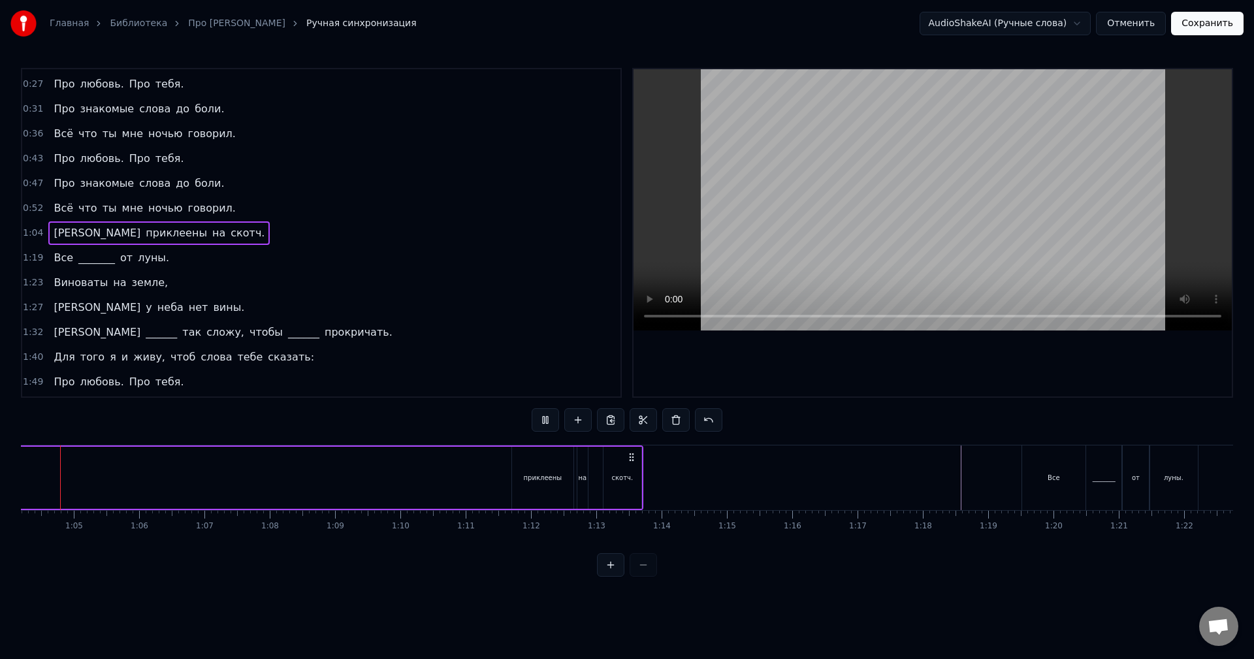
scroll to position [0, 4160]
click at [544, 416] on button at bounding box center [544, 420] width 27 height 24
click at [464, 457] on div "И приклеены на скотч." at bounding box center [27, 477] width 1224 height 65
click at [552, 477] on div "приклеены" at bounding box center [538, 478] width 39 height 10
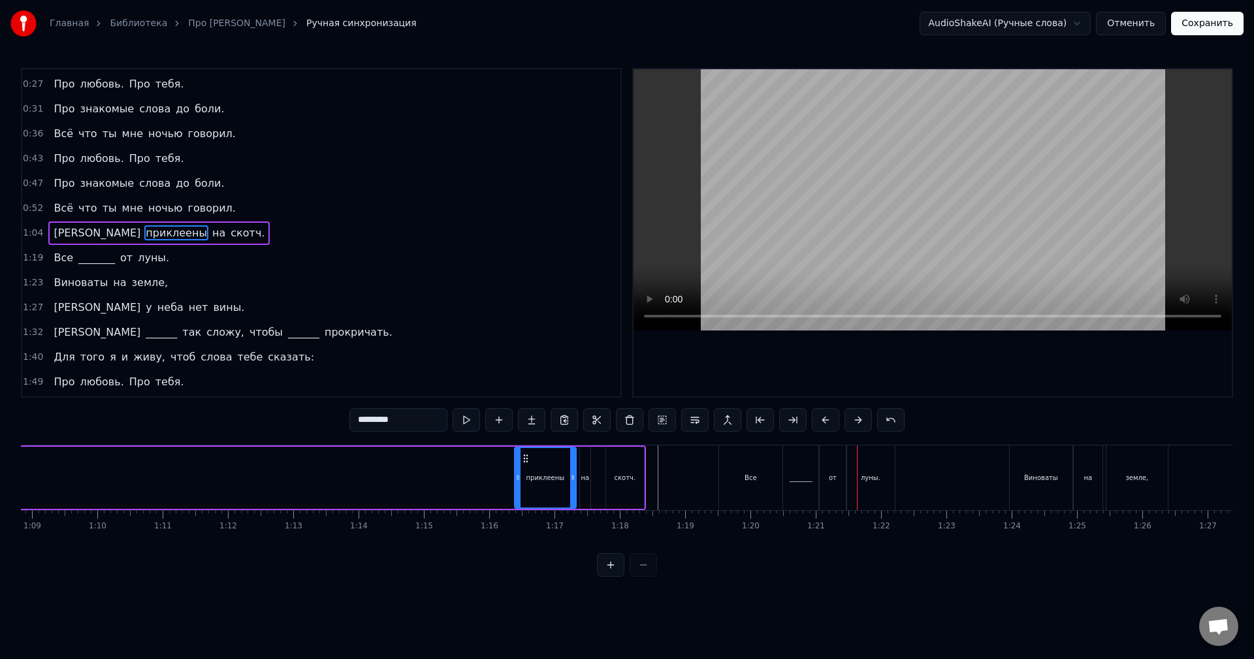
scroll to position [0, 4501]
click at [584, 480] on div "И приклеены на скотч." at bounding box center [27, 477] width 1224 height 65
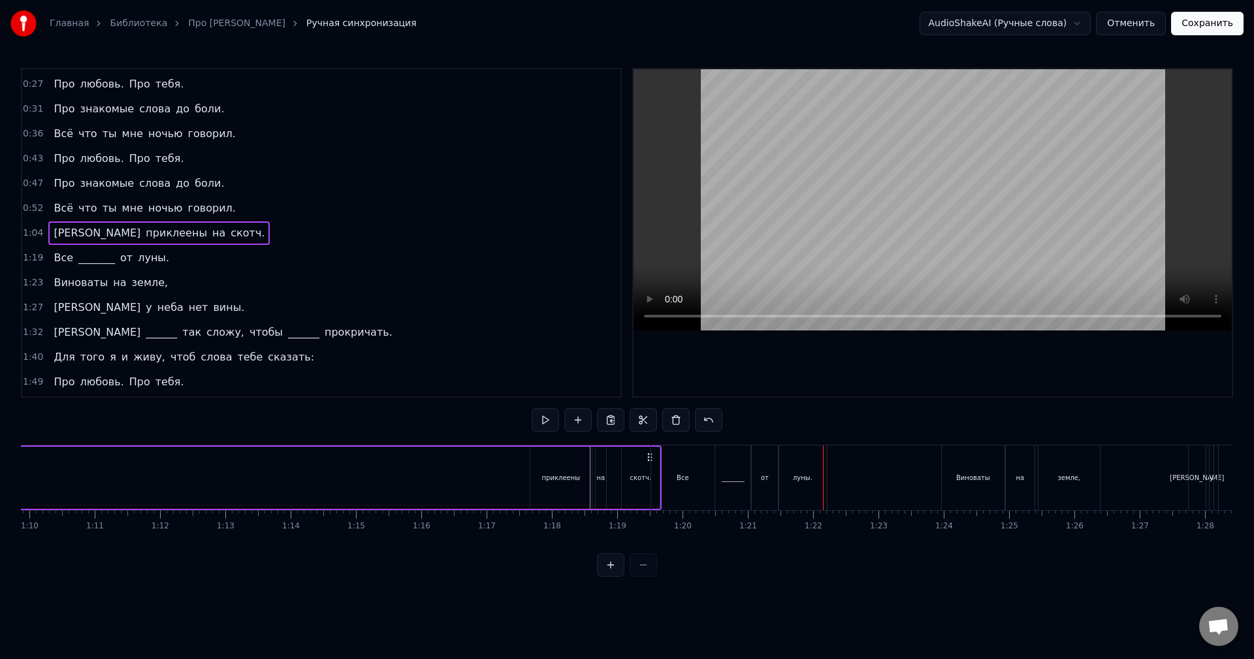
scroll to position [0, 4608]
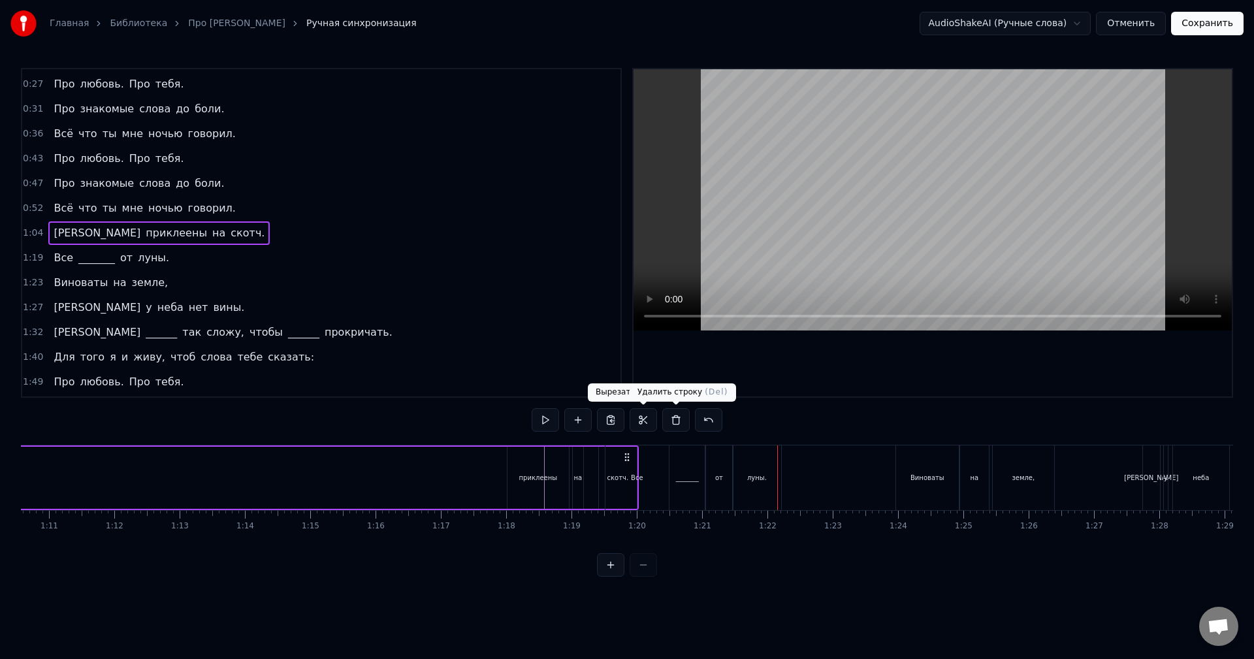
click at [708, 417] on button at bounding box center [708, 420] width 27 height 24
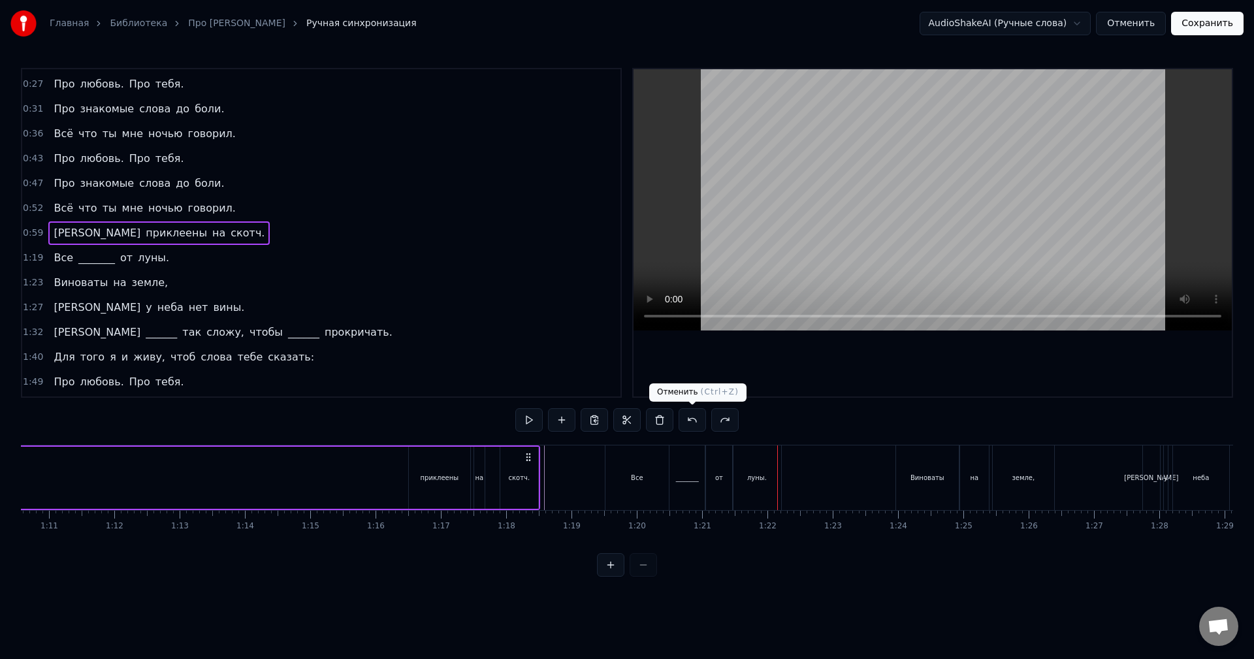
click at [691, 419] on button at bounding box center [691, 420] width 27 height 24
click at [689, 419] on button at bounding box center [691, 420] width 27 height 24
click at [688, 421] on button at bounding box center [691, 420] width 27 height 24
click at [727, 422] on button at bounding box center [724, 420] width 27 height 24
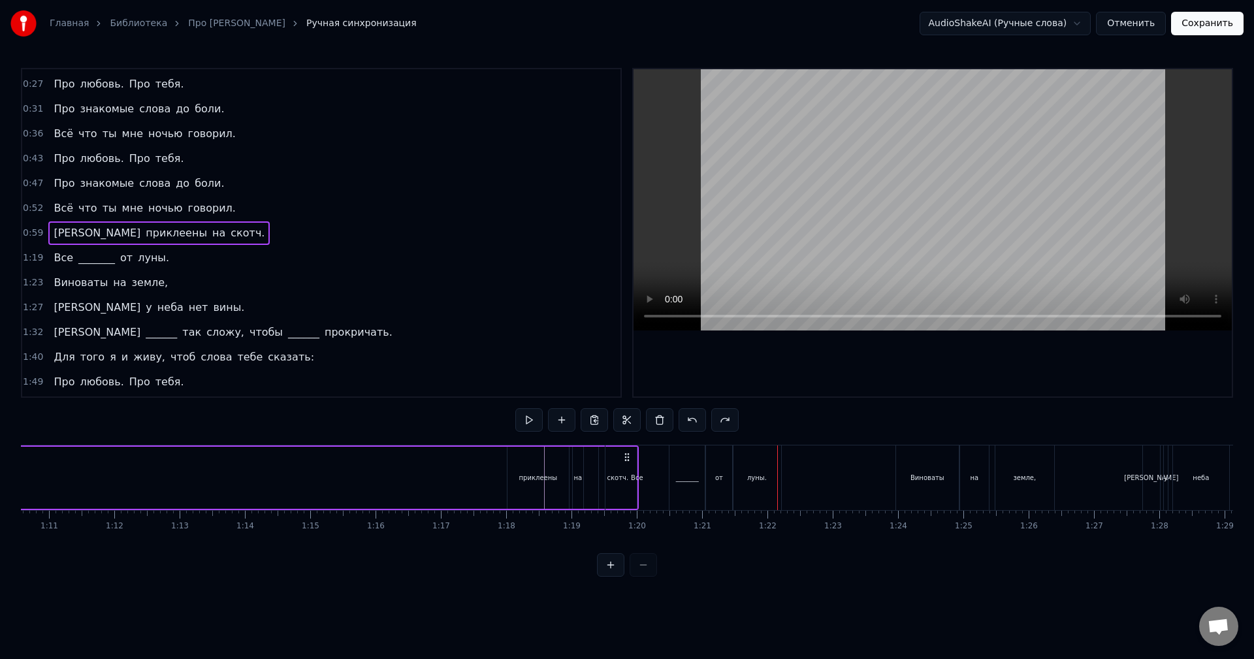
click at [542, 485] on div "приклеены" at bounding box center [537, 478] width 61 height 62
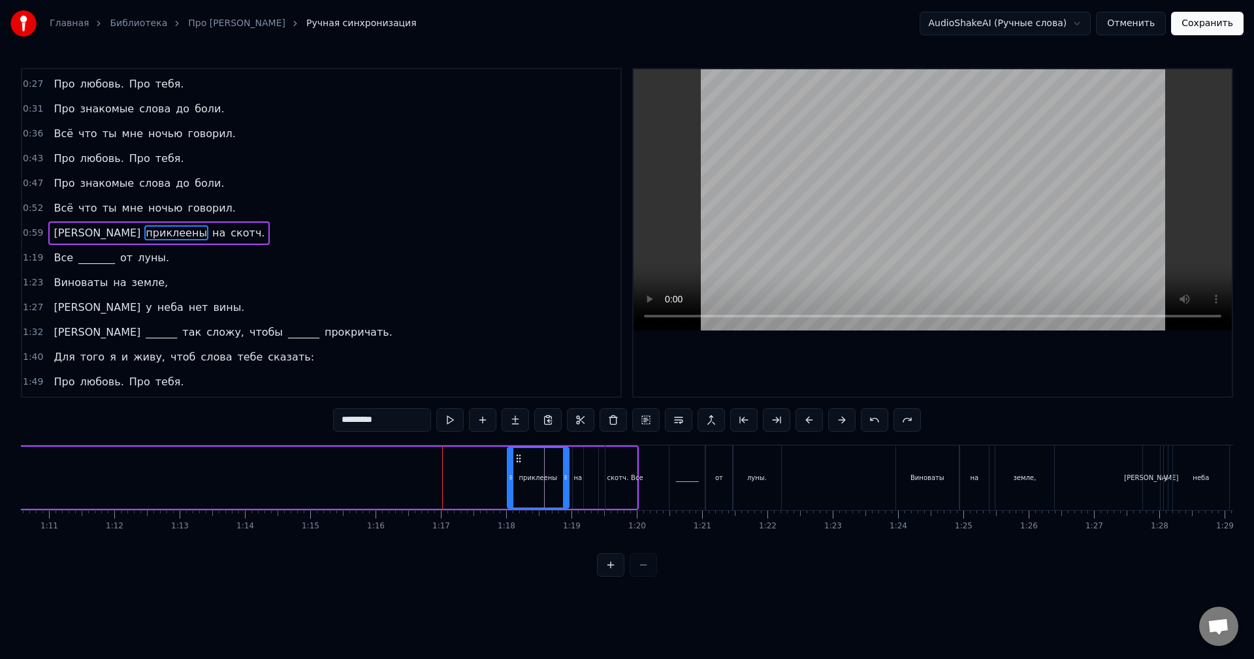
click at [616, 461] on div "Все" at bounding box center [636, 477] width 63 height 65
type input "***"
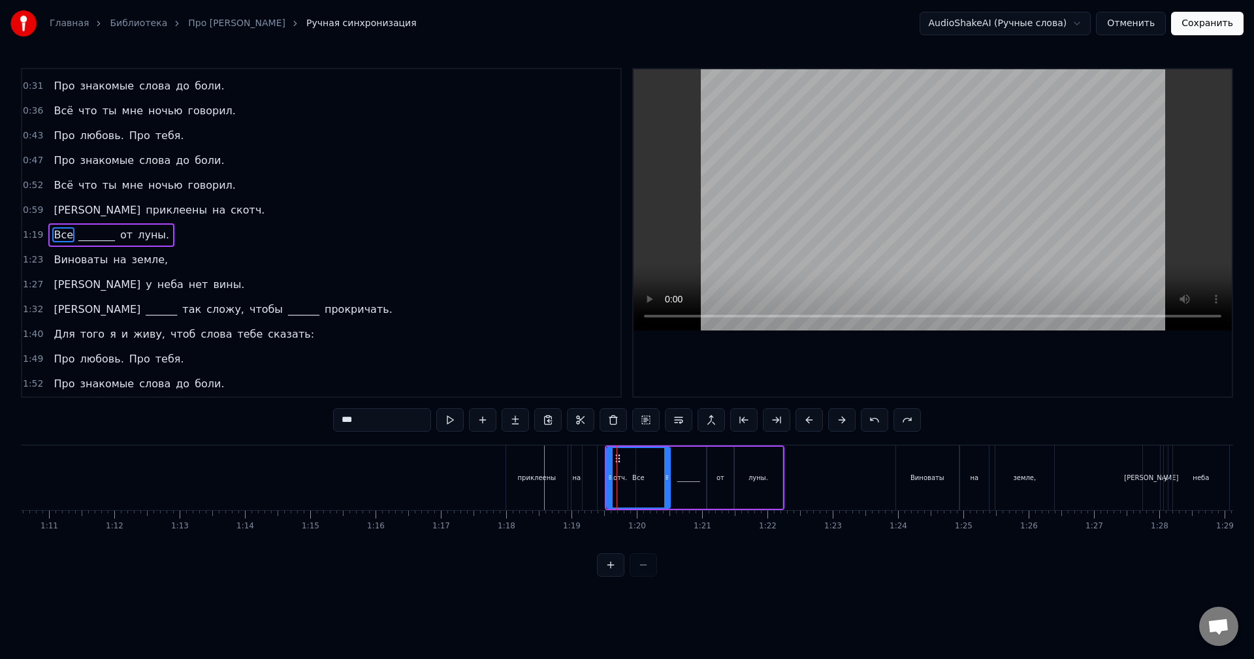
scroll to position [146, 0]
click at [1126, 26] on button "Отменить" at bounding box center [1131, 24] width 70 height 24
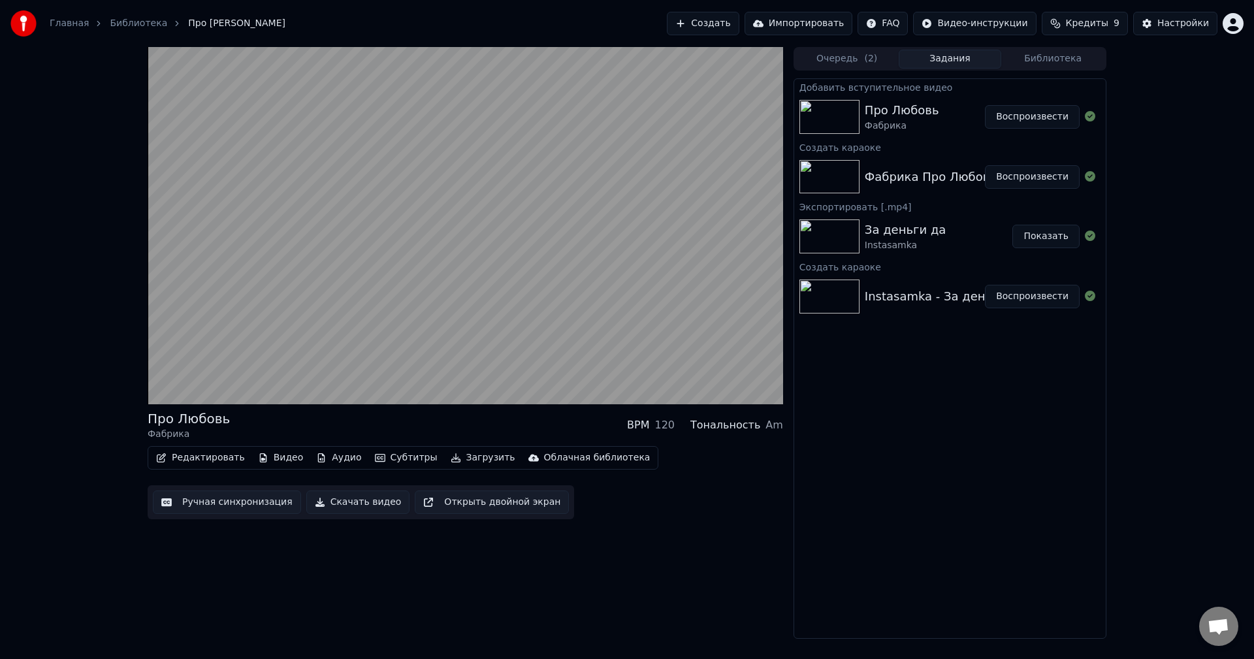
click at [224, 494] on button "Ручная синхронизация" at bounding box center [227, 502] width 148 height 24
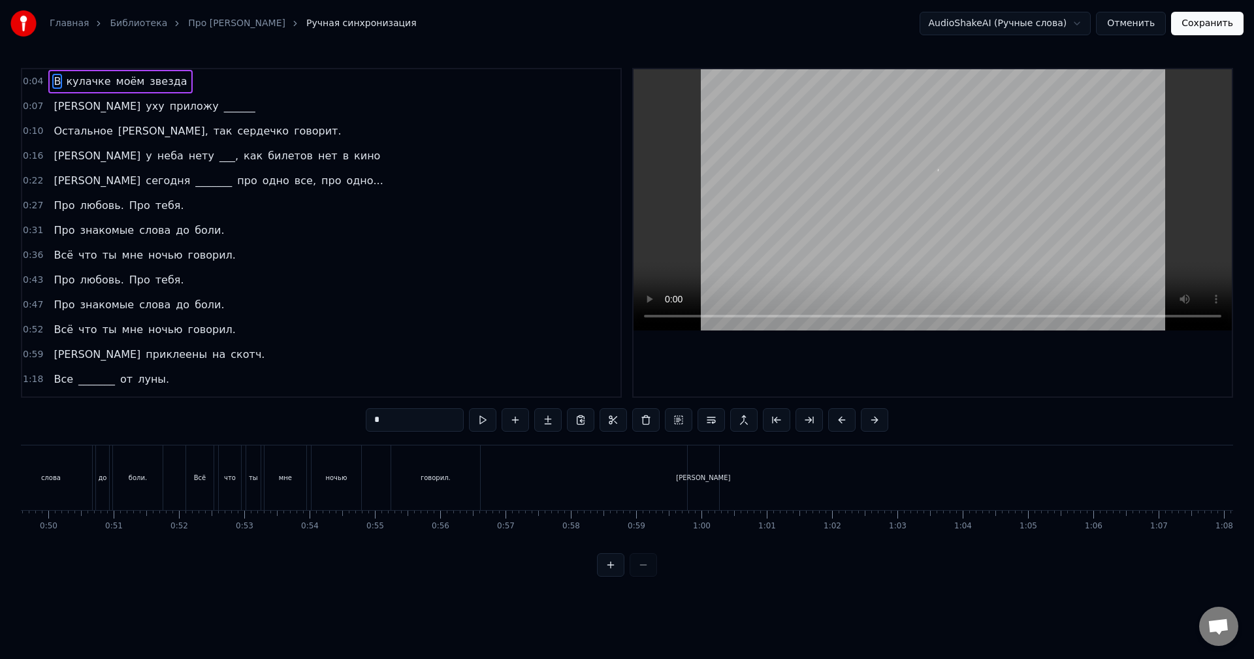
scroll to position [0, 3221]
click at [729, 470] on div "[PERSON_NAME]" at bounding box center [718, 477] width 31 height 65
type input "*"
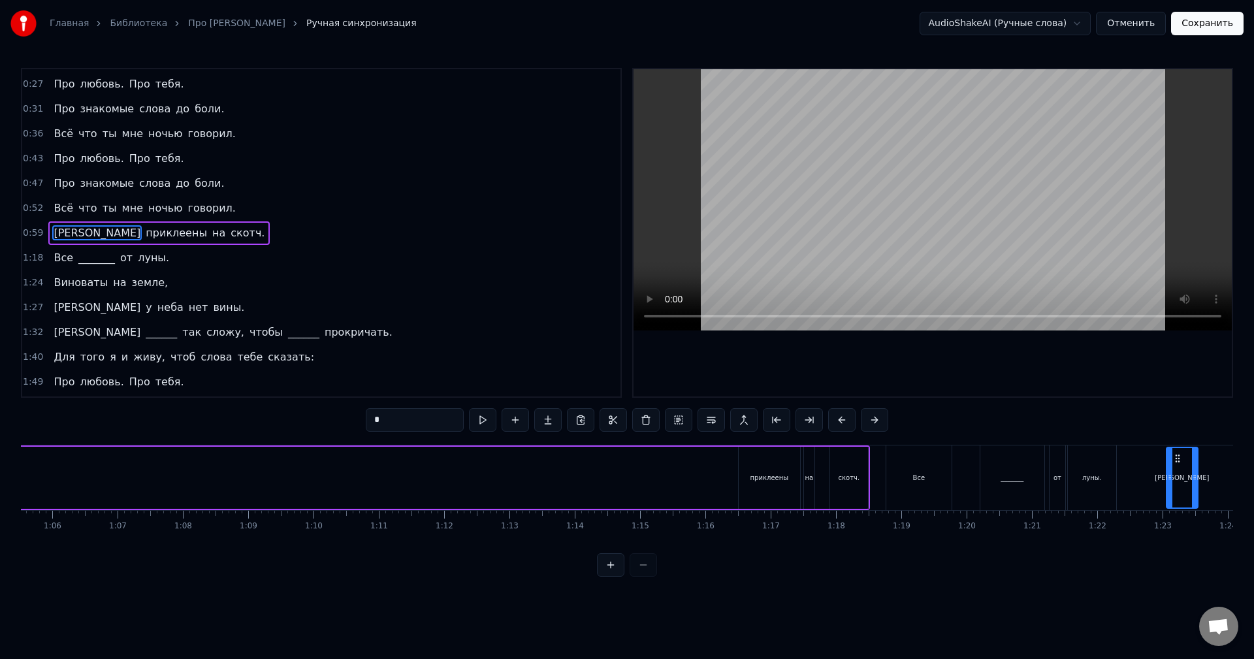
scroll to position [0, 4322]
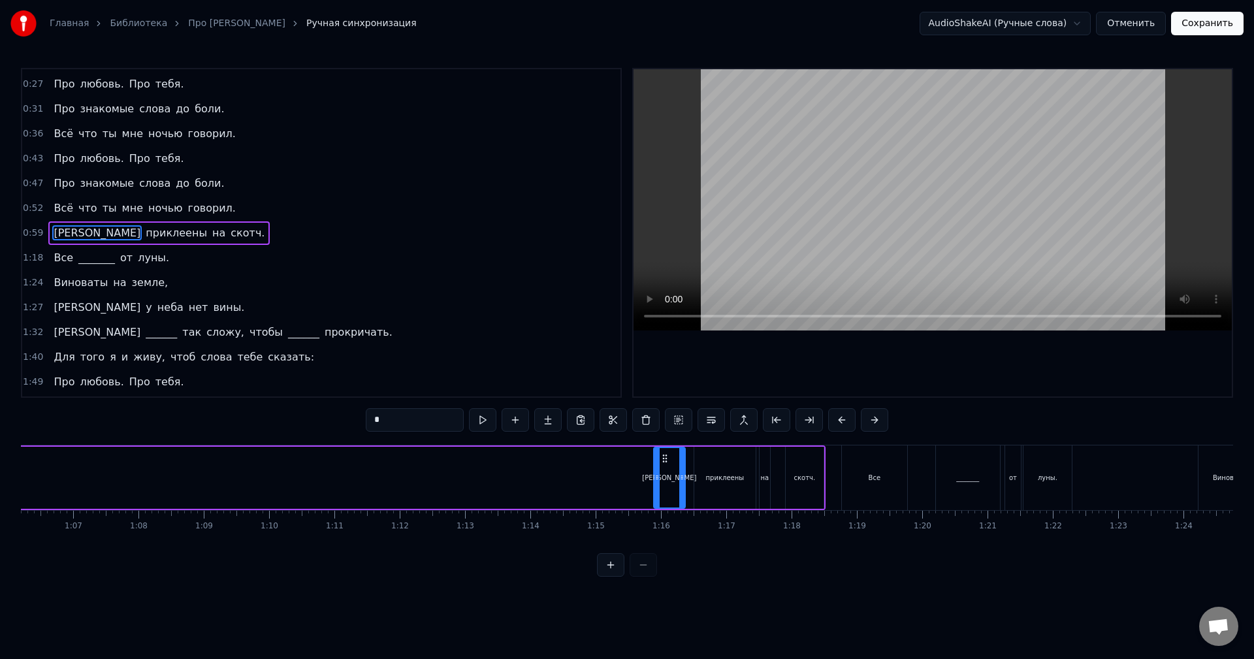
drag, startPoint x: 714, startPoint y: 459, endPoint x: 663, endPoint y: 513, distance: 74.4
click at [663, 513] on div "В кулачке моём звезда К уху приложу ______ Остальное ерунда, так сердечко говор…" at bounding box center [627, 494] width 1212 height 98
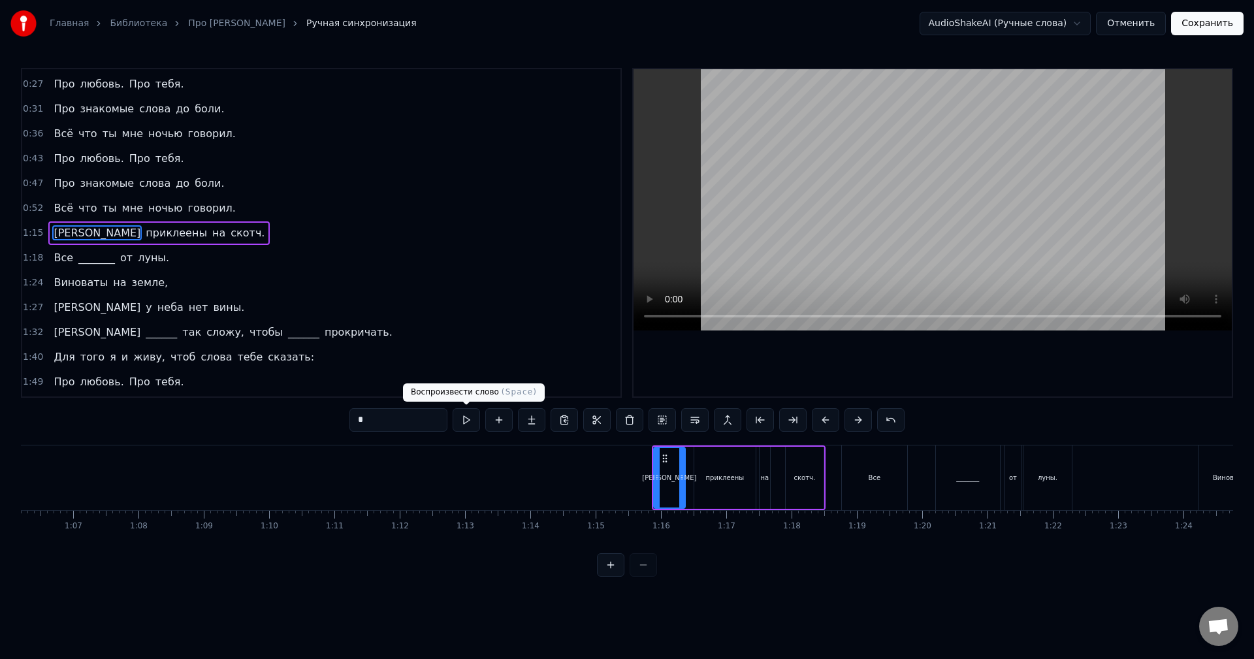
click at [468, 417] on button at bounding box center [465, 420] width 27 height 24
drag, startPoint x: 654, startPoint y: 481, endPoint x: 631, endPoint y: 481, distance: 22.2
click at [635, 481] on icon at bounding box center [637, 477] width 5 height 10
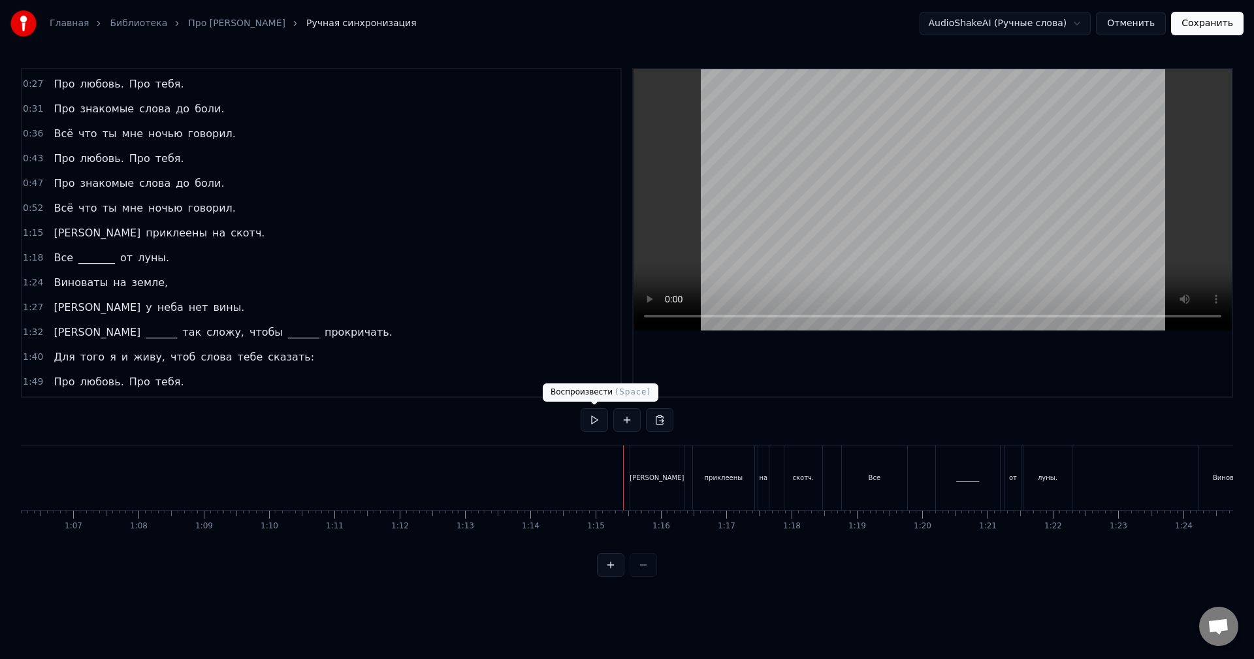
click at [588, 422] on button at bounding box center [593, 420] width 27 height 24
click at [588, 421] on button at bounding box center [593, 420] width 27 height 24
click at [649, 480] on div "[PERSON_NAME]" at bounding box center [657, 477] width 54 height 65
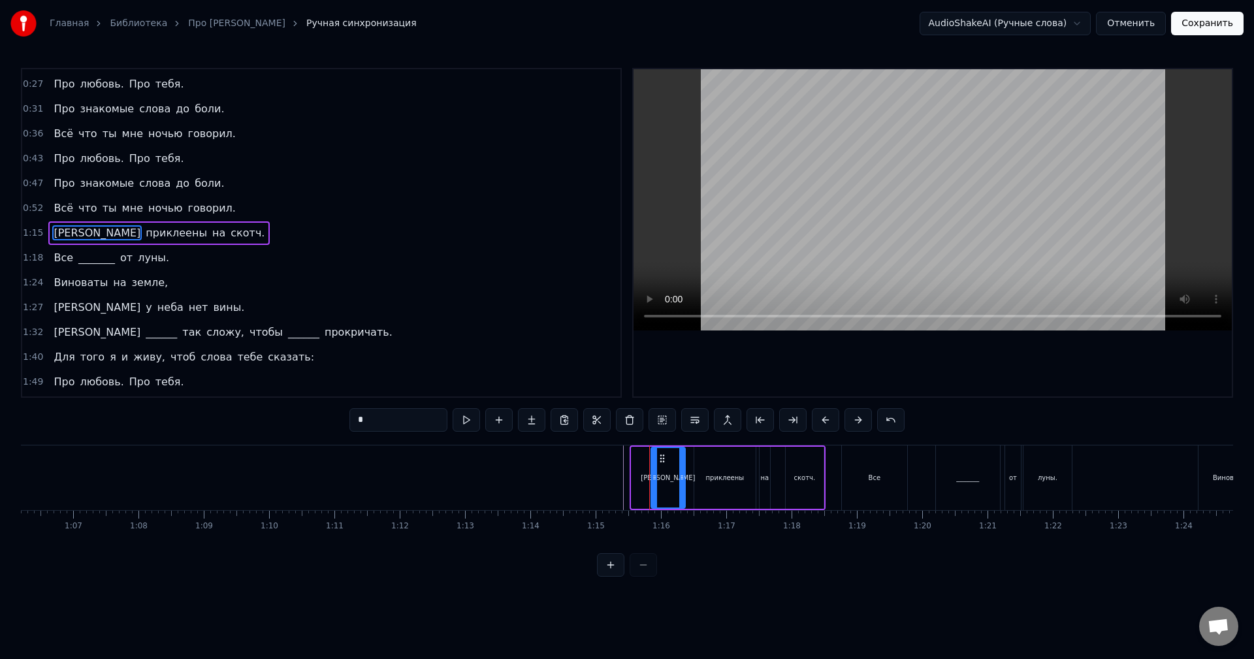
drag, startPoint x: 634, startPoint y: 480, endPoint x: 656, endPoint y: 480, distance: 21.5
click at [656, 480] on icon at bounding box center [654, 477] width 5 height 10
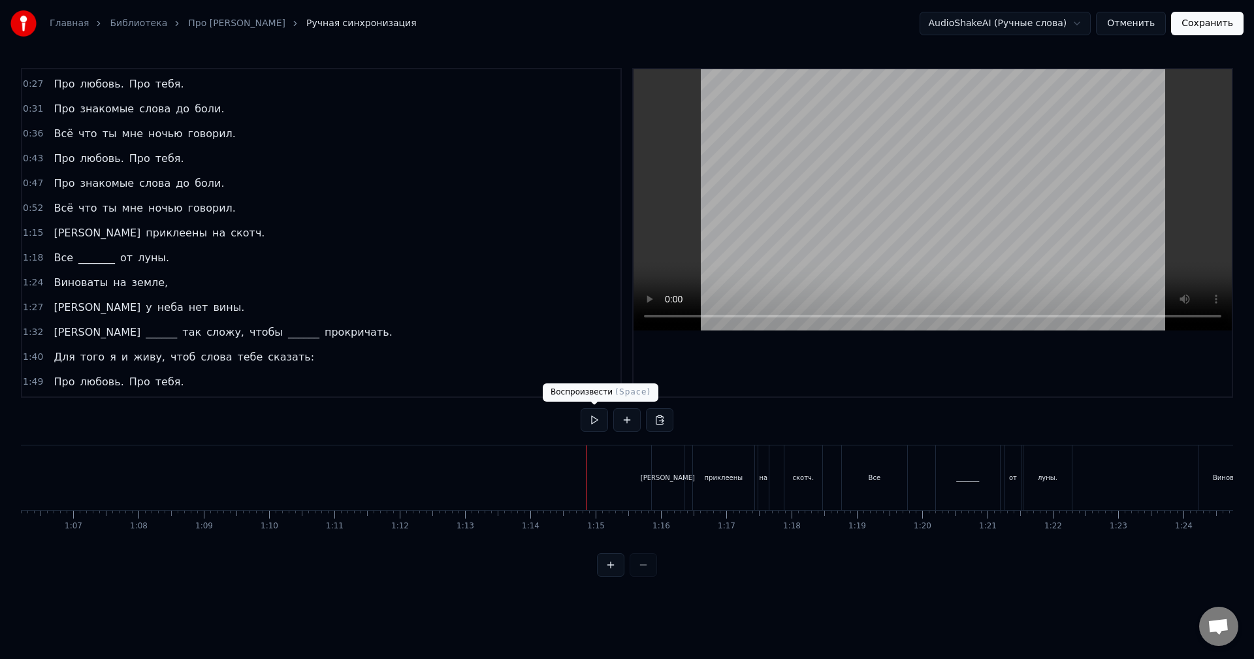
click at [592, 422] on button at bounding box center [593, 420] width 27 height 24
click at [592, 417] on button at bounding box center [593, 420] width 27 height 24
click at [884, 475] on div "Все" at bounding box center [874, 477] width 65 height 65
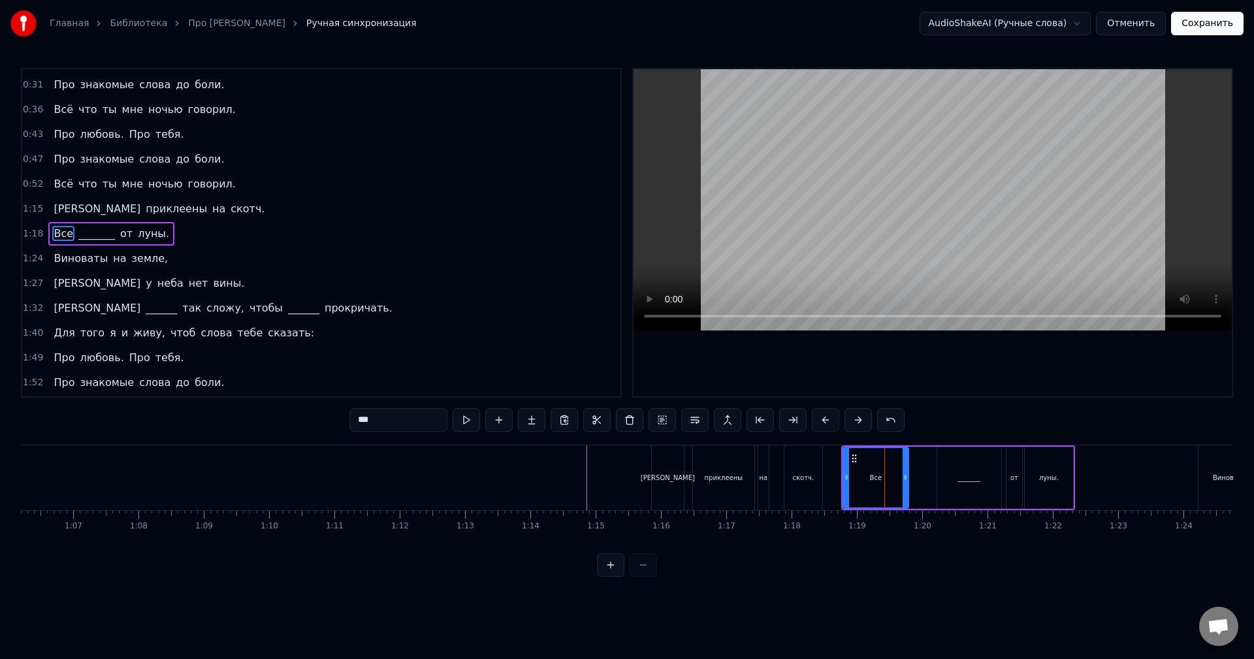
scroll to position [146, 0]
drag, startPoint x: 843, startPoint y: 475, endPoint x: 879, endPoint y: 475, distance: 35.9
click at [879, 475] on icon at bounding box center [881, 477] width 5 height 10
click at [475, 419] on button at bounding box center [465, 420] width 27 height 24
click at [887, 454] on icon at bounding box center [890, 458] width 10 height 10
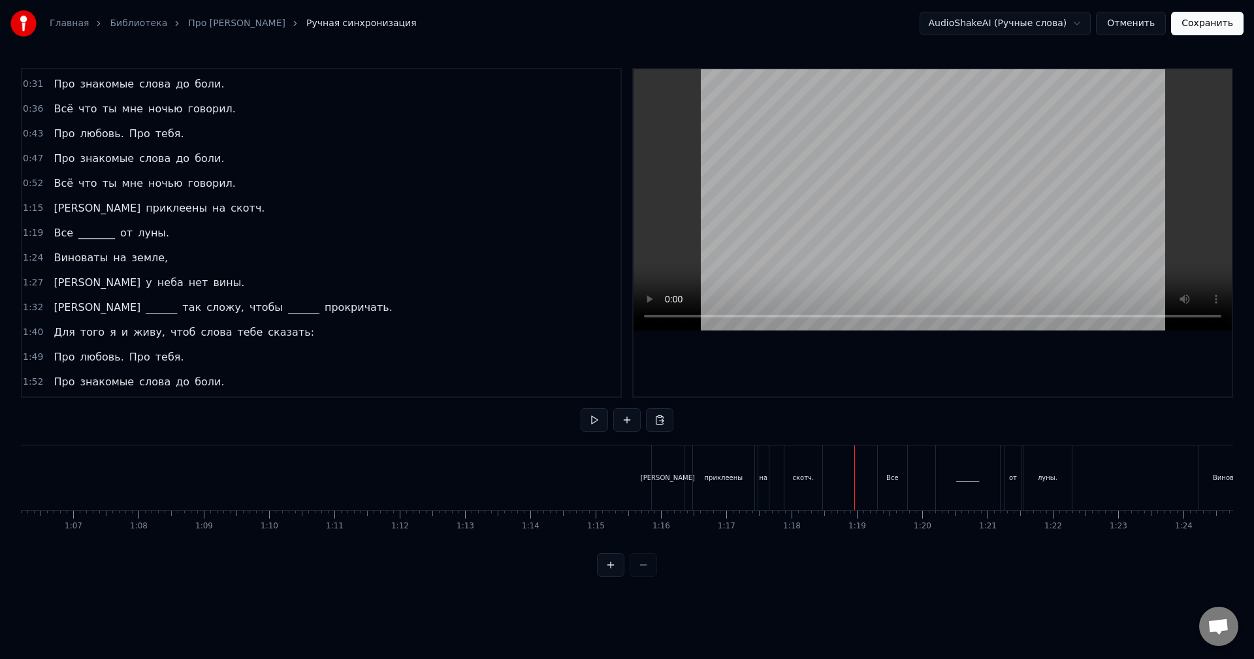
click at [894, 481] on div "Все" at bounding box center [892, 478] width 12 height 10
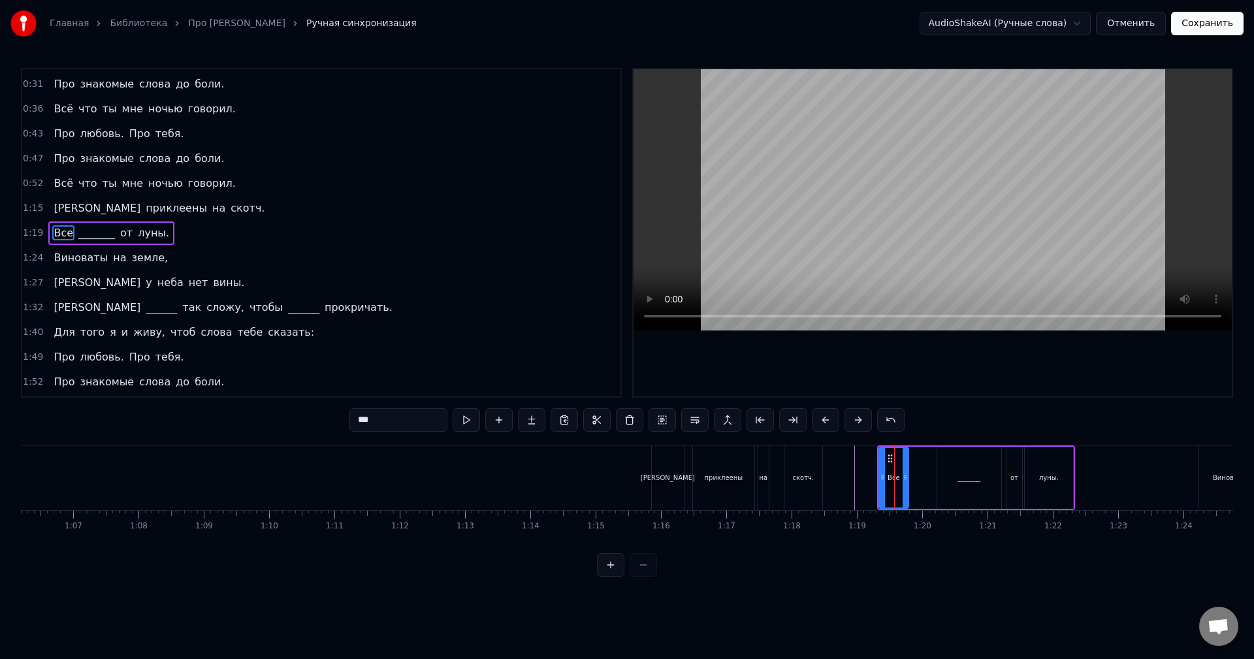
click at [187, 234] on div "1:19 Все _______ от луны." at bounding box center [321, 233] width 598 height 25
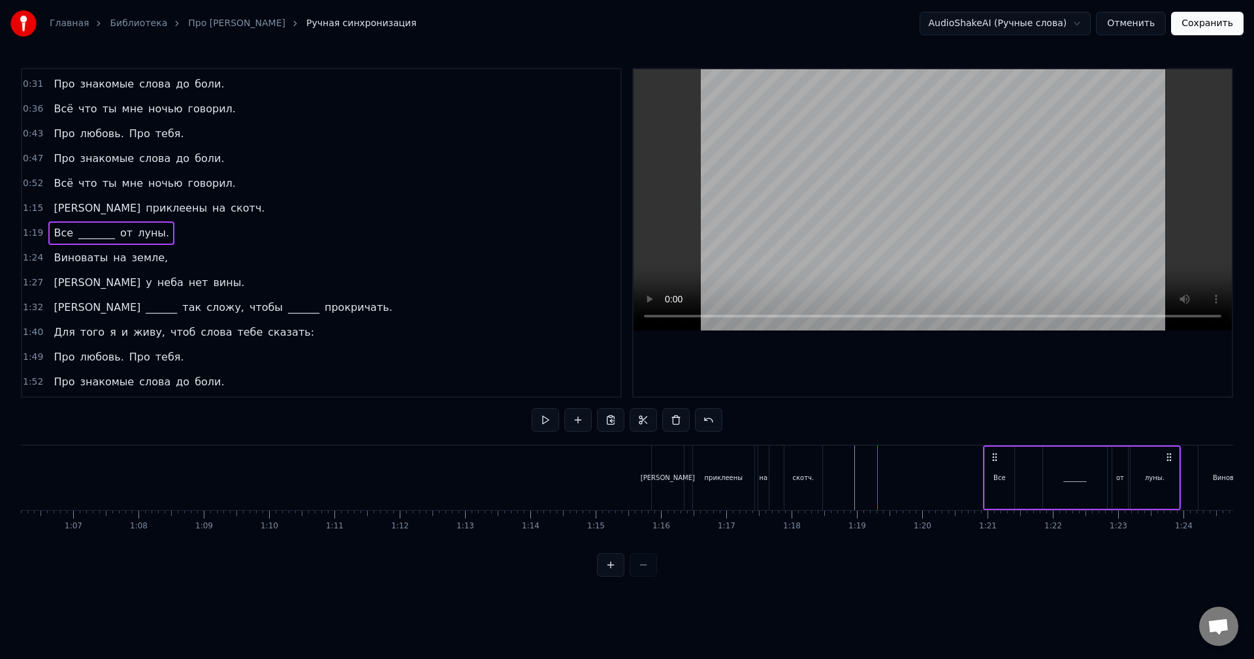
drag, startPoint x: 887, startPoint y: 454, endPoint x: 990, endPoint y: 458, distance: 102.6
click at [995, 459] on icon at bounding box center [994, 457] width 10 height 10
click at [545, 414] on button at bounding box center [544, 420] width 27 height 24
click at [545, 411] on button at bounding box center [544, 420] width 27 height 24
click at [999, 477] on div "Все" at bounding box center [1001, 478] width 12 height 10
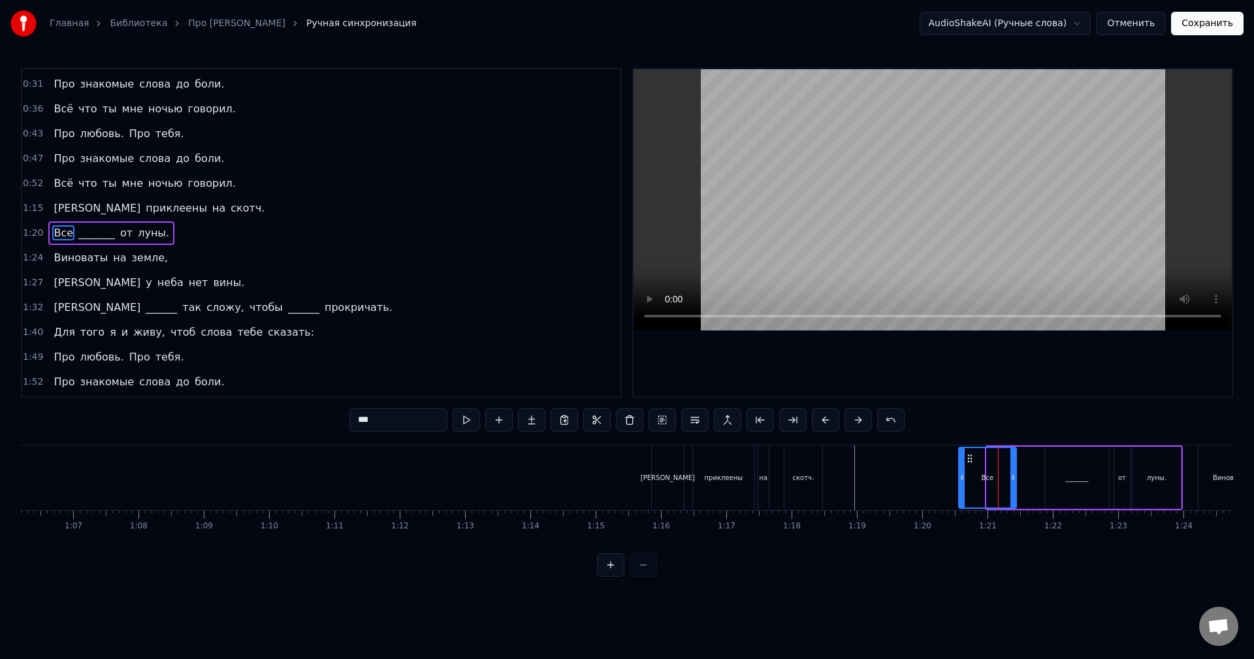
drag, startPoint x: 989, startPoint y: 477, endPoint x: 961, endPoint y: 477, distance: 28.1
click at [961, 477] on icon at bounding box center [961, 477] width 5 height 10
click at [466, 419] on button at bounding box center [465, 420] width 27 height 24
click at [475, 417] on button at bounding box center [465, 420] width 27 height 24
drag, startPoint x: 967, startPoint y: 456, endPoint x: 938, endPoint y: 454, distance: 28.8
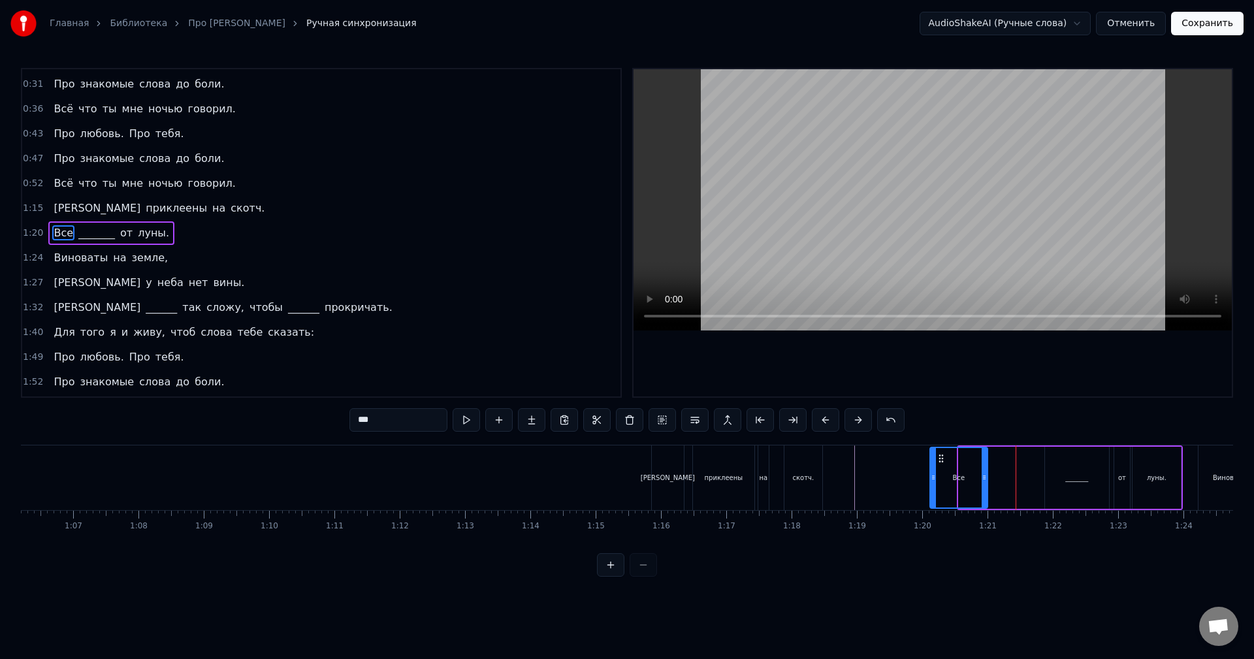
click at [938, 454] on icon at bounding box center [941, 458] width 10 height 10
drag, startPoint x: 984, startPoint y: 488, endPoint x: 963, endPoint y: 488, distance: 20.9
click at [963, 488] on div at bounding box center [963, 477] width 5 height 59
drag, startPoint x: 963, startPoint y: 481, endPoint x: 952, endPoint y: 481, distance: 11.1
click at [952, 481] on icon at bounding box center [951, 477] width 5 height 10
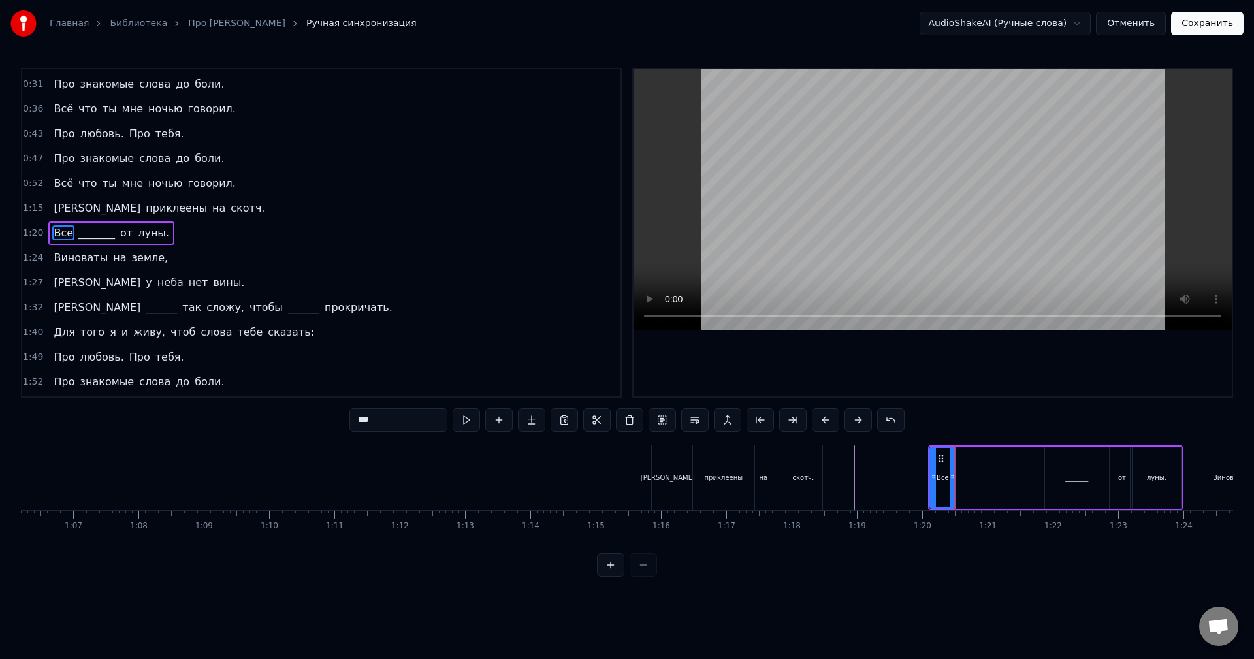
click at [1075, 475] on div "_______" at bounding box center [1076, 478] width 23 height 10
drag, startPoint x: 1055, startPoint y: 457, endPoint x: 968, endPoint y: 459, distance: 87.5
click at [968, 459] on icon at bounding box center [967, 458] width 10 height 10
drag, startPoint x: 1015, startPoint y: 466, endPoint x: 991, endPoint y: 465, distance: 24.2
click at [991, 465] on div at bounding box center [992, 477] width 5 height 59
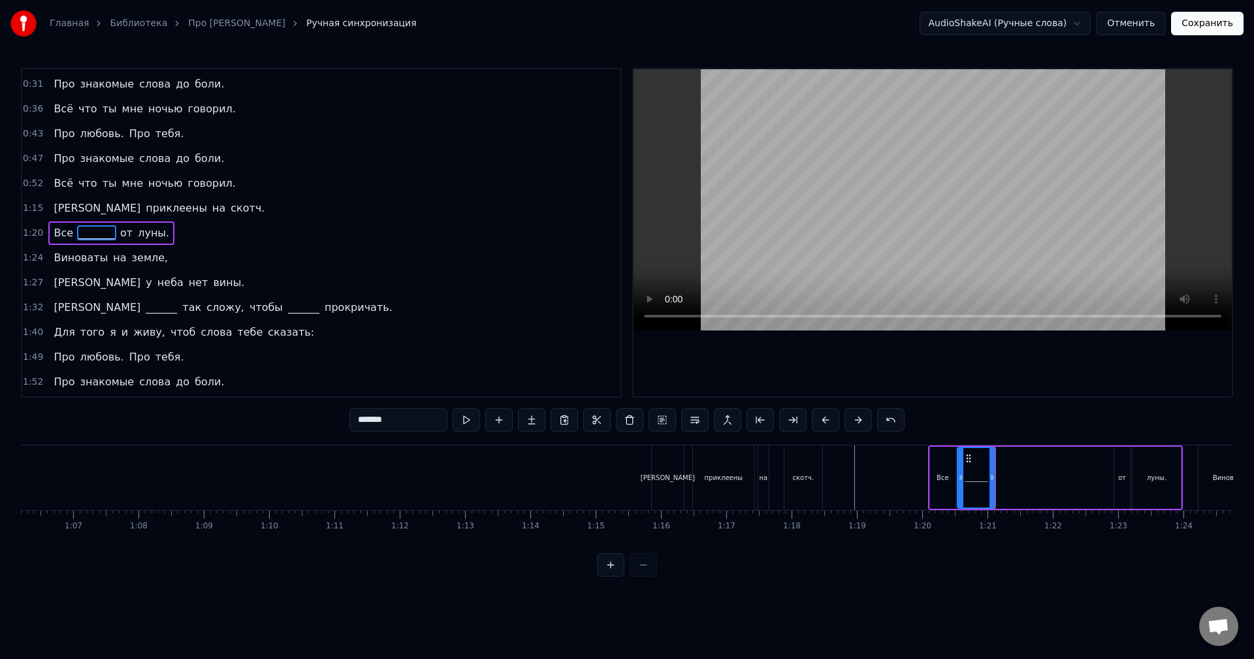
click at [1124, 479] on div "от" at bounding box center [1122, 478] width 8 height 10
type input "**"
click at [1113, 459] on div at bounding box center [1113, 477] width 5 height 59
drag, startPoint x: 1118, startPoint y: 458, endPoint x: 1024, endPoint y: 458, distance: 93.4
click at [1023, 458] on div "Все _______ от луны." at bounding box center [1055, 477] width 255 height 65
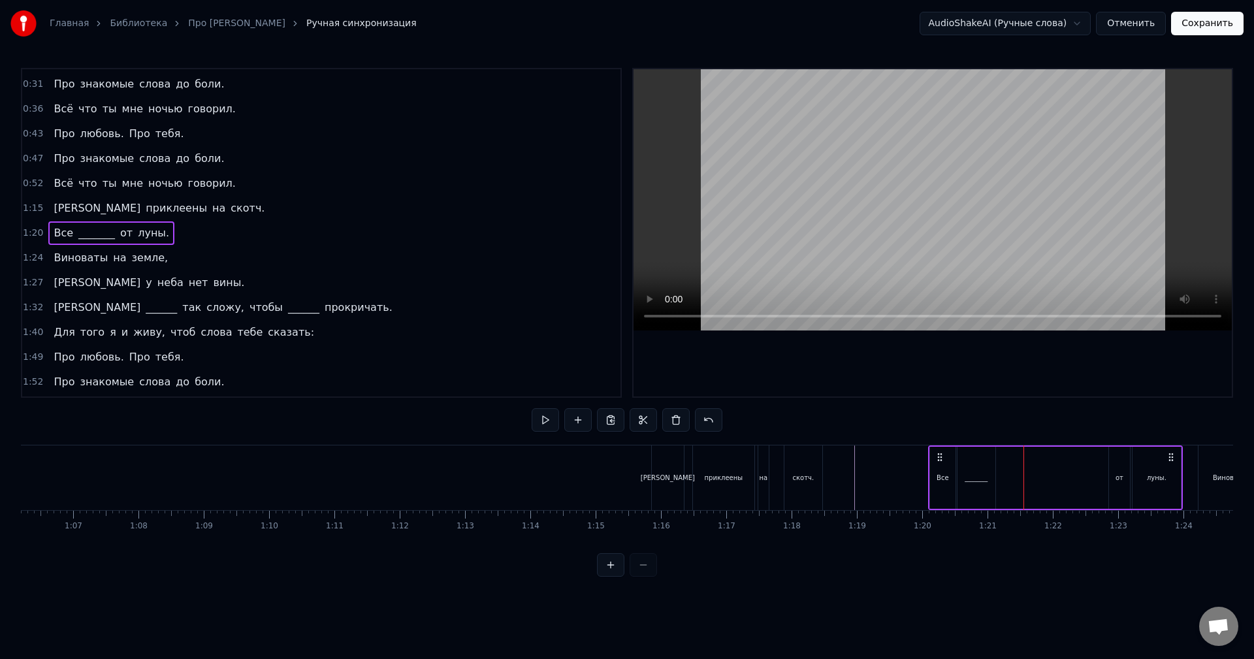
click at [1122, 464] on div "от" at bounding box center [1119, 478] width 21 height 62
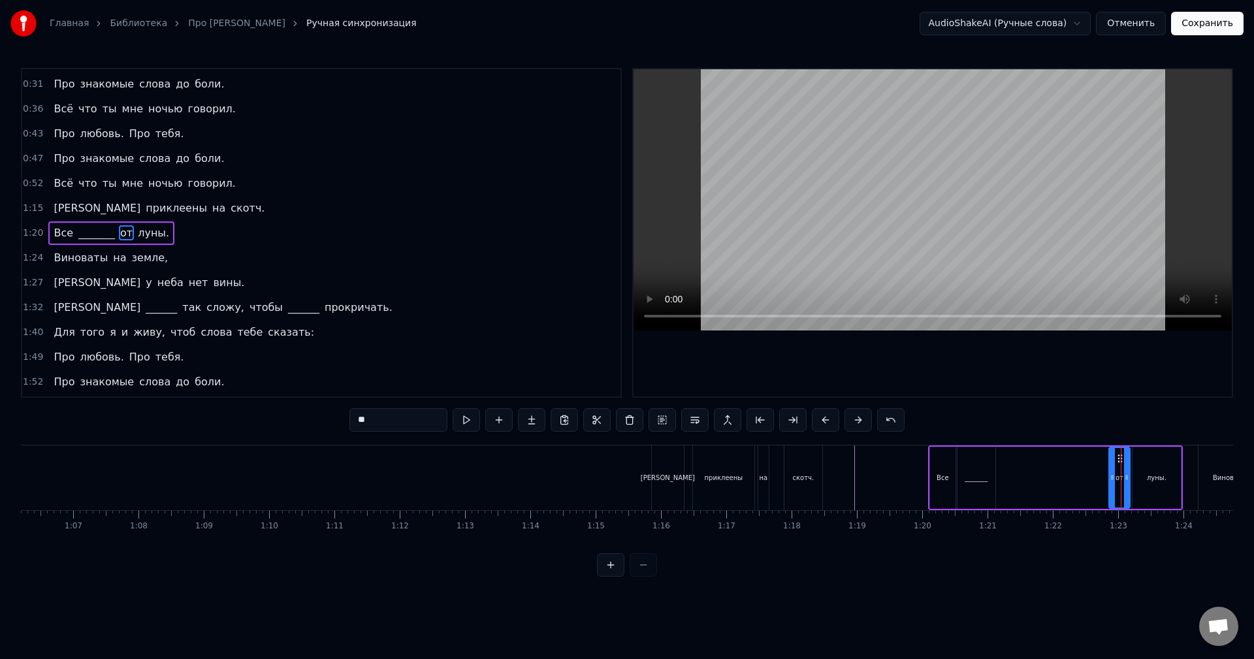
drag, startPoint x: 1120, startPoint y: 460, endPoint x: 1101, endPoint y: 460, distance: 18.9
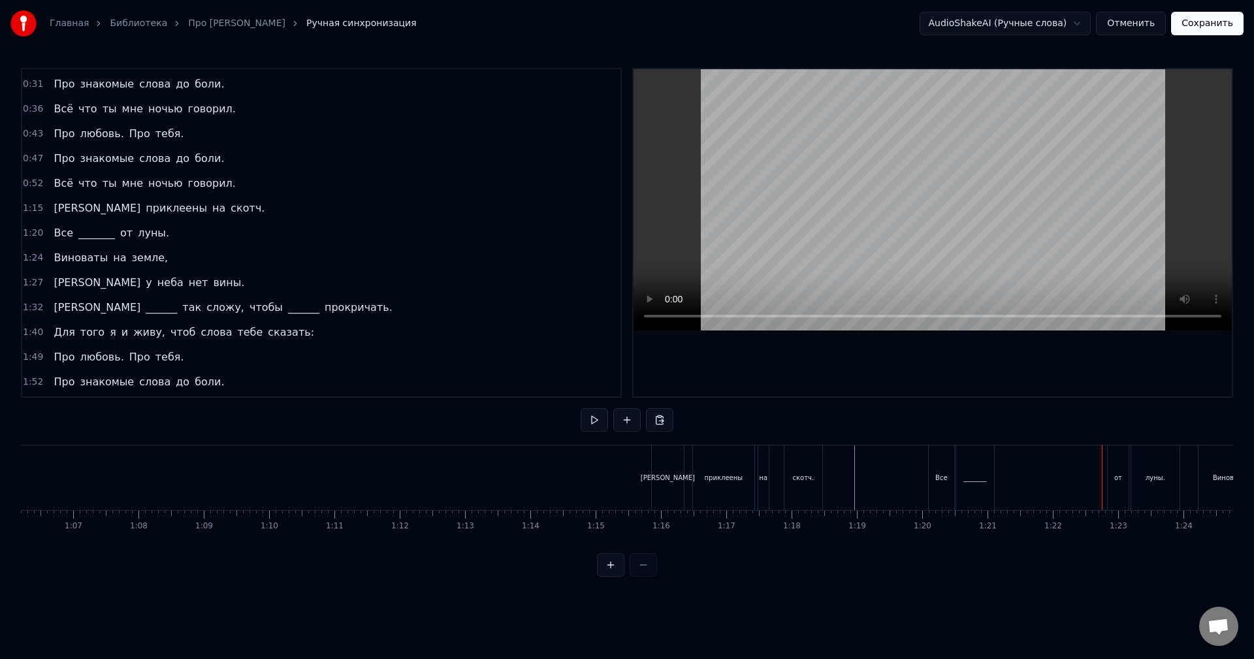
click at [1111, 468] on div "от" at bounding box center [1117, 477] width 21 height 65
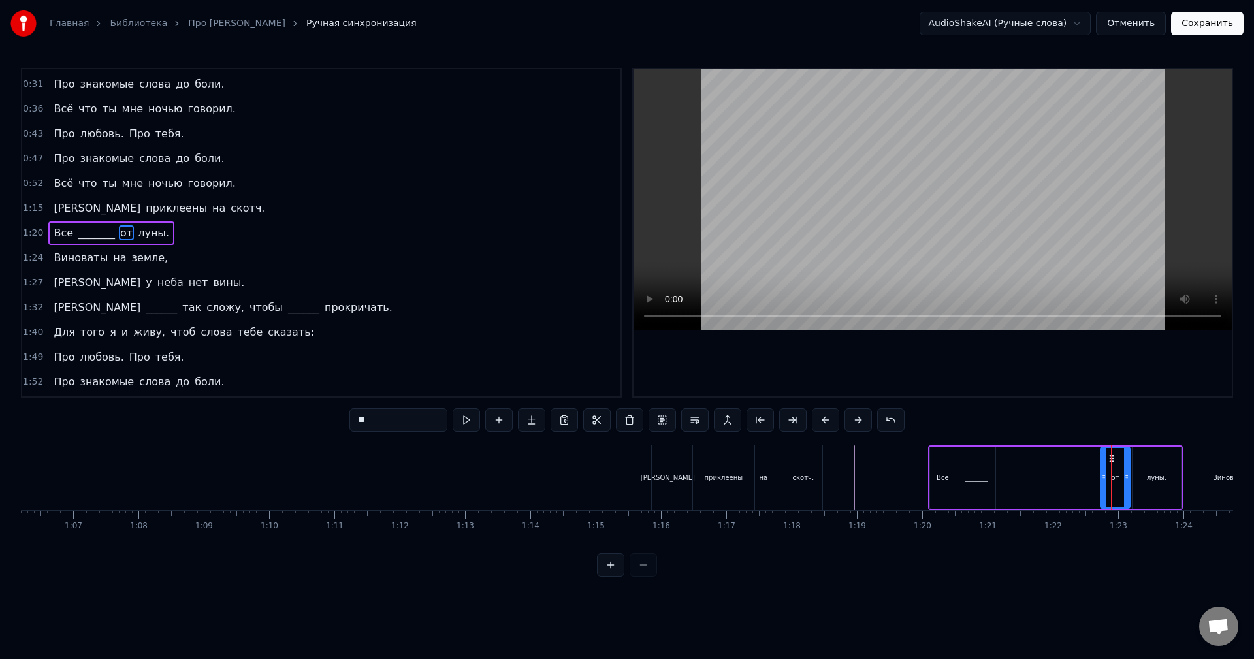
drag, startPoint x: 1109, startPoint y: 474, endPoint x: 1100, endPoint y: 474, distance: 8.5
click at [1101, 474] on icon at bounding box center [1103, 477] width 5 height 10
drag, startPoint x: 1111, startPoint y: 461, endPoint x: 1103, endPoint y: 460, distance: 7.9
click at [1103, 461] on div "от" at bounding box center [1115, 477] width 28 height 59
drag, startPoint x: 1110, startPoint y: 458, endPoint x: 1084, endPoint y: 464, distance: 26.1
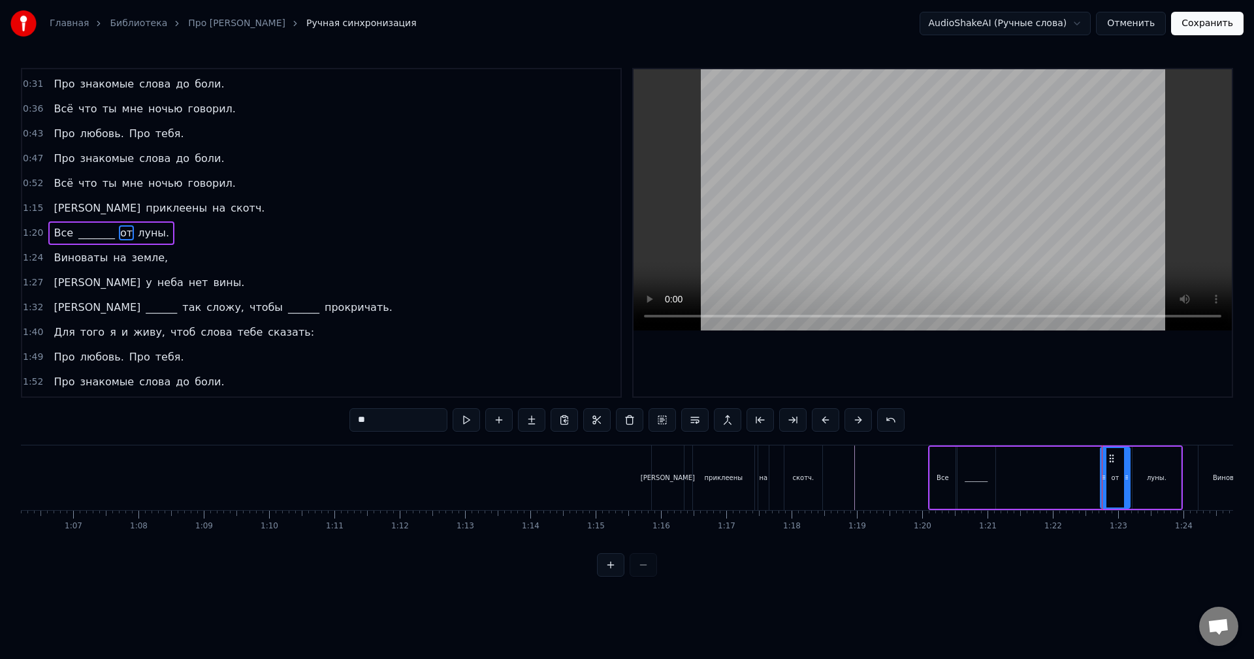
click at [1081, 460] on div "Все _______ от луны." at bounding box center [1055, 477] width 255 height 65
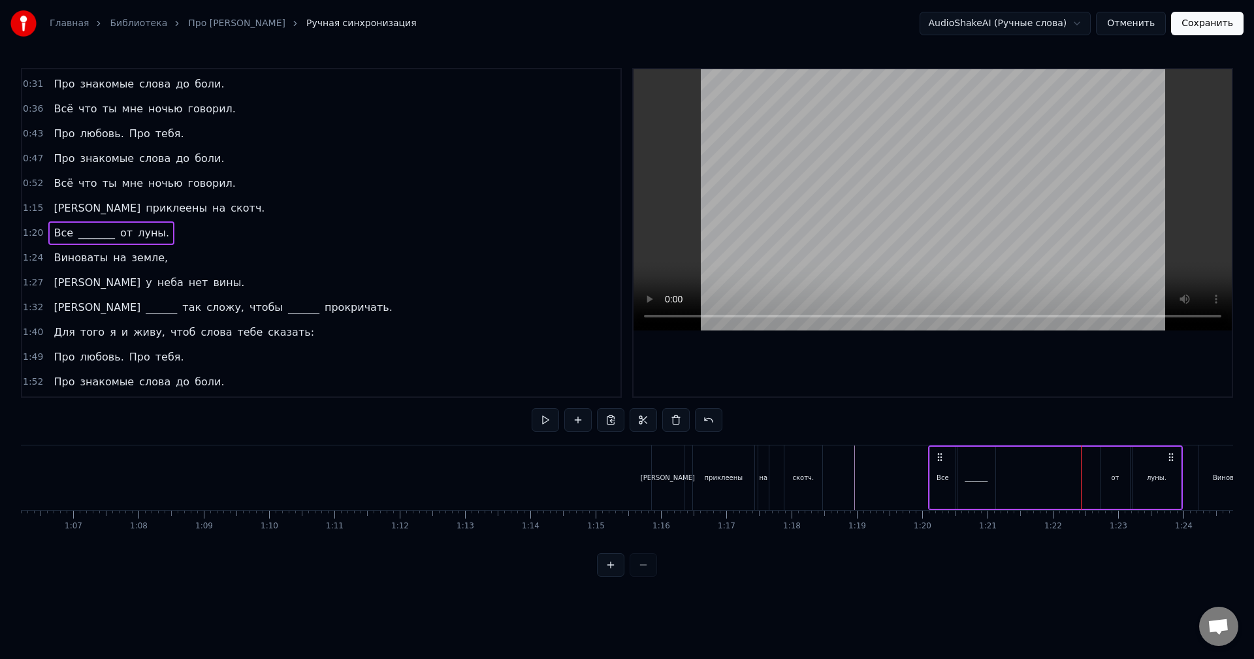
click at [1226, 29] on button "Сохранить" at bounding box center [1207, 24] width 72 height 24
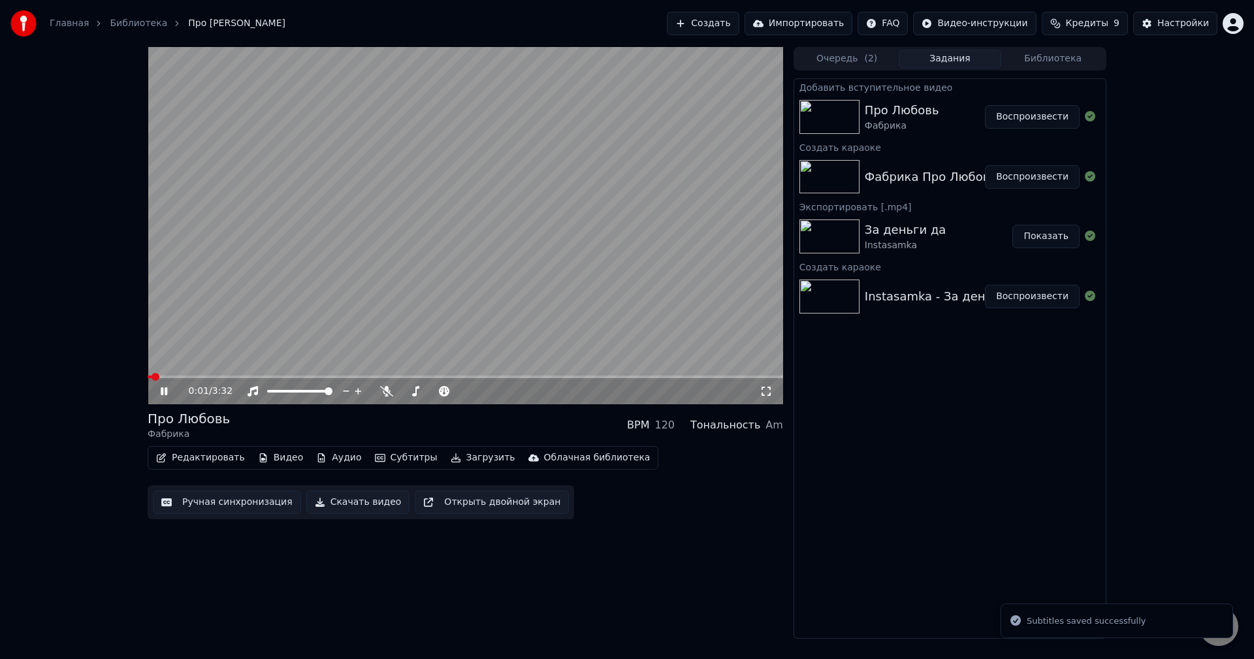
click at [738, 25] on button "Создать" at bounding box center [703, 24] width 72 height 24
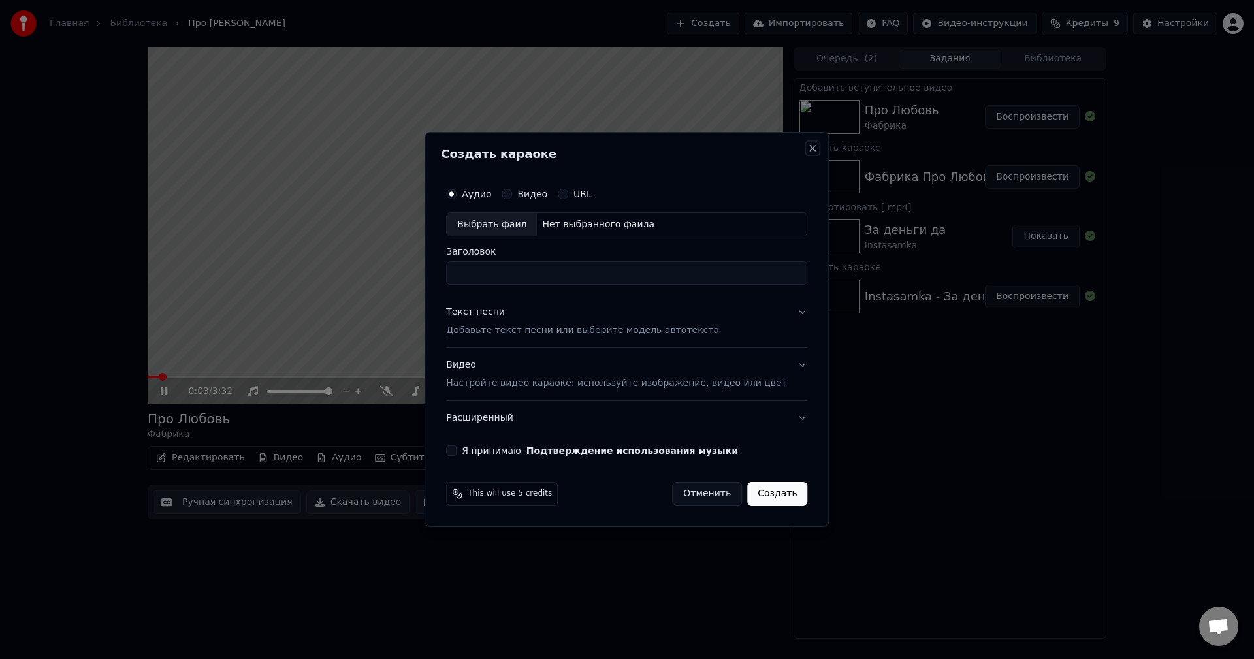
click at [808, 144] on button "Close" at bounding box center [813, 148] width 10 height 10
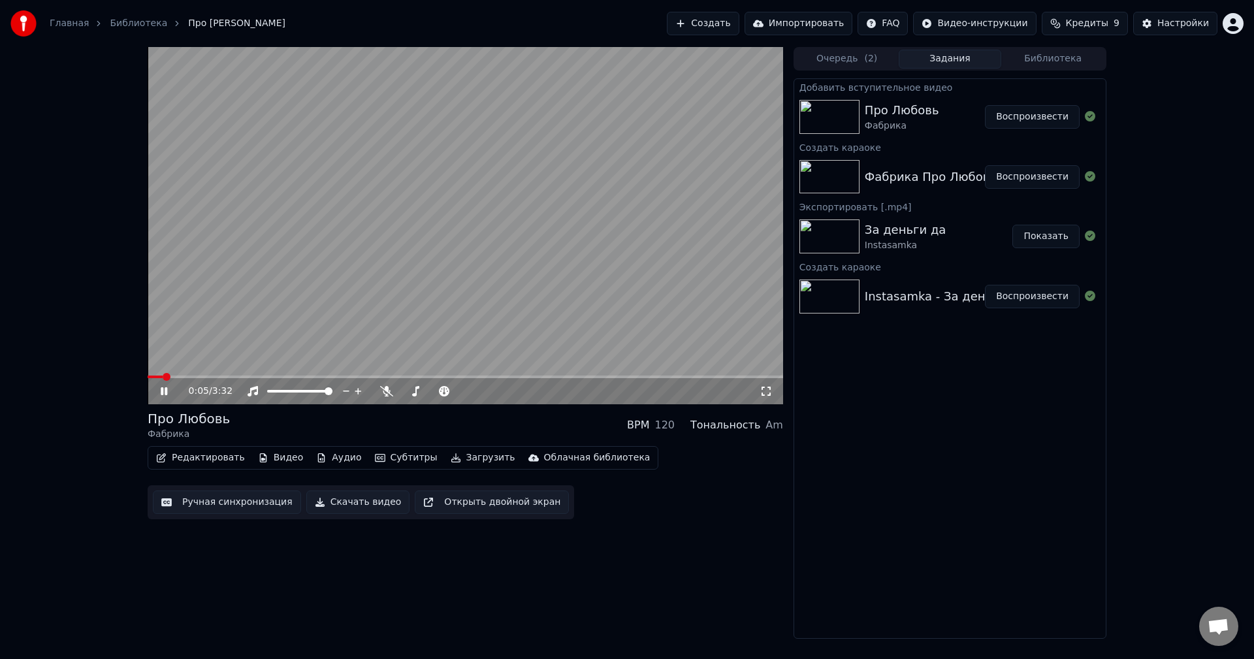
click at [261, 500] on button "Ручная синхронизация" at bounding box center [227, 502] width 148 height 24
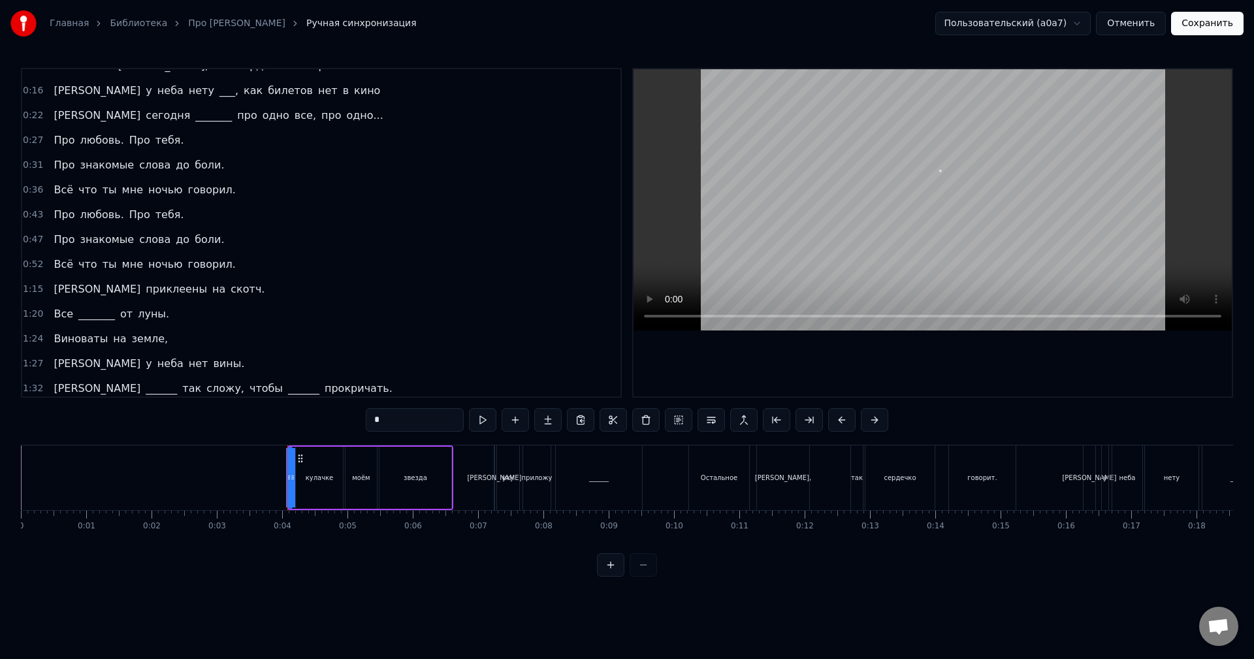
click at [119, 315] on span "от" at bounding box center [126, 313] width 15 height 15
type input "**"
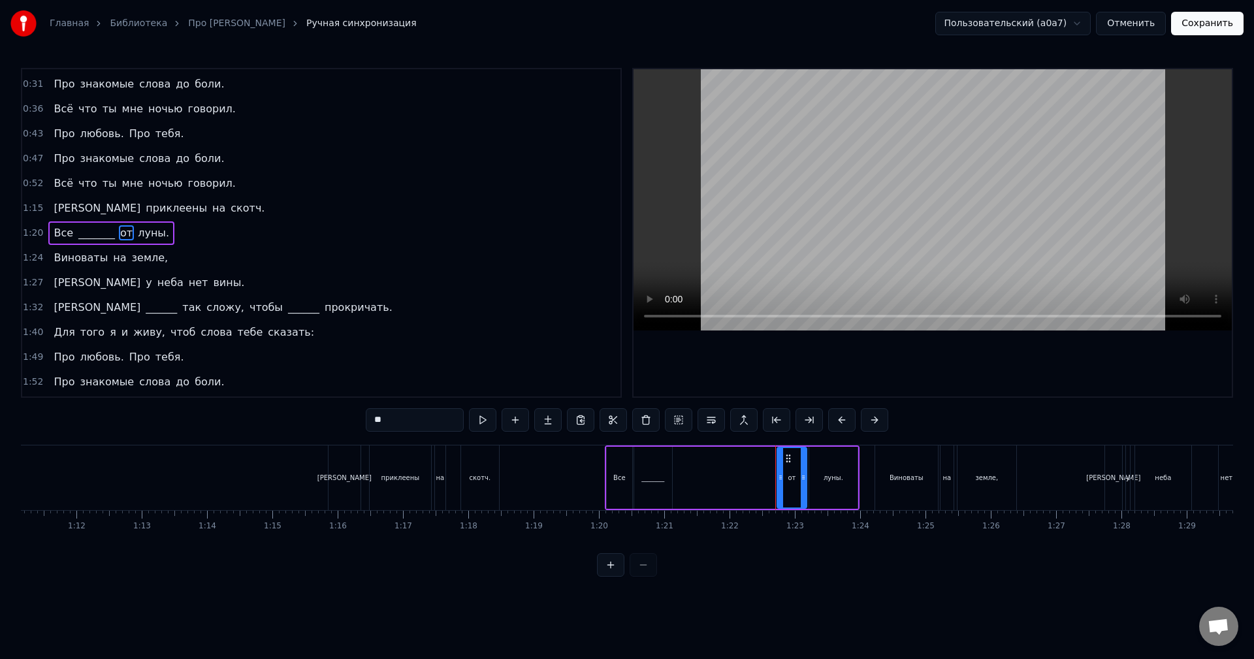
scroll to position [0, 4653]
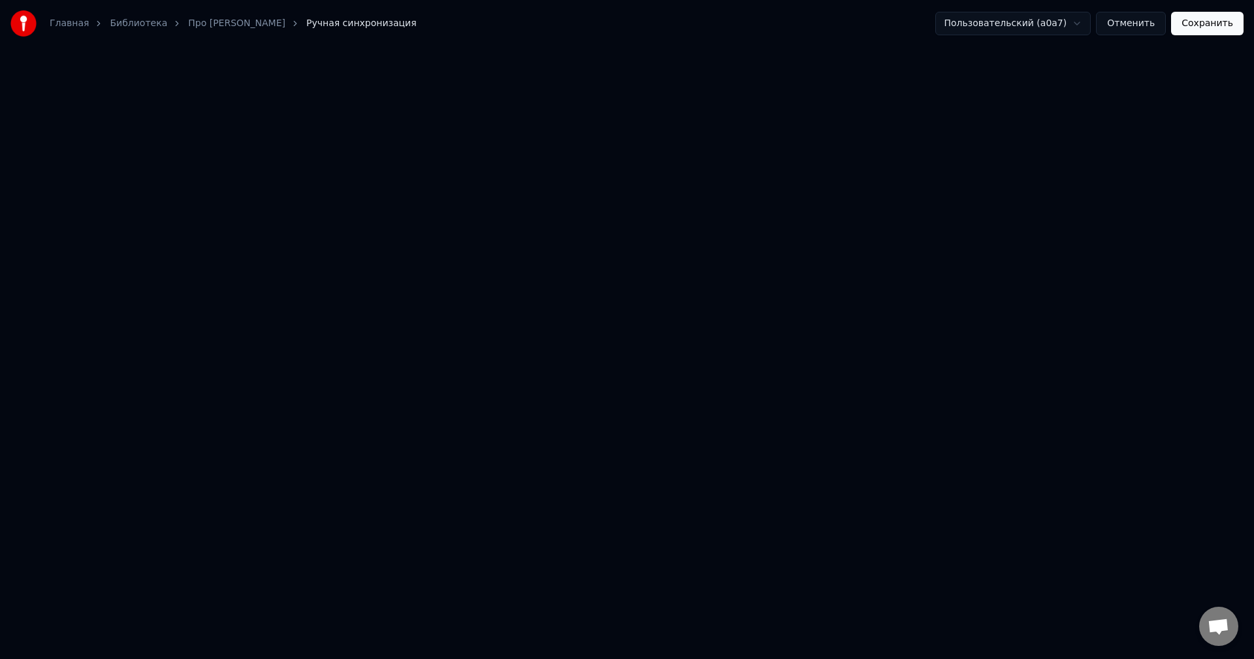
click at [1197, 31] on button "Сохранить" at bounding box center [1207, 24] width 72 height 24
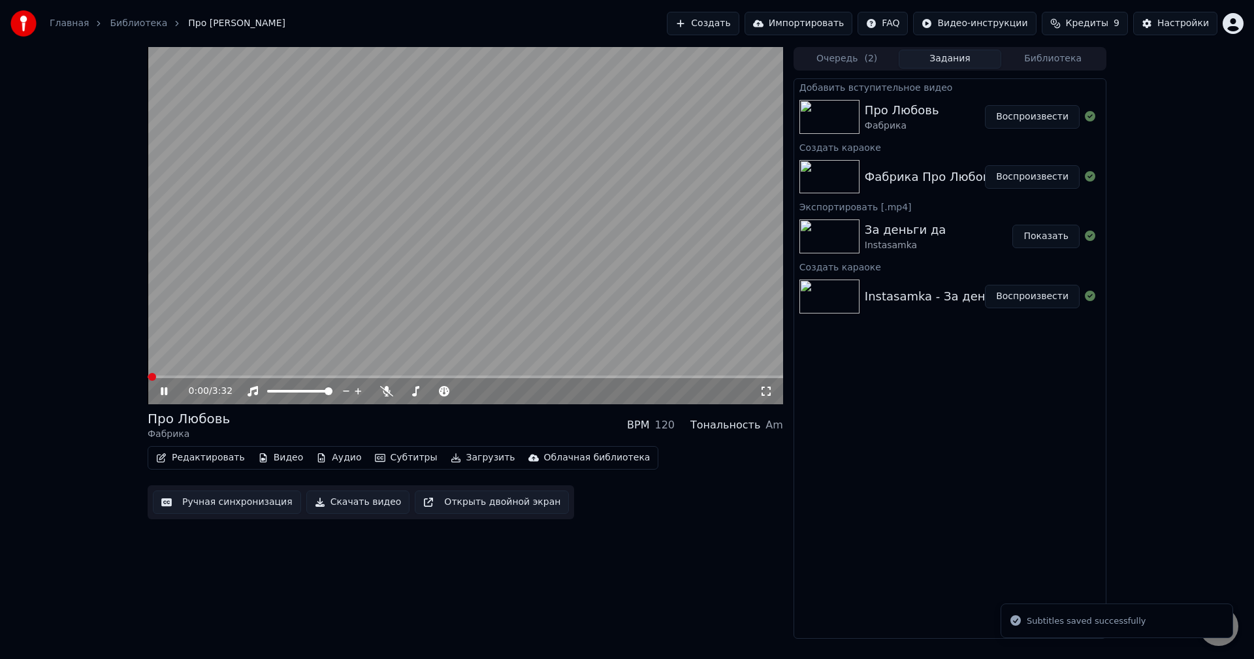
click at [229, 499] on button "Ручная синхронизация" at bounding box center [227, 502] width 148 height 24
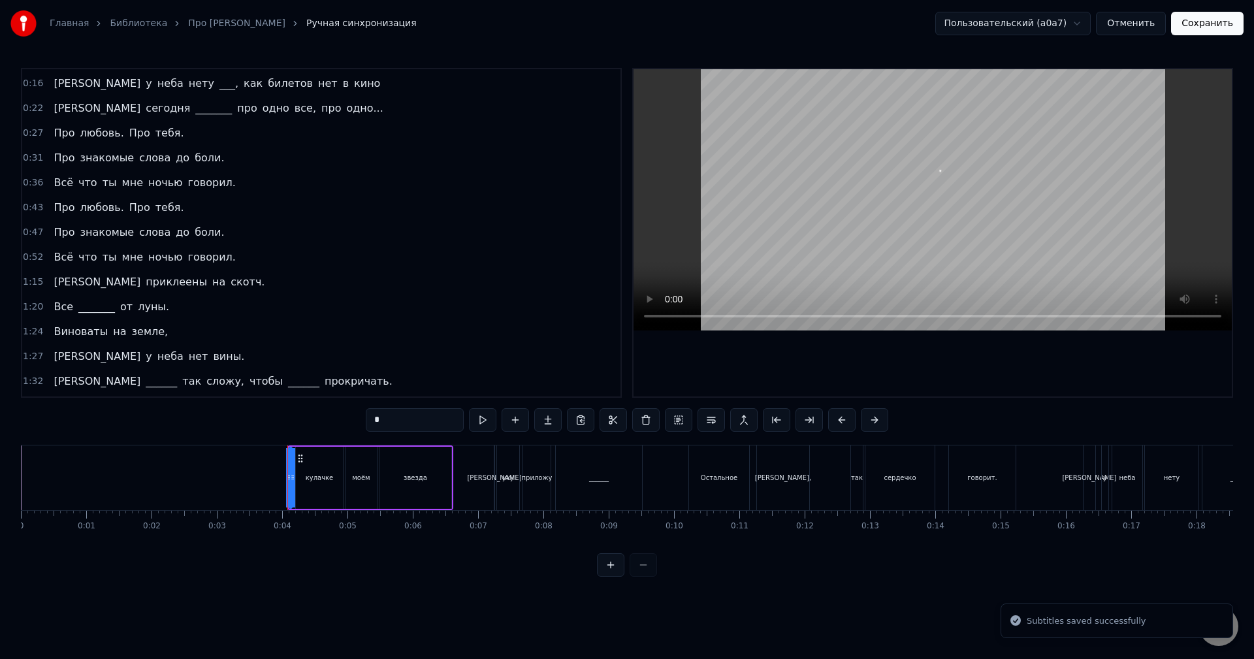
scroll to position [131, 0]
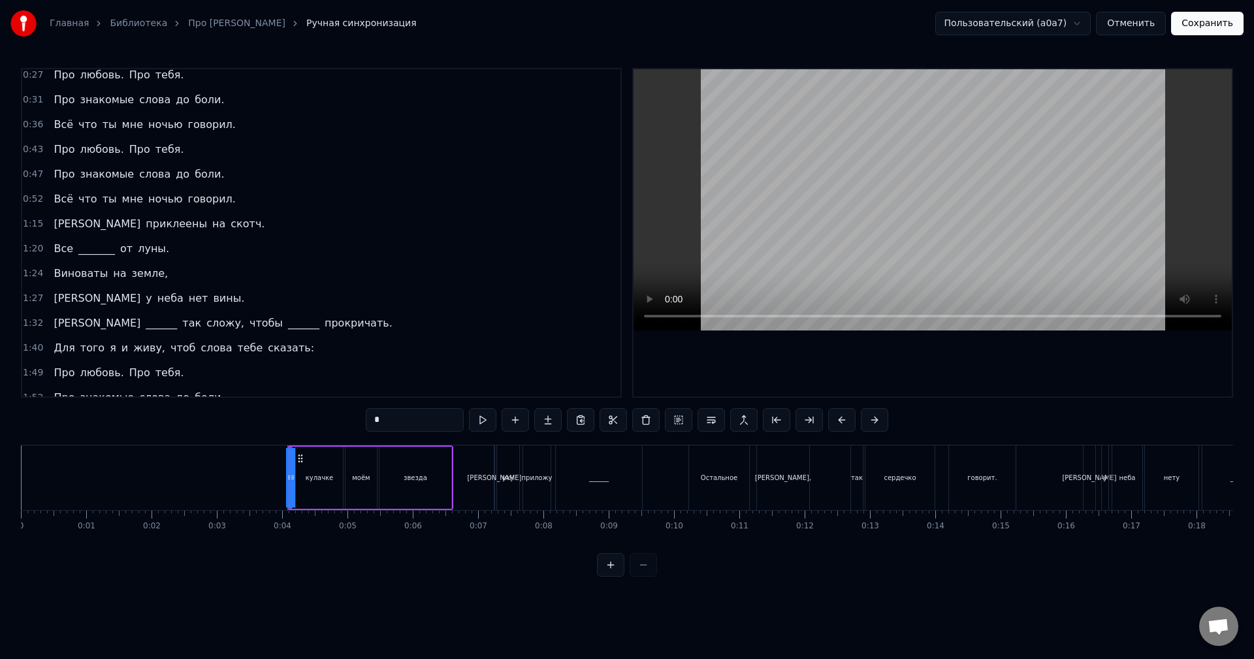
click at [82, 253] on span "_______" at bounding box center [96, 248] width 39 height 15
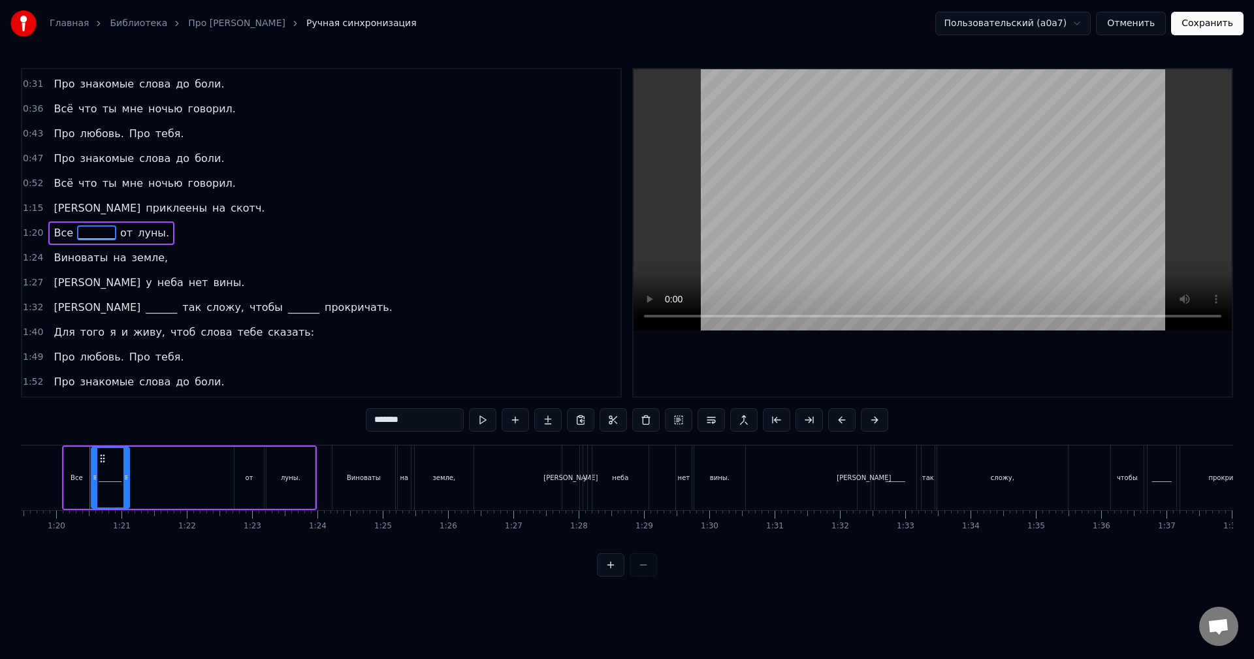
scroll to position [0, 5191]
click at [108, 466] on div "_______" at bounding box center [107, 477] width 37 height 59
click at [486, 431] on button at bounding box center [482, 420] width 27 height 24
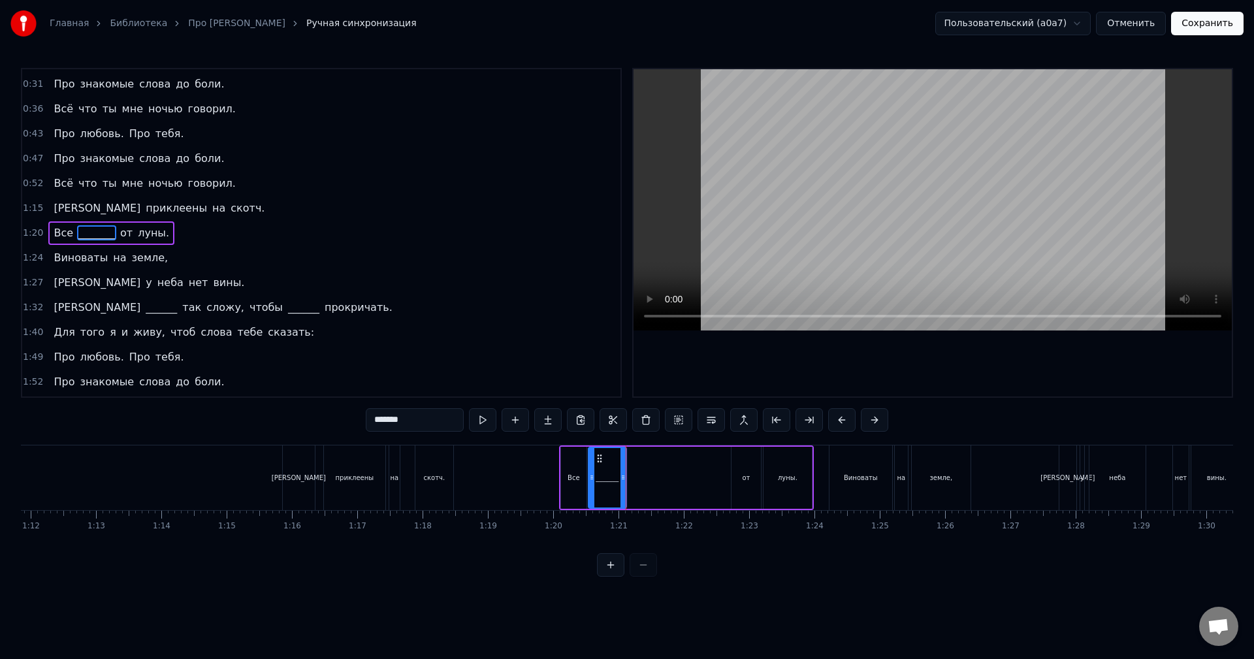
scroll to position [0, 4623]
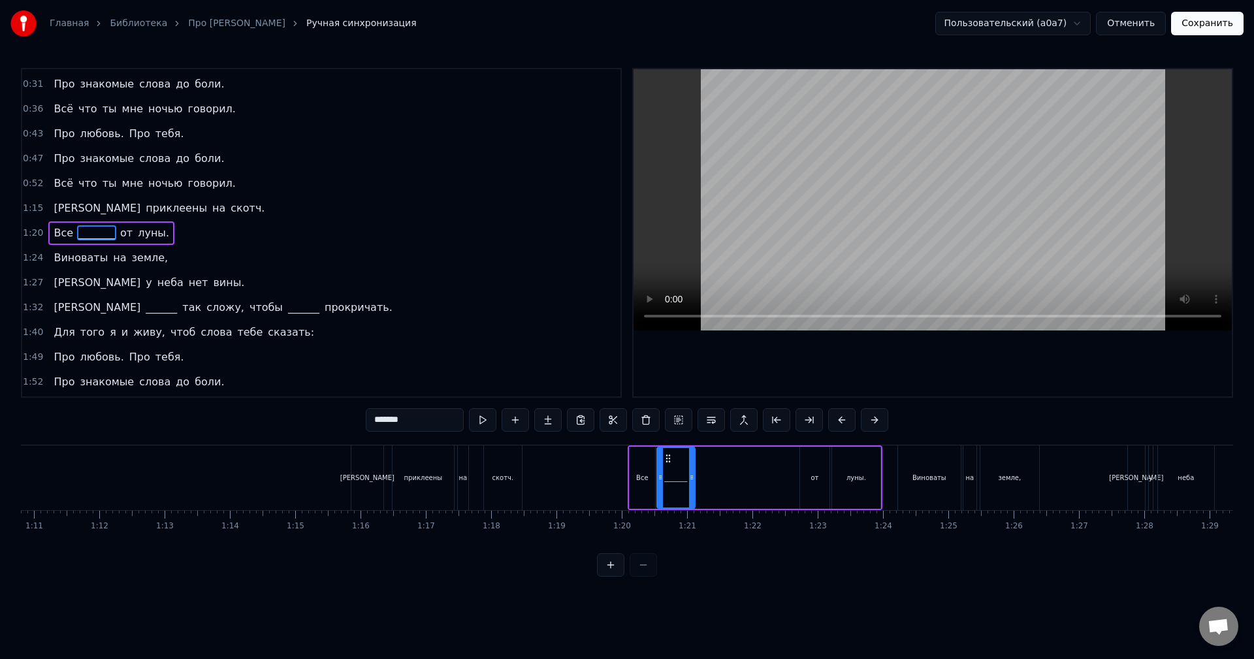
click at [812, 481] on div "от" at bounding box center [814, 478] width 8 height 10
drag, startPoint x: 808, startPoint y: 458, endPoint x: 708, endPoint y: 460, distance: 99.3
click at [708, 460] on icon at bounding box center [708, 458] width 10 height 10
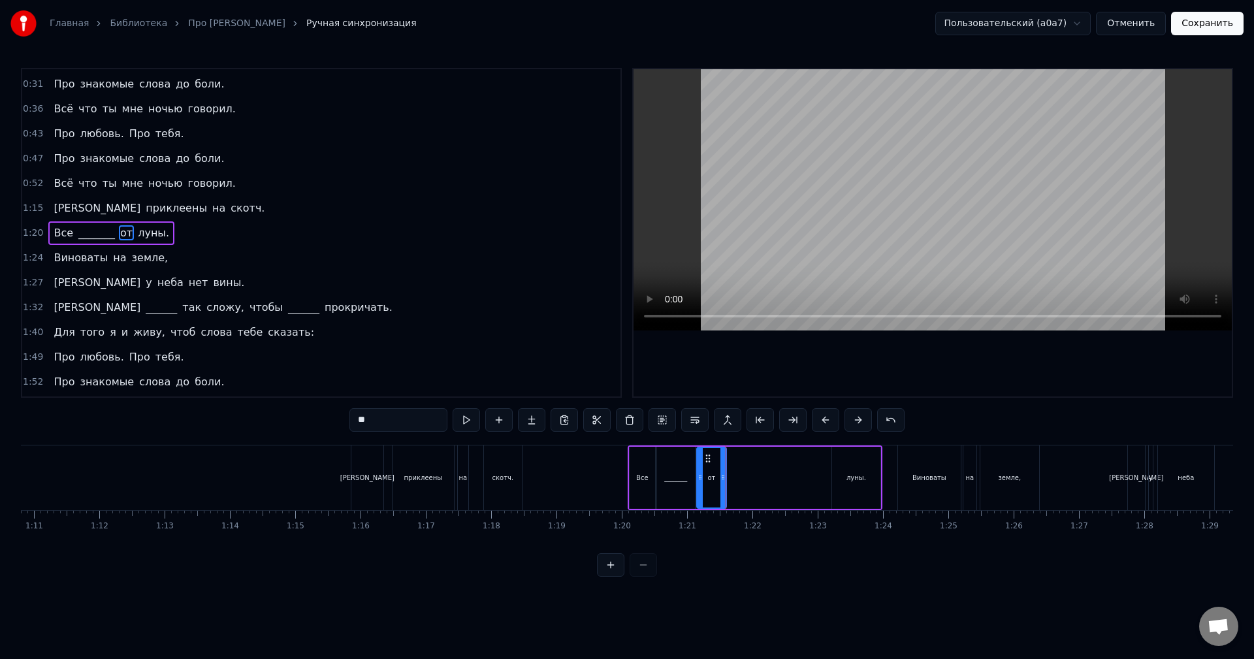
click at [861, 482] on div "луны." at bounding box center [856, 478] width 20 height 10
type input "*****"
drag, startPoint x: 842, startPoint y: 457, endPoint x: 763, endPoint y: 458, distance: 79.0
click at [763, 458] on div "Все _______ от луны." at bounding box center [754, 477] width 255 height 65
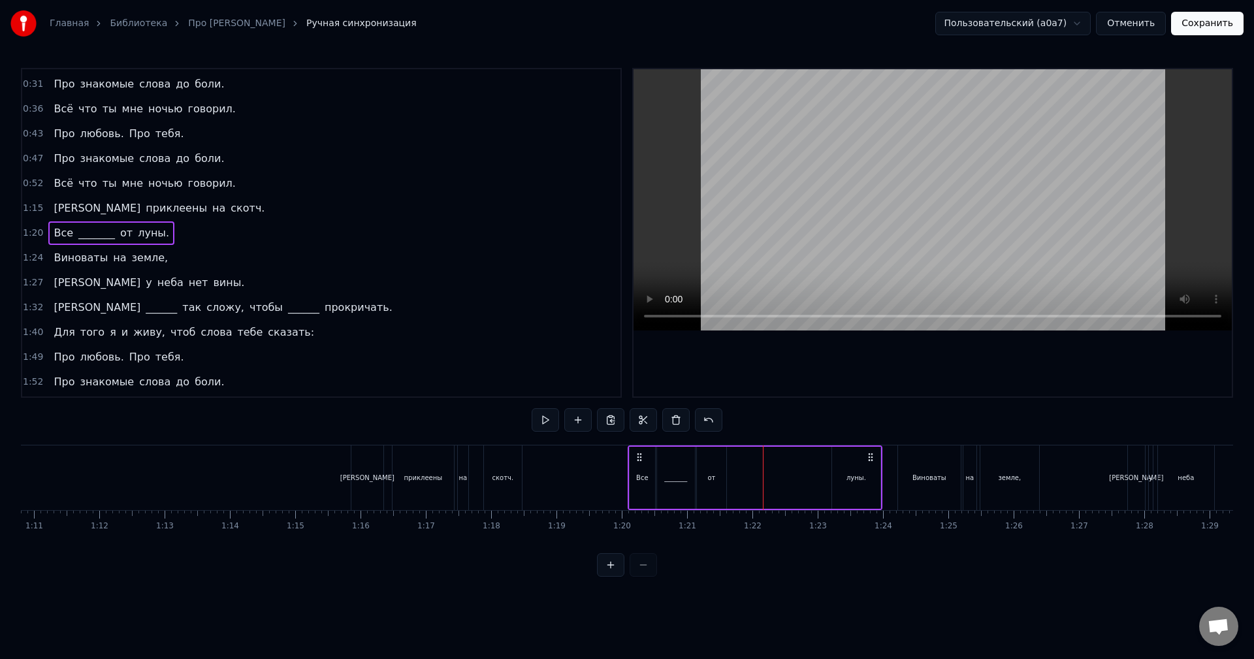
click at [842, 463] on div "луны." at bounding box center [856, 478] width 48 height 62
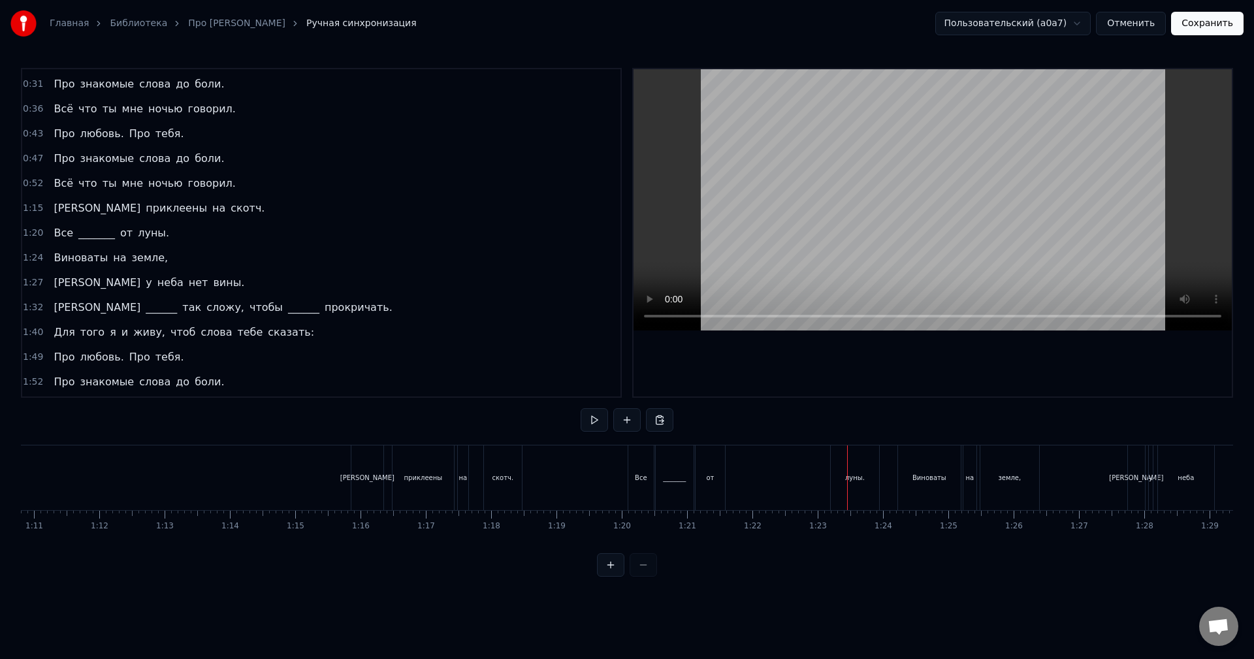
click at [848, 459] on div "луны." at bounding box center [854, 477] width 48 height 65
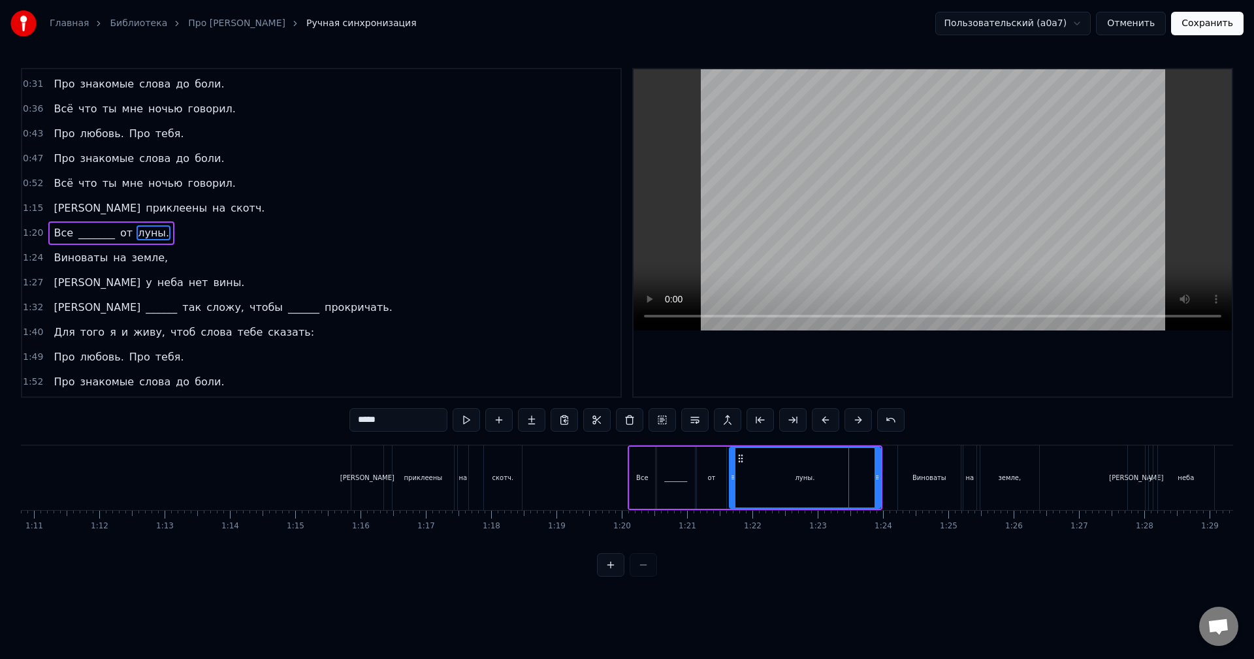
drag, startPoint x: 833, startPoint y: 473, endPoint x: 731, endPoint y: 476, distance: 102.6
click at [731, 476] on icon at bounding box center [732, 477] width 5 height 10
click at [881, 479] on div "Все _______ от луны." at bounding box center [754, 477] width 255 height 65
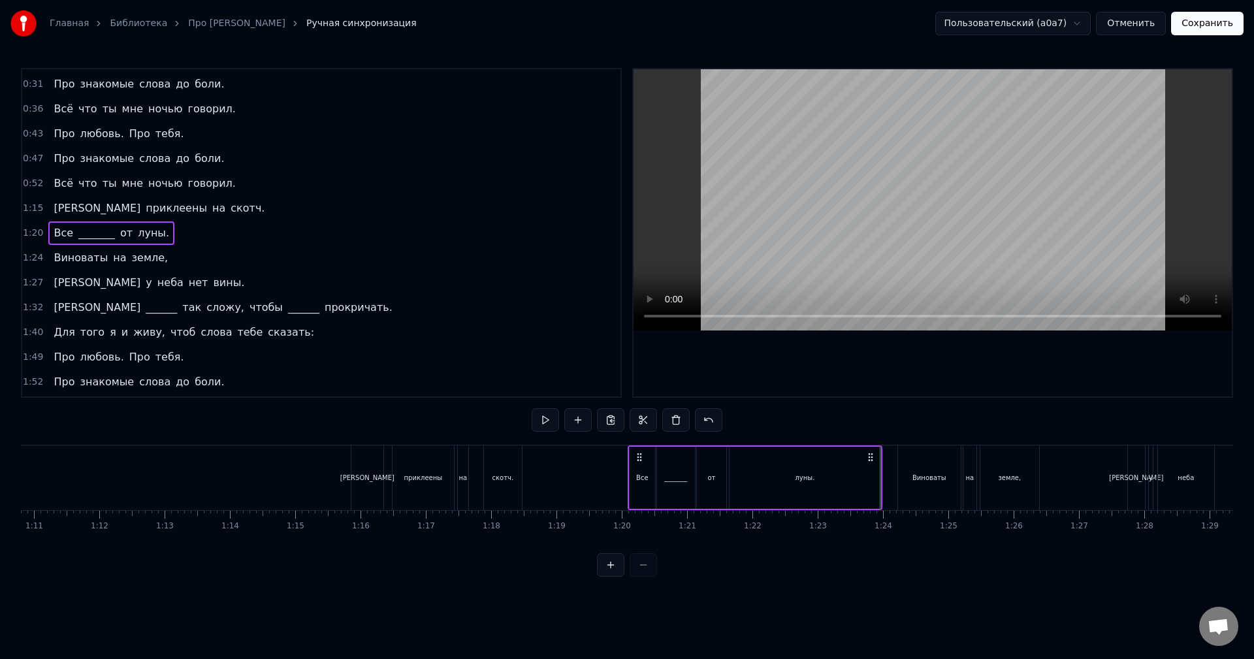
click at [866, 479] on div "луны." at bounding box center [804, 478] width 151 height 62
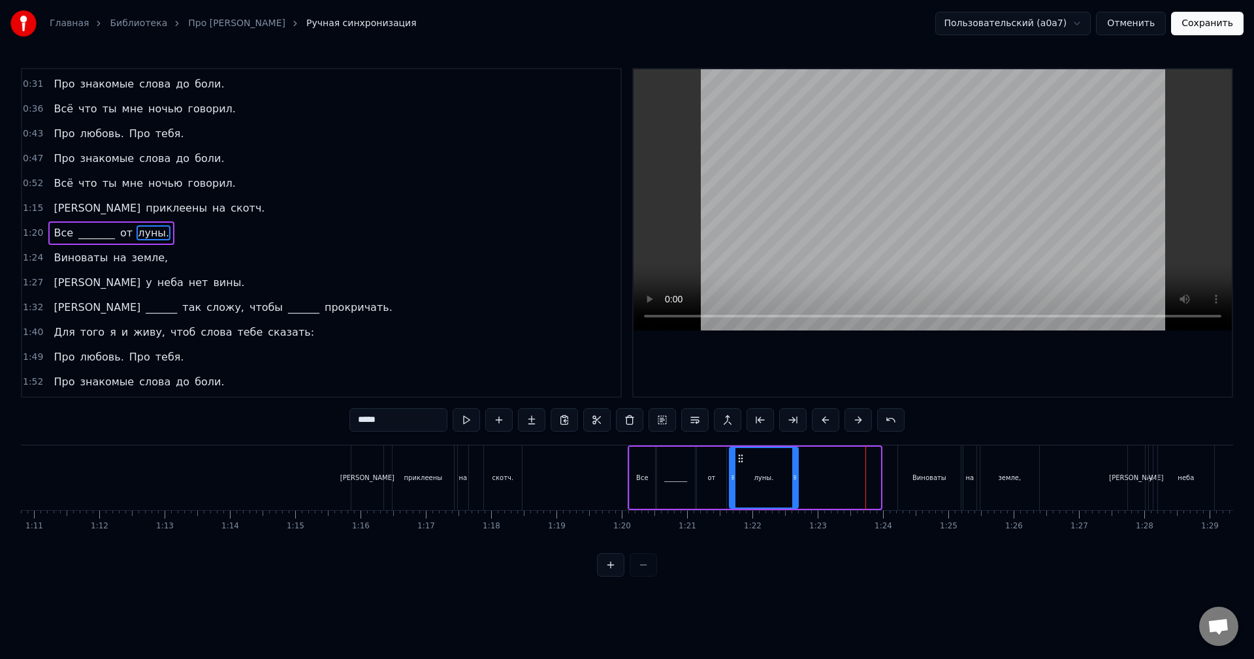
drag, startPoint x: 877, startPoint y: 479, endPoint x: 795, endPoint y: 480, distance: 82.3
click at [795, 480] on icon at bounding box center [794, 477] width 5 height 10
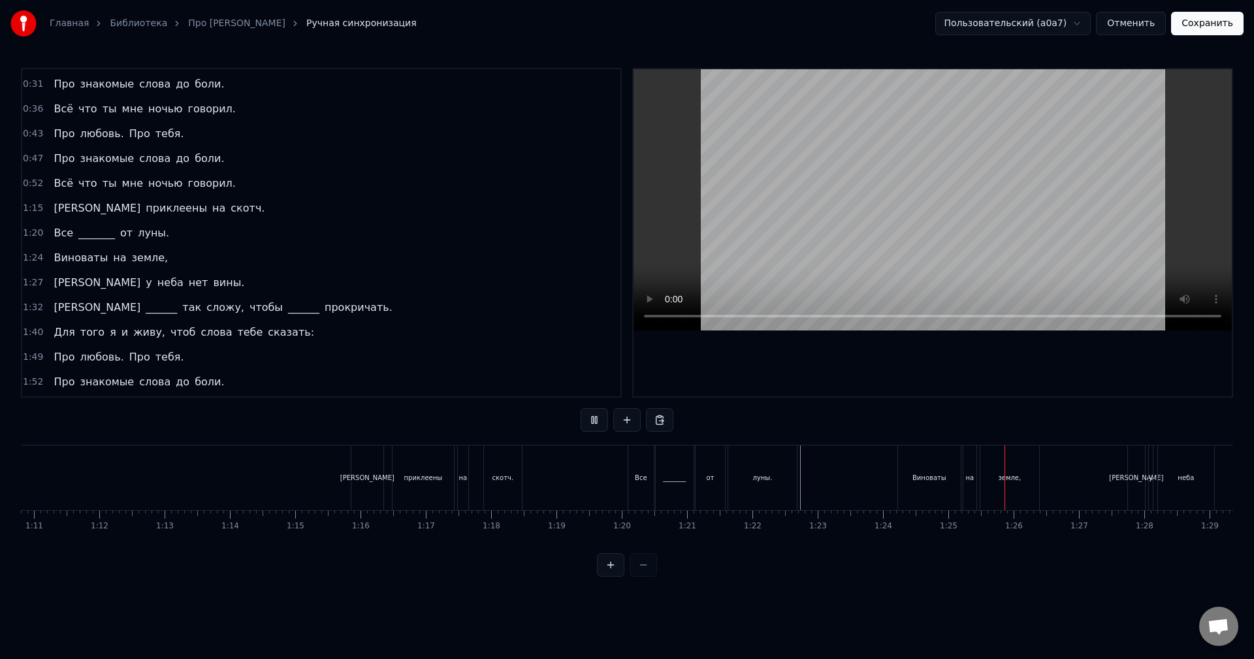
click at [591, 426] on button at bounding box center [593, 420] width 27 height 24
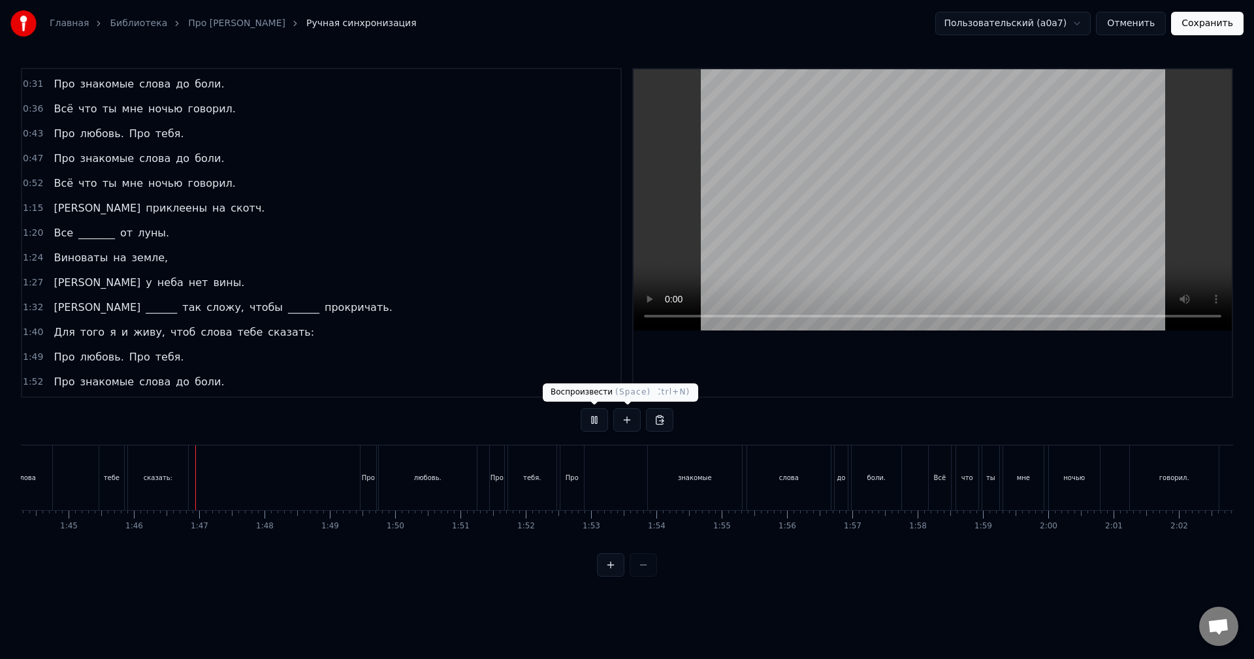
click at [592, 422] on button at bounding box center [593, 420] width 27 height 24
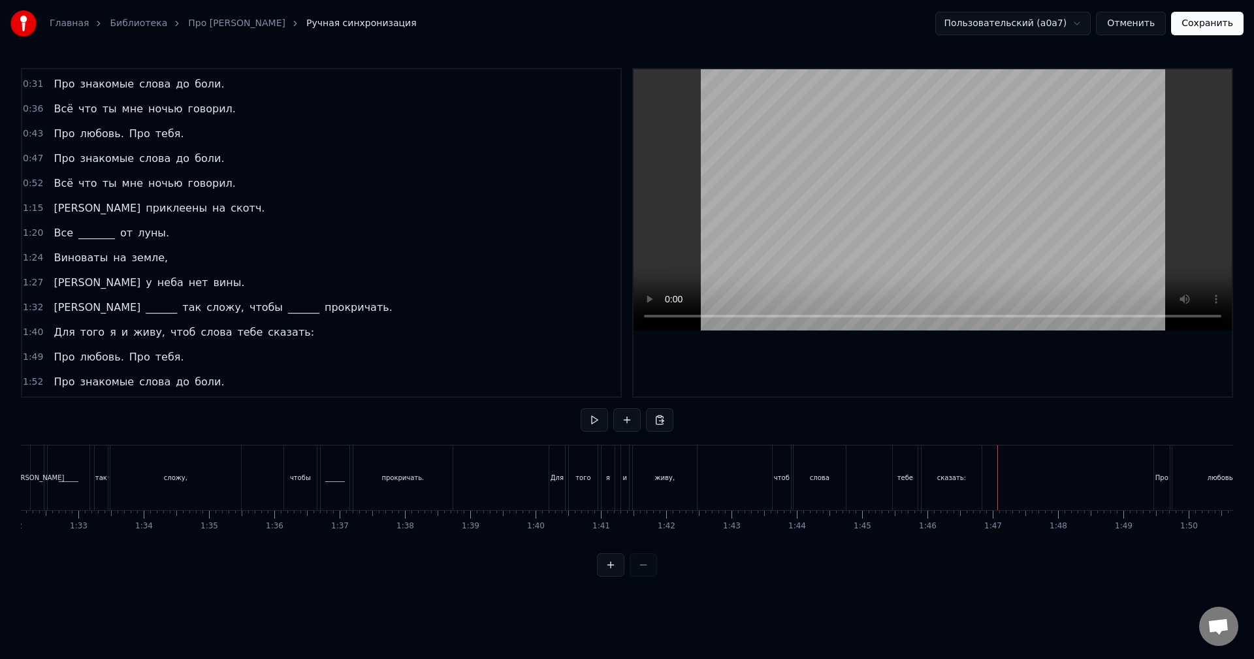
scroll to position [0, 6006]
click at [589, 419] on button at bounding box center [593, 420] width 27 height 24
click at [590, 417] on button at bounding box center [593, 420] width 27 height 24
click at [789, 479] on div "чтоб" at bounding box center [790, 478] width 16 height 10
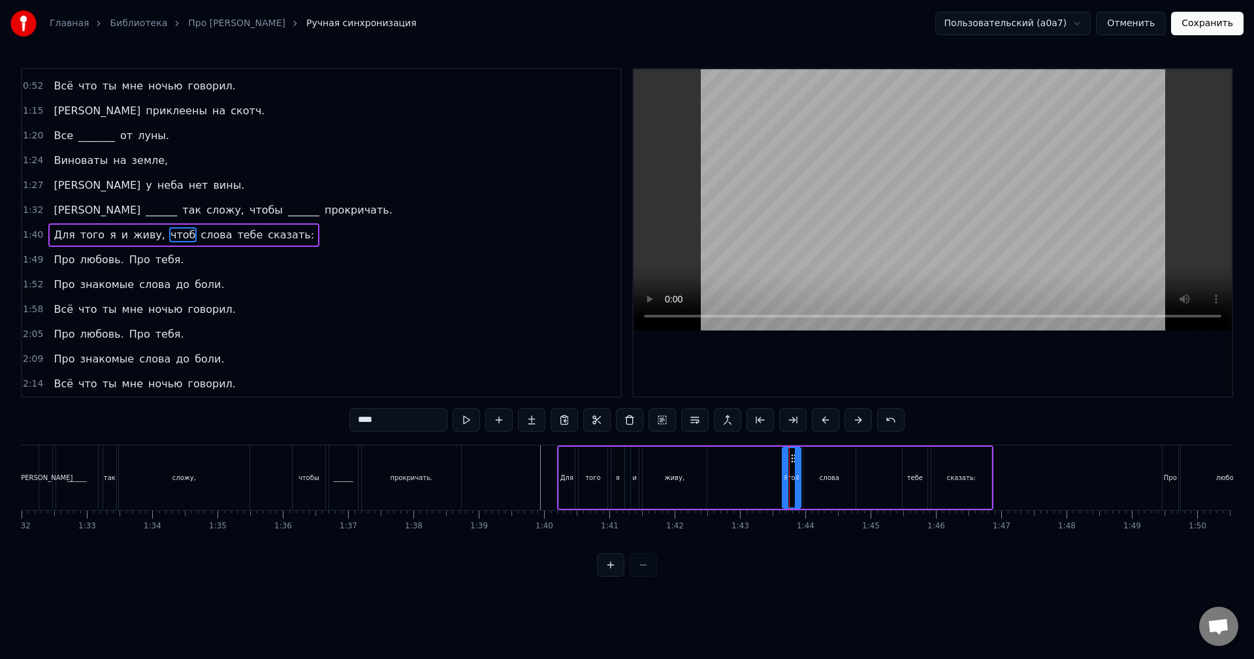
scroll to position [245, 0]
drag, startPoint x: 783, startPoint y: 469, endPoint x: 761, endPoint y: 466, distance: 23.1
click at [763, 466] on div at bounding box center [765, 477] width 5 height 59
click at [471, 417] on button at bounding box center [465, 420] width 27 height 24
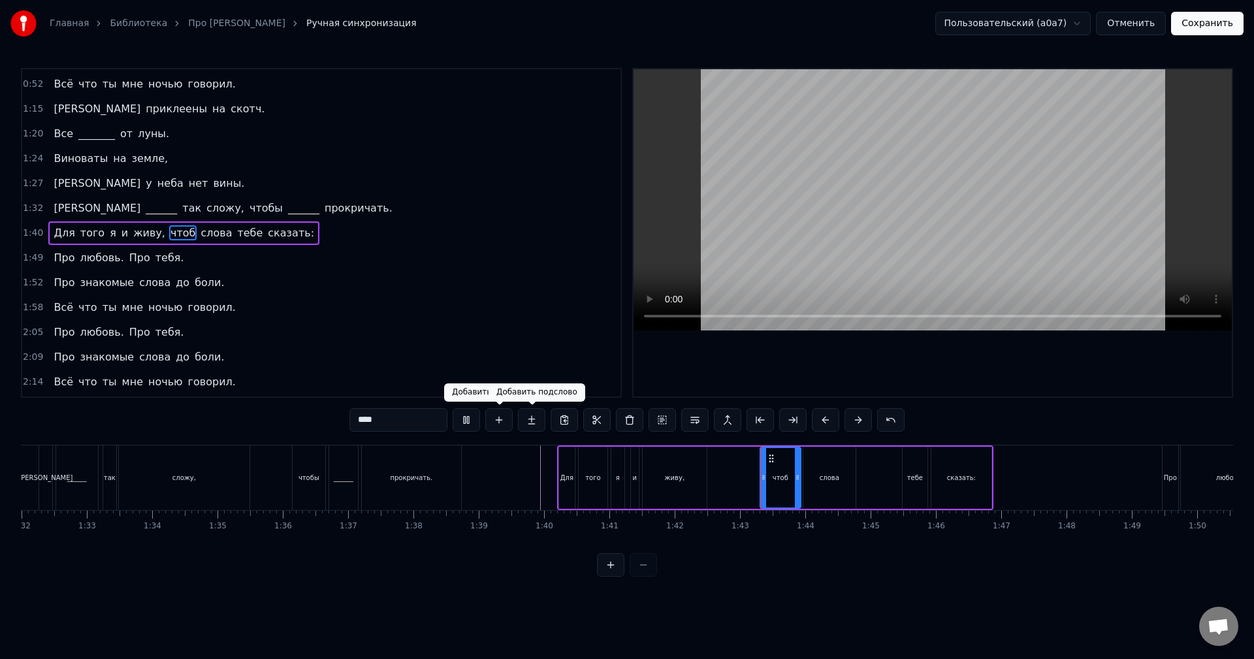
click at [838, 477] on div "слова" at bounding box center [829, 478] width 52 height 62
type input "*****"
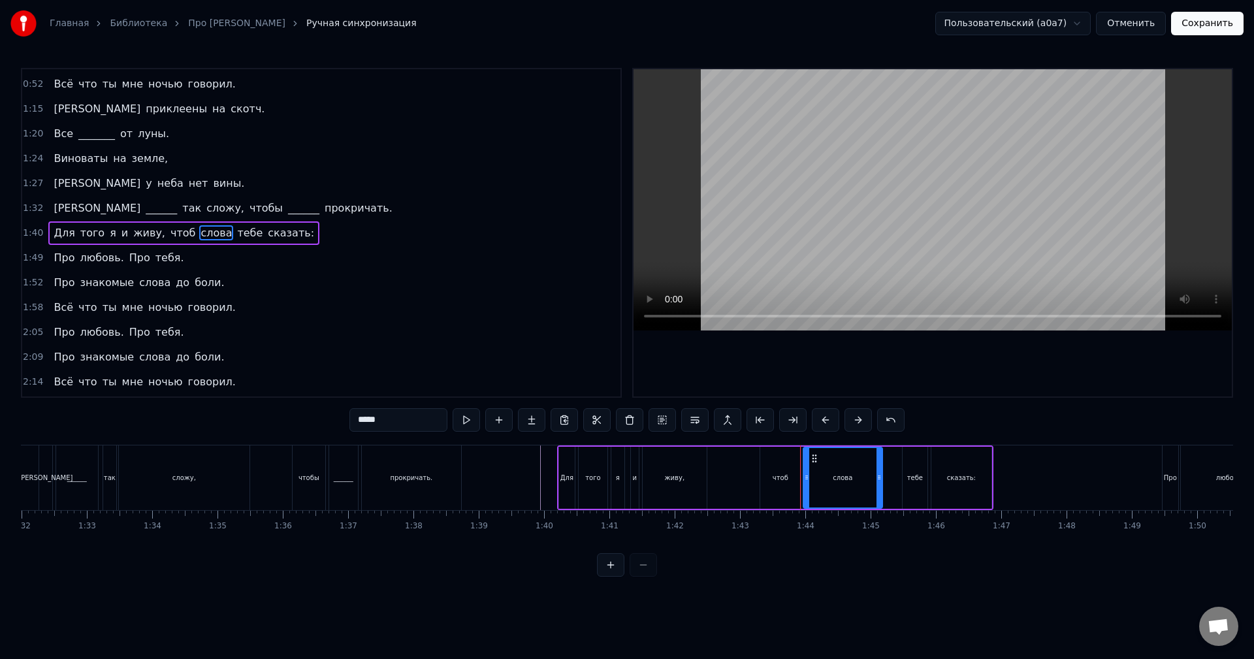
drag, startPoint x: 852, startPoint y: 469, endPoint x: 881, endPoint y: 472, distance: 29.6
click at [881, 472] on div at bounding box center [878, 477] width 5 height 59
click at [478, 419] on button at bounding box center [465, 420] width 27 height 24
click at [308, 236] on div "1:40 Для того я и живу, чтоб слова тебе сказать:" at bounding box center [321, 233] width 598 height 25
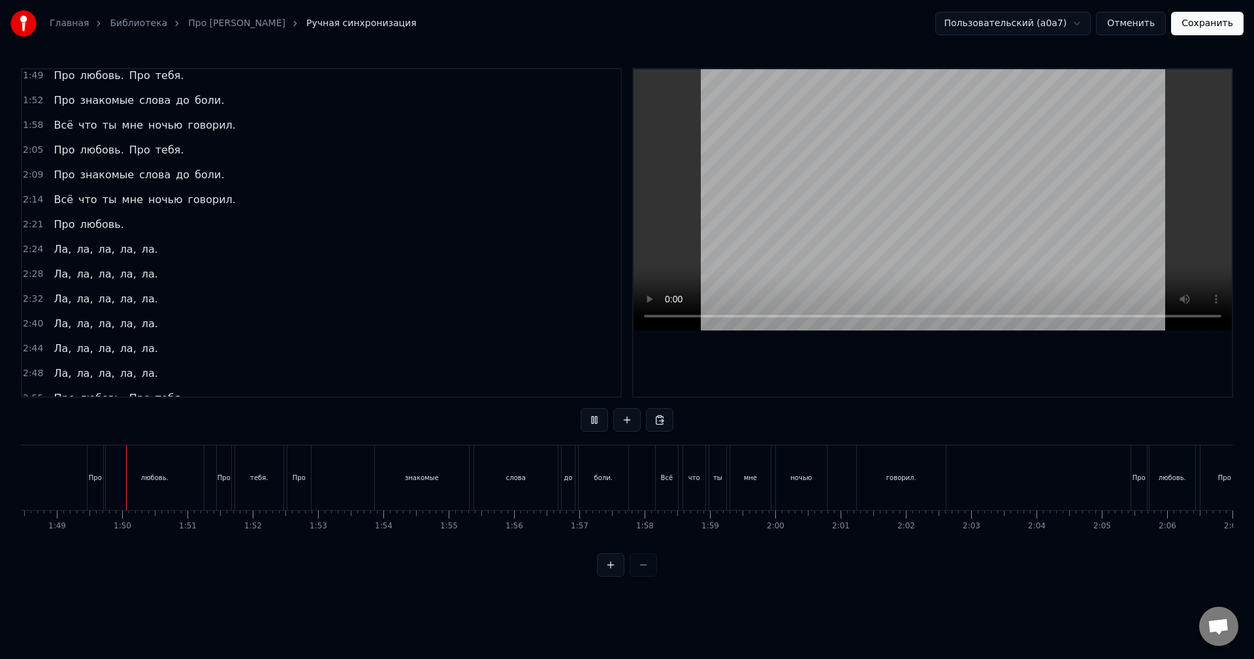
scroll to position [330, 0]
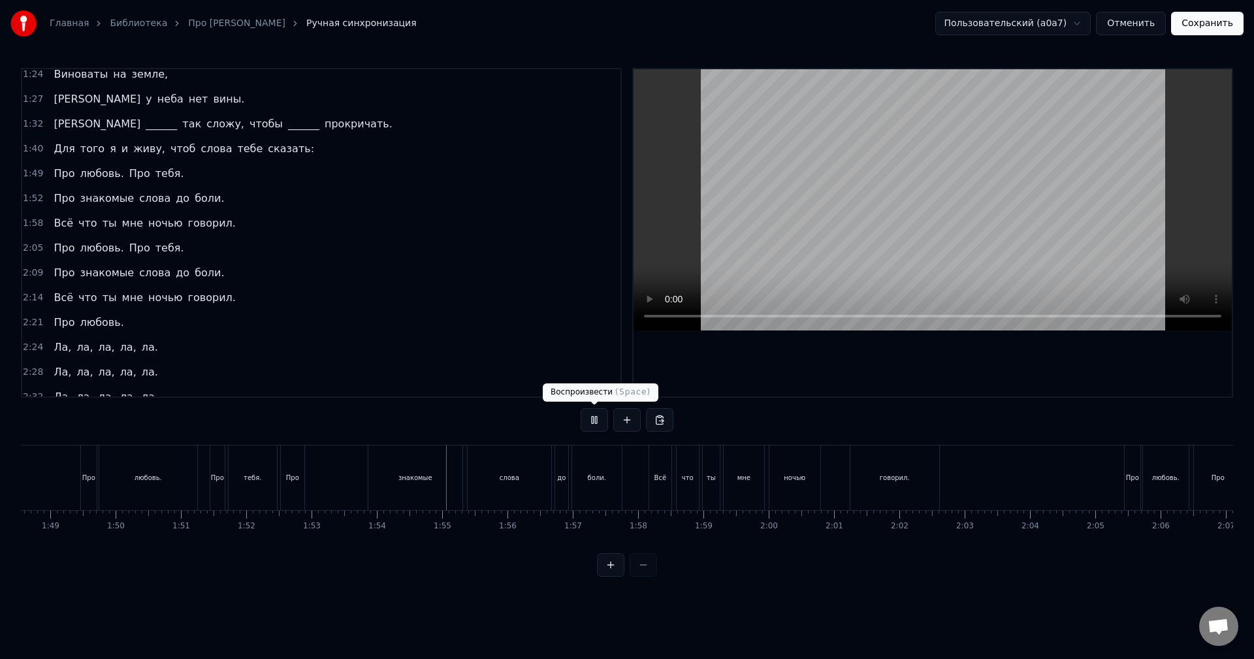
click at [601, 414] on button at bounding box center [593, 420] width 27 height 24
click at [295, 469] on div "Про" at bounding box center [293, 477] width 24 height 65
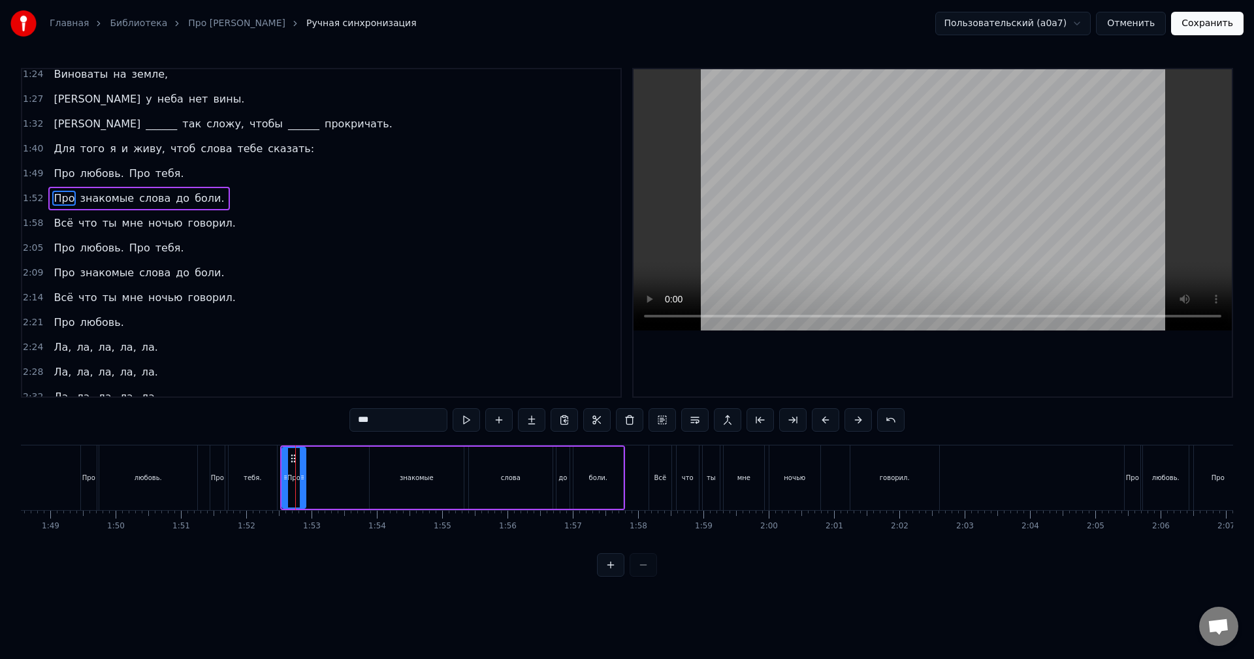
scroll to position [295, 0]
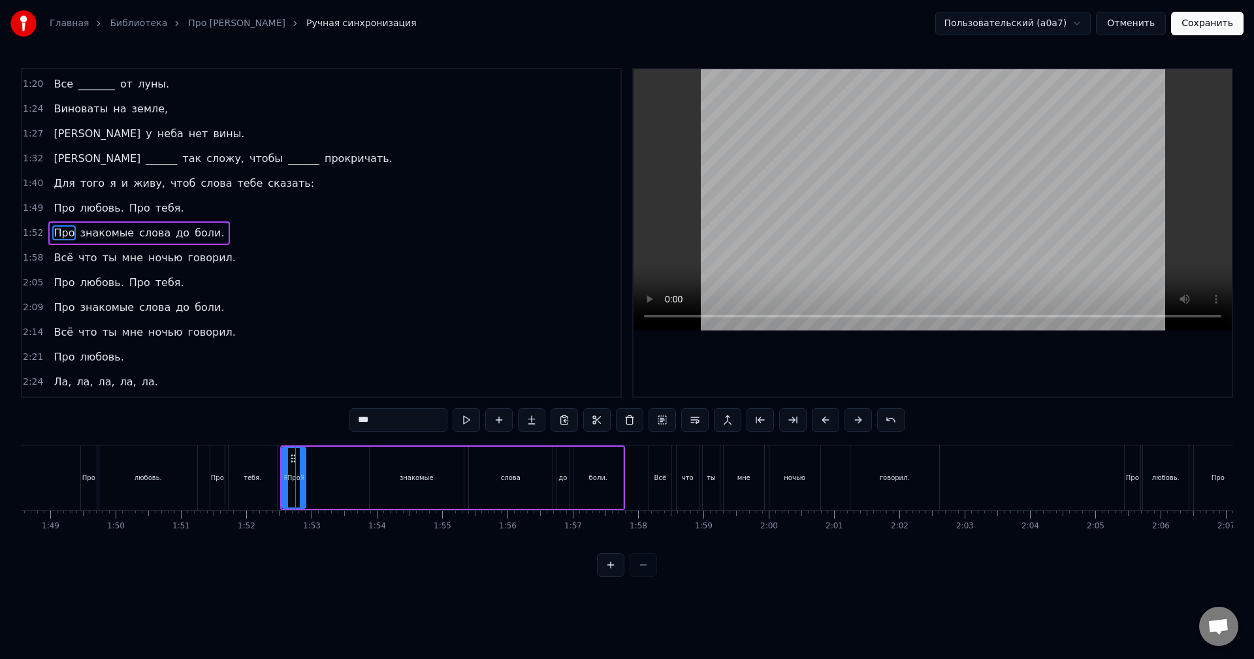
click at [237, 462] on div "тебя." at bounding box center [253, 477] width 48 height 65
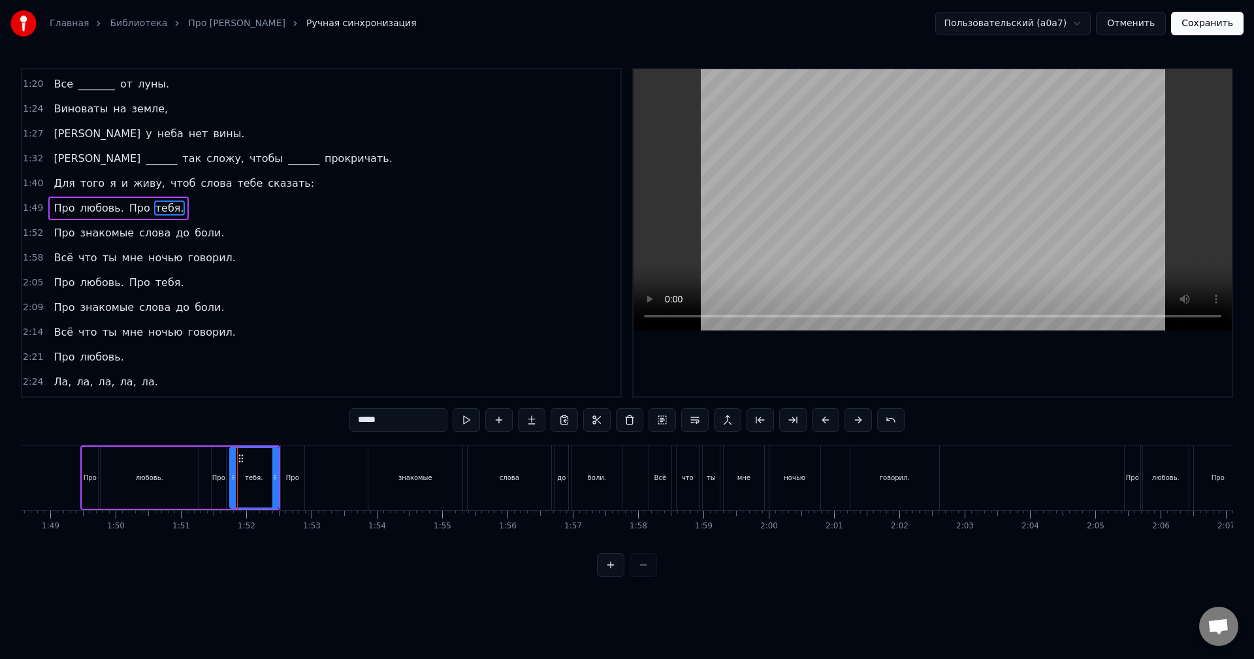
scroll to position [270, 0]
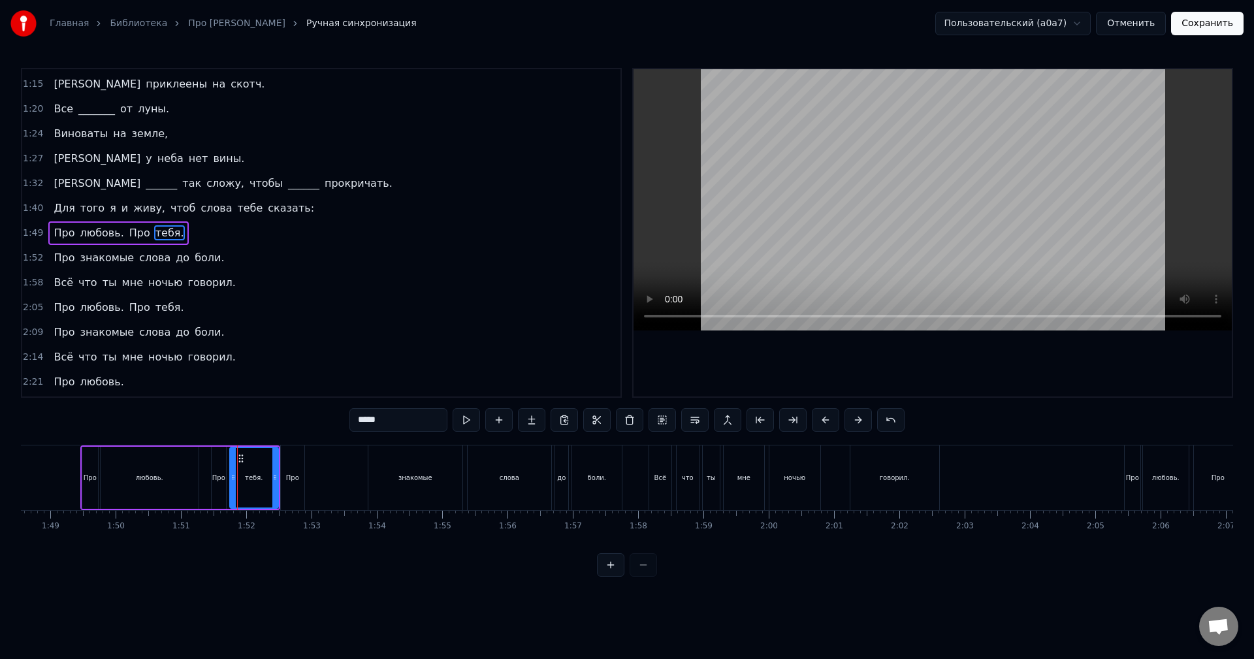
click at [295, 468] on div "Про" at bounding box center [293, 477] width 24 height 65
type input "***"
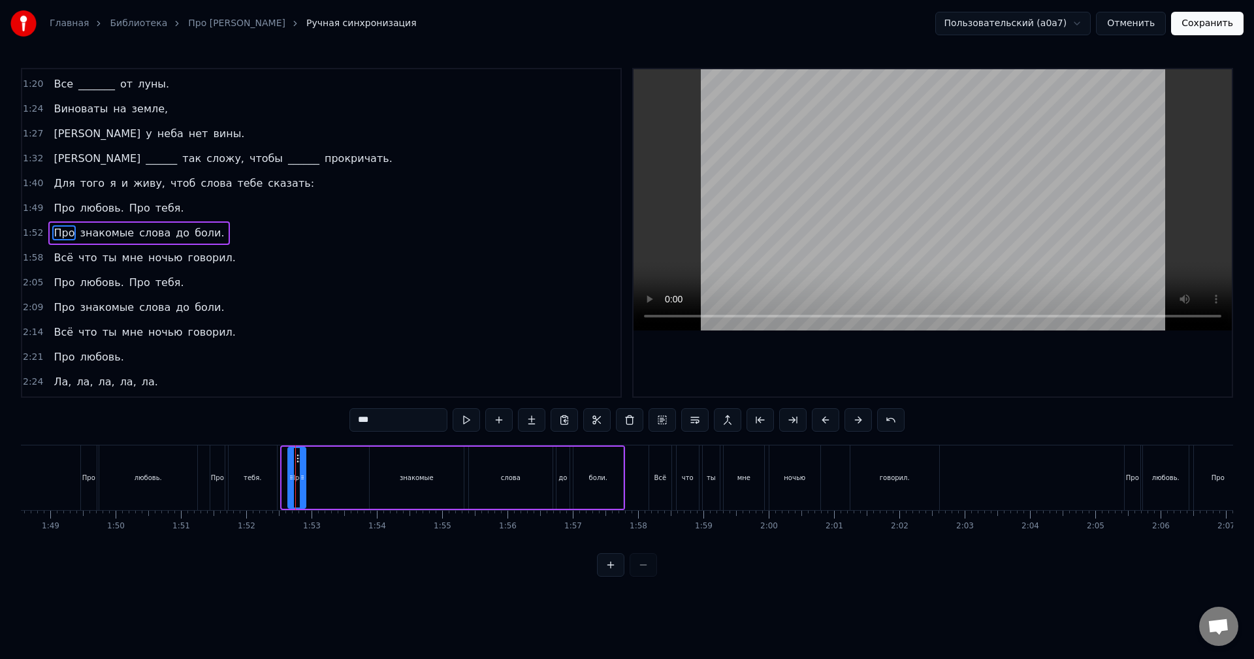
drag, startPoint x: 284, startPoint y: 467, endPoint x: 291, endPoint y: 467, distance: 7.2
click at [291, 467] on div at bounding box center [291, 477] width 5 height 59
drag, startPoint x: 302, startPoint y: 468, endPoint x: 340, endPoint y: 473, distance: 38.2
click at [340, 473] on div at bounding box center [336, 477] width 5 height 59
click at [91, 465] on div "Про" at bounding box center [89, 477] width 16 height 65
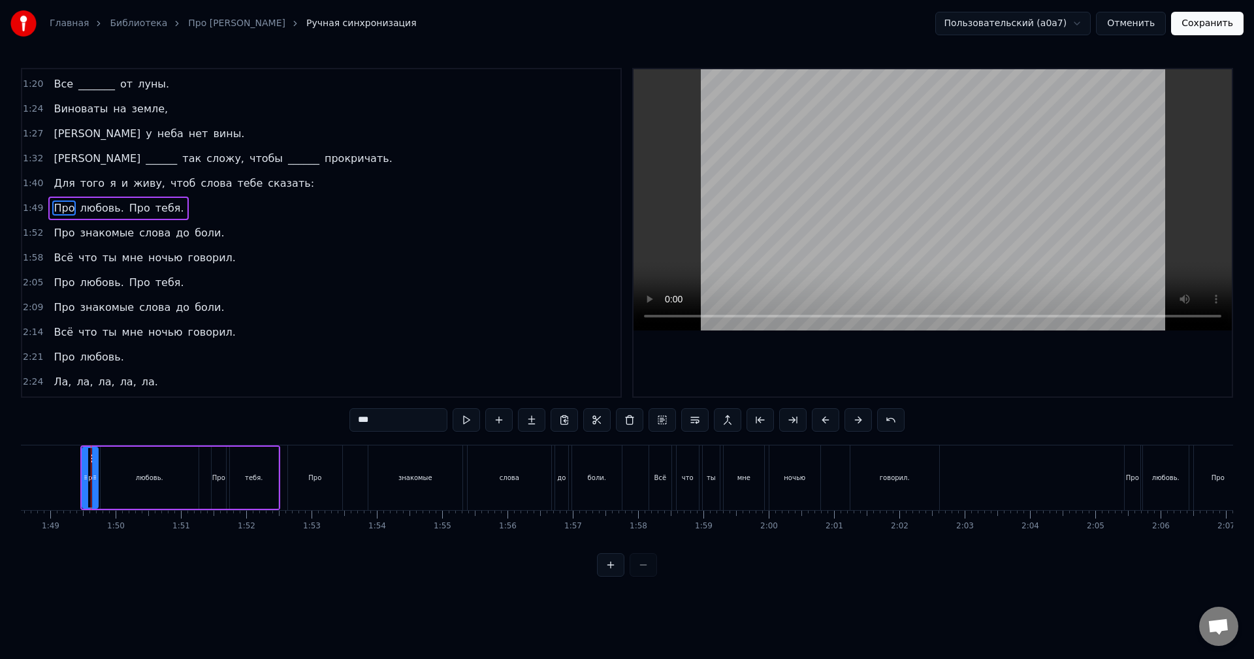
scroll to position [270, 0]
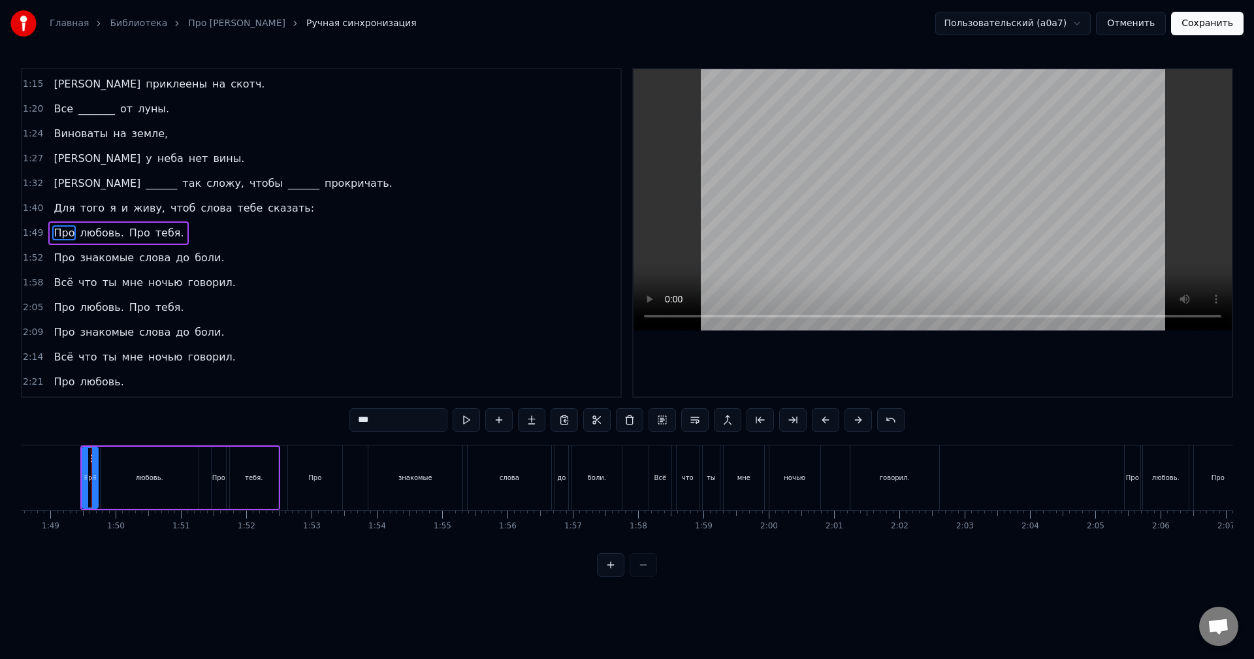
click at [186, 234] on div "1:49 Про любовь. Про тебя." at bounding box center [321, 233] width 598 height 25
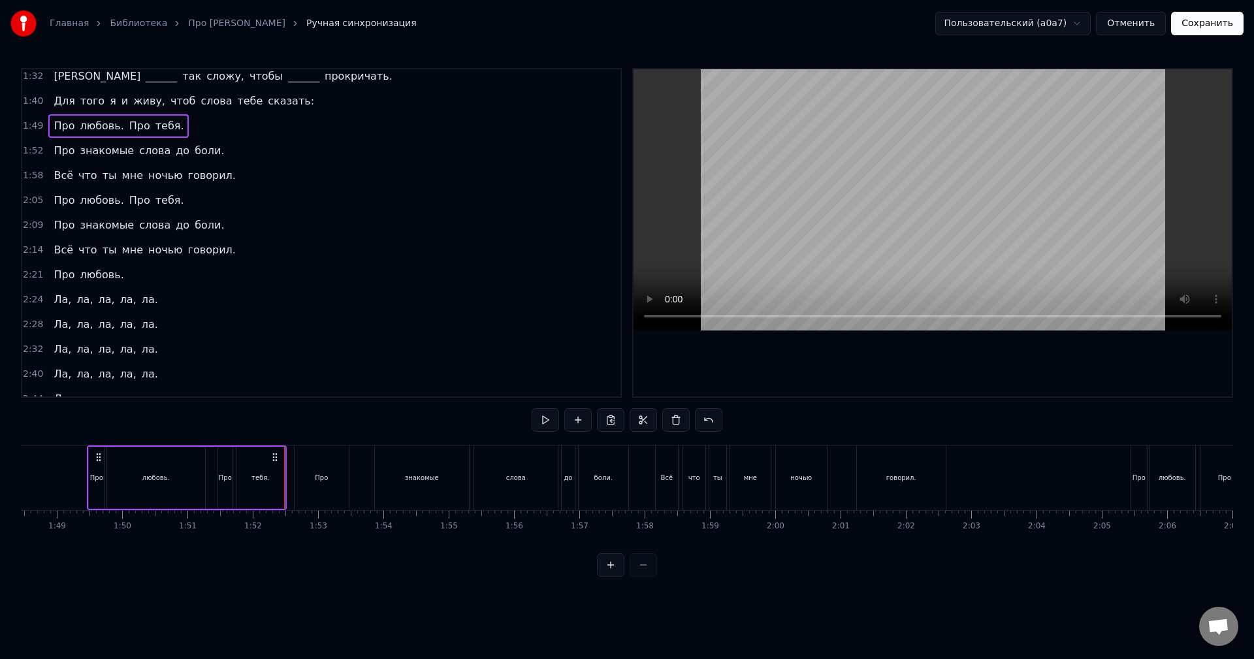
scroll to position [295, 0]
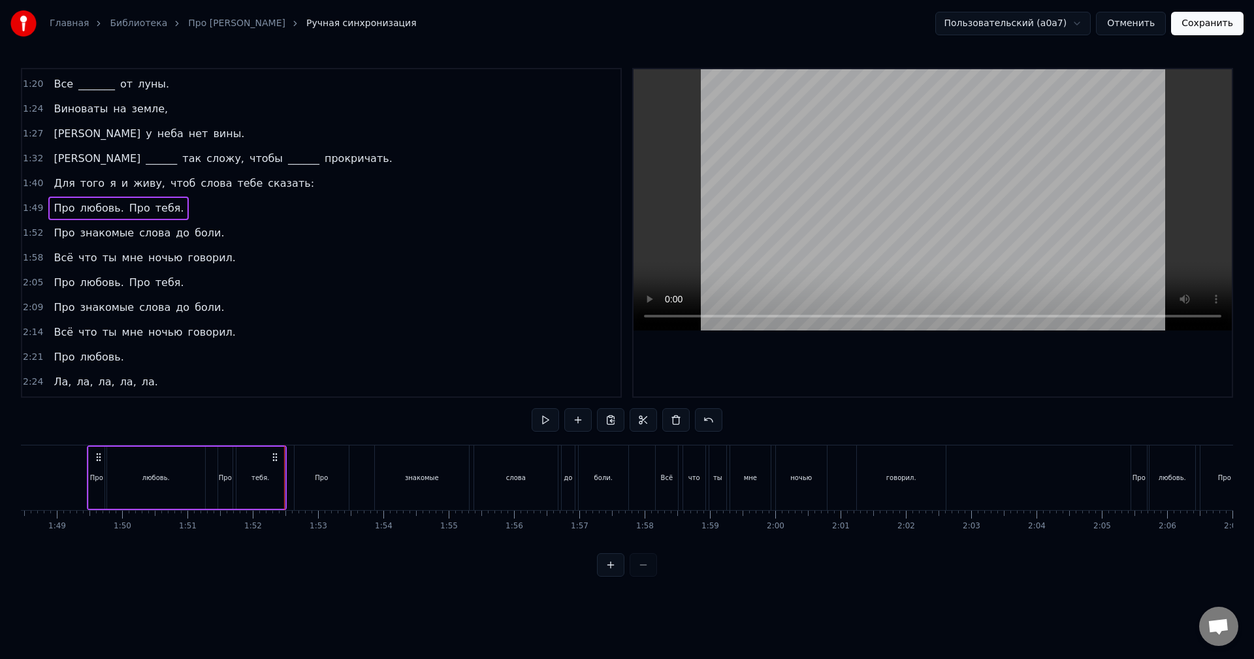
click at [210, 225] on div "1:52 Про знакомые слова до боли." at bounding box center [321, 233] width 598 height 25
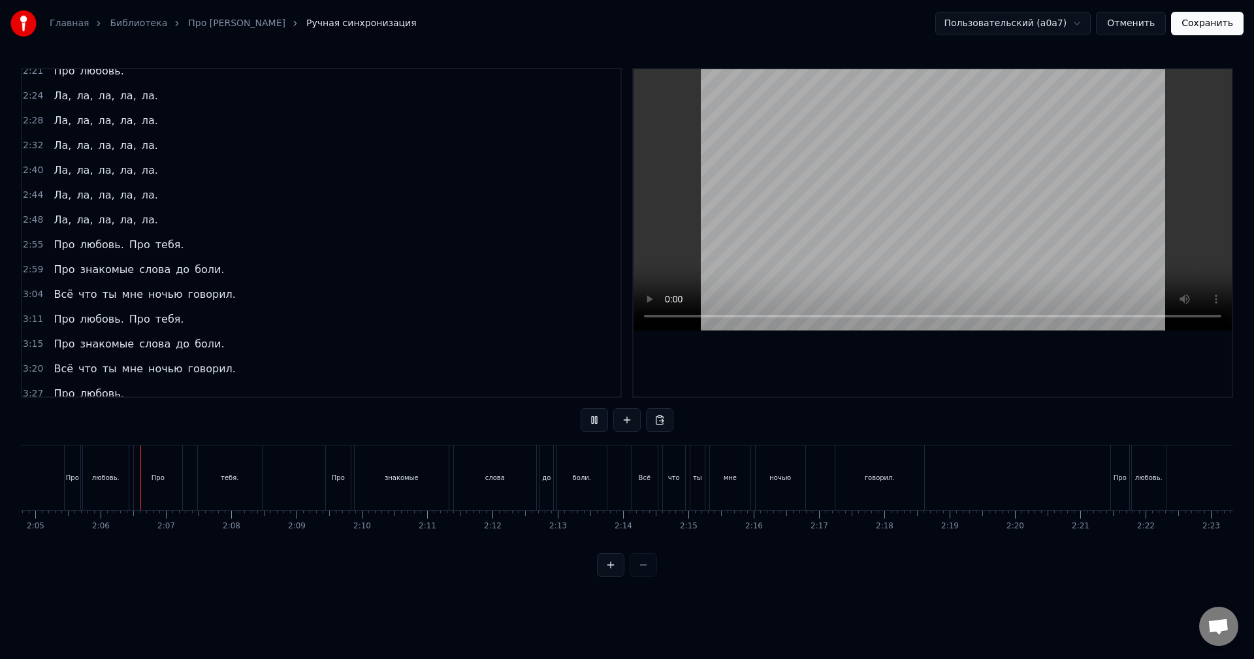
scroll to position [0, 8164]
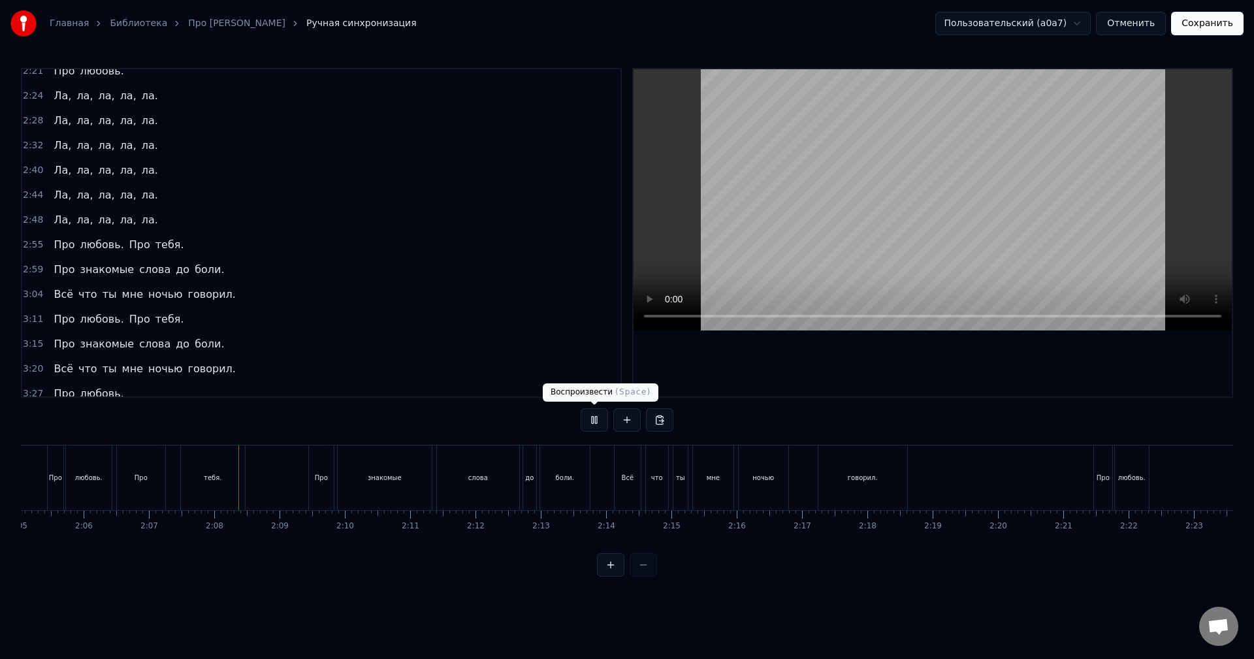
click at [586, 423] on button at bounding box center [593, 420] width 27 height 24
drag, startPoint x: 756, startPoint y: 553, endPoint x: 744, endPoint y: 556, distance: 12.8
click at [744, 556] on div "0:04 В кулачке моём звезда 0:07 К уху приложу ______ 0:10 Остальное ерунда, так…" at bounding box center [627, 322] width 1212 height 509
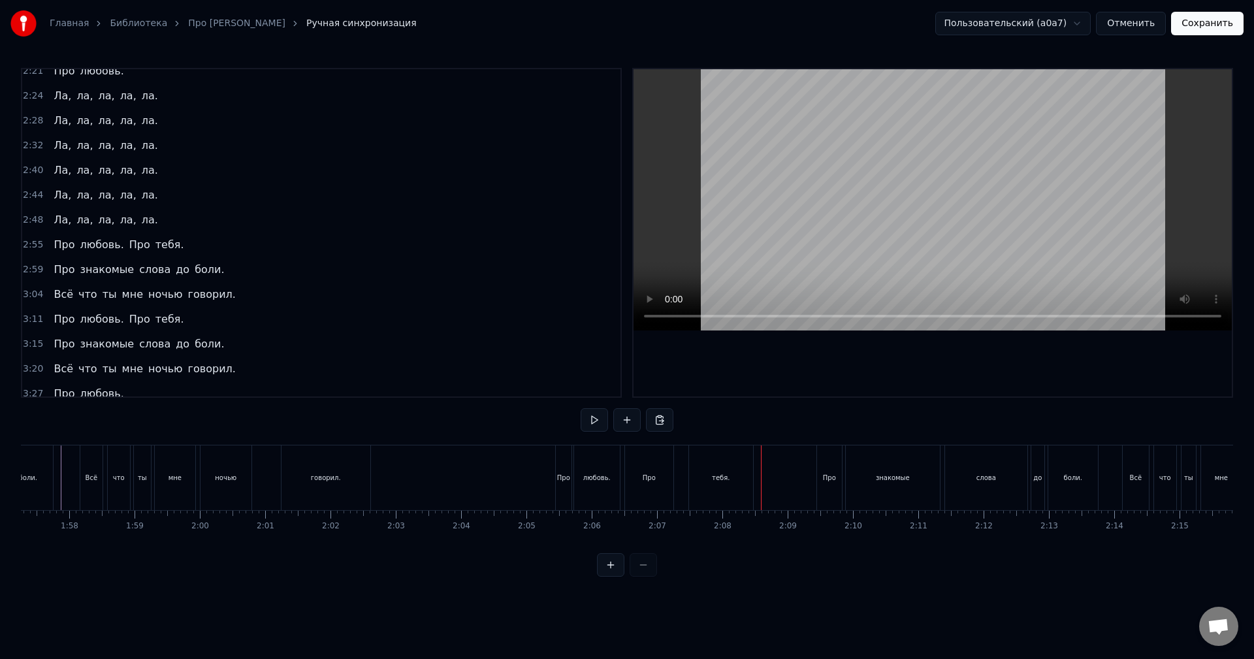
scroll to position [0, 7611]
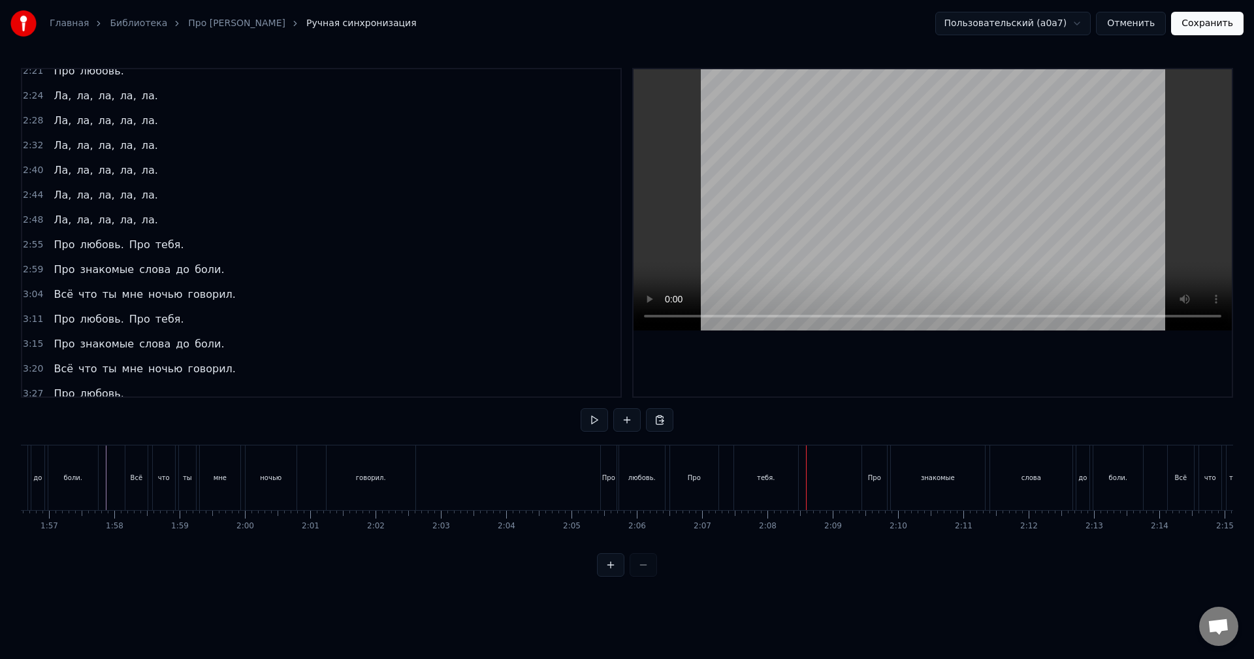
click at [606, 466] on div "Про" at bounding box center [609, 477] width 16 height 65
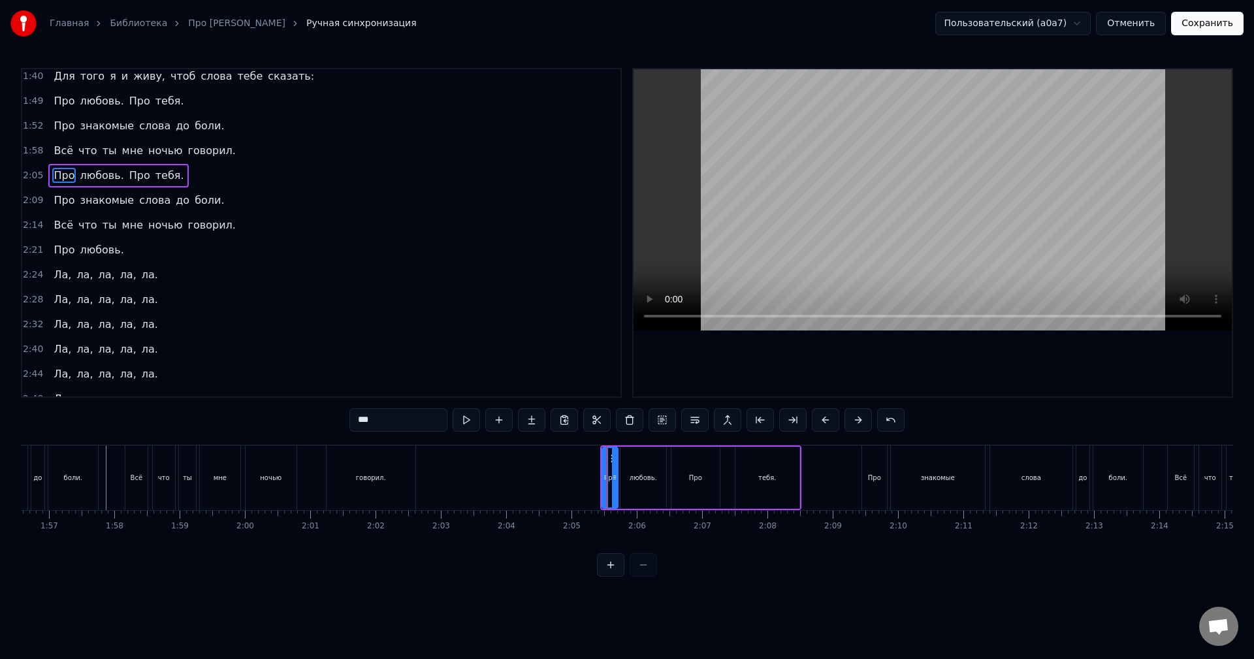
scroll to position [345, 0]
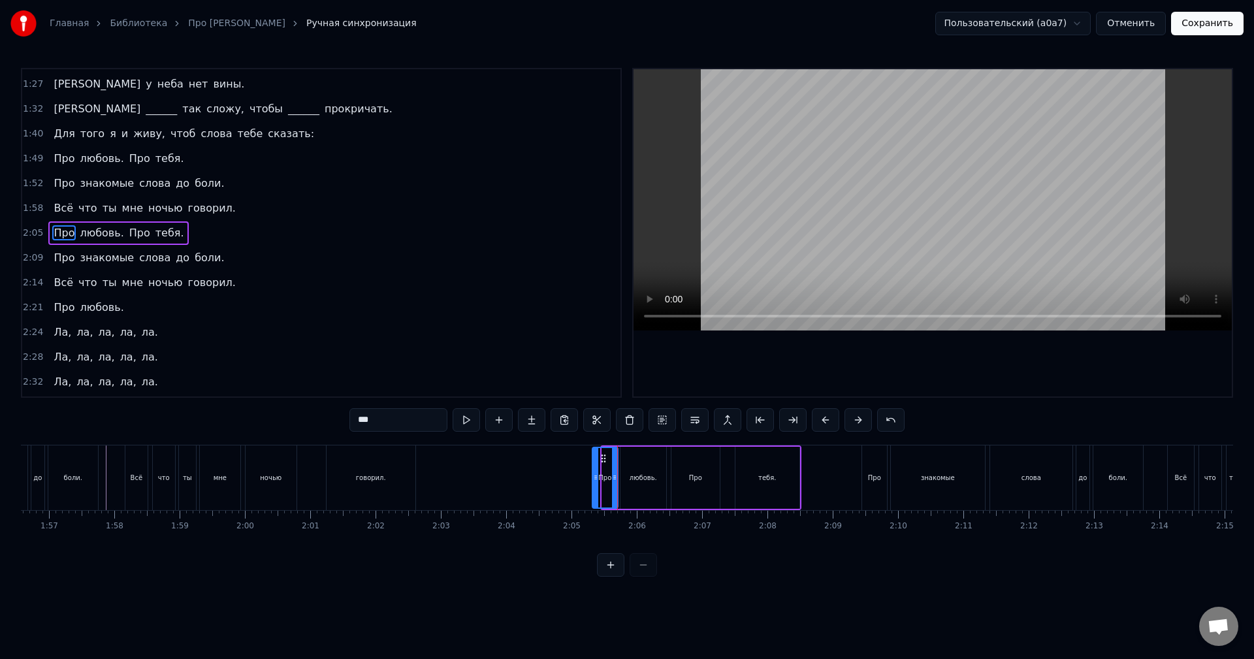
drag, startPoint x: 604, startPoint y: 473, endPoint x: 591, endPoint y: 475, distance: 13.1
click at [593, 475] on icon at bounding box center [595, 477] width 5 height 10
click at [636, 481] on div "любовь." at bounding box center [642, 478] width 27 height 10
click at [686, 476] on div "Про" at bounding box center [695, 478] width 48 height 62
click at [716, 484] on div at bounding box center [716, 477] width 5 height 59
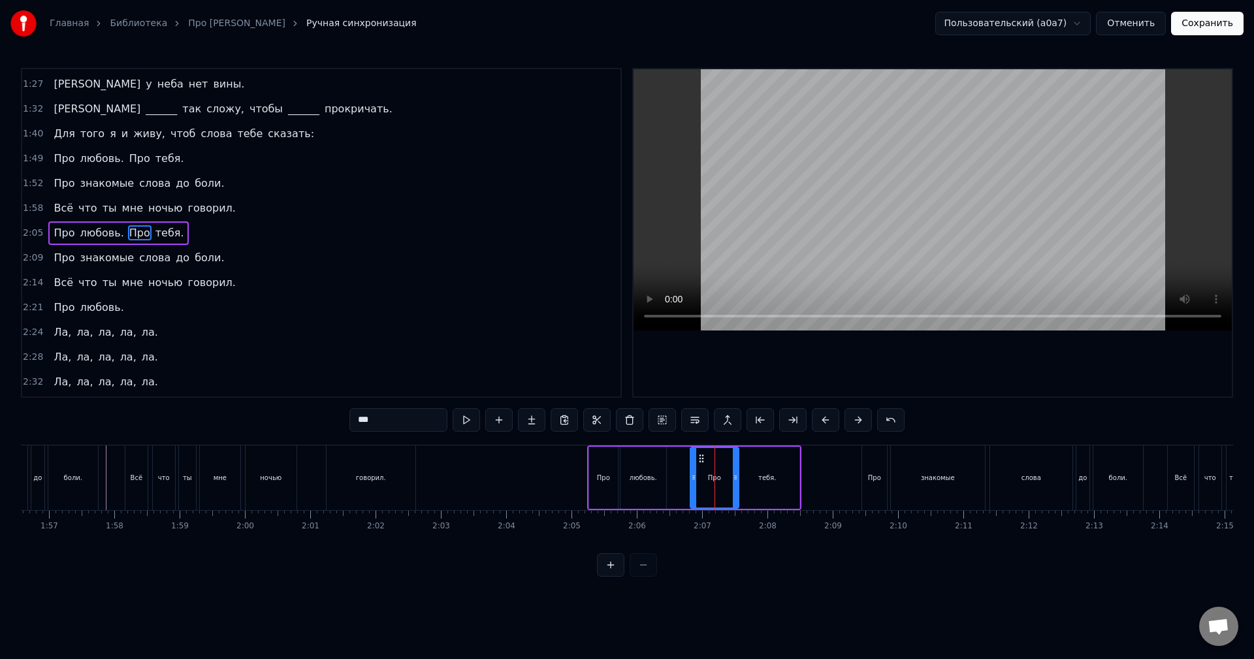
drag, startPoint x: 682, startPoint y: 458, endPoint x: 703, endPoint y: 462, distance: 20.6
click at [703, 462] on icon at bounding box center [701, 458] width 10 height 10
click at [777, 471] on div "тебя." at bounding box center [767, 478] width 64 height 62
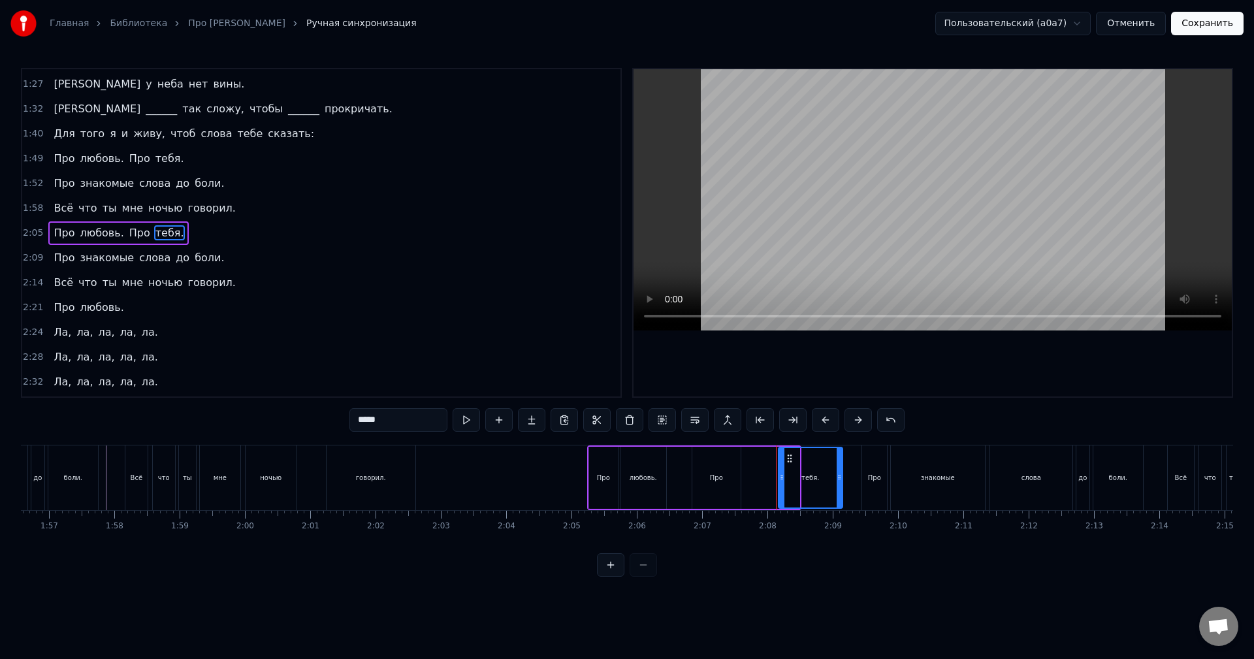
drag, startPoint x: 746, startPoint y: 458, endPoint x: 798, endPoint y: 467, distance: 52.3
click at [799, 467] on div "тебя." at bounding box center [810, 477] width 63 height 59
click at [724, 469] on div "Про" at bounding box center [716, 478] width 48 height 62
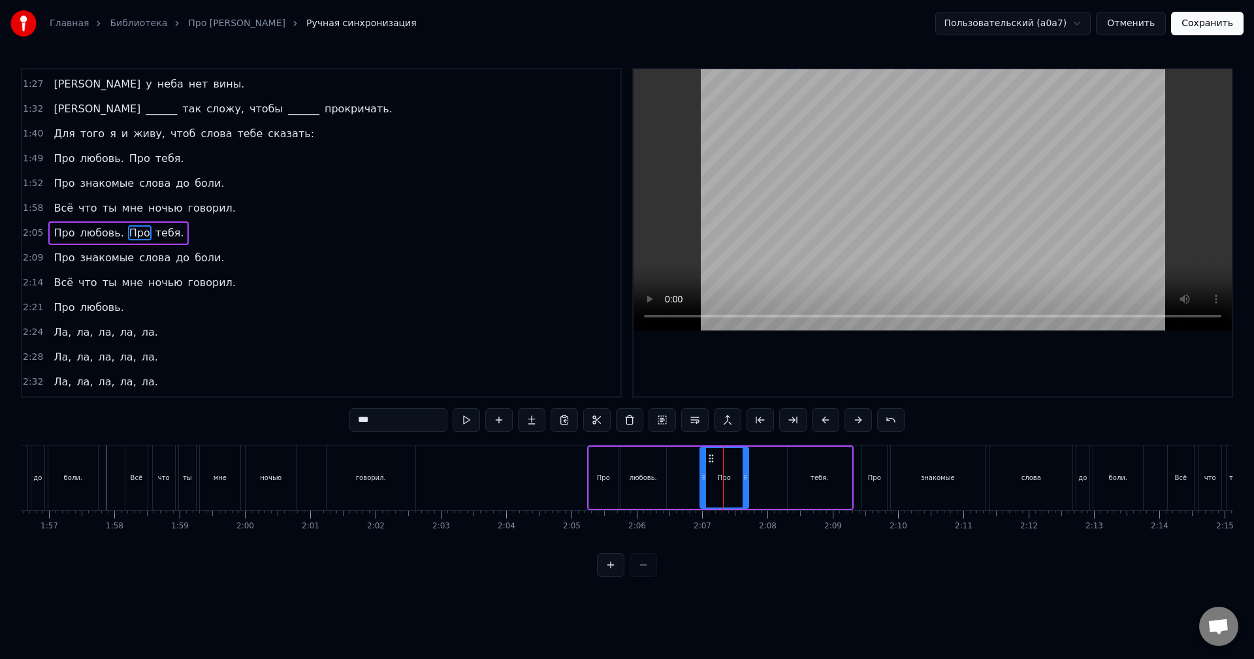
drag, startPoint x: 703, startPoint y: 456, endPoint x: 710, endPoint y: 456, distance: 7.8
click at [710, 456] on icon at bounding box center [711, 458] width 10 height 10
drag, startPoint x: 709, startPoint y: 456, endPoint x: 720, endPoint y: 458, distance: 10.5
click at [720, 458] on div "Про" at bounding box center [724, 477] width 47 height 59
click at [711, 458] on icon at bounding box center [711, 458] width 10 height 10
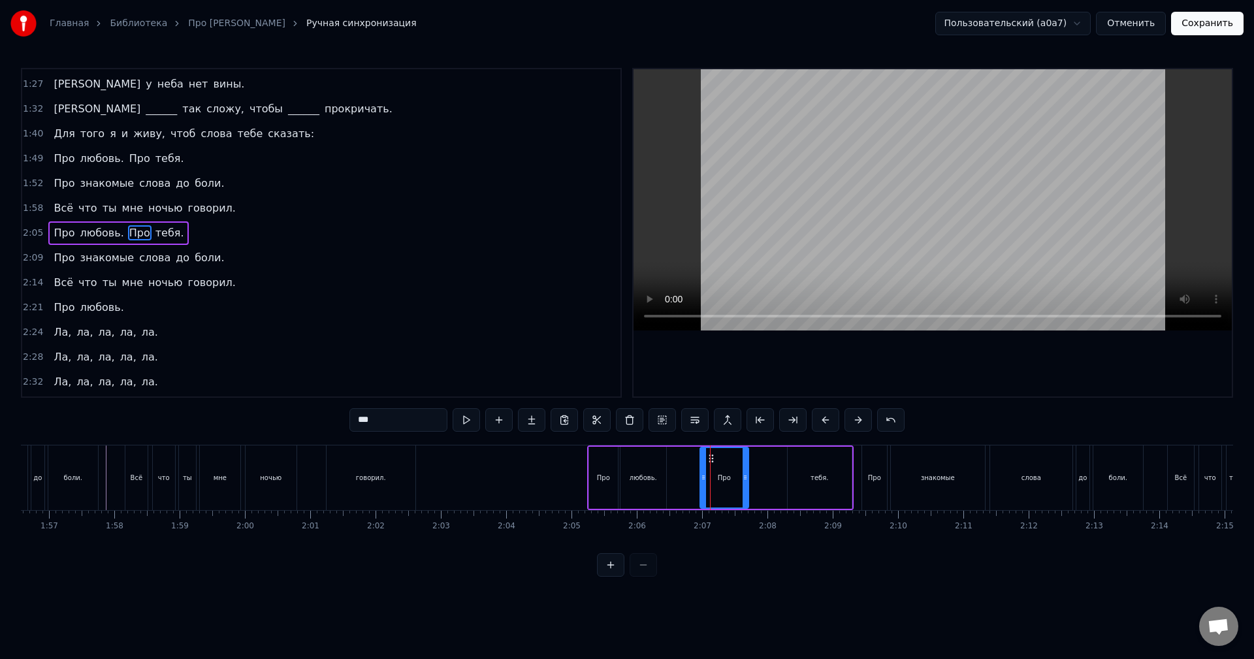
click at [719, 458] on div "Про" at bounding box center [724, 477] width 47 height 59
drag, startPoint x: 744, startPoint y: 466, endPoint x: 757, endPoint y: 468, distance: 13.9
click at [757, 468] on div at bounding box center [758, 477] width 5 height 59
drag, startPoint x: 757, startPoint y: 482, endPoint x: 746, endPoint y: 482, distance: 11.8
click at [746, 482] on icon at bounding box center [748, 477] width 5 height 10
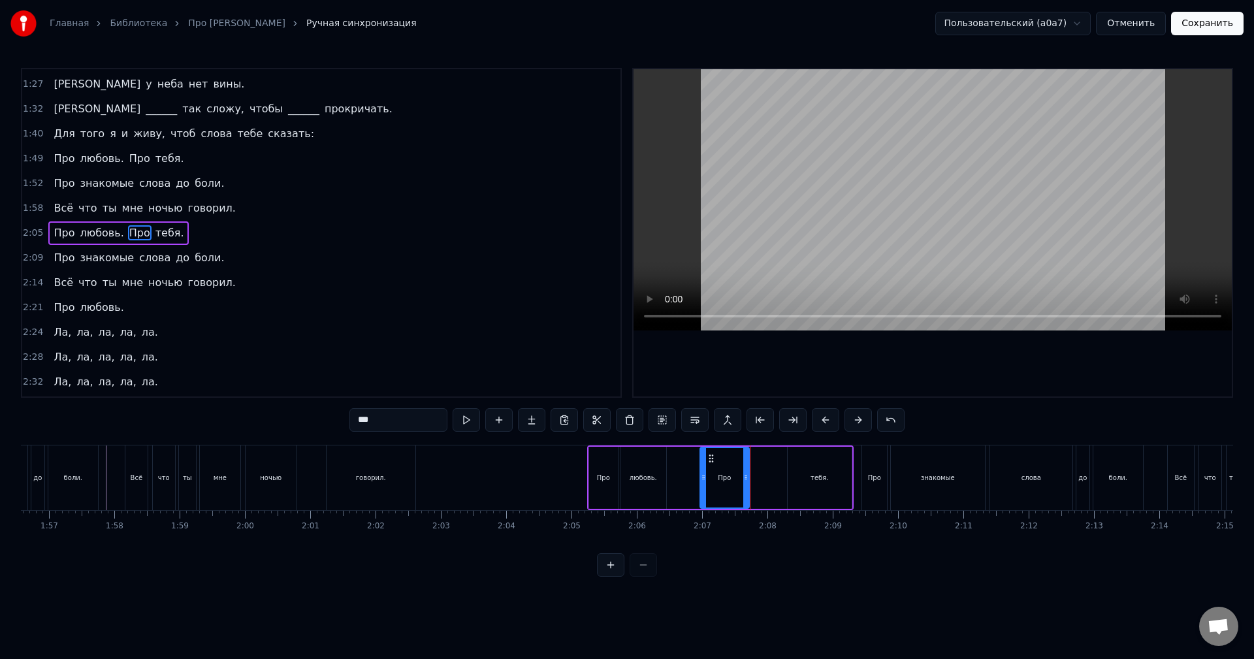
click at [743, 479] on icon at bounding box center [745, 477] width 5 height 10
click at [819, 486] on div "тебя." at bounding box center [819, 478] width 64 height 62
type input "*****"
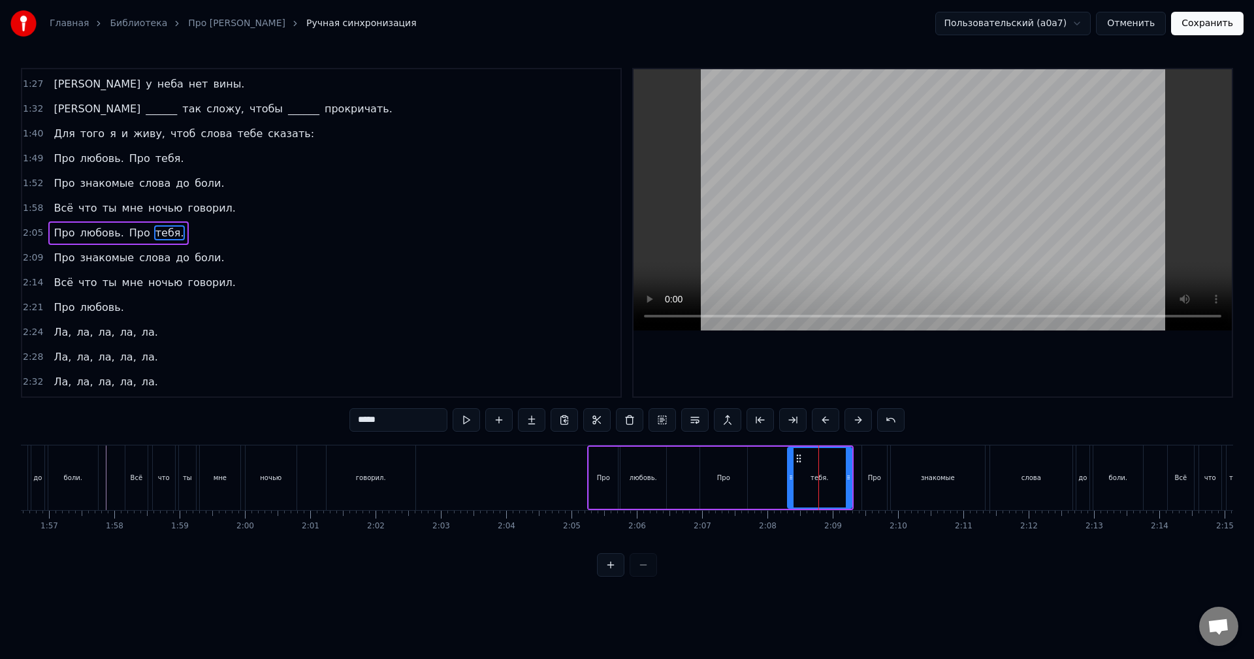
drag, startPoint x: 798, startPoint y: 459, endPoint x: 780, endPoint y: 462, distance: 17.9
click at [780, 462] on div "Про любовь. Про тебя." at bounding box center [720, 477] width 266 height 65
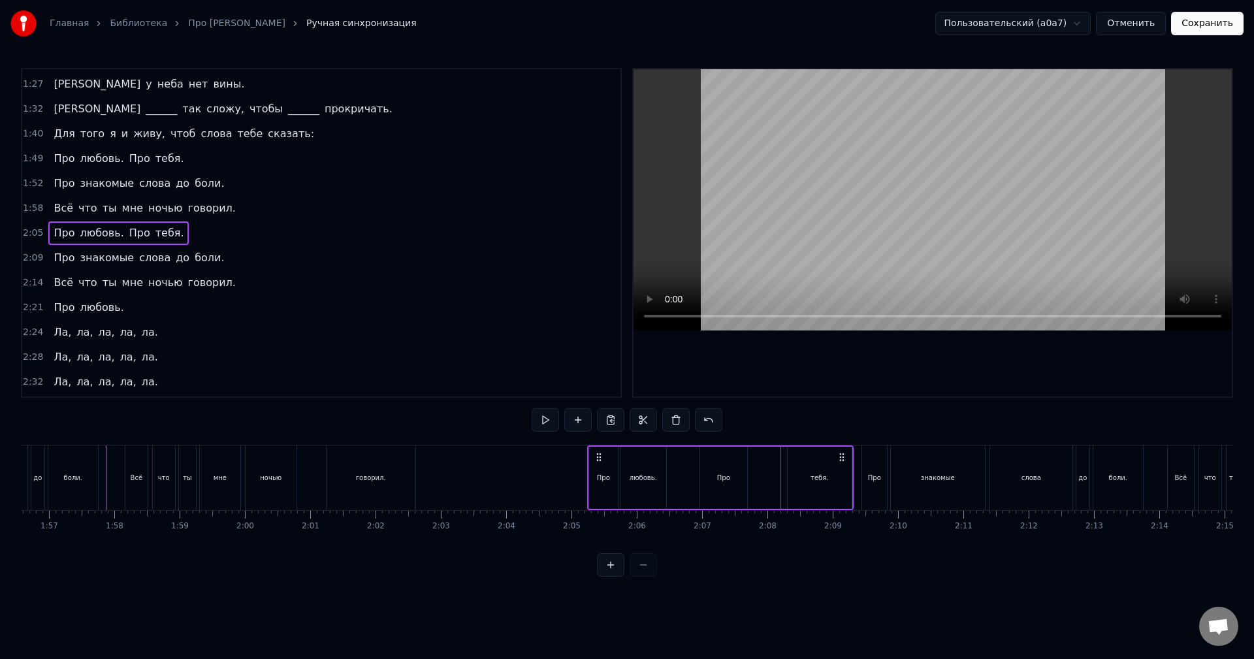
click at [793, 457] on div "тебя." at bounding box center [819, 478] width 64 height 62
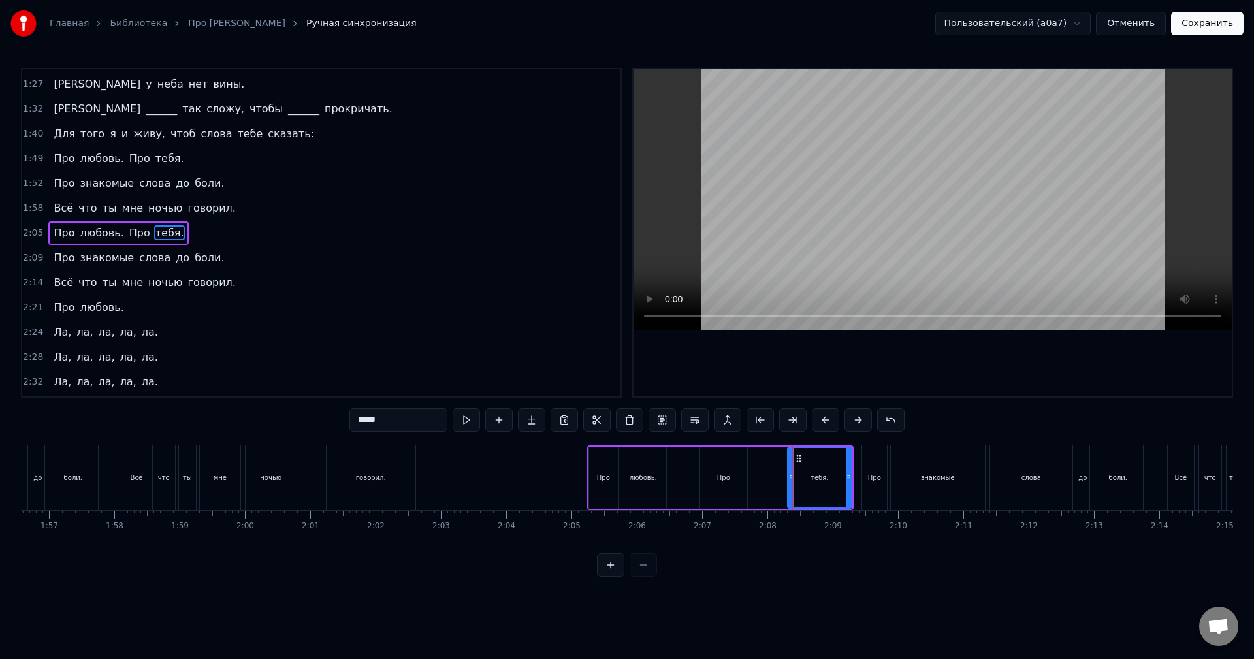
drag, startPoint x: 796, startPoint y: 456, endPoint x: 789, endPoint y: 463, distance: 9.7
click at [787, 457] on div "тебя." at bounding box center [819, 478] width 65 height 62
drag, startPoint x: 788, startPoint y: 466, endPoint x: 752, endPoint y: 466, distance: 35.9
click at [755, 466] on div at bounding box center [757, 477] width 5 height 59
drag, startPoint x: 842, startPoint y: 477, endPoint x: 802, endPoint y: 481, distance: 40.6
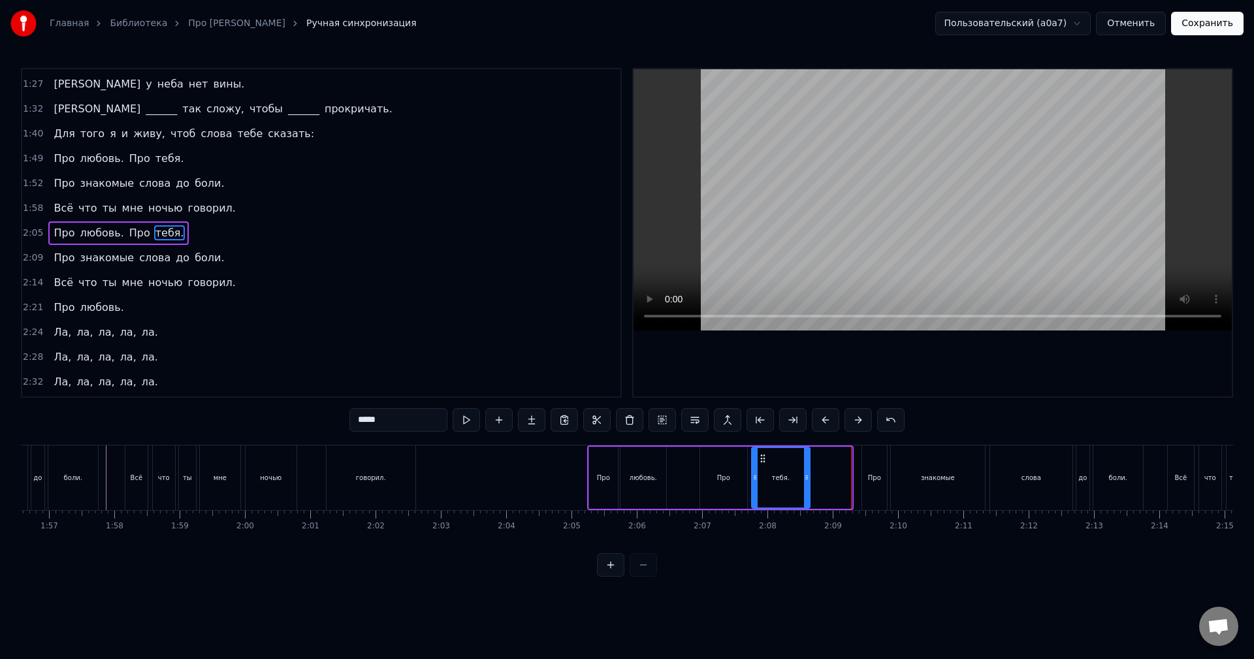
click at [804, 481] on icon at bounding box center [806, 477] width 5 height 10
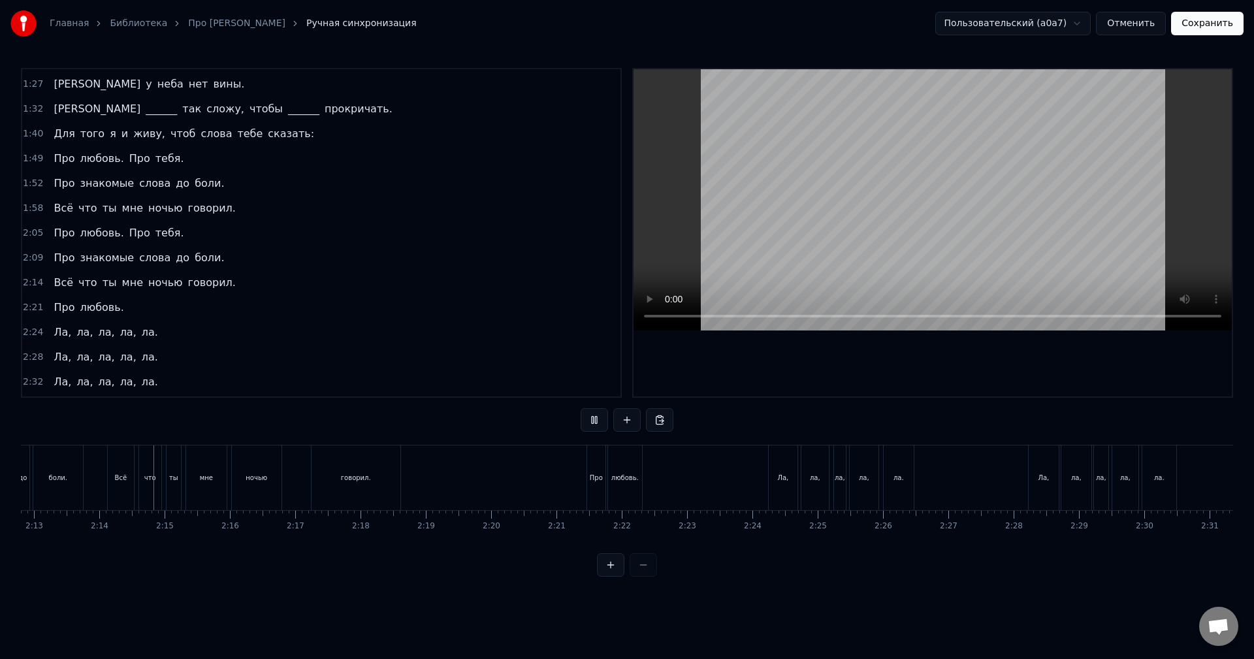
scroll to position [0, 8697]
click at [1203, 28] on button "Сохранить" at bounding box center [1207, 24] width 72 height 24
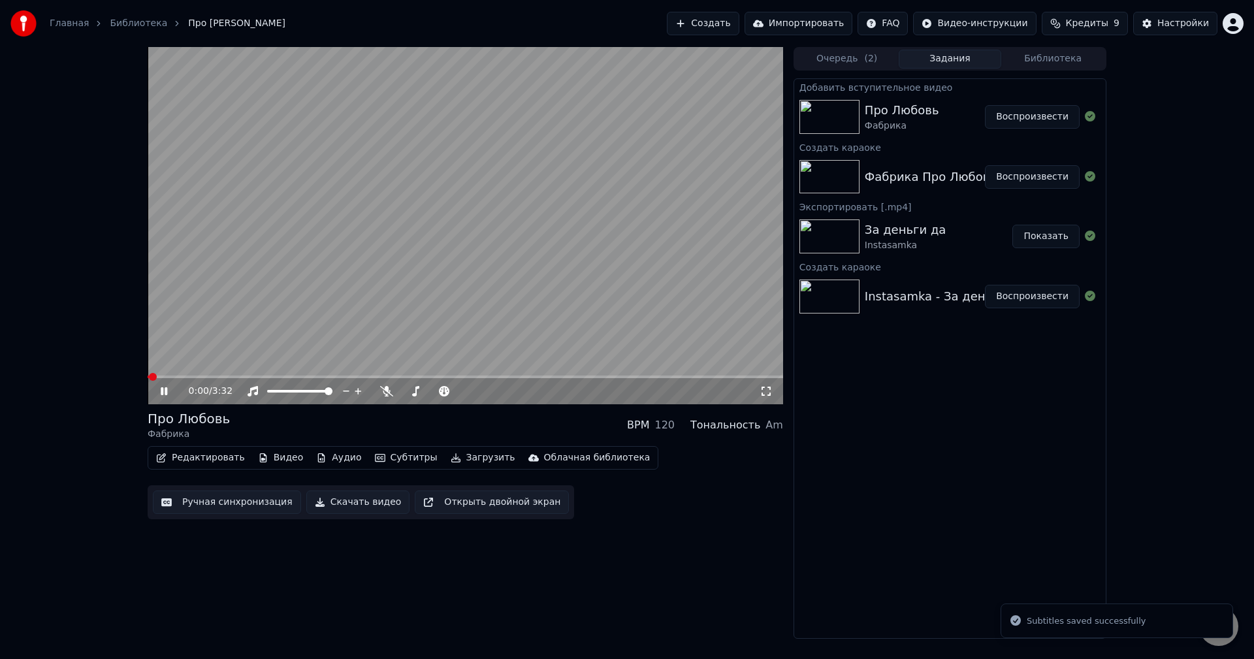
click at [254, 502] on button "Ручная синхронизация" at bounding box center [227, 502] width 148 height 24
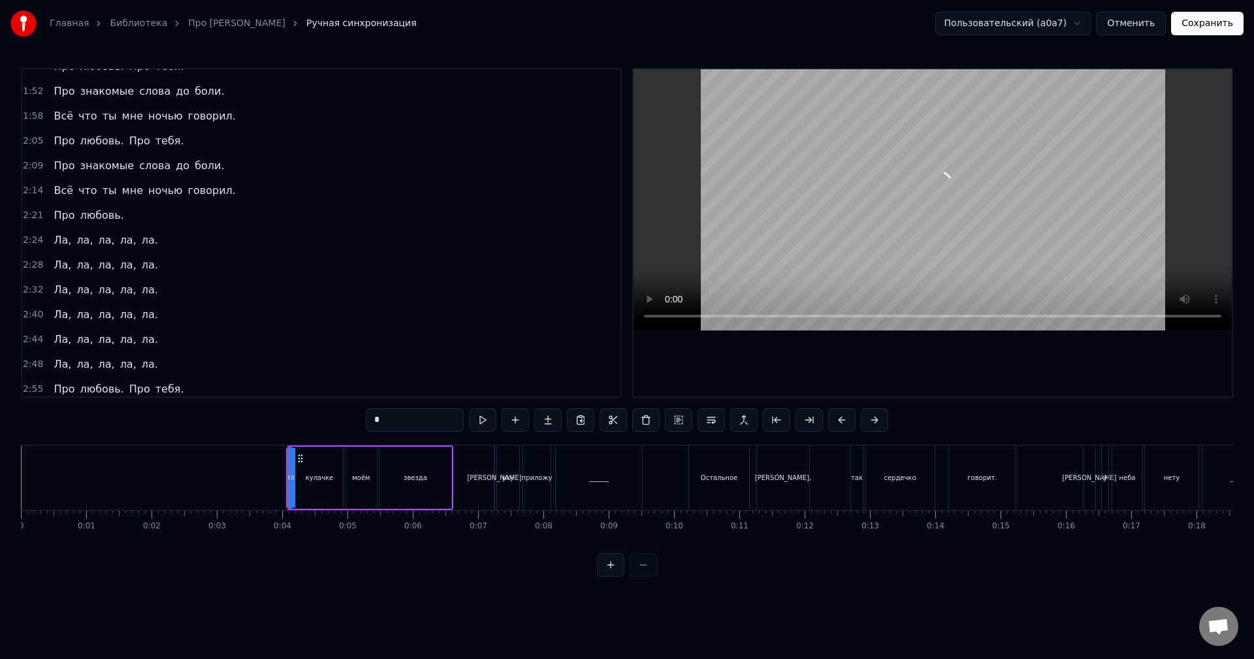
scroll to position [457, 0]
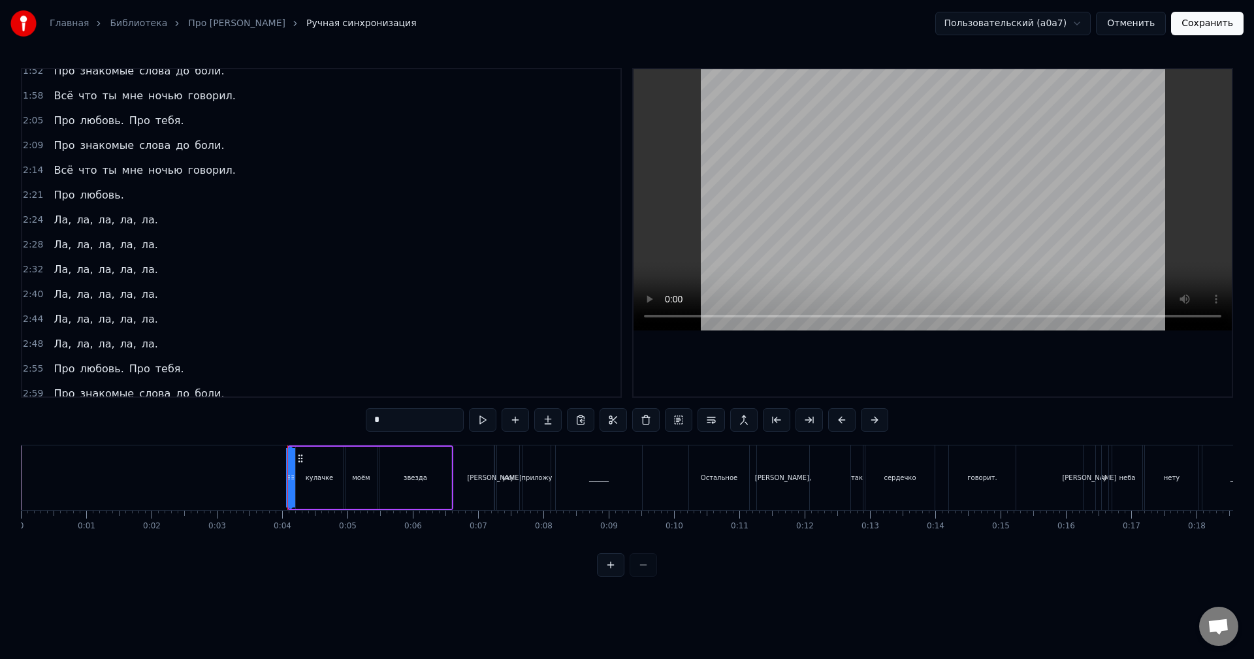
click at [204, 144] on span "боли." at bounding box center [209, 146] width 32 height 16
click at [223, 146] on div "2:09 Про знакомые слова до боли." at bounding box center [321, 145] width 598 height 25
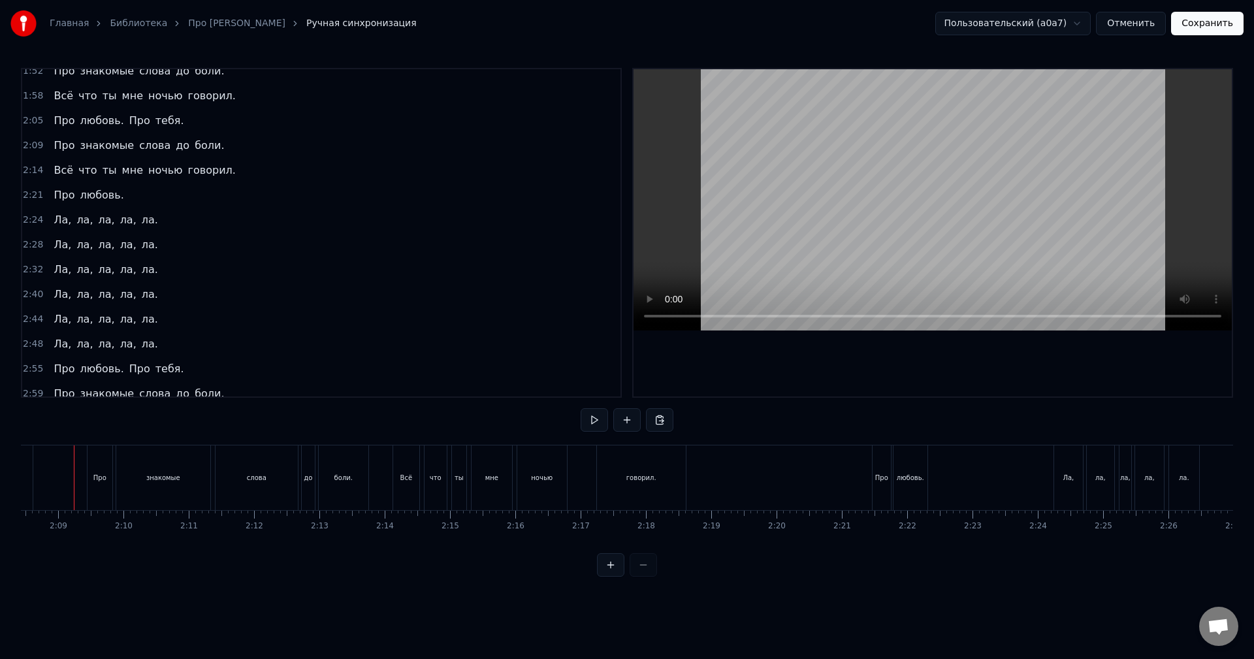
scroll to position [0, 8373]
click at [600, 423] on button at bounding box center [593, 420] width 27 height 24
click at [631, 470] on div "говорил." at bounding box center [653, 477] width 89 height 65
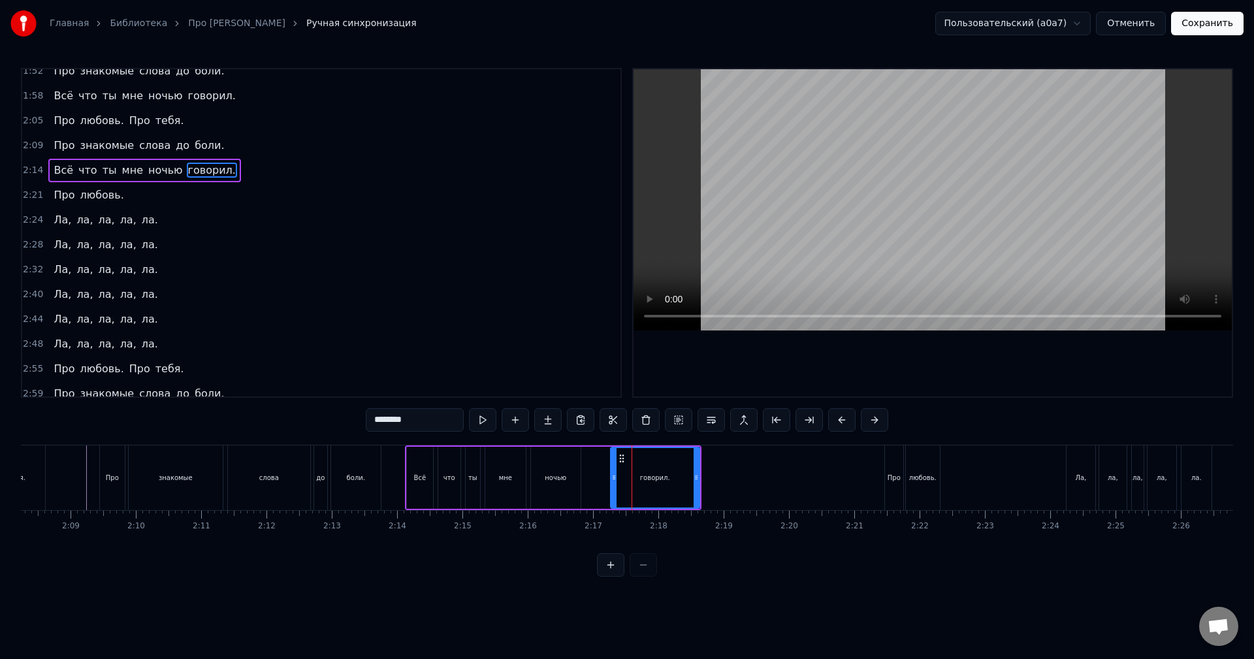
scroll to position [394, 0]
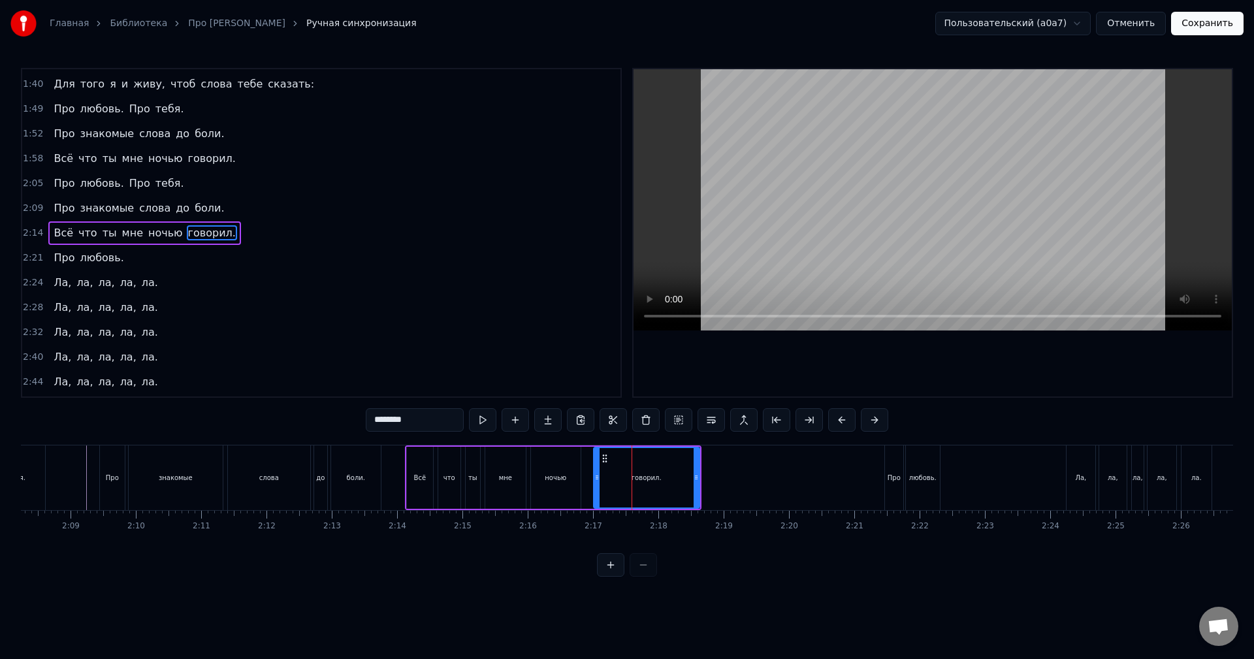
drag, startPoint x: 613, startPoint y: 473, endPoint x: 596, endPoint y: 471, distance: 17.2
click at [596, 471] on div at bounding box center [596, 477] width 5 height 59
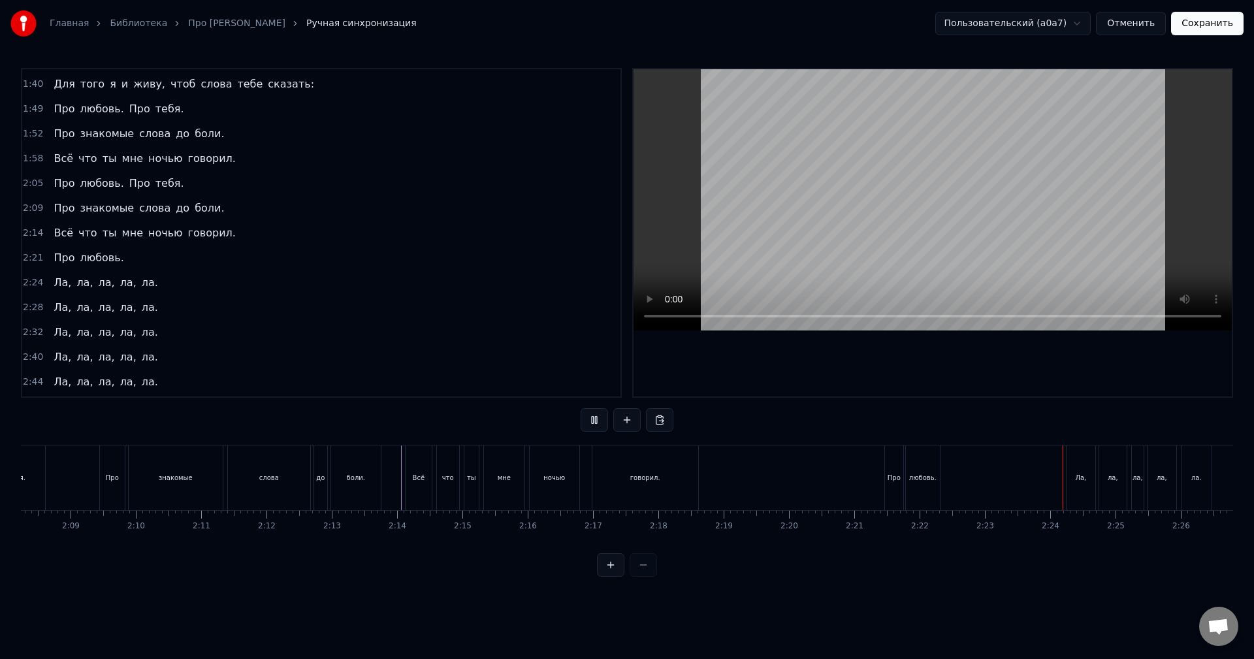
click at [197, 276] on div "2:24 Ла, ла, ла, ла, ла." at bounding box center [321, 282] width 598 height 25
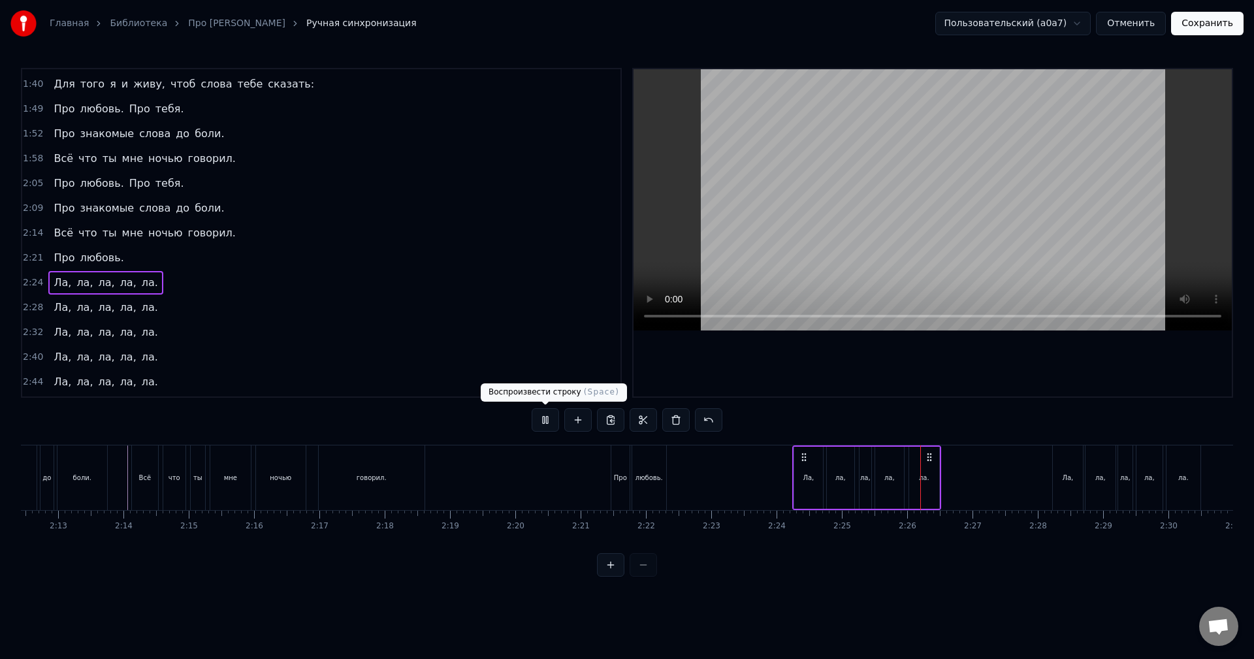
click at [536, 421] on button at bounding box center [544, 420] width 27 height 24
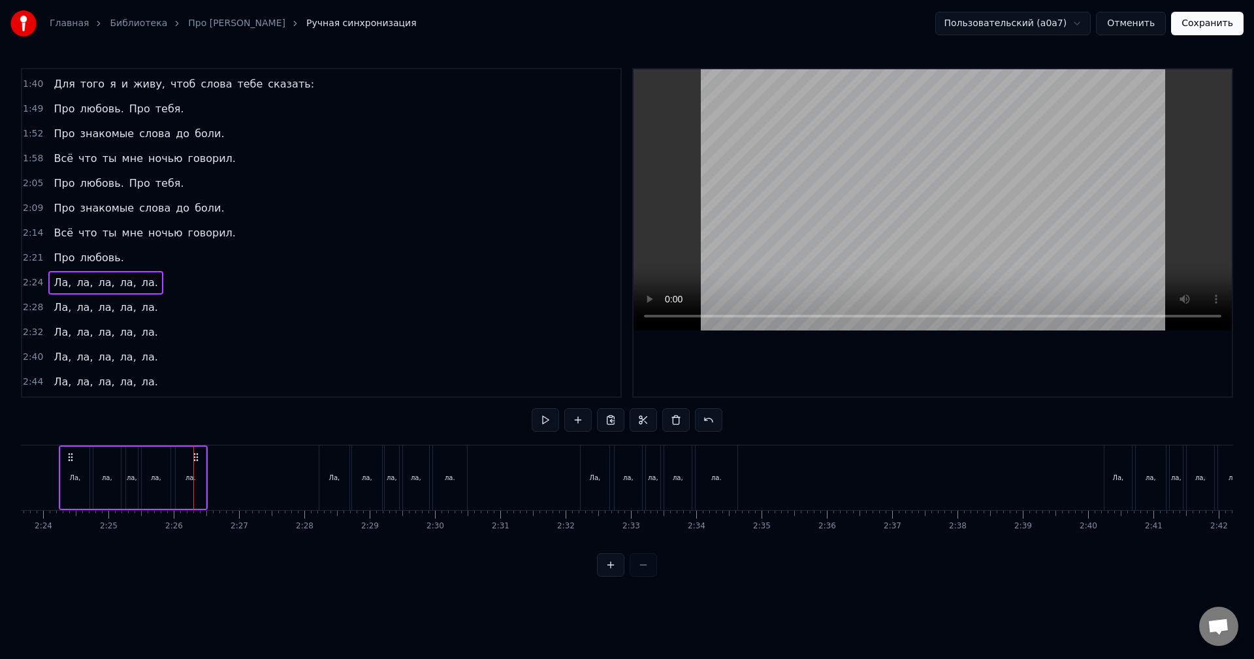
scroll to position [0, 9465]
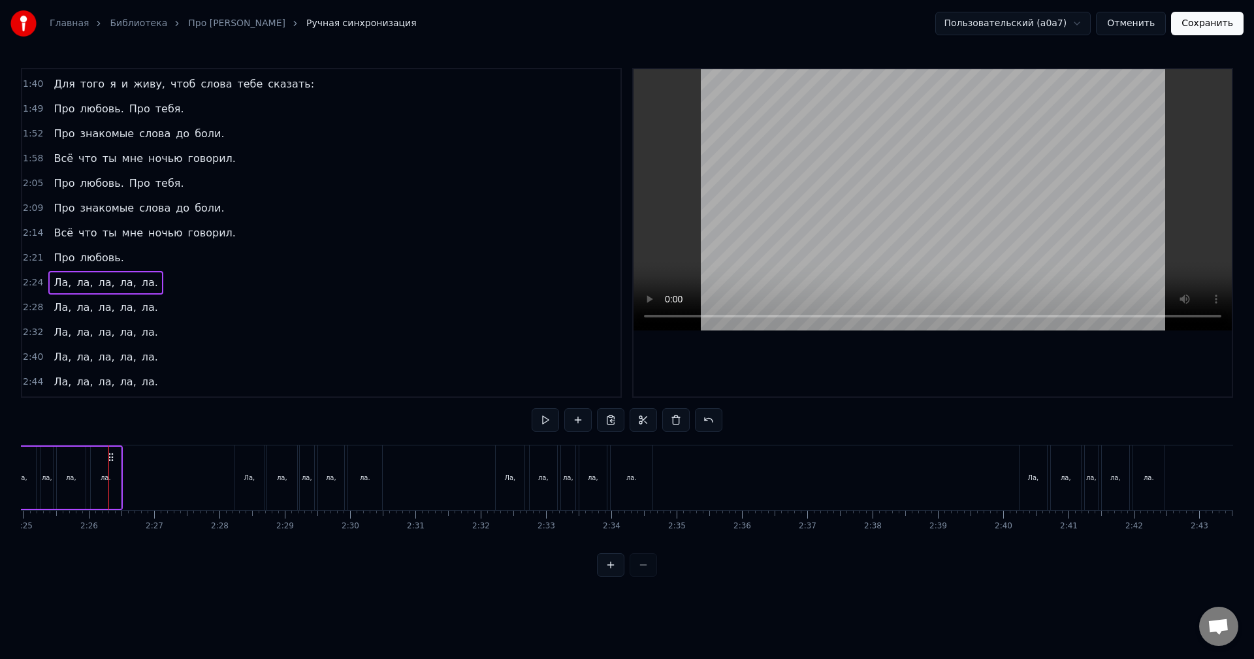
click at [158, 280] on div "2:24 Ла, ла, ла, ла, ла." at bounding box center [321, 282] width 598 height 25
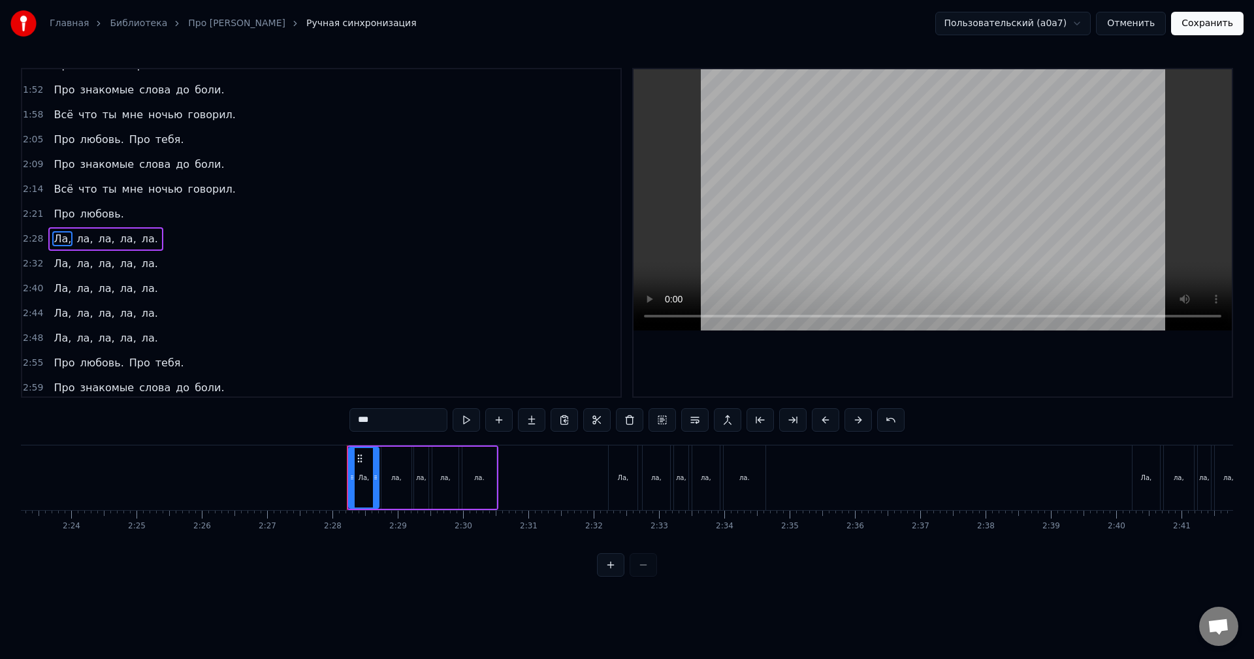
scroll to position [444, 0]
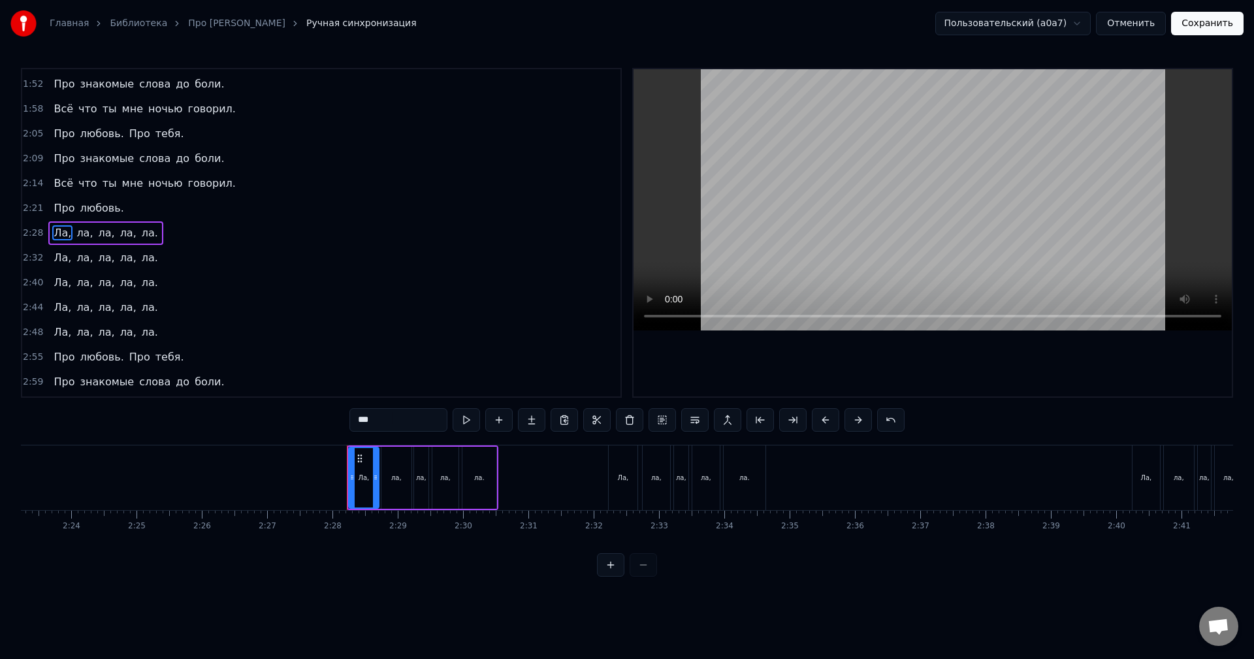
click at [168, 232] on div "2:28 Ла, ла, ла, ла, ла." at bounding box center [321, 233] width 598 height 25
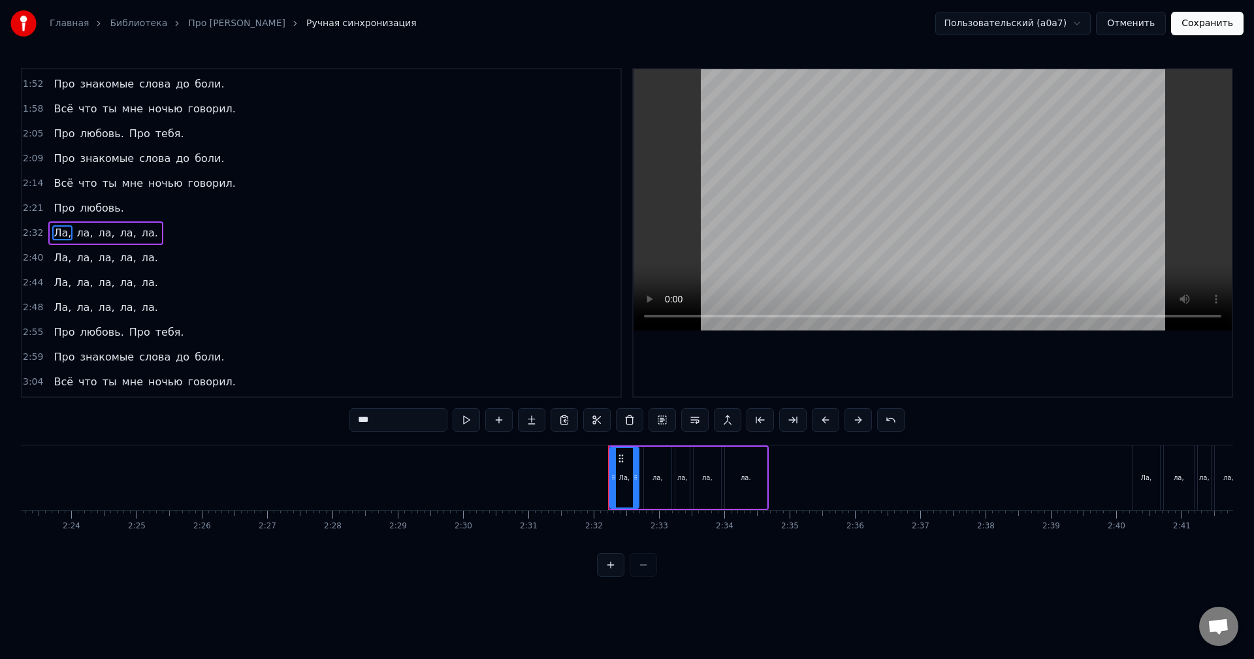
click at [166, 233] on div "2:32 Ла, ла, ла, ла, ла." at bounding box center [321, 233] width 598 height 25
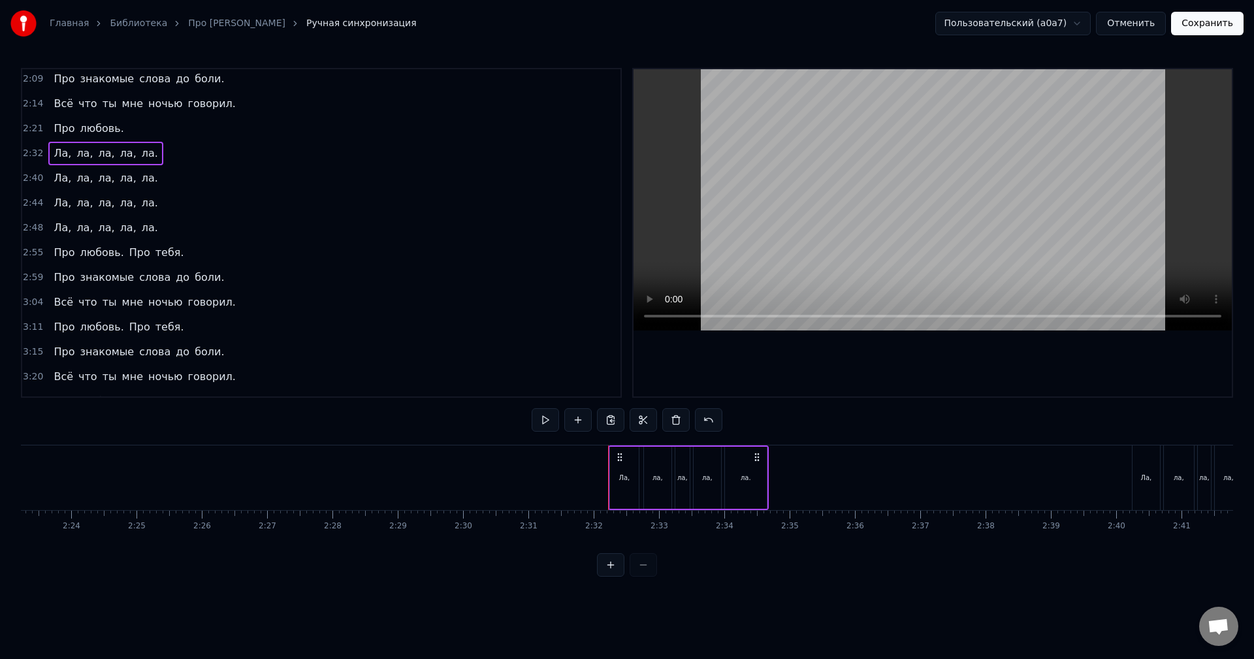
scroll to position [541, 0]
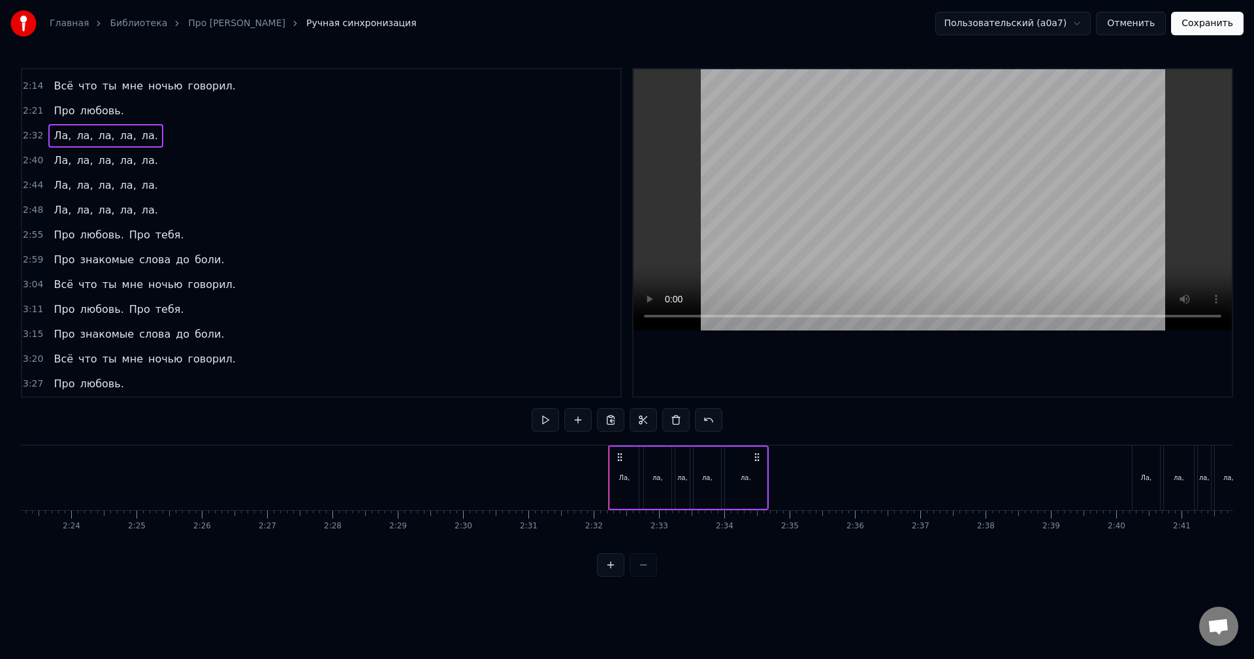
click at [180, 373] on div "3:27 Про любовь." at bounding box center [321, 384] width 598 height 25
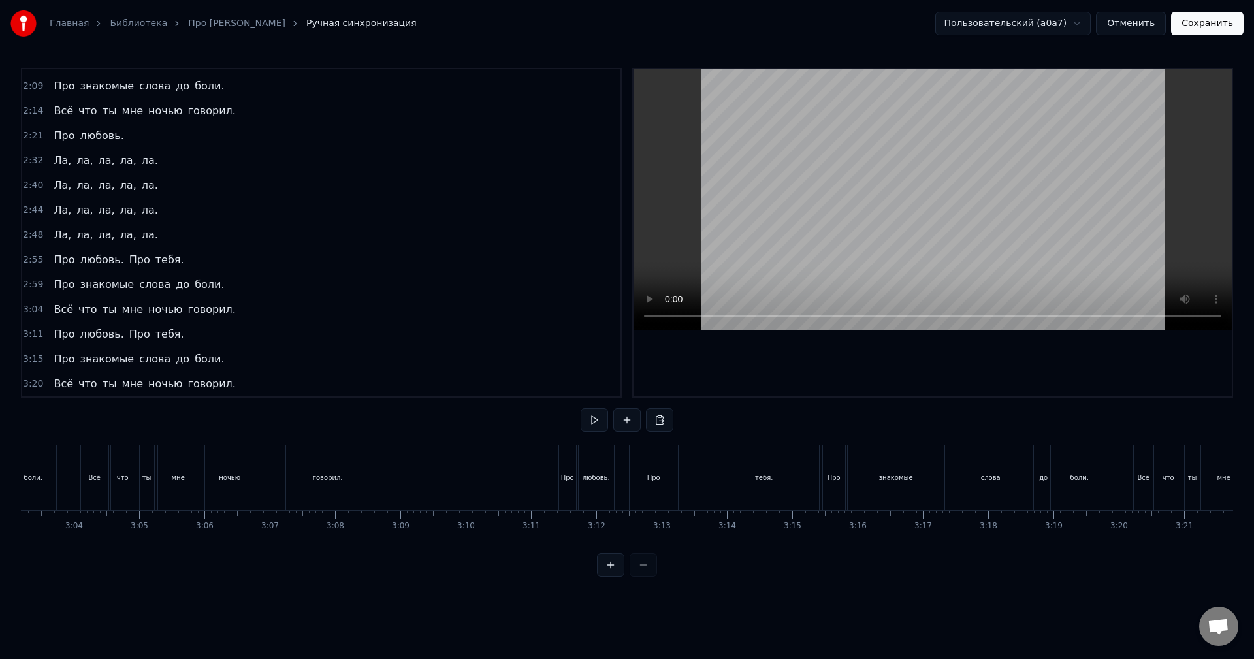
scroll to position [0, 12644]
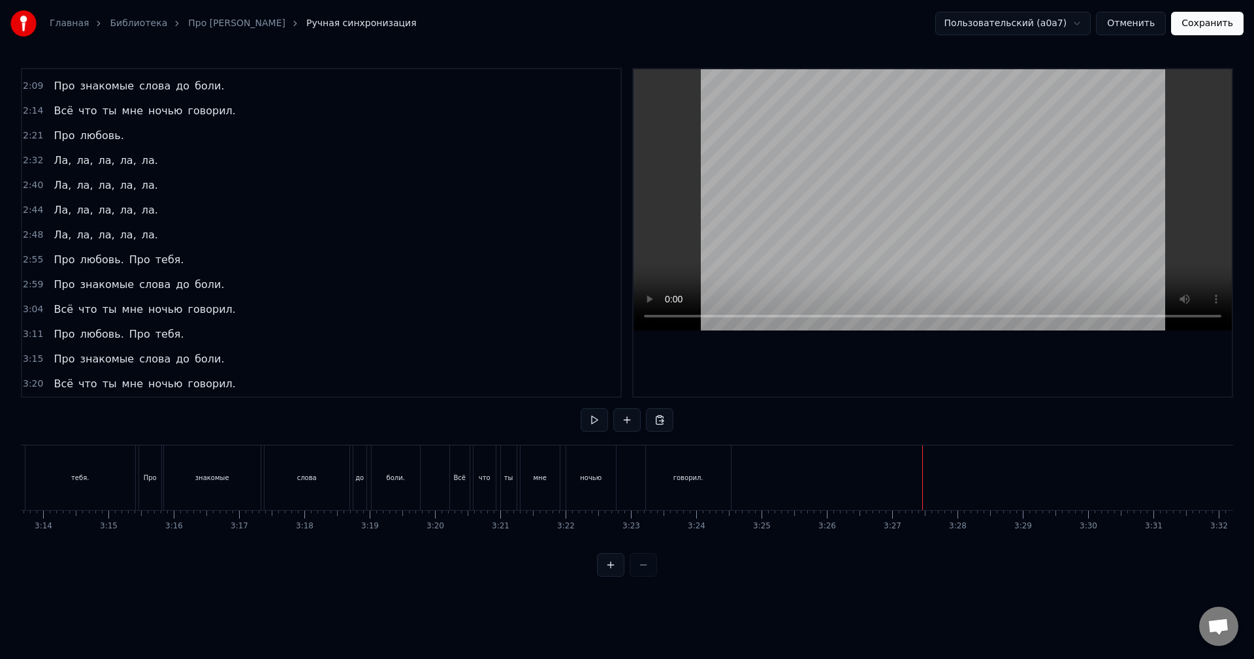
click at [223, 381] on div "3:20 Всё что ты мне ночью говорил." at bounding box center [321, 384] width 598 height 25
click at [219, 383] on div "3:15 Про знакомые слова до боли." at bounding box center [321, 384] width 598 height 25
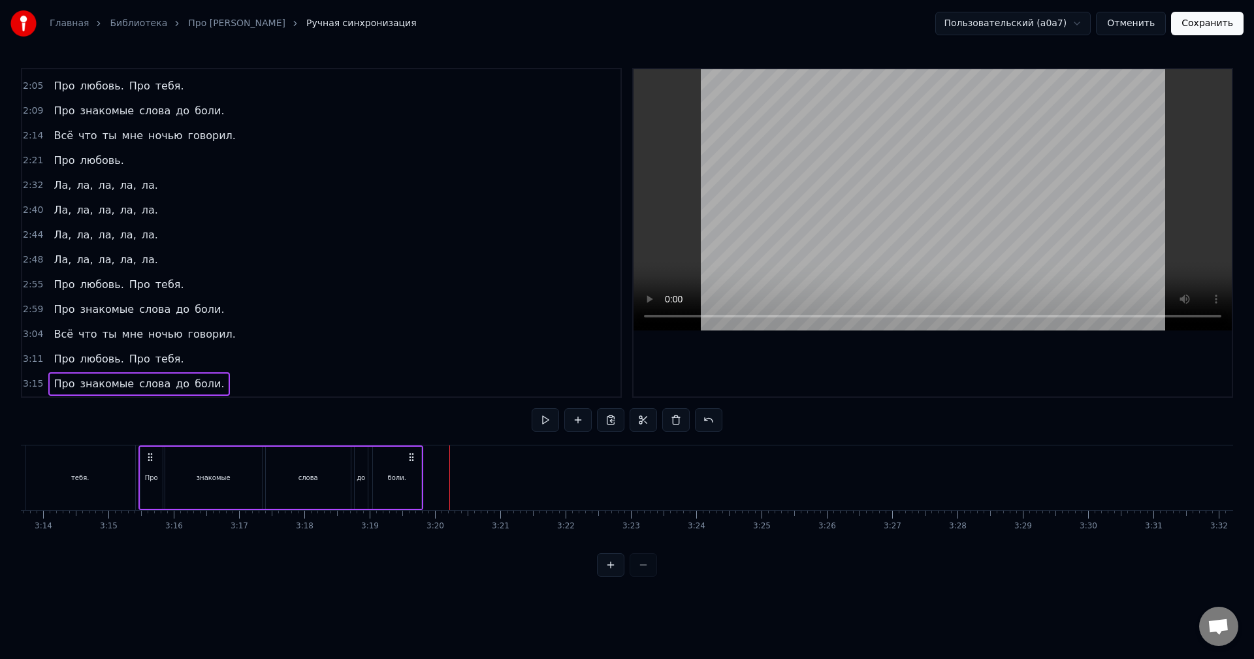
scroll to position [467, 0]
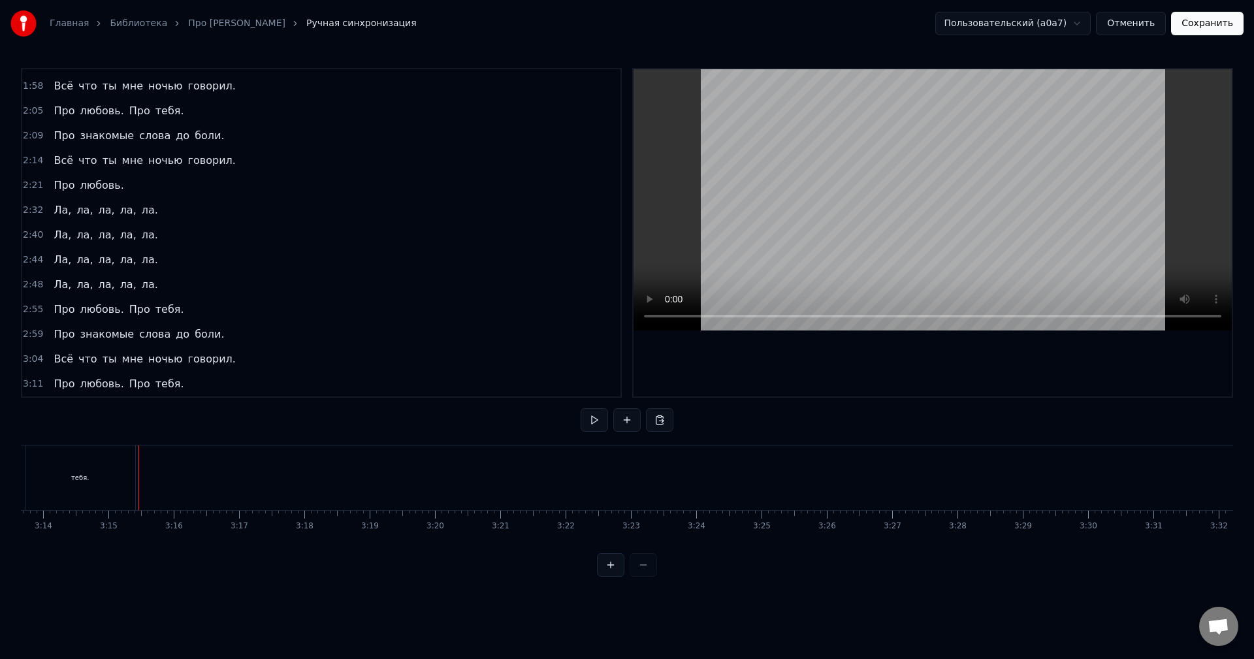
click at [212, 381] on div "3:11 Про любовь. Про тебя." at bounding box center [321, 384] width 598 height 25
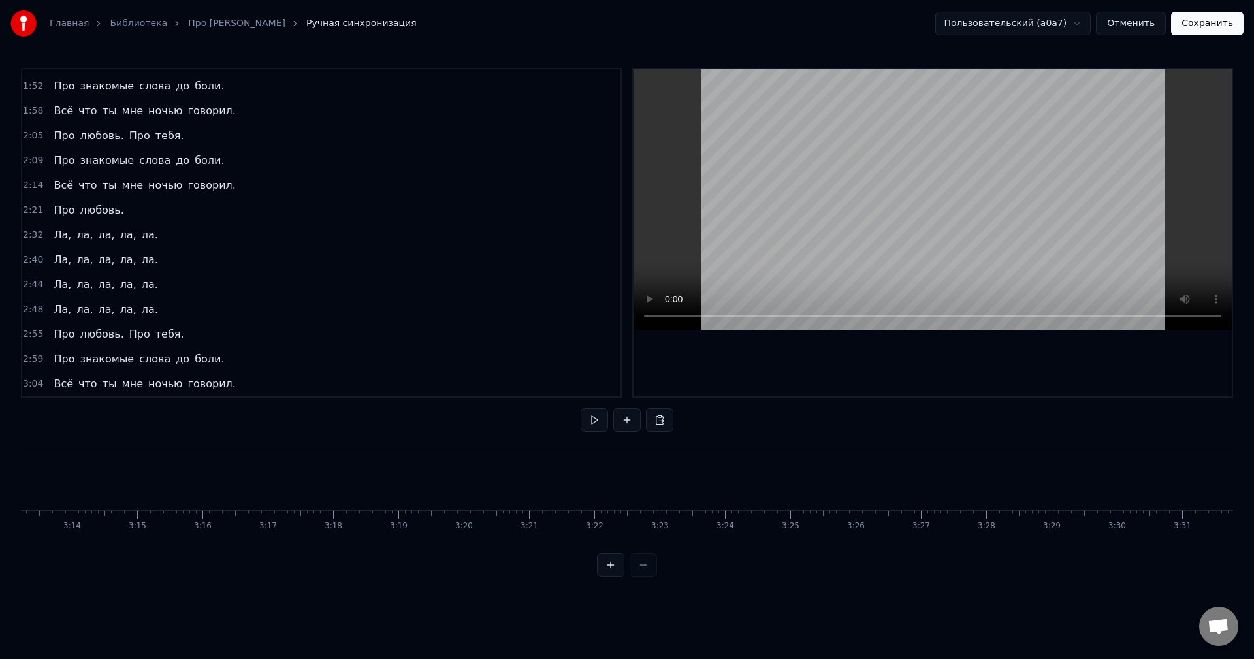
scroll to position [442, 0]
click at [225, 385] on div "3:04 Всё что ты мне ночью говорил." at bounding box center [321, 384] width 598 height 25
click at [219, 381] on div "2:59 Про знакомые слова до боли." at bounding box center [321, 384] width 598 height 25
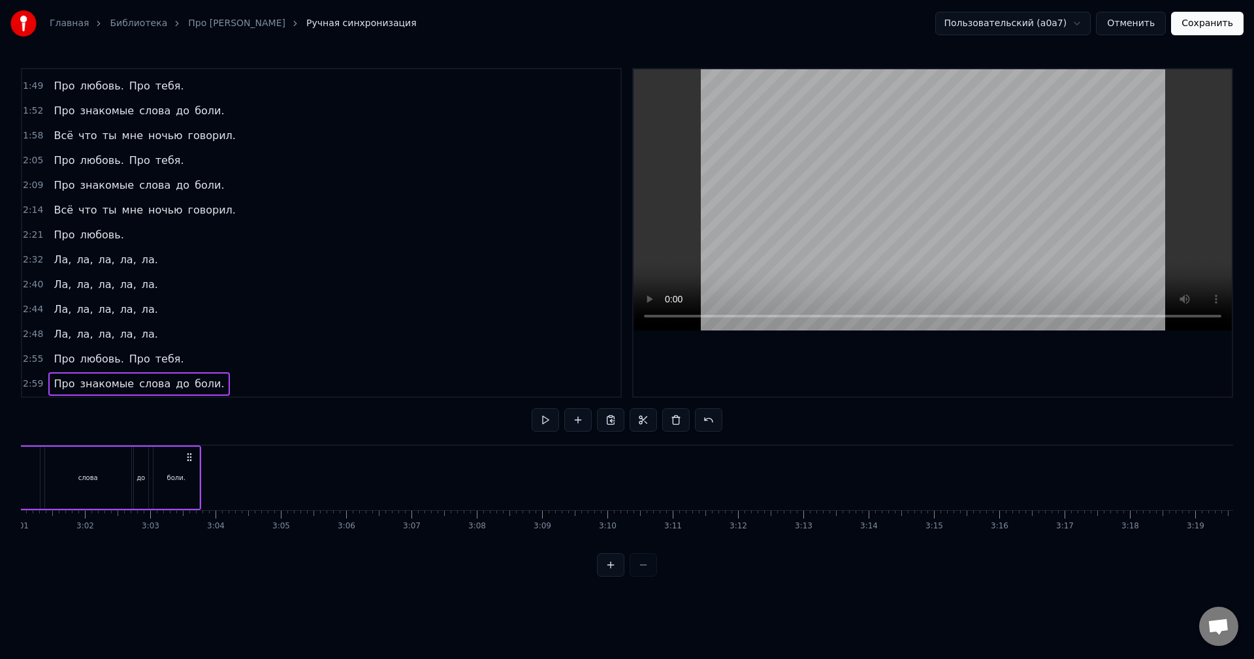
scroll to position [392, 0]
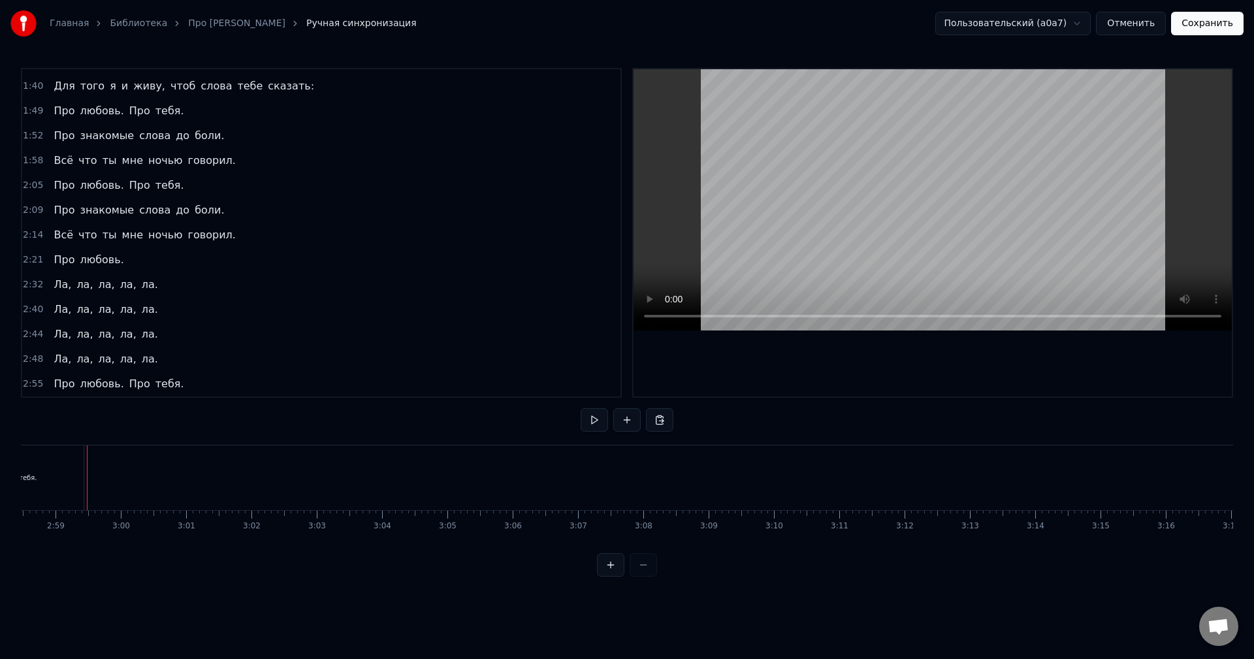
click at [217, 381] on div "2:55 Про любовь. Про тебя." at bounding box center [321, 384] width 598 height 25
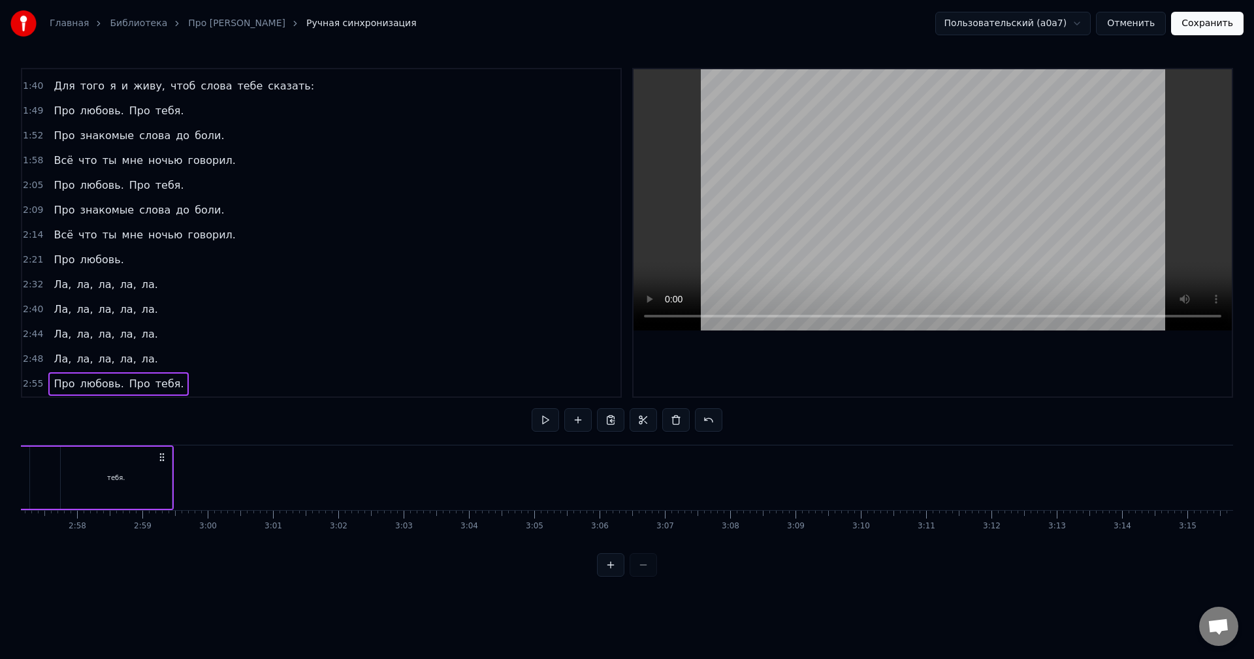
scroll to position [368, 0]
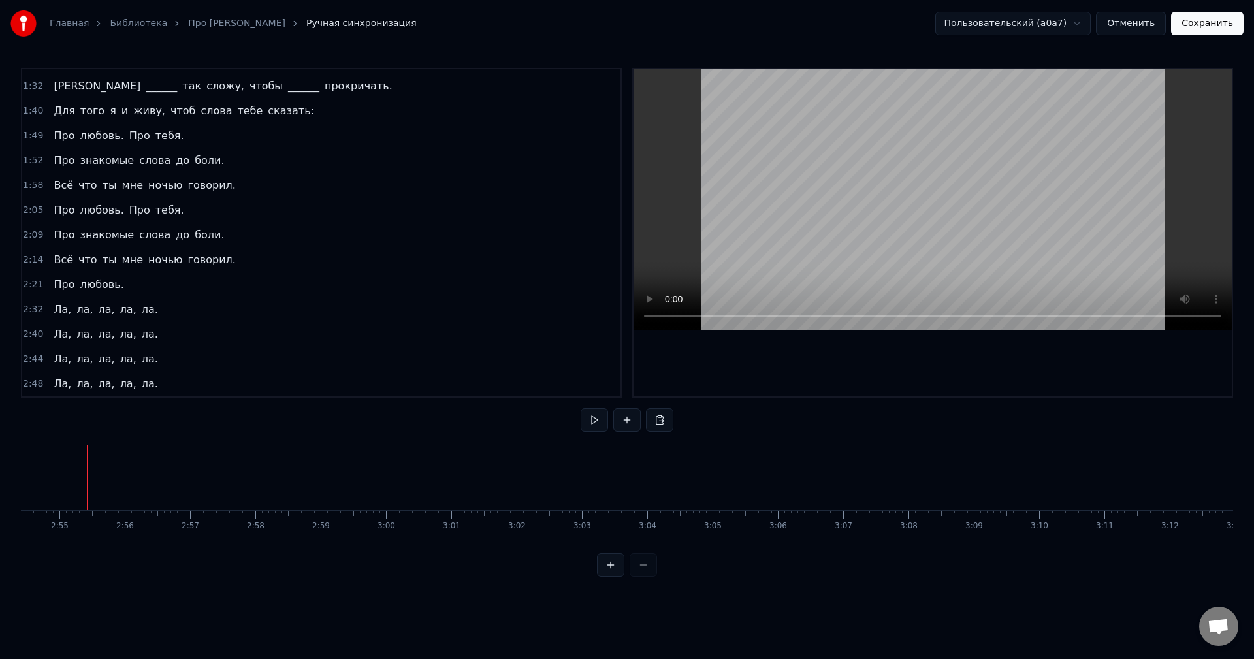
click at [216, 380] on div "2:48 Ла, ла, ла, ла, ла." at bounding box center [321, 384] width 598 height 25
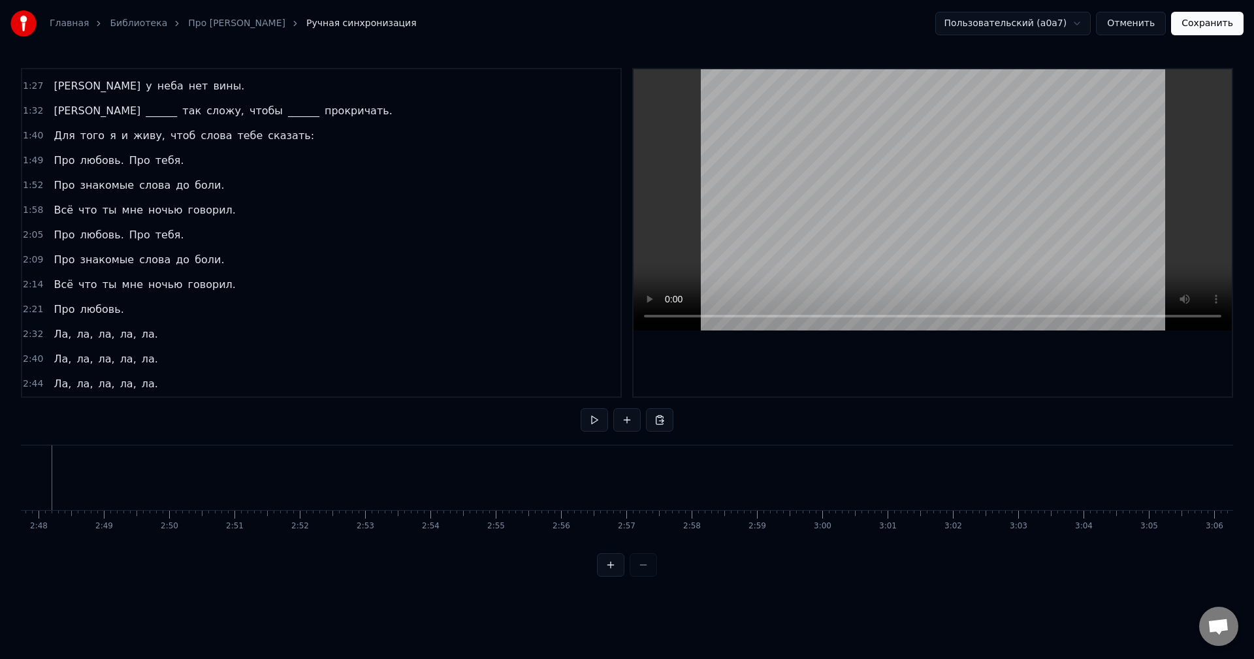
scroll to position [343, 0]
click at [215, 380] on div "2:44 Ла, ла, ла, ла, ла." at bounding box center [321, 384] width 598 height 25
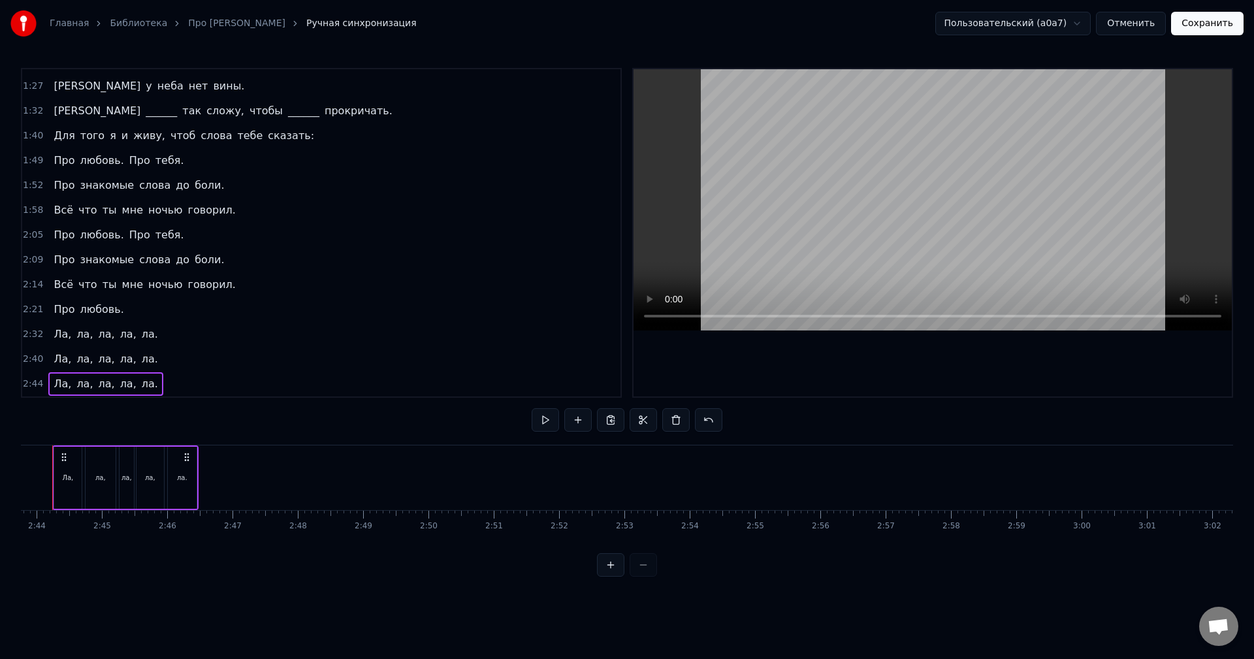
scroll to position [318, 0]
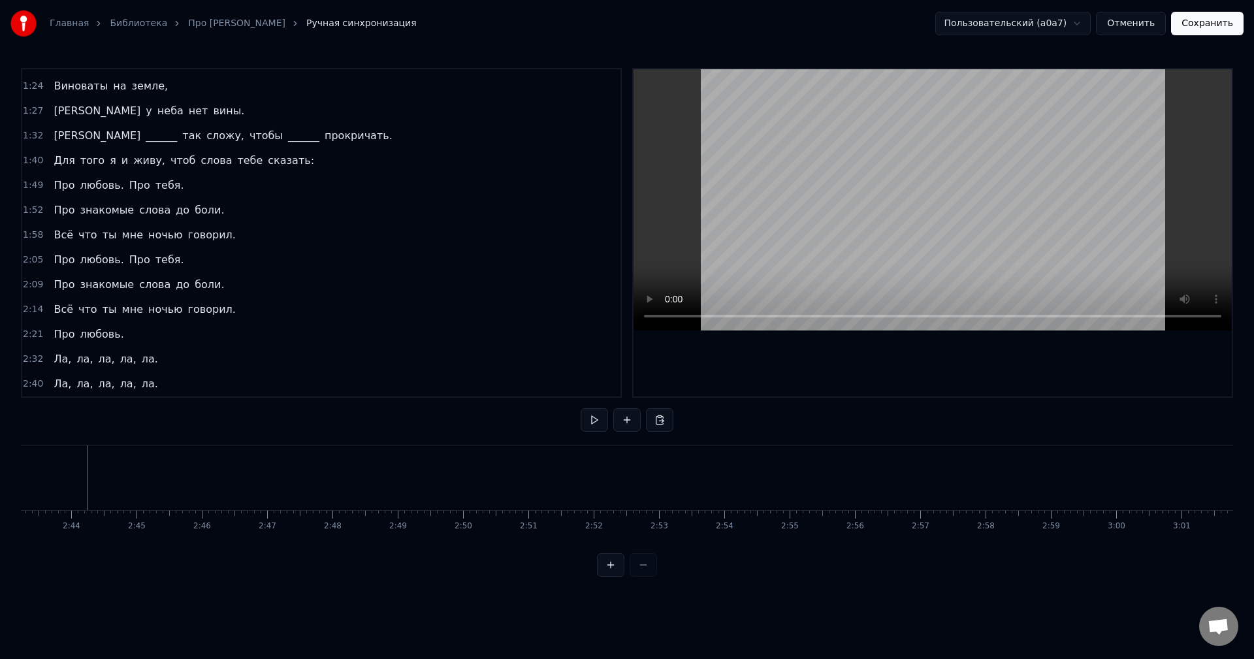
click at [215, 380] on div "2:40 Ла, ла, ла, ла, ла." at bounding box center [321, 384] width 598 height 25
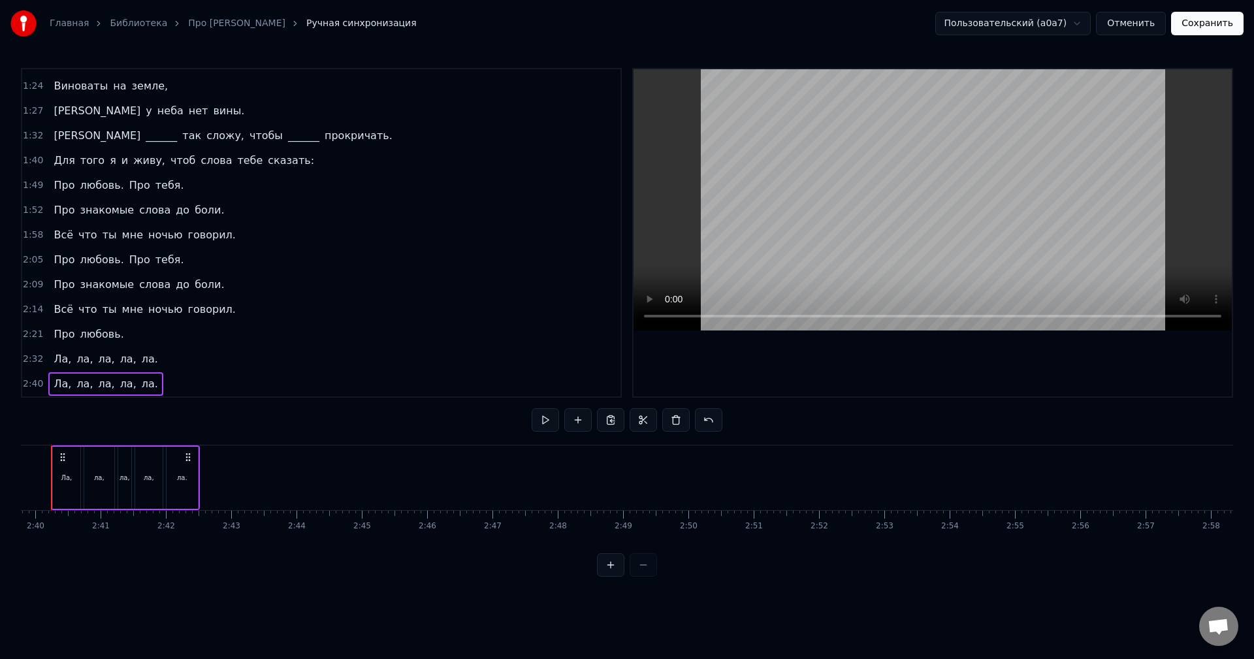
scroll to position [293, 0]
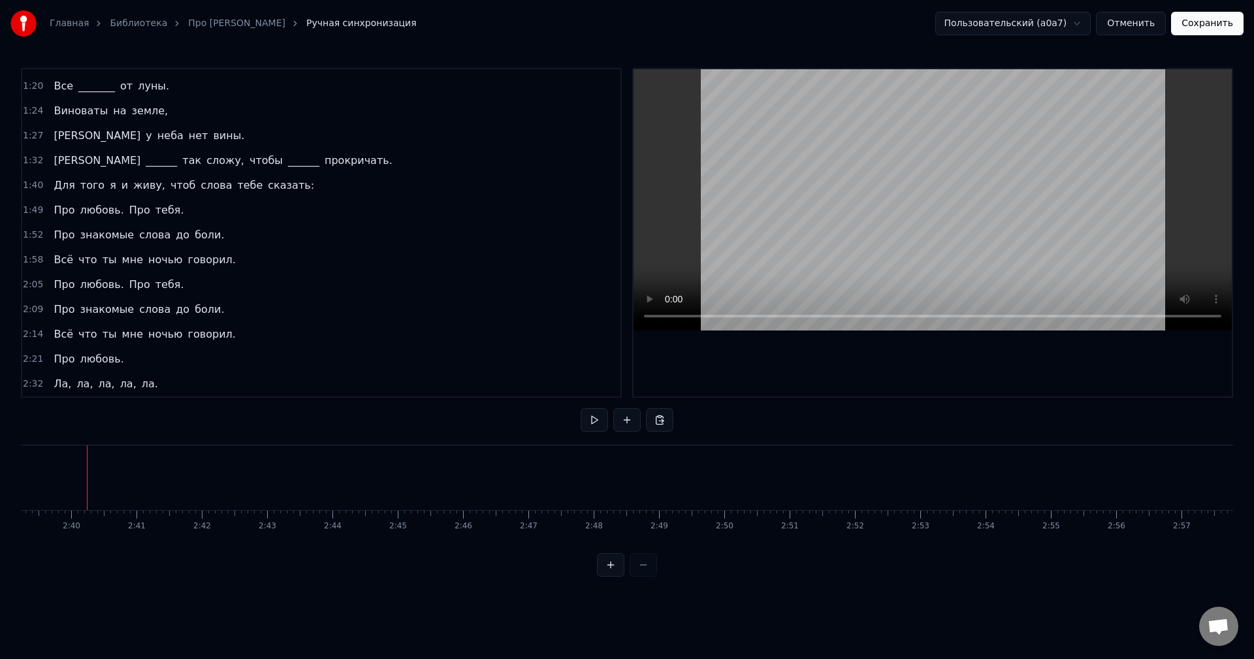
click at [215, 379] on div "2:32 Ла, ла, ла, ла, ла." at bounding box center [321, 384] width 598 height 25
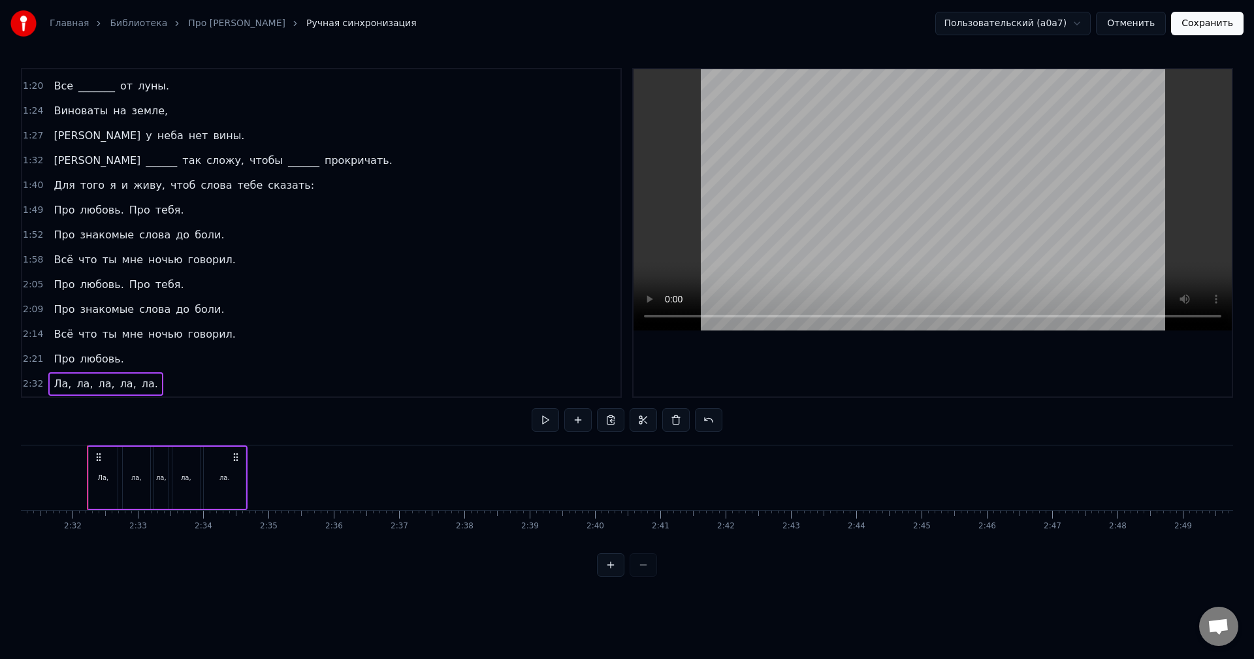
scroll to position [268, 0]
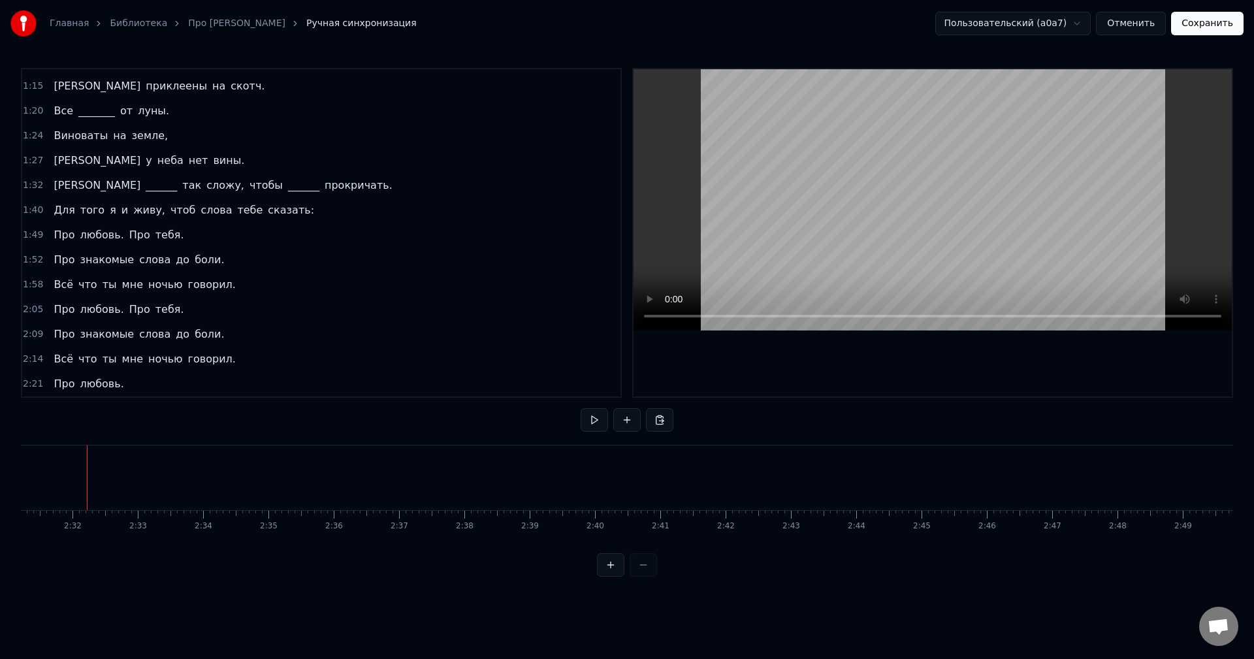
click at [208, 379] on div "2:21 Про любовь." at bounding box center [321, 384] width 598 height 25
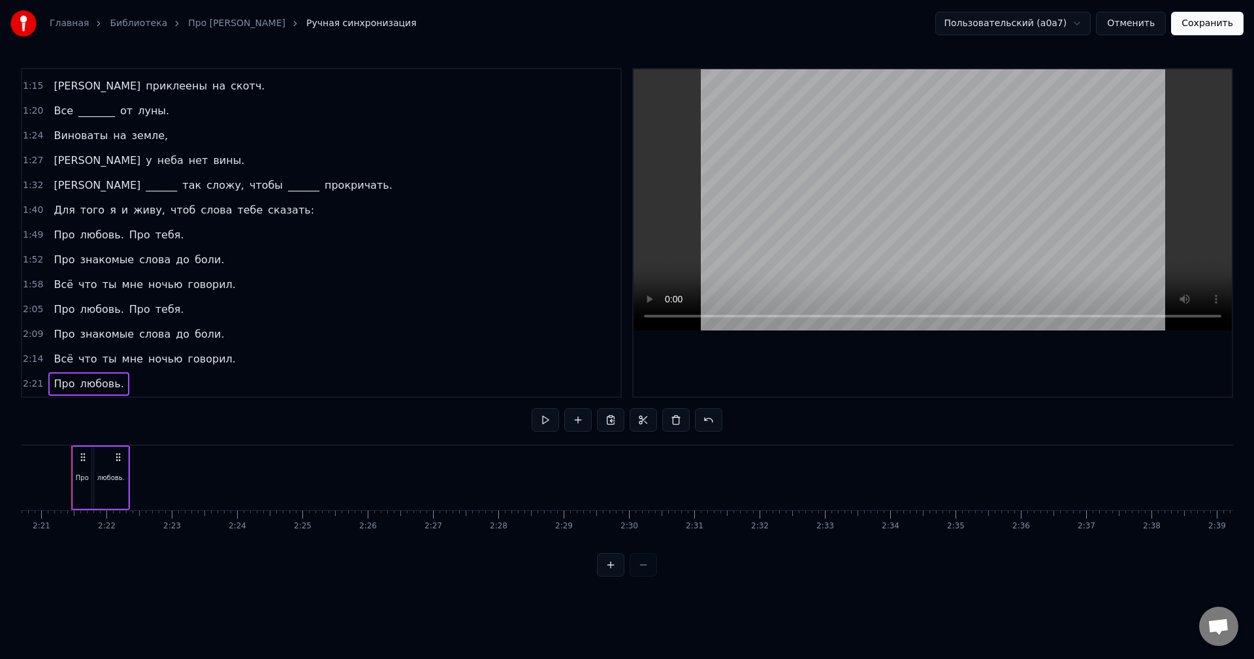
scroll to position [0, 9170]
click at [1195, 25] on button "Сохранить" at bounding box center [1207, 24] width 72 height 24
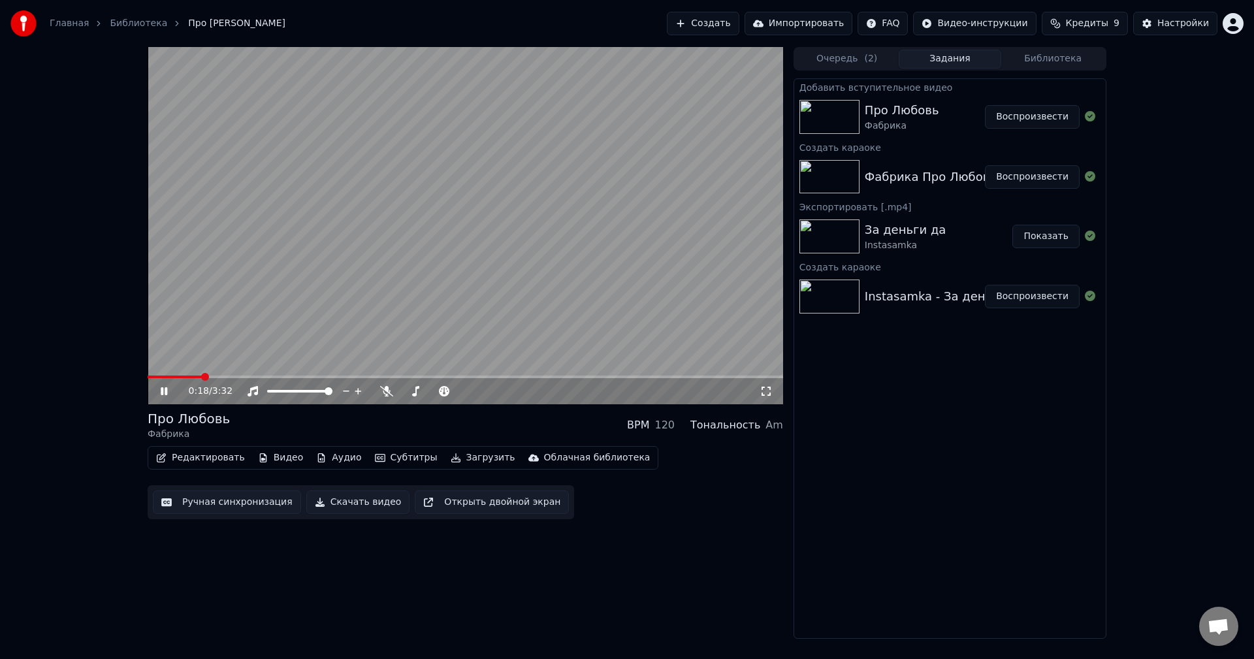
click at [381, 498] on button "Скачать видео" at bounding box center [358, 502] width 104 height 24
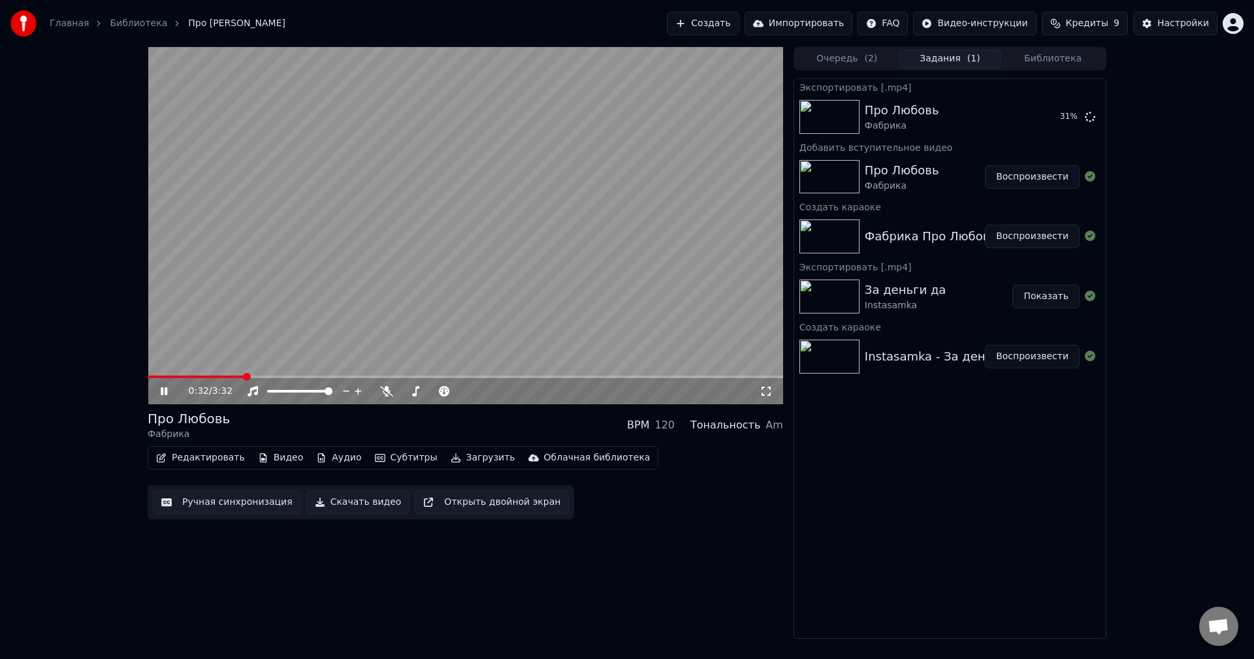
click at [159, 390] on icon at bounding box center [173, 391] width 31 height 10
click at [1047, 115] on button "Показать" at bounding box center [1045, 117] width 67 height 24
click at [665, 11] on div "Главная Библиотека Про Любовь • Фабрика Создать Импортировать FAQ Видео-инструк…" at bounding box center [627, 23] width 1254 height 47
click at [736, 22] on button "Создать" at bounding box center [703, 24] width 72 height 24
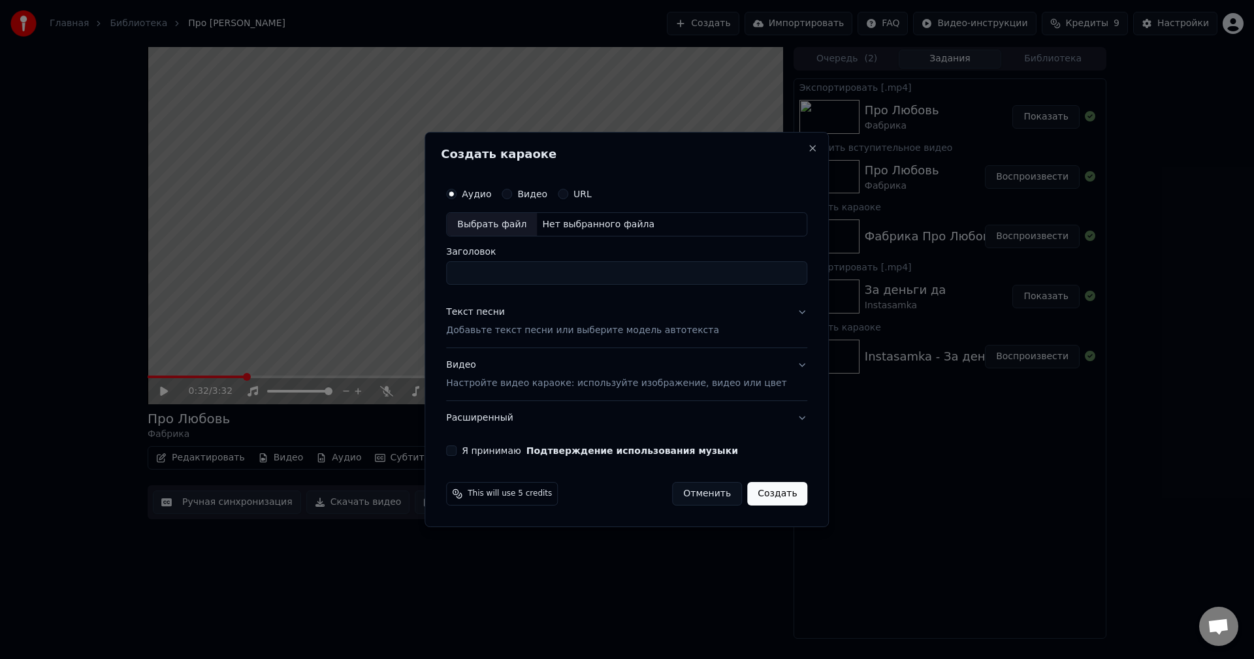
click at [490, 229] on div "Выбрать файл" at bounding box center [492, 225] width 90 height 24
type input "**********"
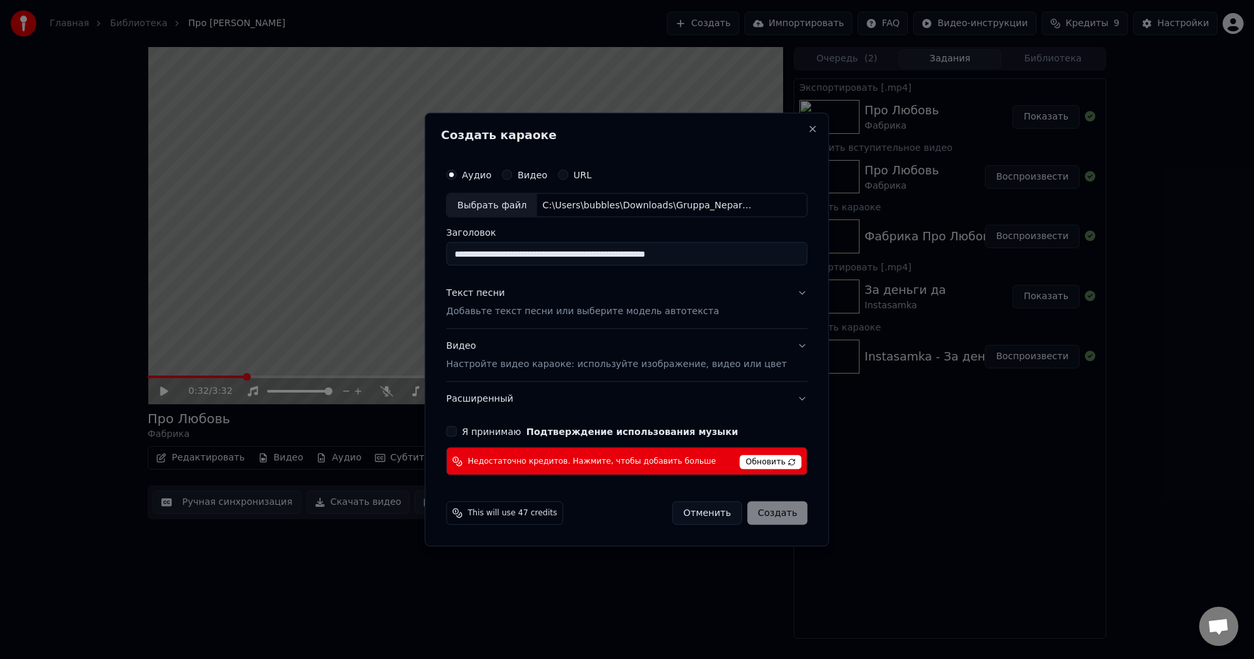
click at [760, 462] on span "Обновить" at bounding box center [771, 462] width 62 height 14
click at [677, 514] on button "Отменить" at bounding box center [707, 513] width 70 height 24
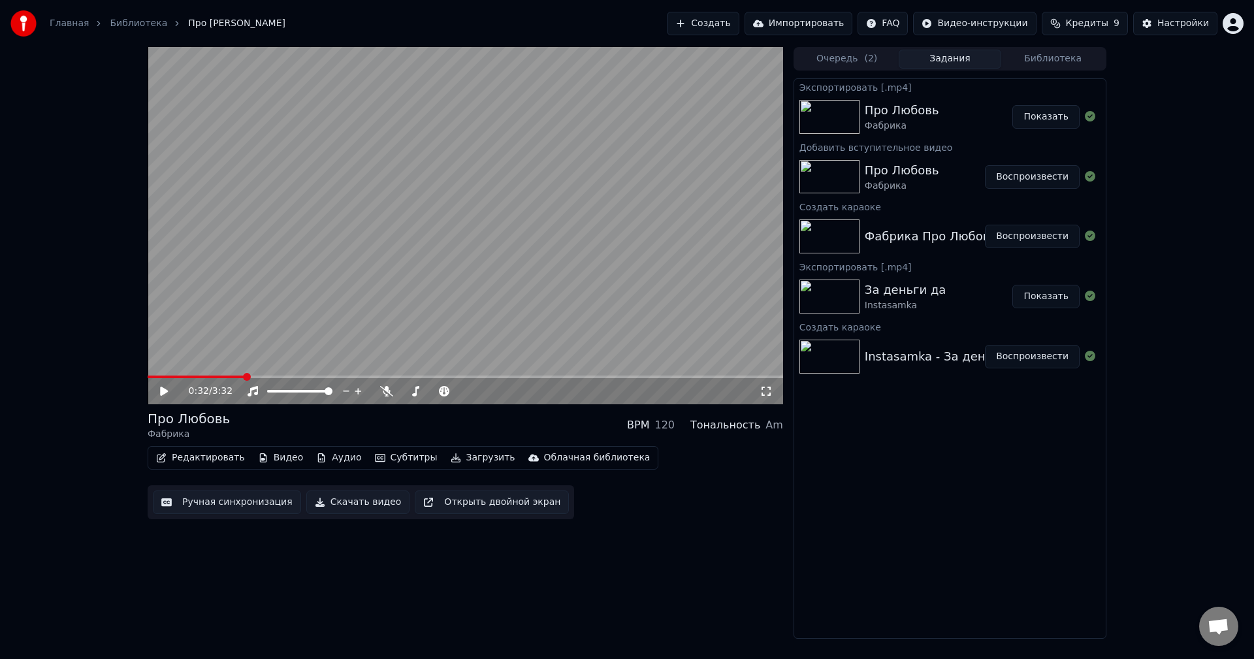
click at [1088, 23] on span "Кредиты" at bounding box center [1087, 23] width 42 height 13
click at [1080, 123] on button "Обновить" at bounding box center [1091, 121] width 79 height 24
click at [727, 33] on button "Создать" at bounding box center [703, 24] width 72 height 24
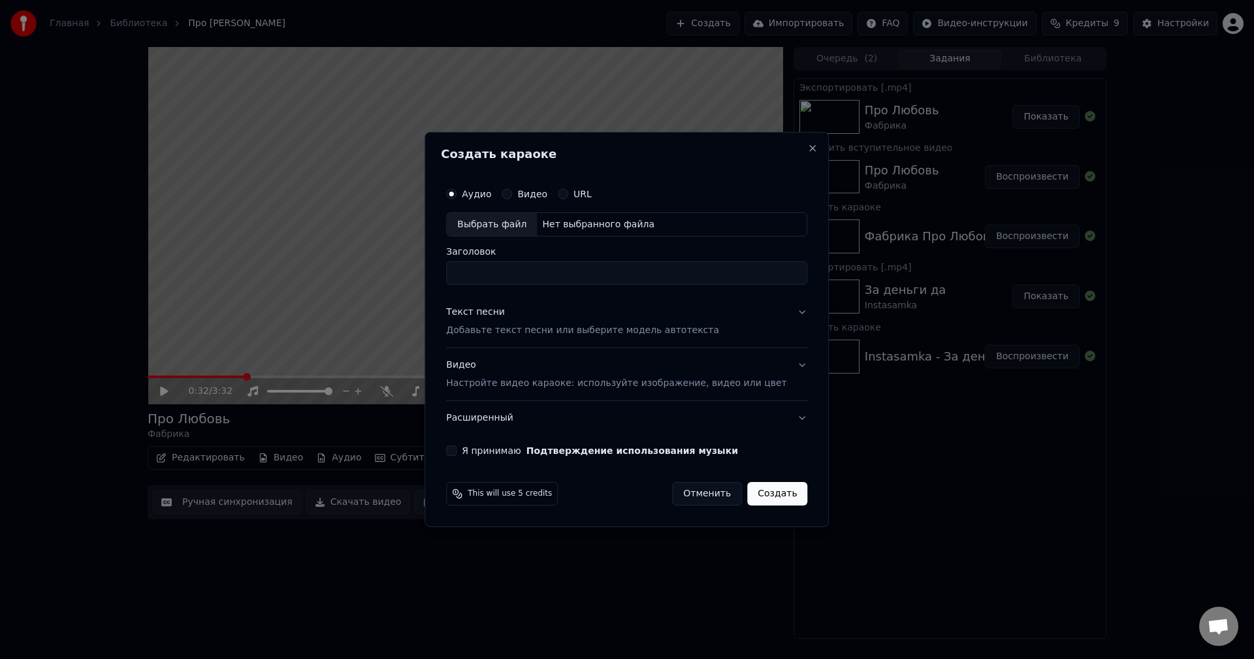
click at [518, 225] on div "Выбрать файл" at bounding box center [492, 225] width 90 height 24
type input "**********"
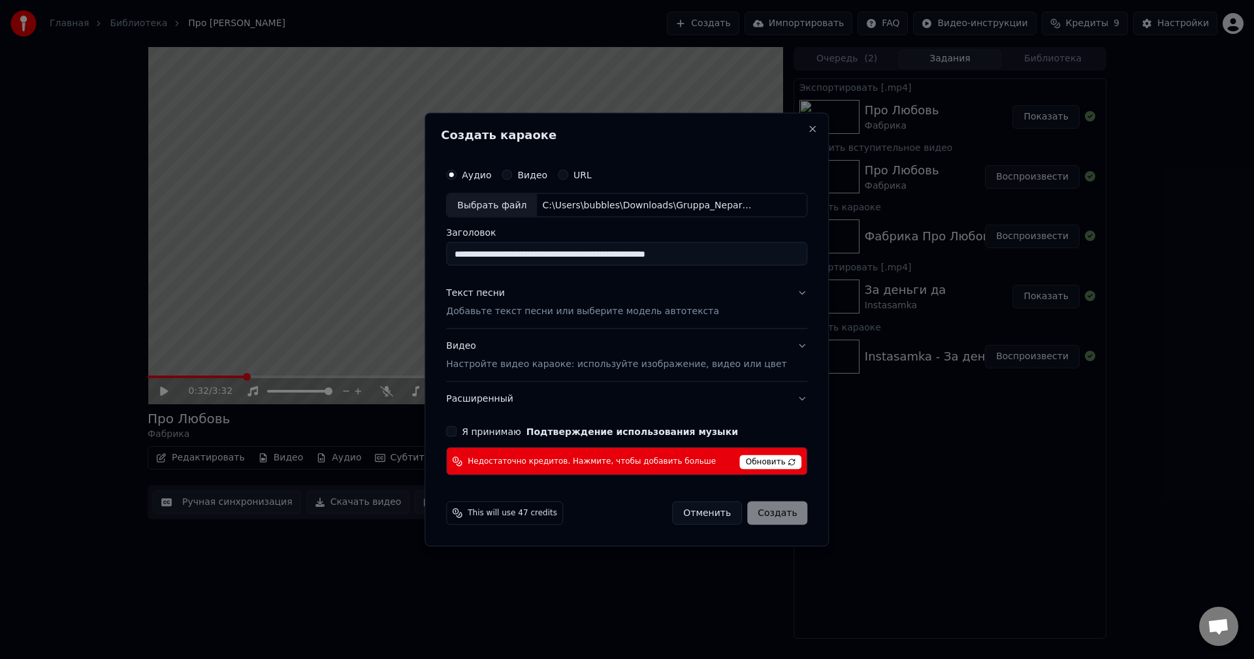
click at [456, 434] on button "Я принимаю Подтверждение использования музыки" at bounding box center [451, 431] width 10 height 10
click at [498, 314] on p "Добавьте текст песни или выберите модель автотекста" at bounding box center [582, 311] width 273 height 13
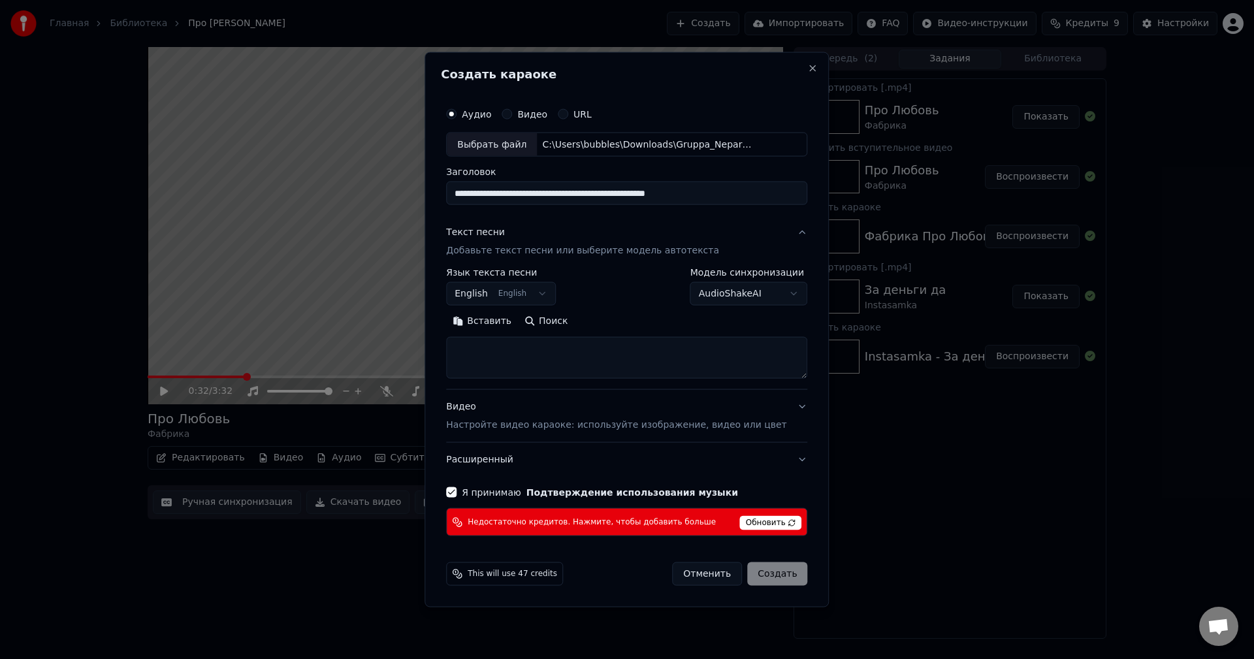
click at [514, 291] on body "Главная Библиотека Про Любовь • Фабрика Создать Импортировать FAQ Видео-инструк…" at bounding box center [627, 329] width 1254 height 659
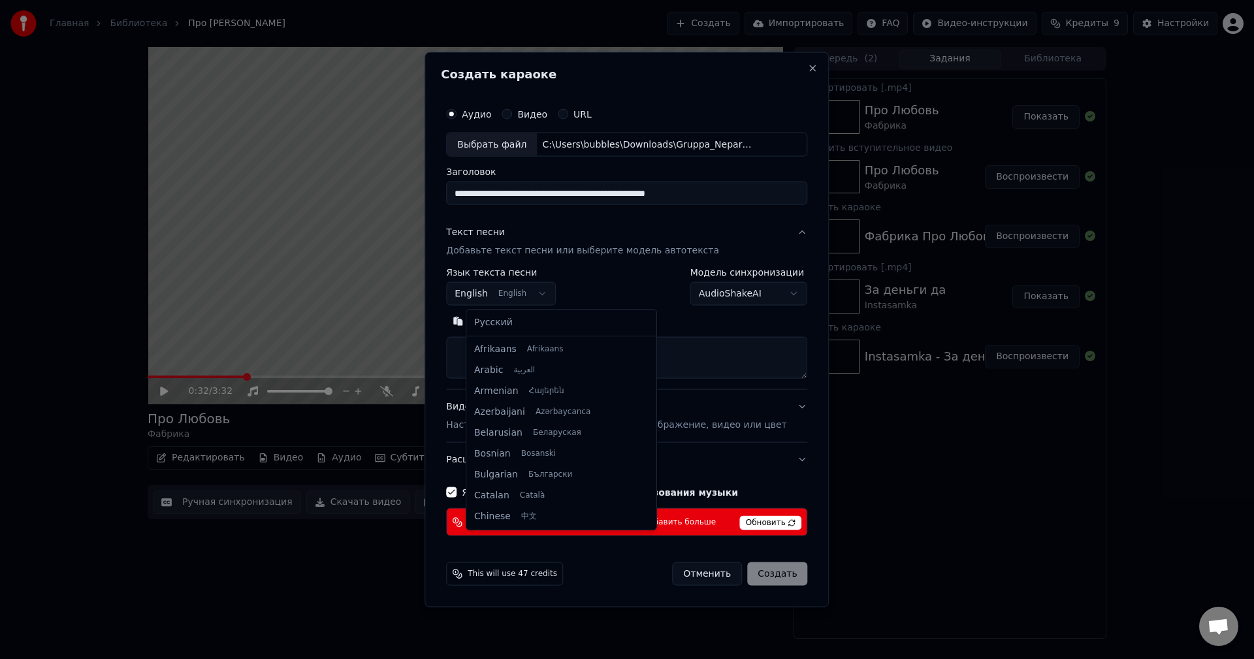
scroll to position [104, 0]
select select "**"
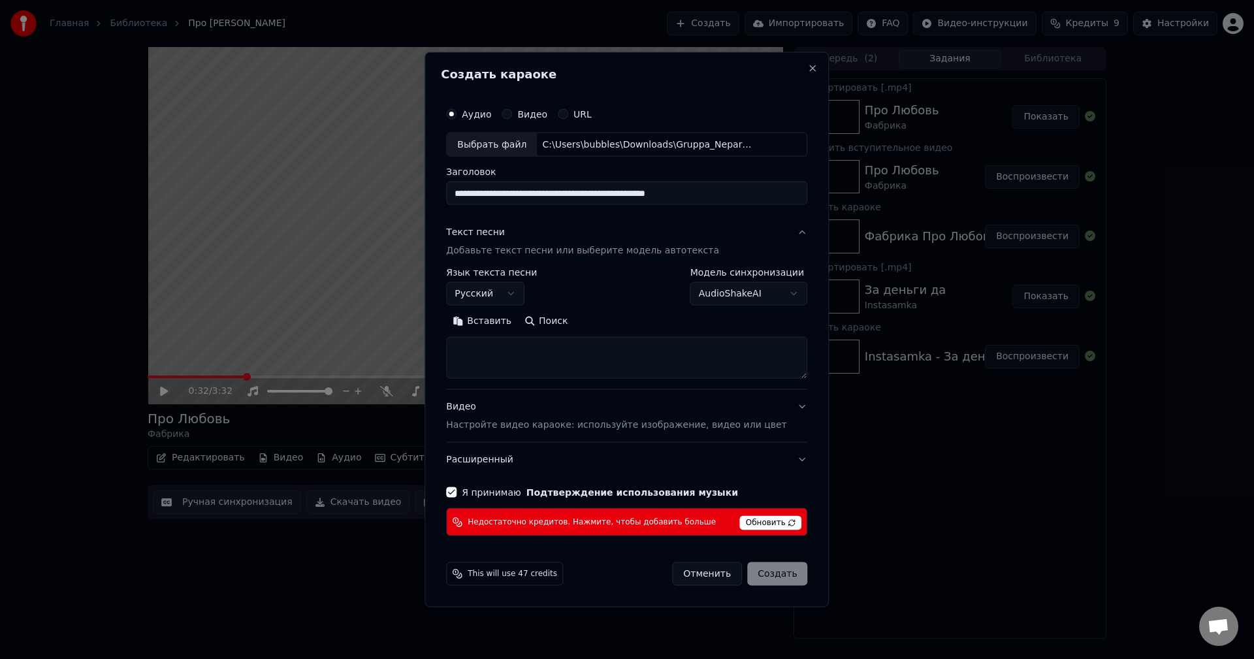
click at [723, 296] on body "Главная Библиотека Про Любовь • Фабрика Создать Импортировать FAQ Видео-инструк…" at bounding box center [627, 329] width 1254 height 659
click at [729, 299] on body "Главная Библиотека Про Любовь • Фабрика Создать Импортировать FAQ Видео-инструк…" at bounding box center [627, 329] width 1254 height 659
click at [738, 300] on body "Главная Библиотека Про Любовь • Фабрика Создать Импортировать FAQ Видео-инструк…" at bounding box center [627, 329] width 1254 height 659
click at [695, 569] on button "Отменить" at bounding box center [707, 574] width 70 height 24
select select "**********"
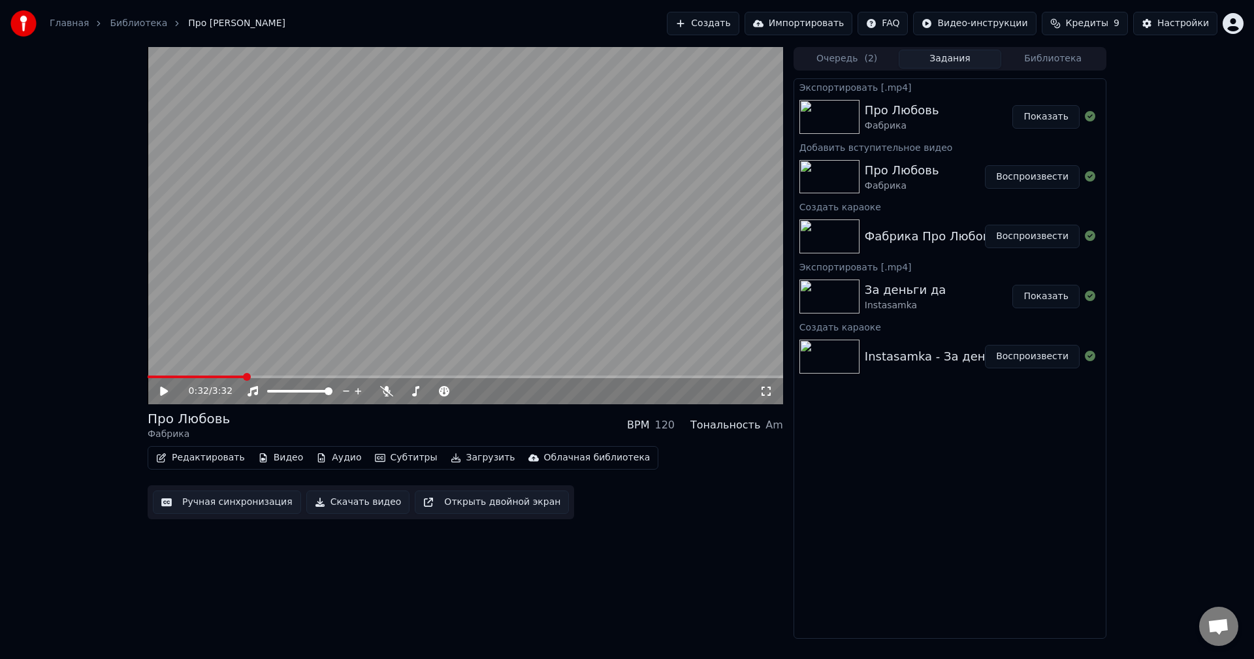
click at [733, 15] on button "Создать" at bounding box center [703, 24] width 72 height 24
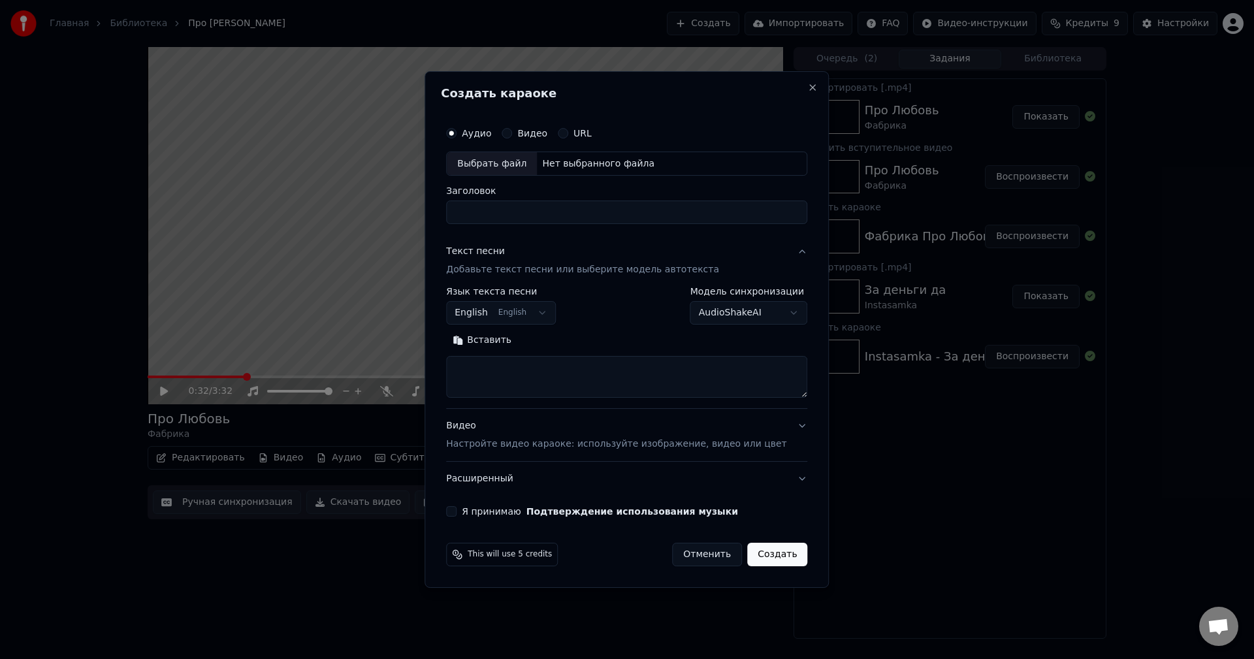
click at [513, 169] on div "Выбрать файл" at bounding box center [492, 164] width 90 height 24
type input "**********"
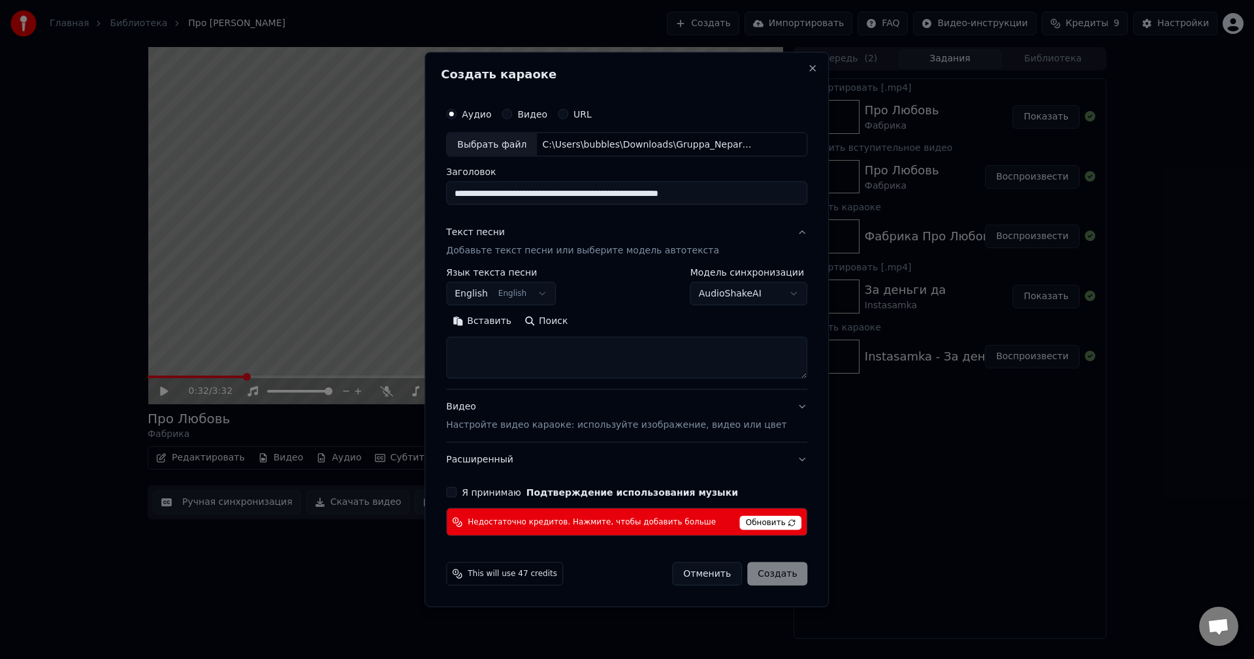
click at [688, 567] on button "Отменить" at bounding box center [707, 574] width 70 height 24
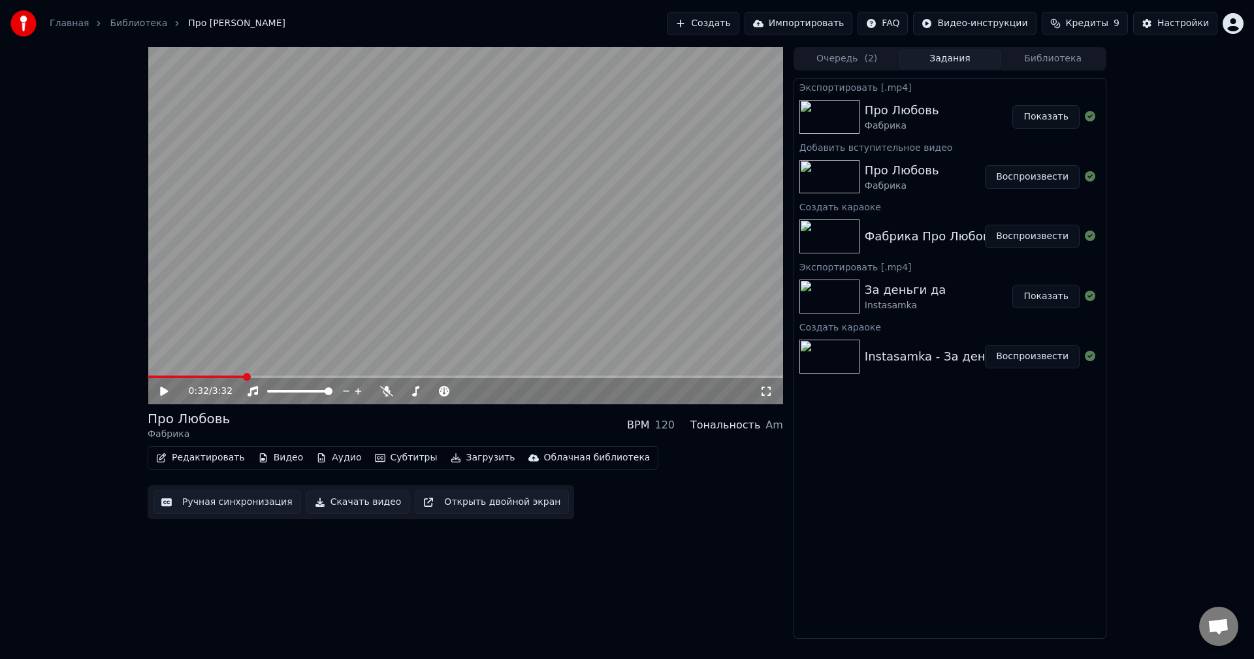
click at [723, 27] on button "Создать" at bounding box center [703, 24] width 72 height 24
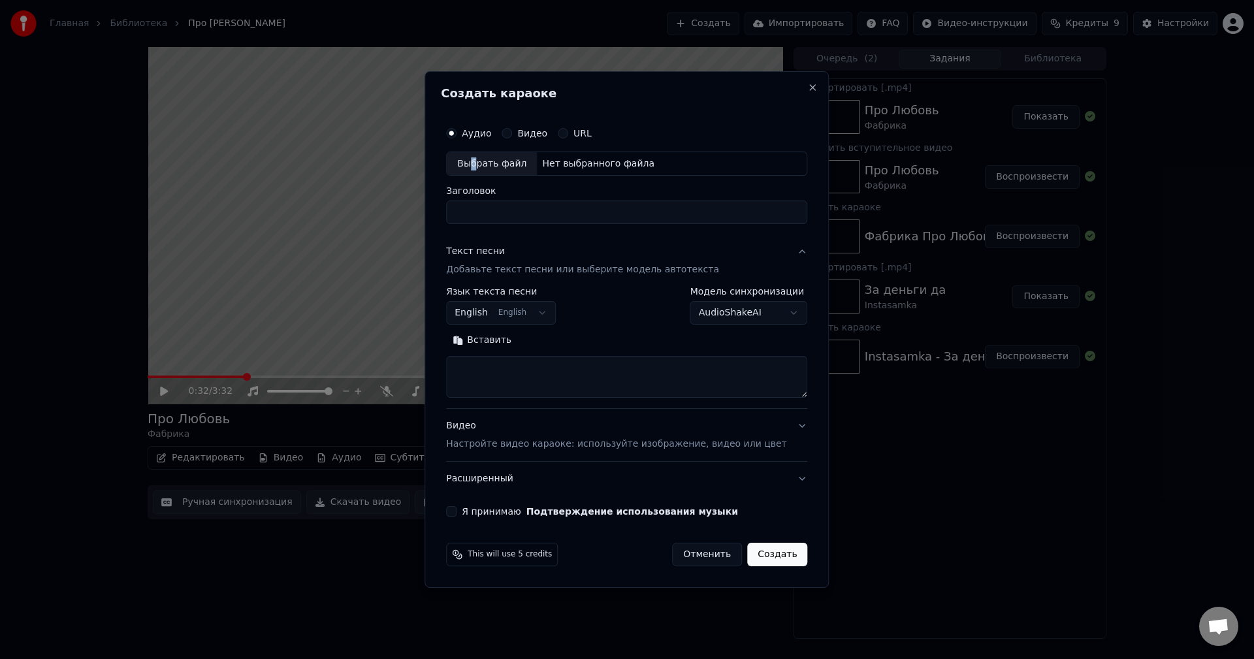
click at [492, 157] on div "Выбрать файл" at bounding box center [492, 164] width 90 height 24
type input "**********"
click at [672, 372] on textarea at bounding box center [626, 377] width 361 height 42
paste textarea "**********"
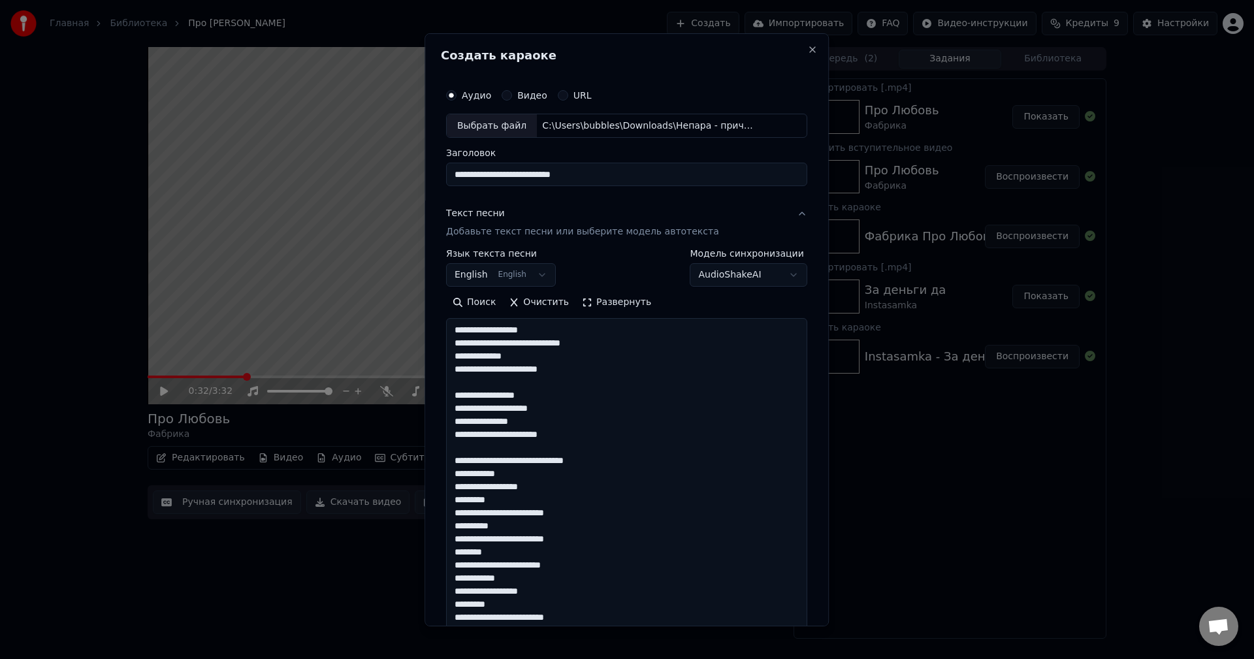
scroll to position [904, 0]
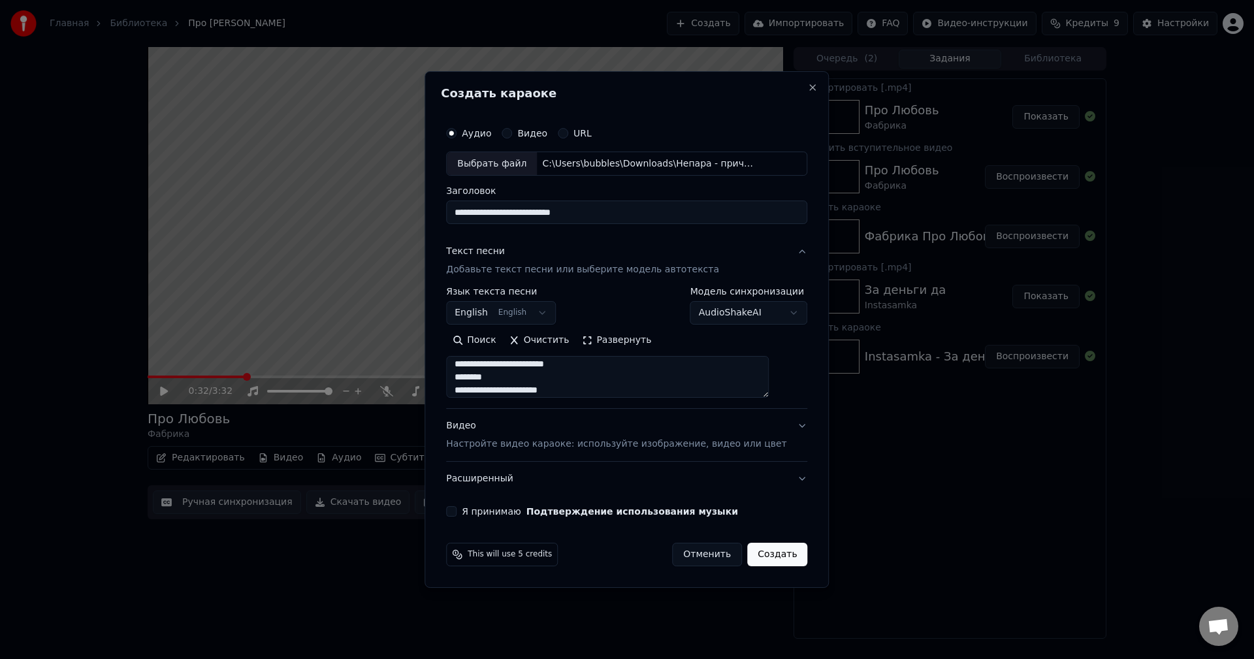
type textarea "**********"
click at [565, 309] on body "Главная Библиотека Про Любовь • Фабрика Создать Импортировать FAQ Видео-инструк…" at bounding box center [627, 329] width 1254 height 659
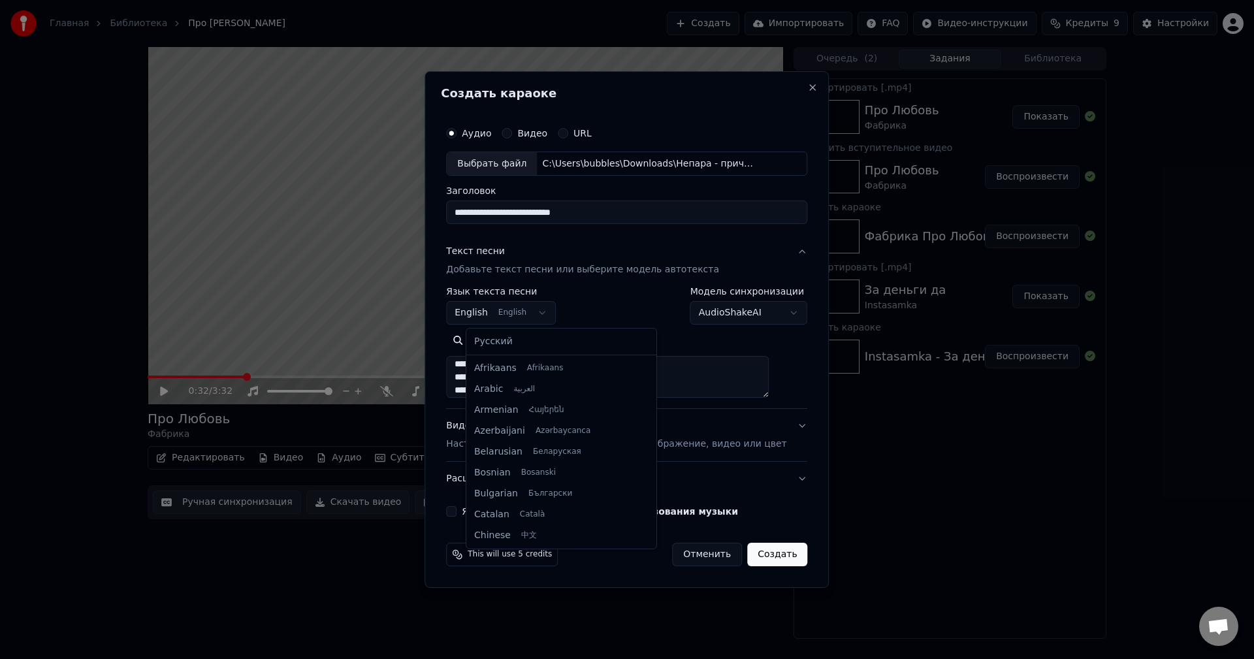
scroll to position [104, 0]
select select "**"
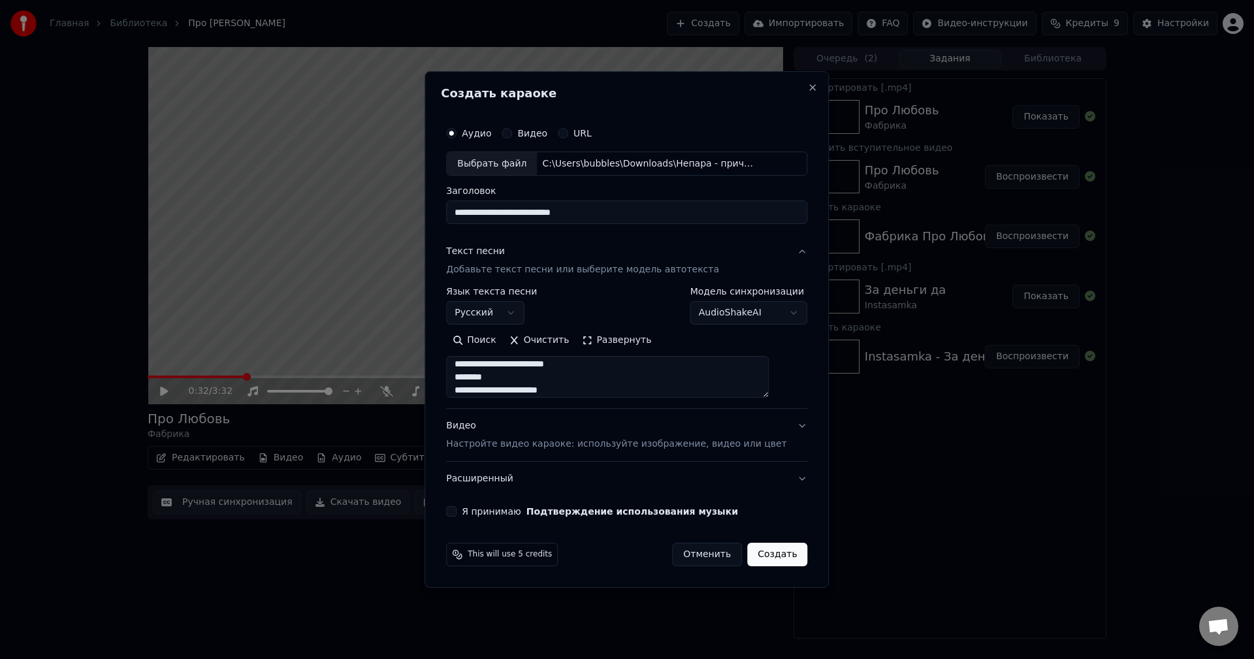
click at [495, 512] on label "Я принимаю Подтверждение использования музыки" at bounding box center [600, 511] width 276 height 9
click at [456, 512] on button "Я принимаю Подтверждение использования музыки" at bounding box center [451, 511] width 10 height 10
click at [484, 441] on p "Настройте видео караоке: используйте изображение, видео или цвет" at bounding box center [616, 443] width 340 height 13
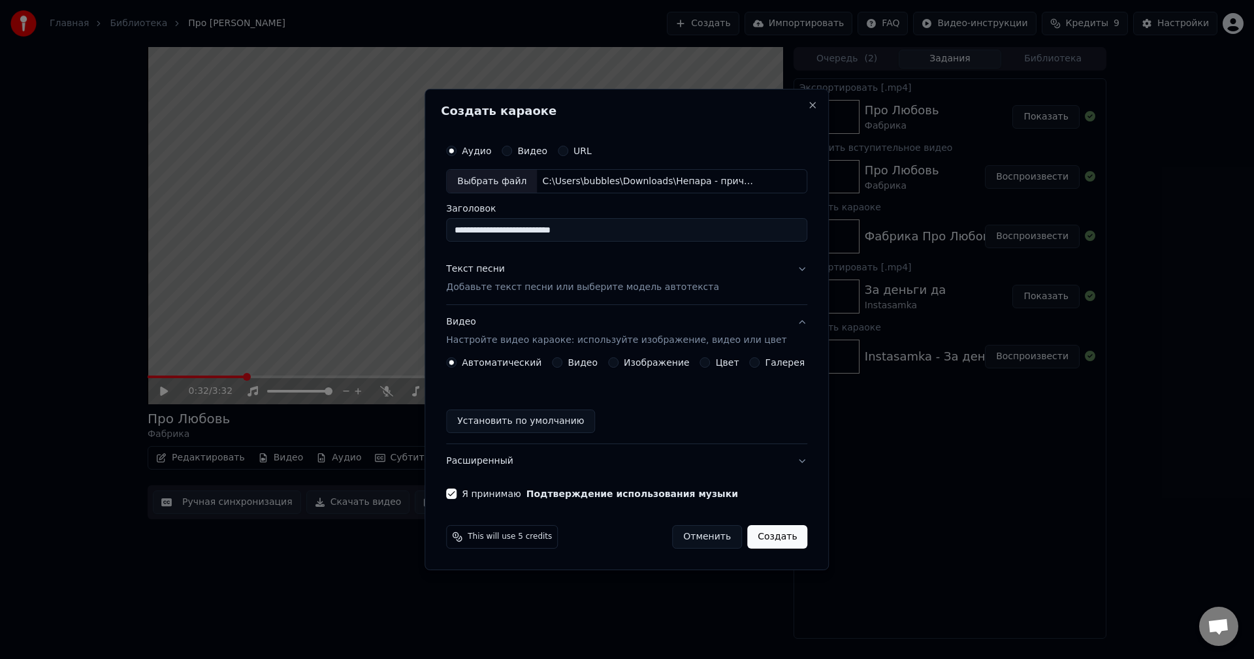
click at [627, 356] on button "Видео Настройте видео караоке: используйте изображение, видео или цвет" at bounding box center [626, 332] width 361 height 52
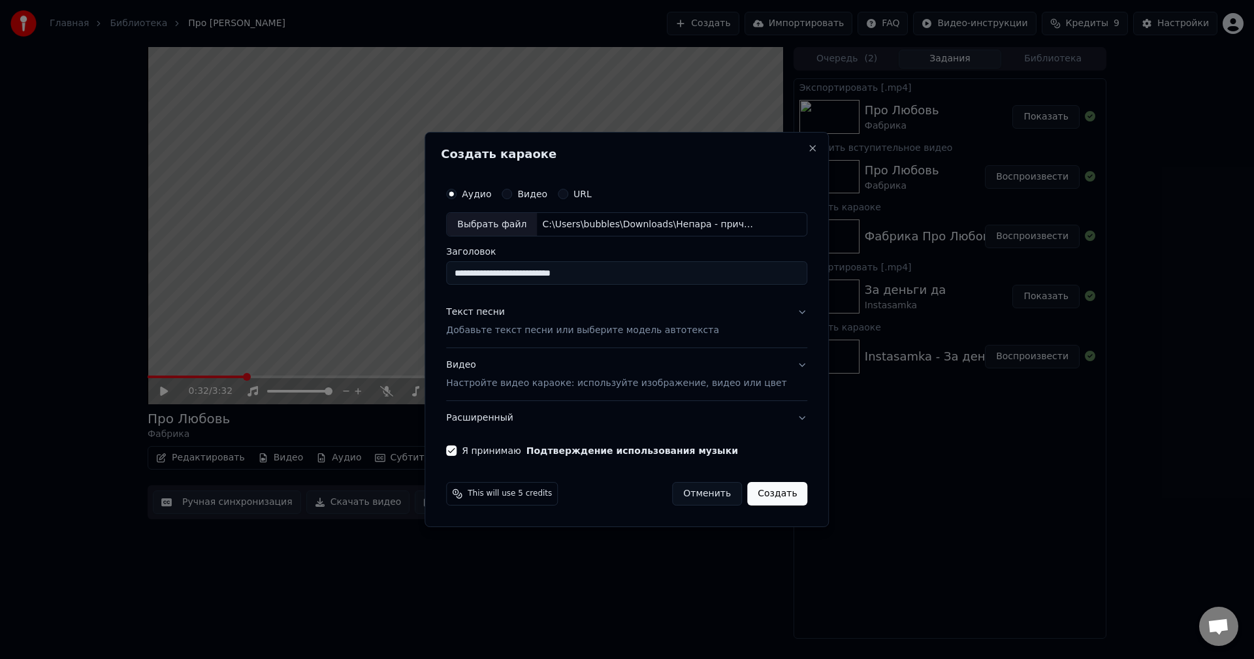
click at [619, 385] on p "Настройте видео караоке: используйте изображение, видео или цвет" at bounding box center [616, 383] width 340 height 13
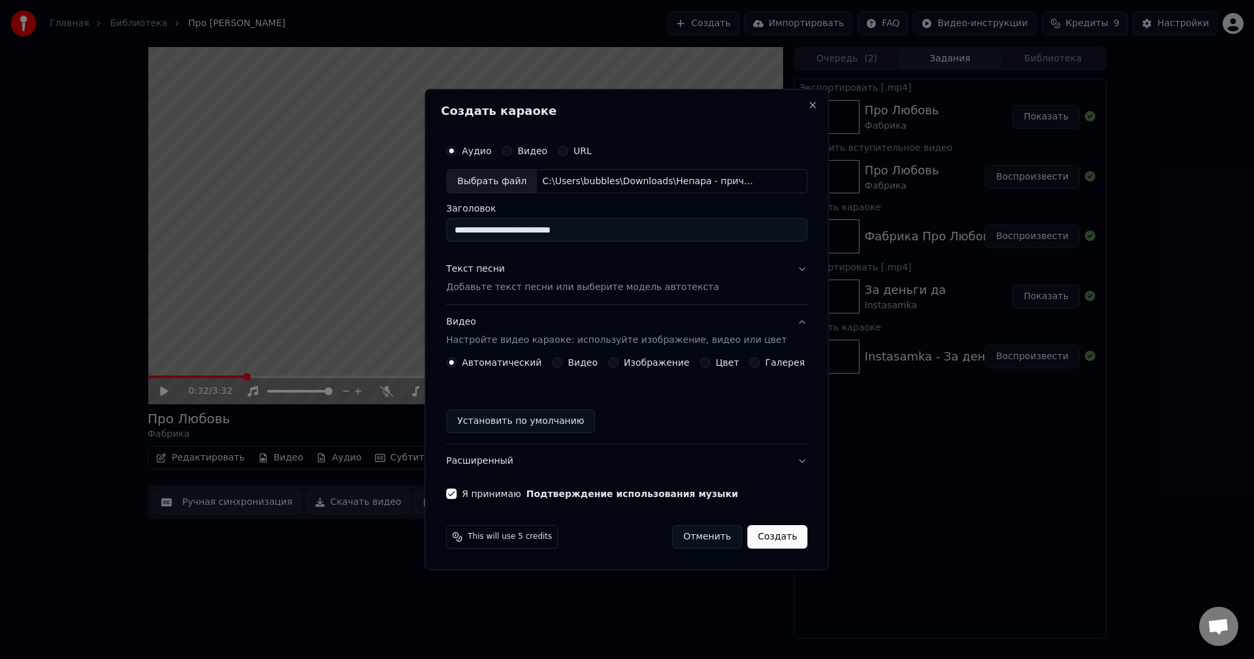
click at [635, 365] on label "Изображение" at bounding box center [657, 362] width 66 height 9
click at [618, 365] on button "Изображение" at bounding box center [613, 362] width 10 height 10
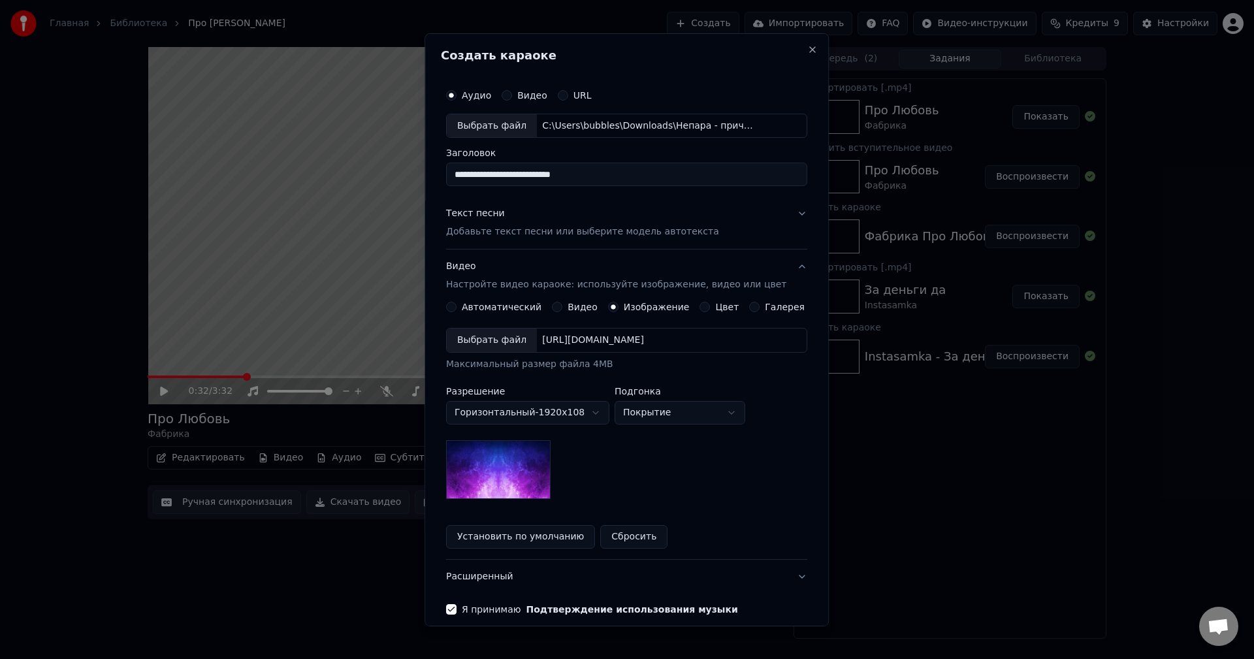
click at [498, 340] on div "Выбрать файл" at bounding box center [492, 340] width 90 height 24
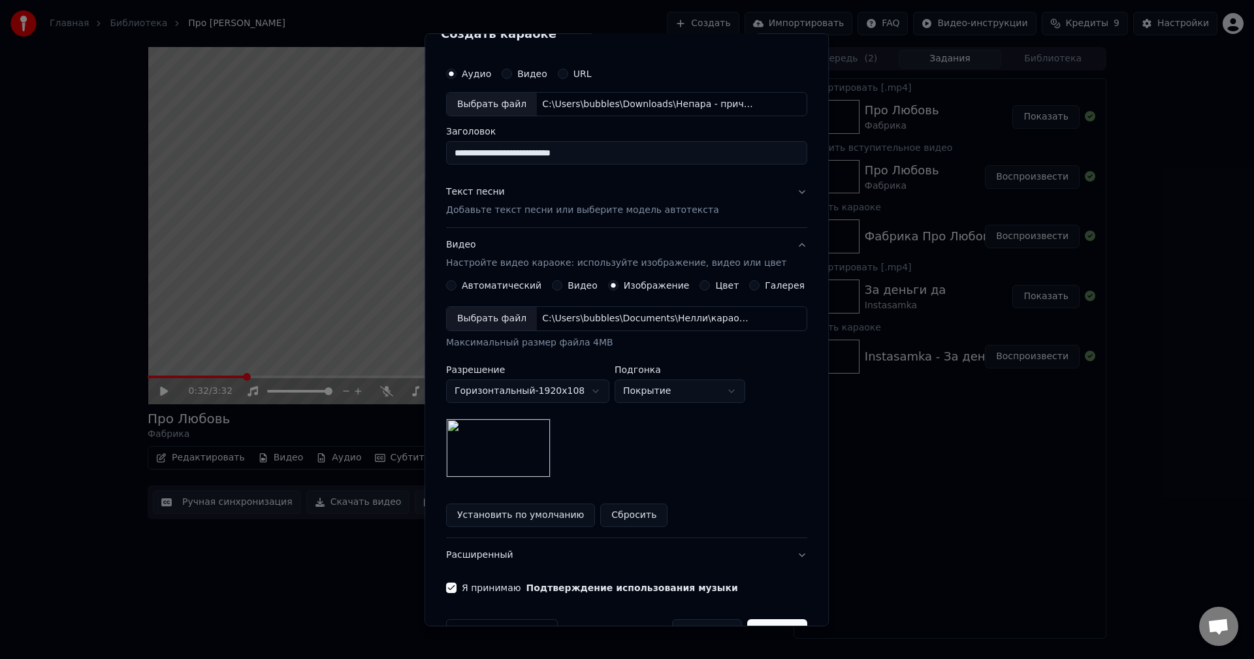
scroll to position [59, 0]
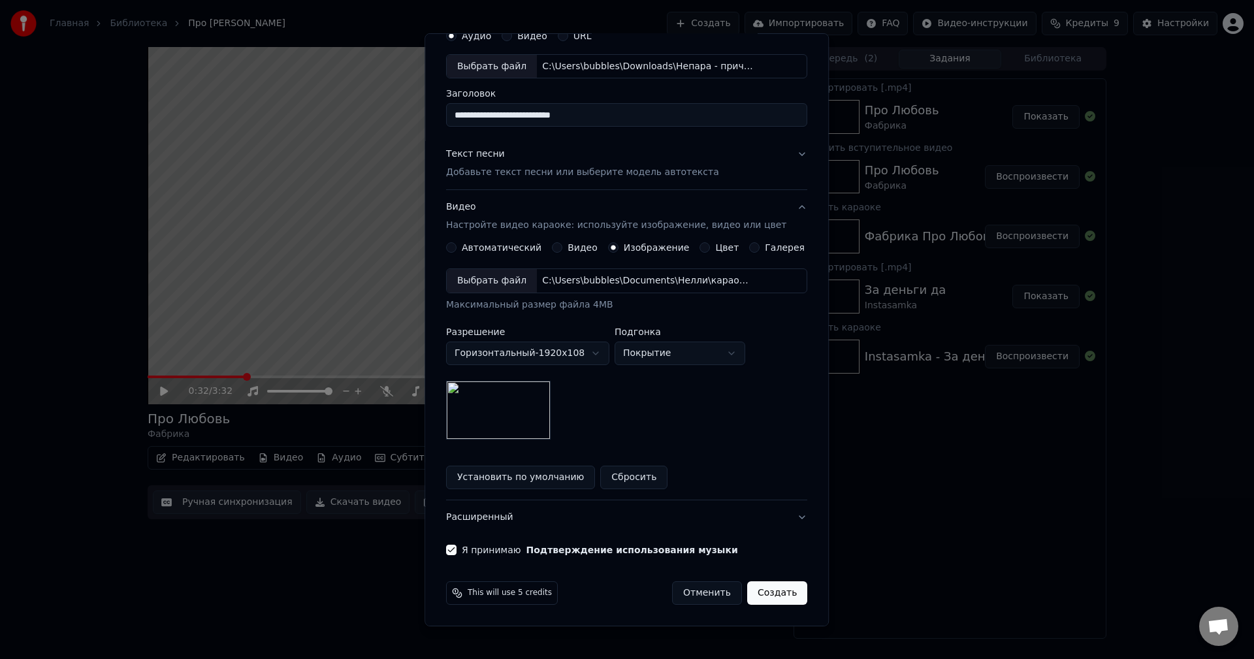
click at [757, 587] on button "Создать" at bounding box center [777, 593] width 60 height 24
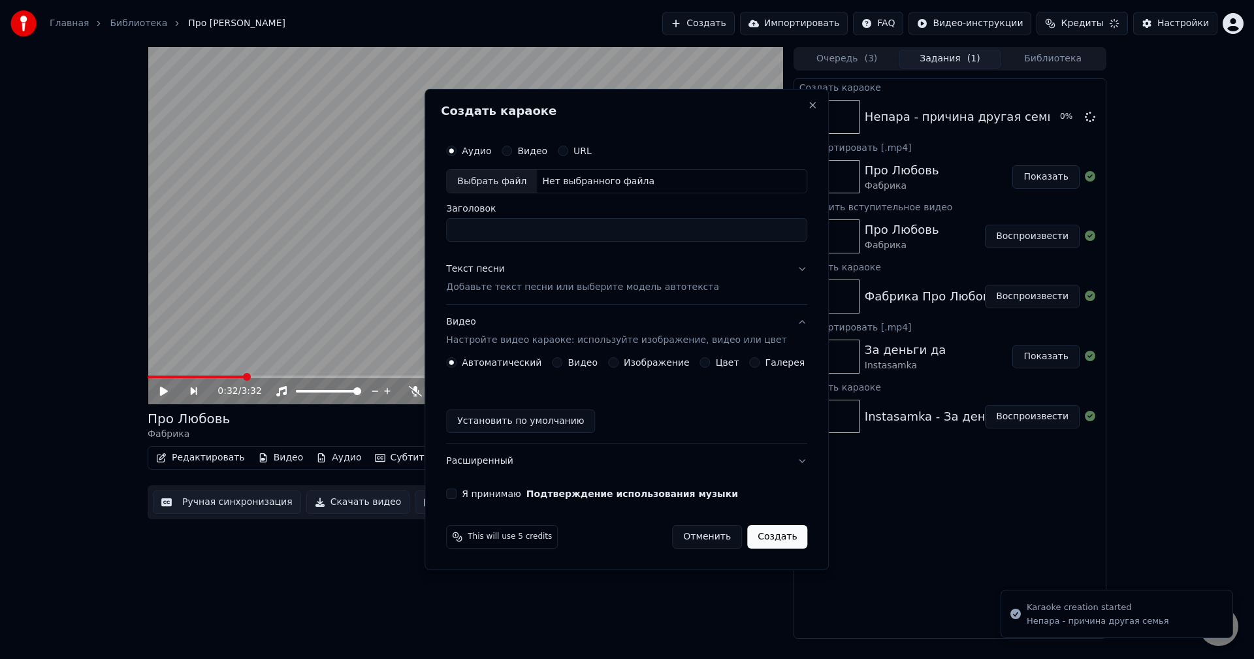
scroll to position [0, 0]
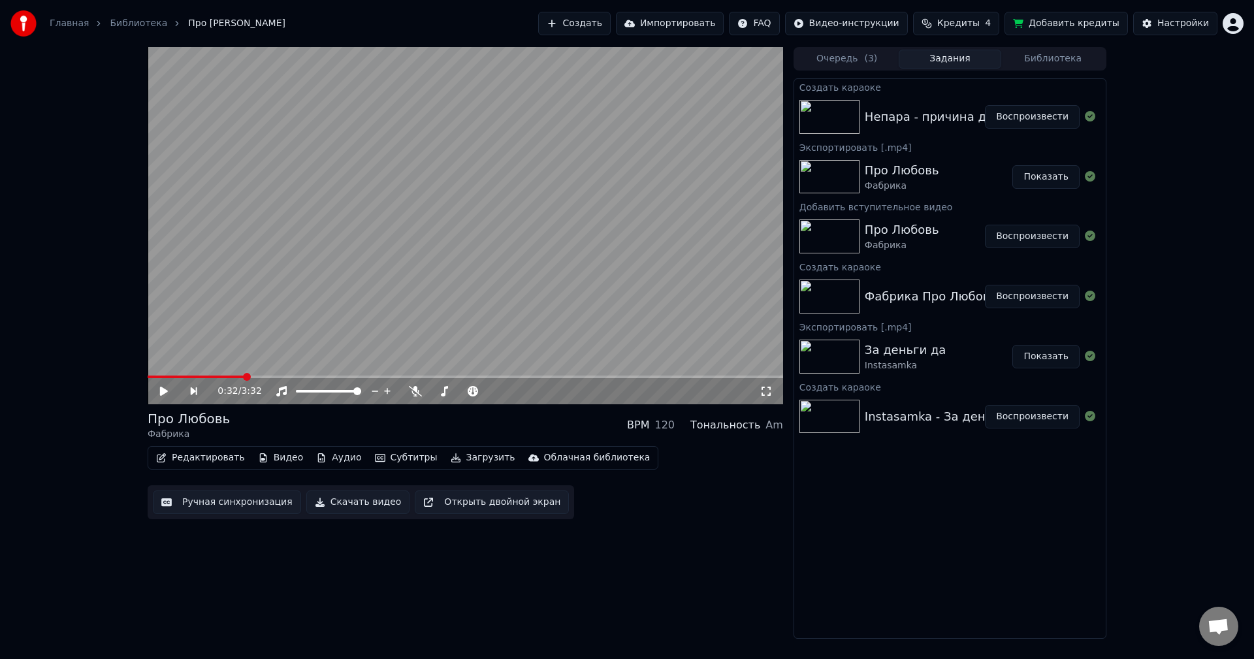
drag, startPoint x: 693, startPoint y: 557, endPoint x: 669, endPoint y: 545, distance: 27.7
click at [694, 557] on div "0:32 / 3:32 Про Любовь Фабрика BPM 120 Тональность Am Редактировать Видео Аудио…" at bounding box center [465, 343] width 635 height 592
